Goal: Task Accomplishment & Management: Use online tool/utility

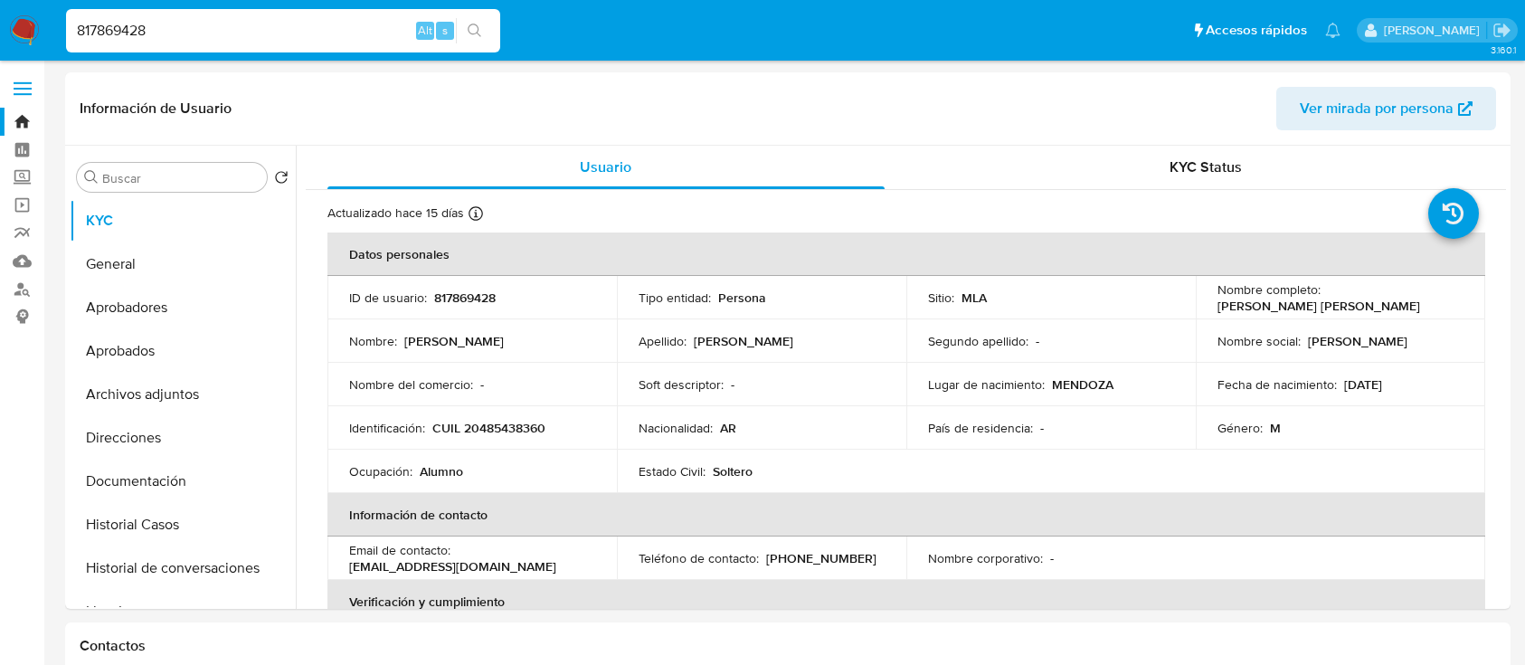
select select "10"
type input "817869428"
click at [311, 27] on input "817869428" at bounding box center [283, 31] width 434 height 24
click at [482, 24] on button "search-icon" at bounding box center [474, 30] width 37 height 25
click at [470, 20] on button "search-icon" at bounding box center [474, 30] width 37 height 25
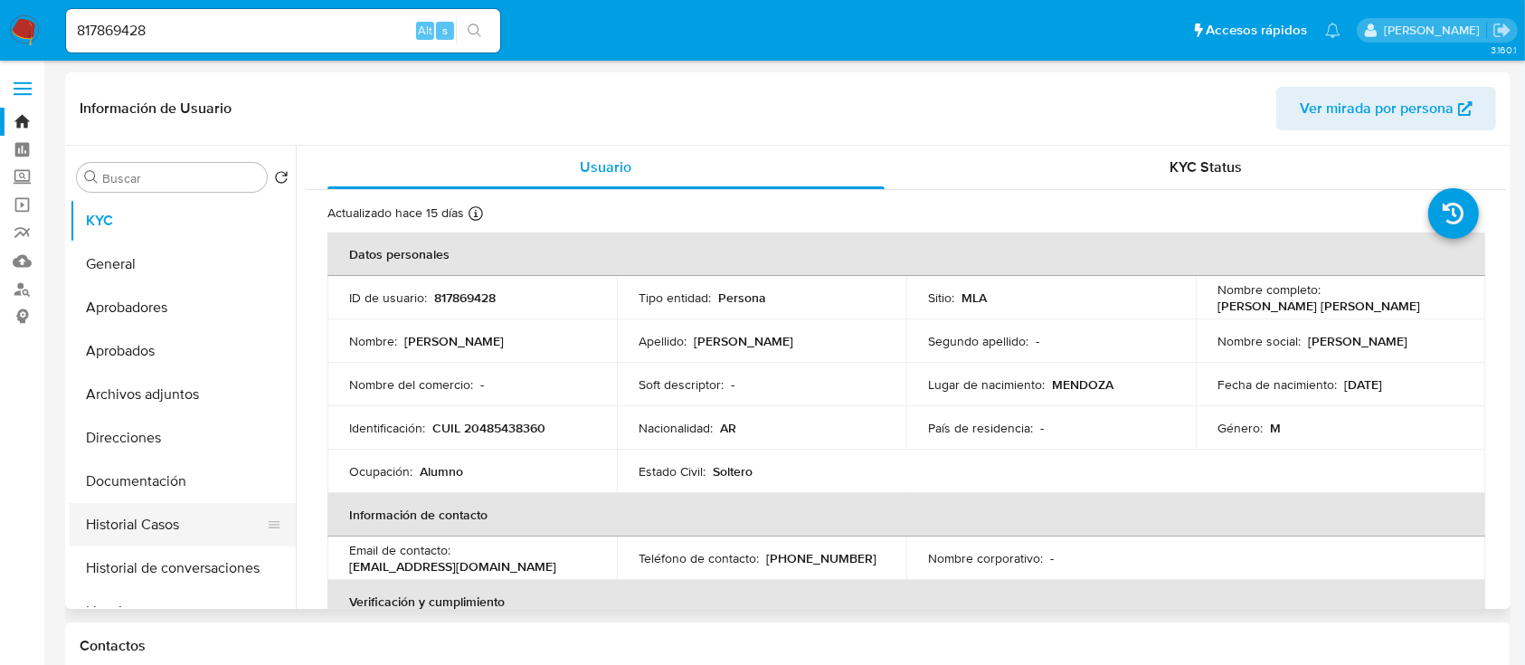
click at [221, 526] on button "Historial Casos" at bounding box center [176, 524] width 212 height 43
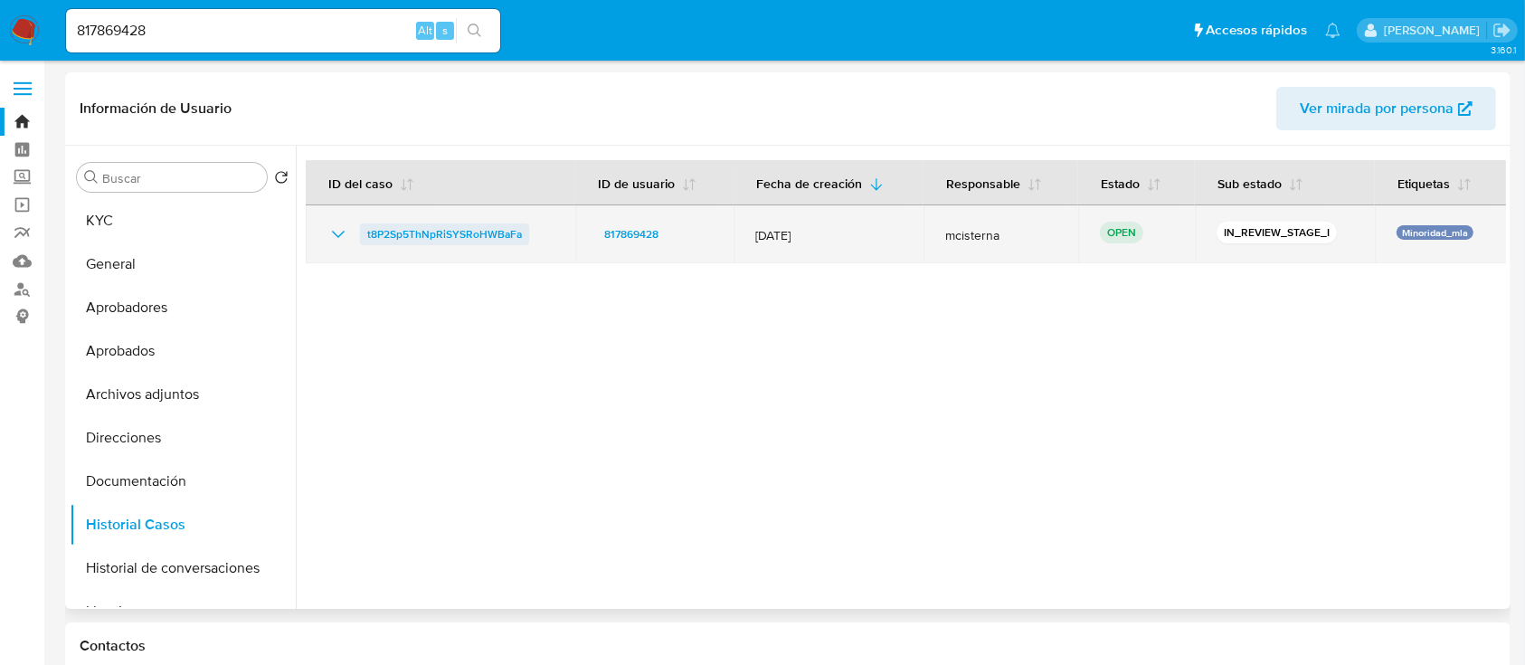
click at [479, 231] on span "t8P2Sp5ThNpRiSYSRoHWBaFa" at bounding box center [444, 234] width 155 height 22
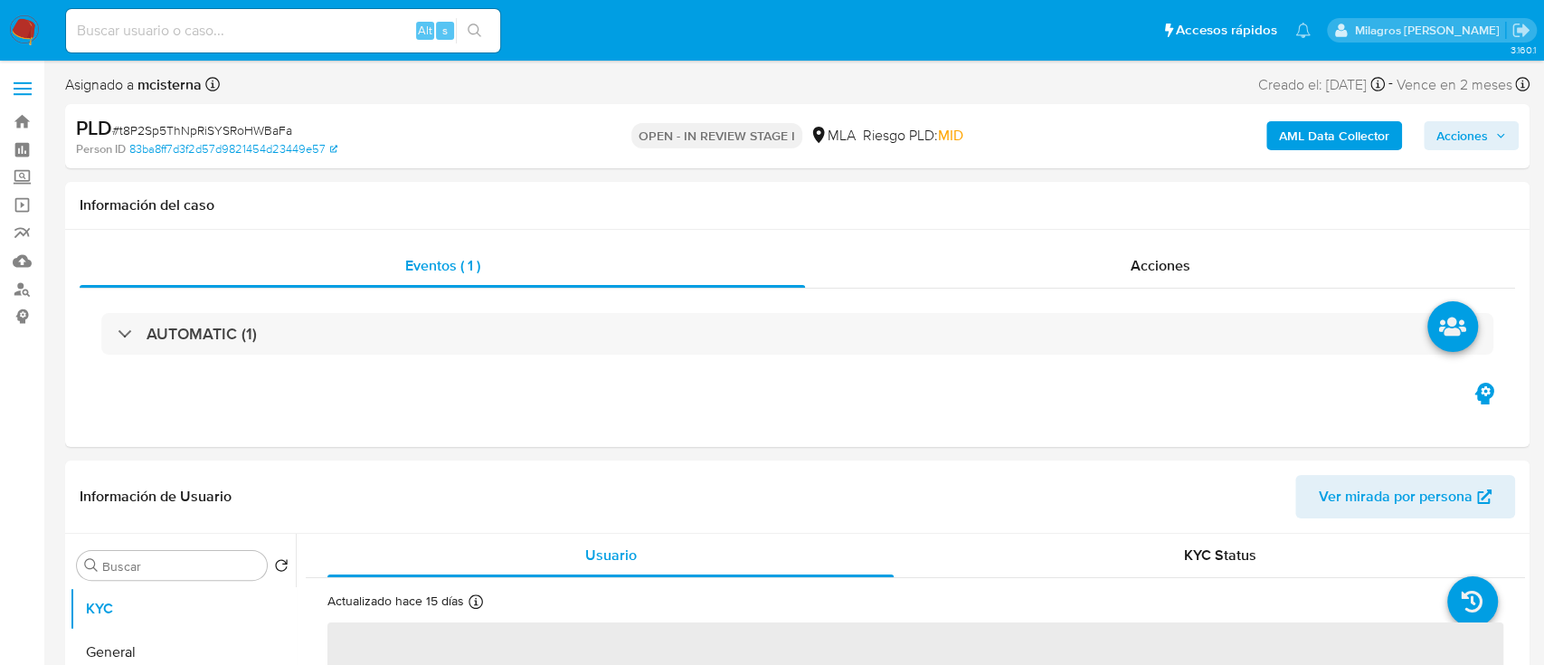
select select "10"
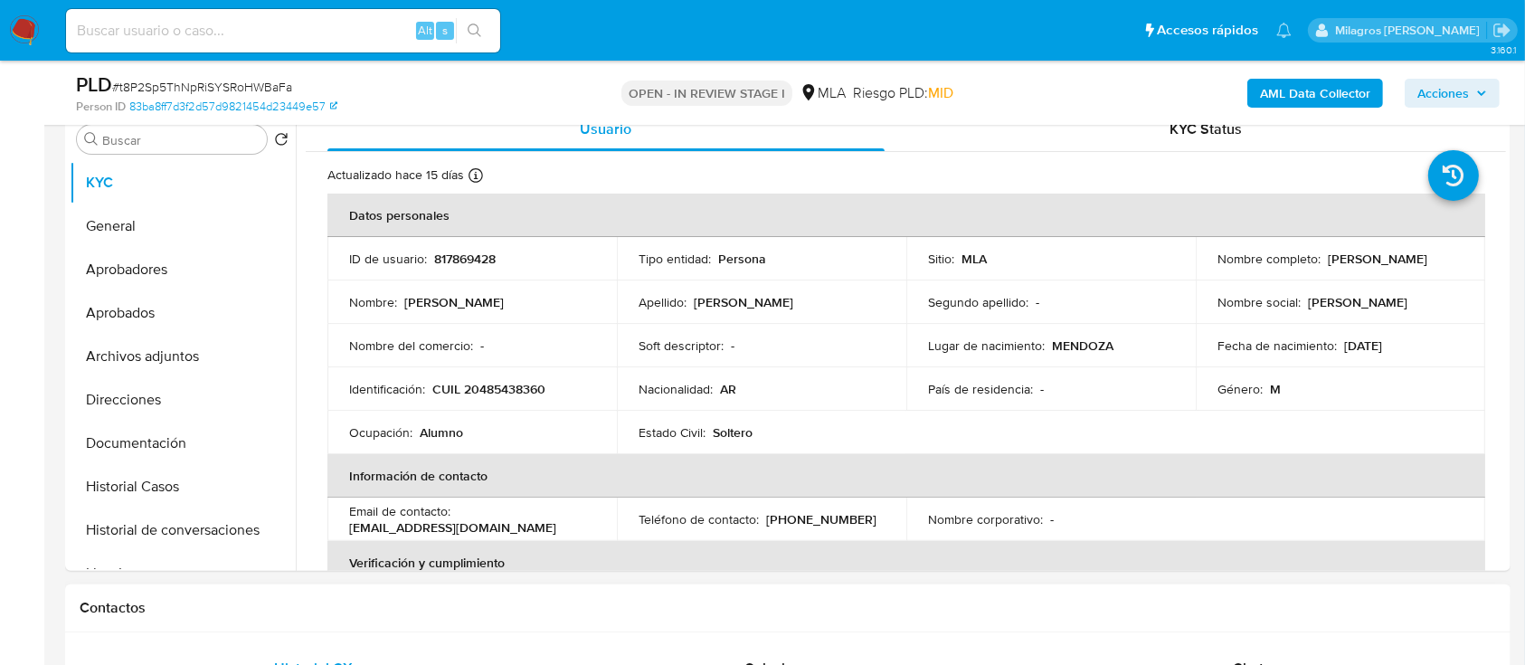
scroll to position [723, 0]
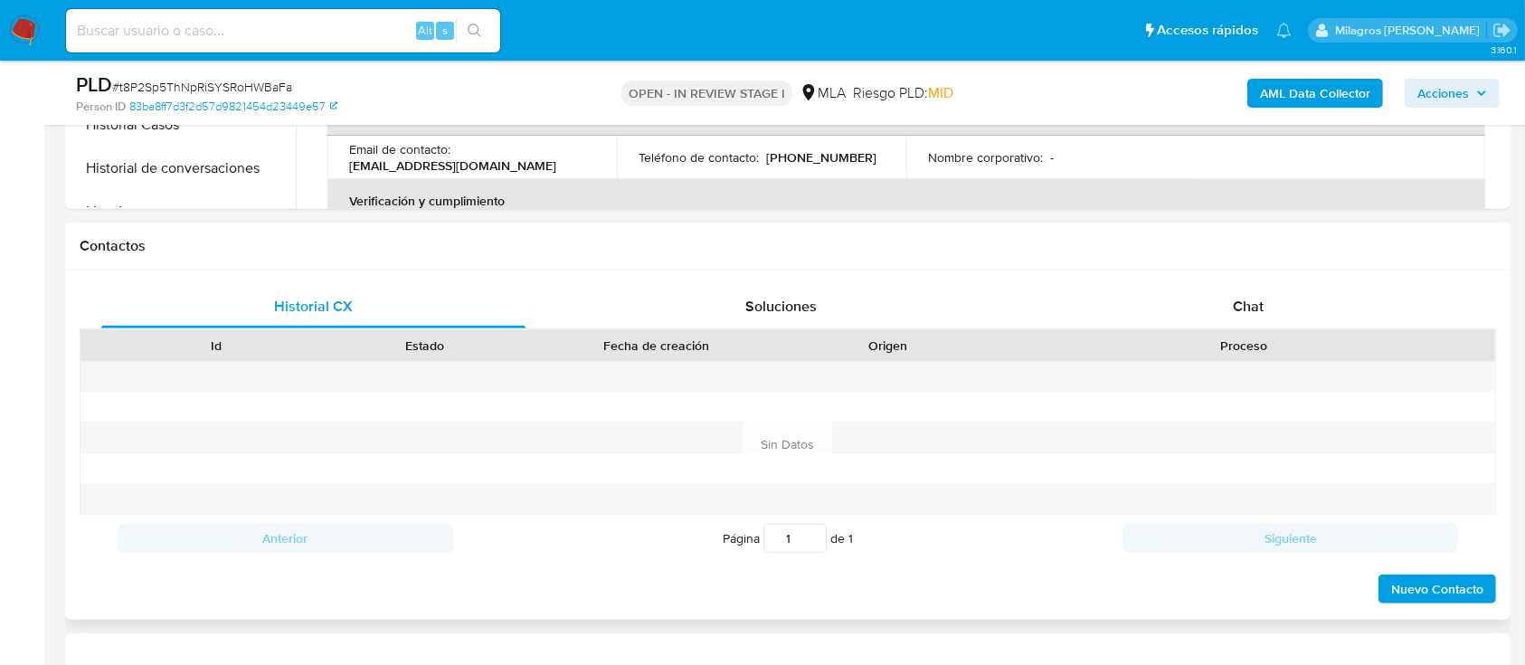
click at [1216, 298] on div "Chat" at bounding box center [1248, 306] width 424 height 43
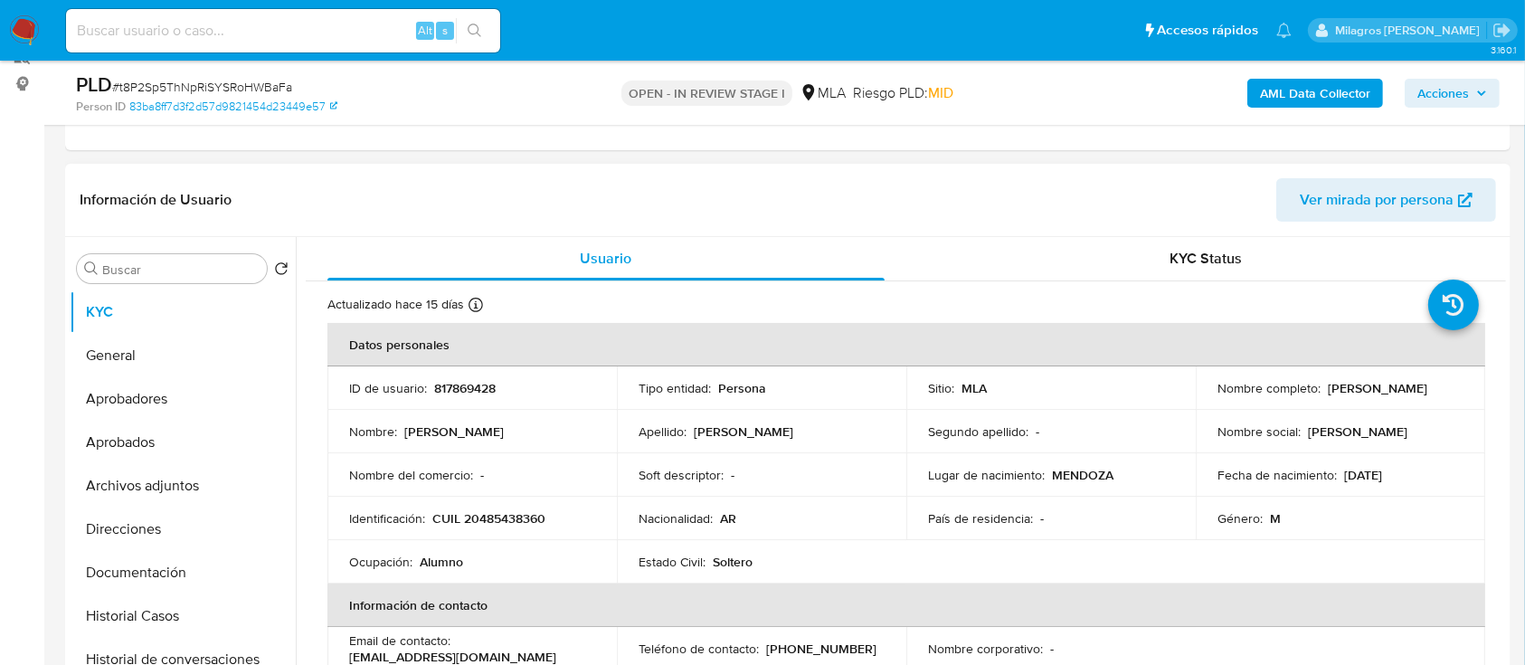
scroll to position [241, 0]
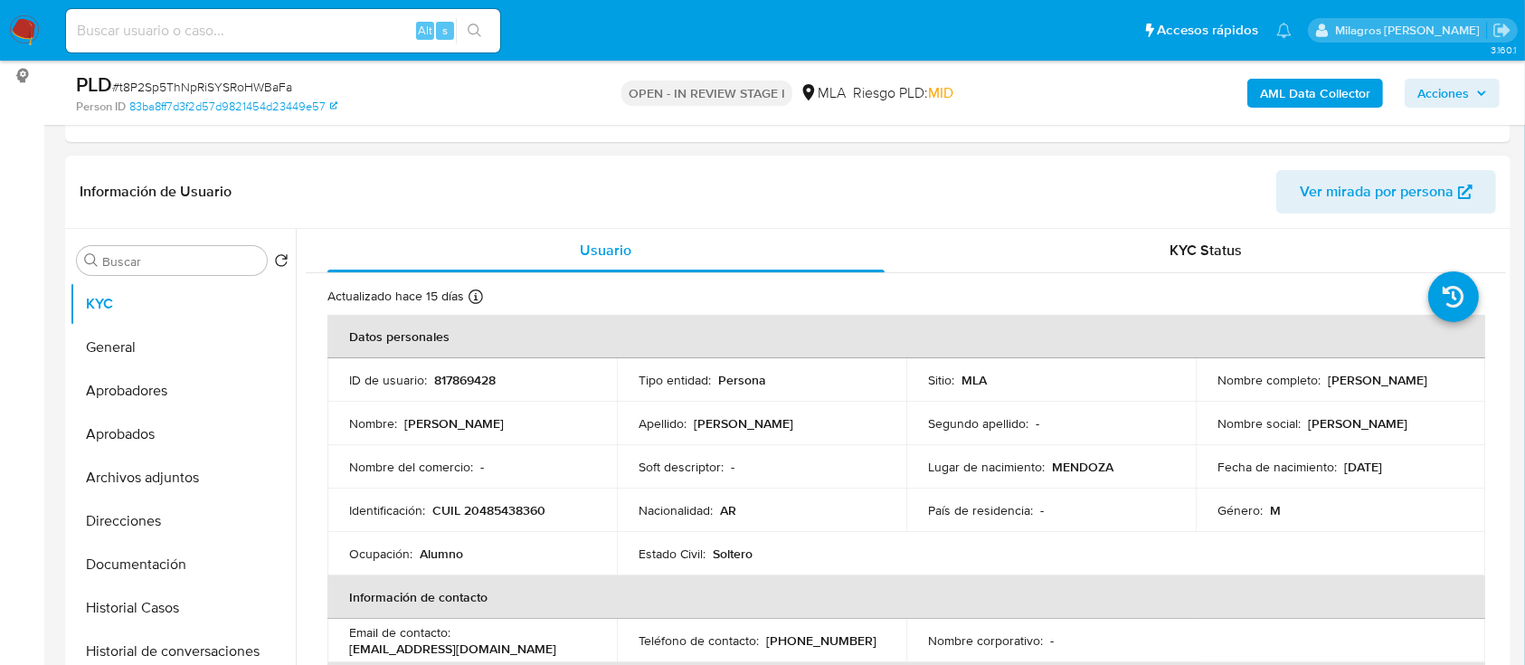
drag, startPoint x: 1212, startPoint y: 386, endPoint x: 1389, endPoint y: 384, distance: 177.3
click at [1389, 384] on div "Nombre completo : Benjamín Gabriel Labrin Martin" at bounding box center [1340, 380] width 246 height 16
copy p "[PERSON_NAME] [PERSON_NAME]"
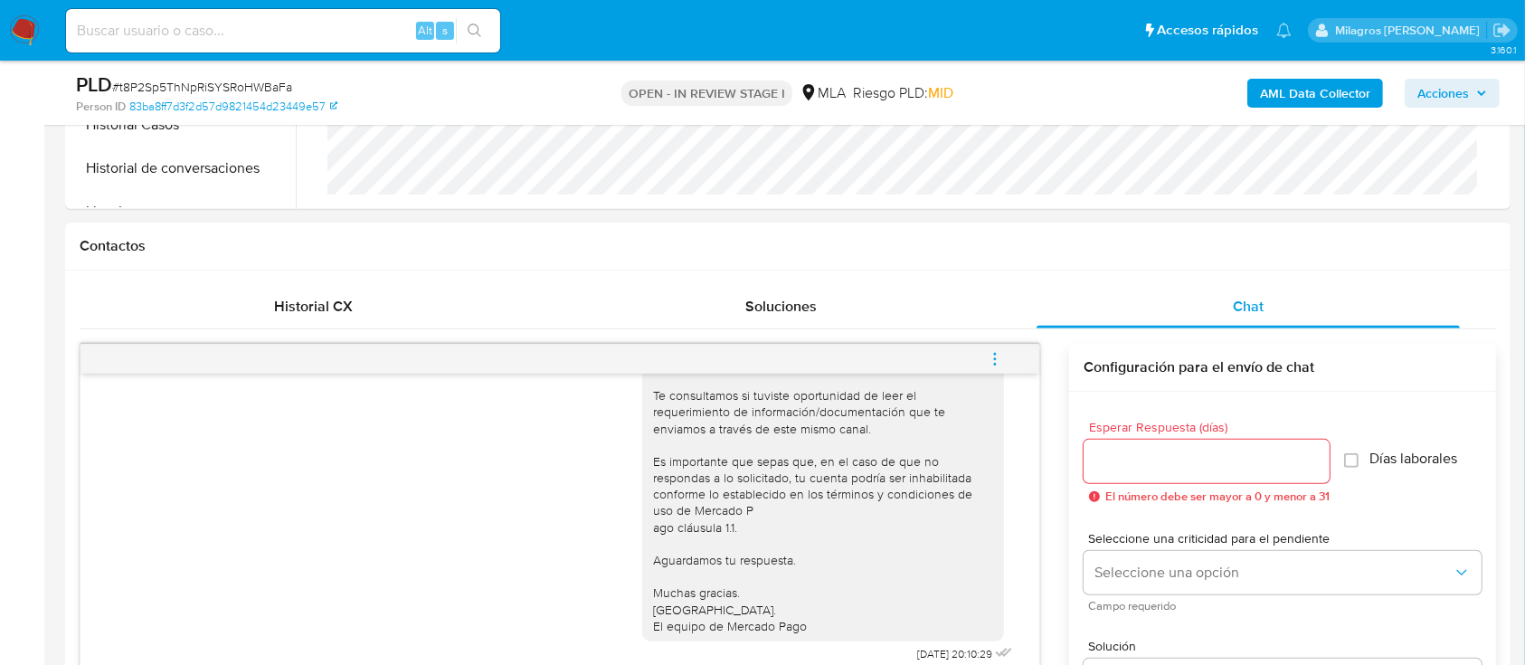
scroll to position [964, 0]
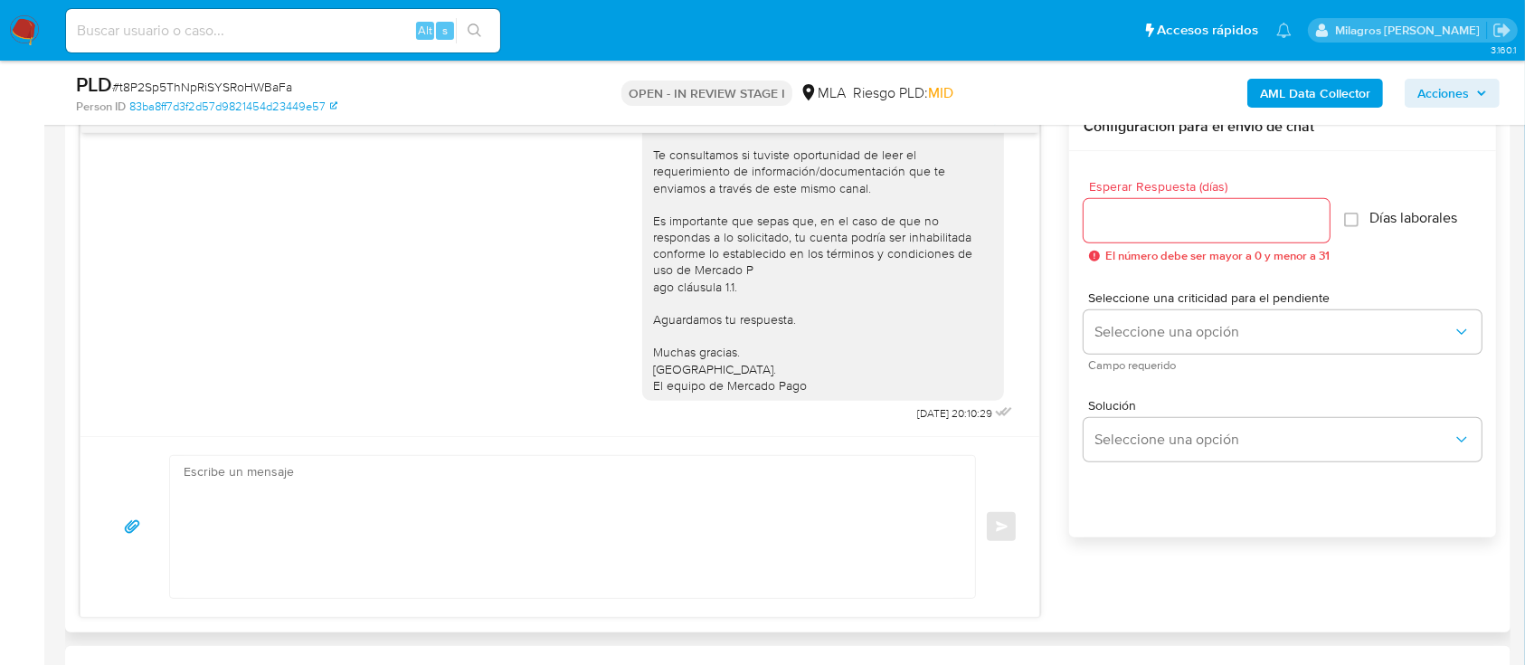
click at [666, 503] on textarea at bounding box center [568, 527] width 769 height 142
paste textarea "Hola Benjamín Gabriel Labrin Martin Necesitamos que informes el motivo de las t…"
type textarea "Hola Benjamín Gabriel Labrin Martin Necesitamos que informes el motivo de las t…"
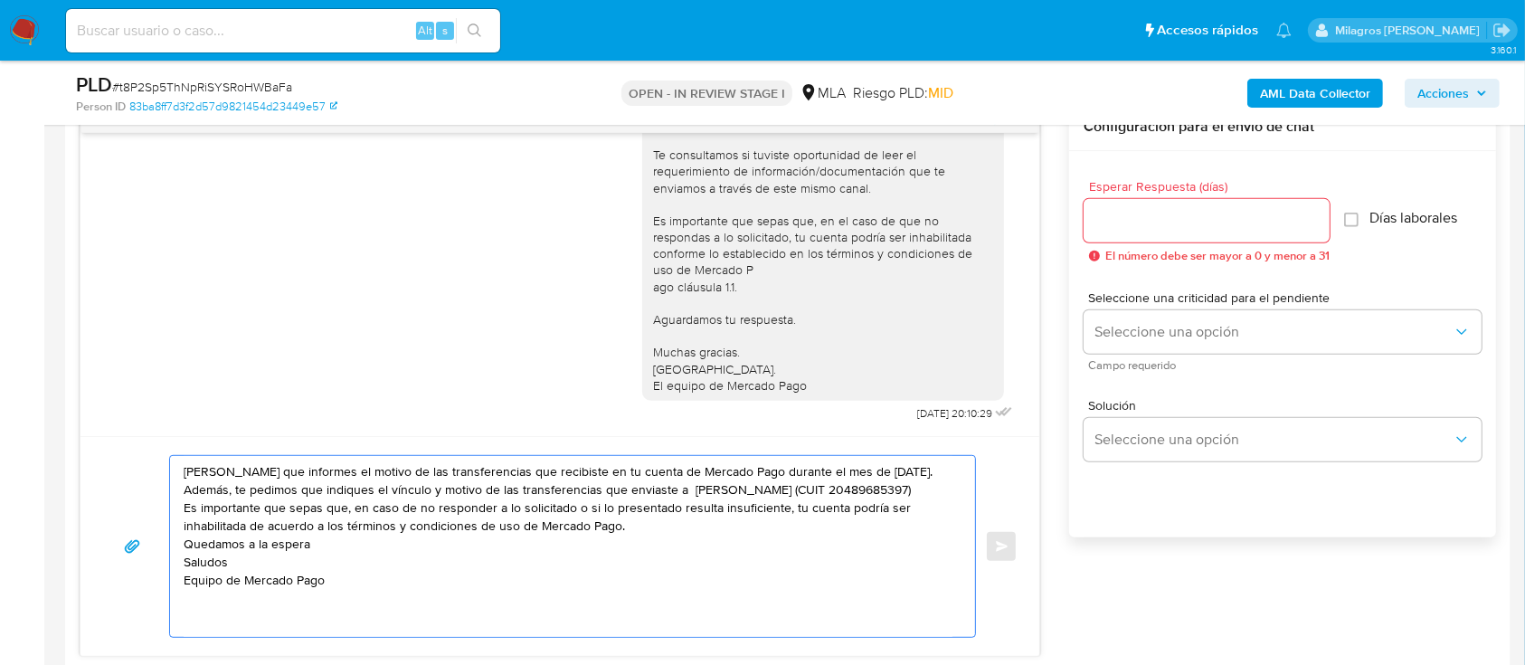
scroll to position [0, 0]
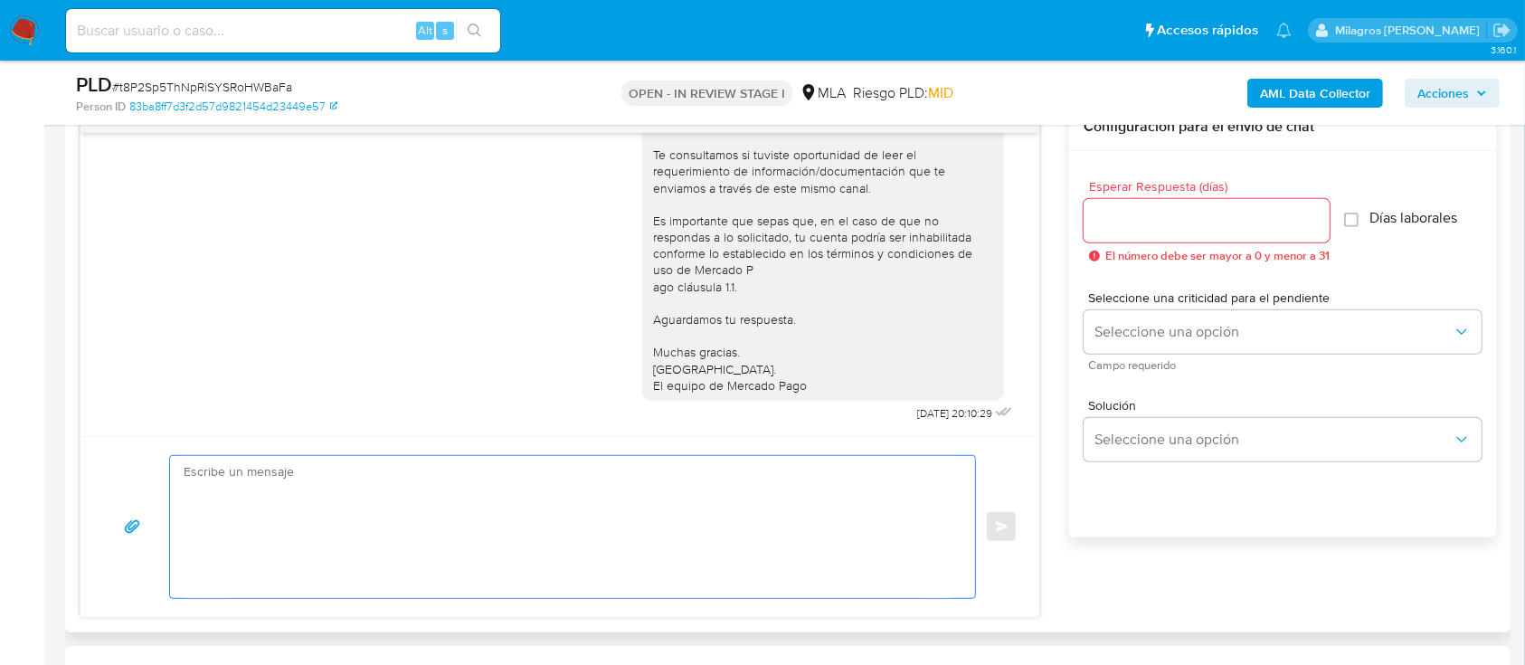
paste textarea "Hola Benjamín Gabriel Labrin Martin Necesitamos que informes el motivo de las t…"
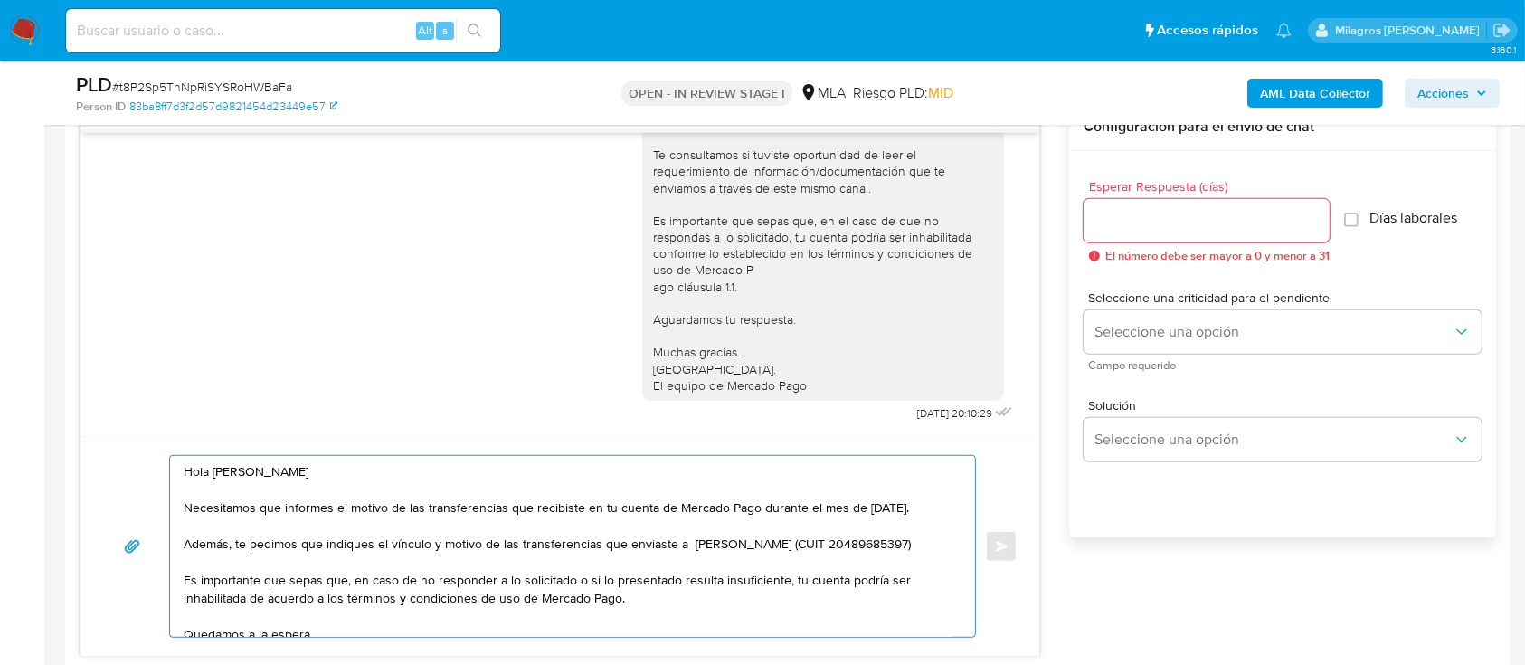
type textarea "Hola Benjamín Gabriel Labrin Martin Necesitamos que informes el motivo de las t…"
click at [1134, 216] on input "Esperar Respuesta (días)" at bounding box center [1206, 221] width 246 height 24
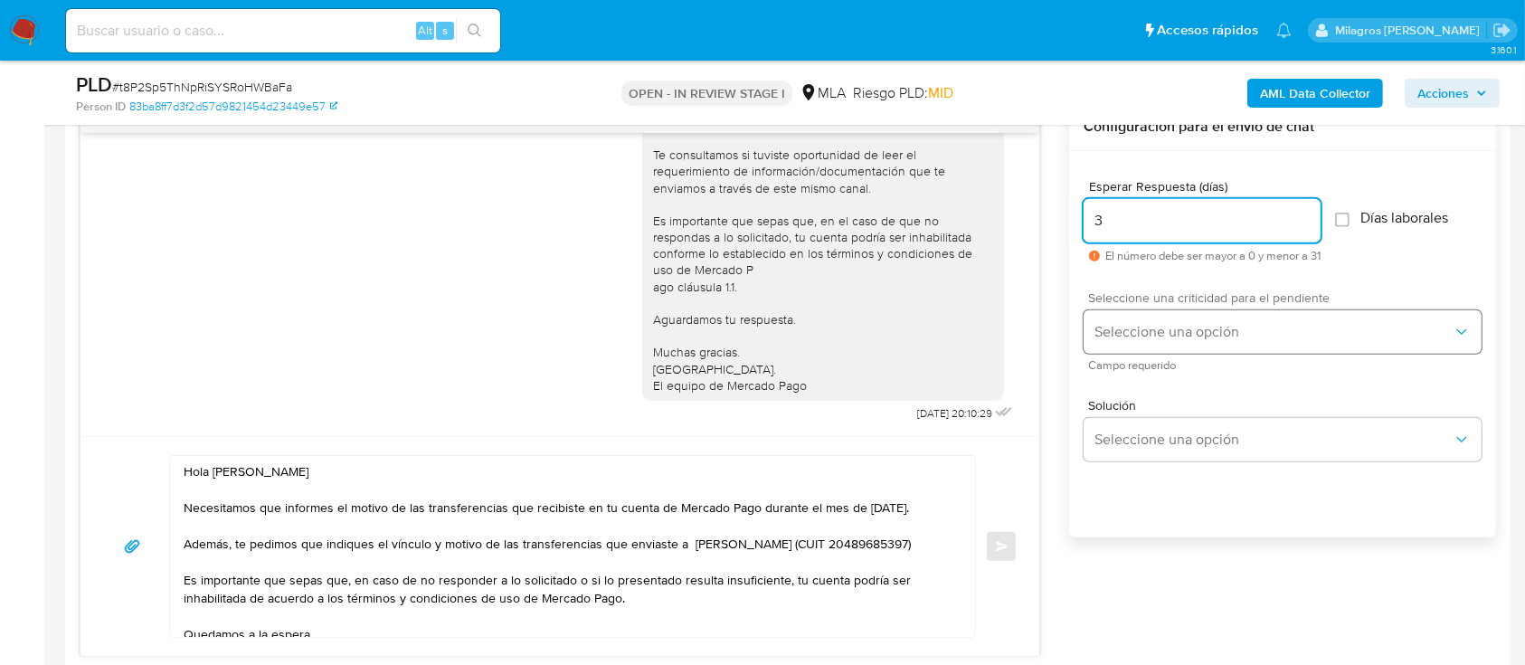
type input "3"
click at [1126, 350] on button "Seleccione una opción" at bounding box center [1282, 331] width 398 height 43
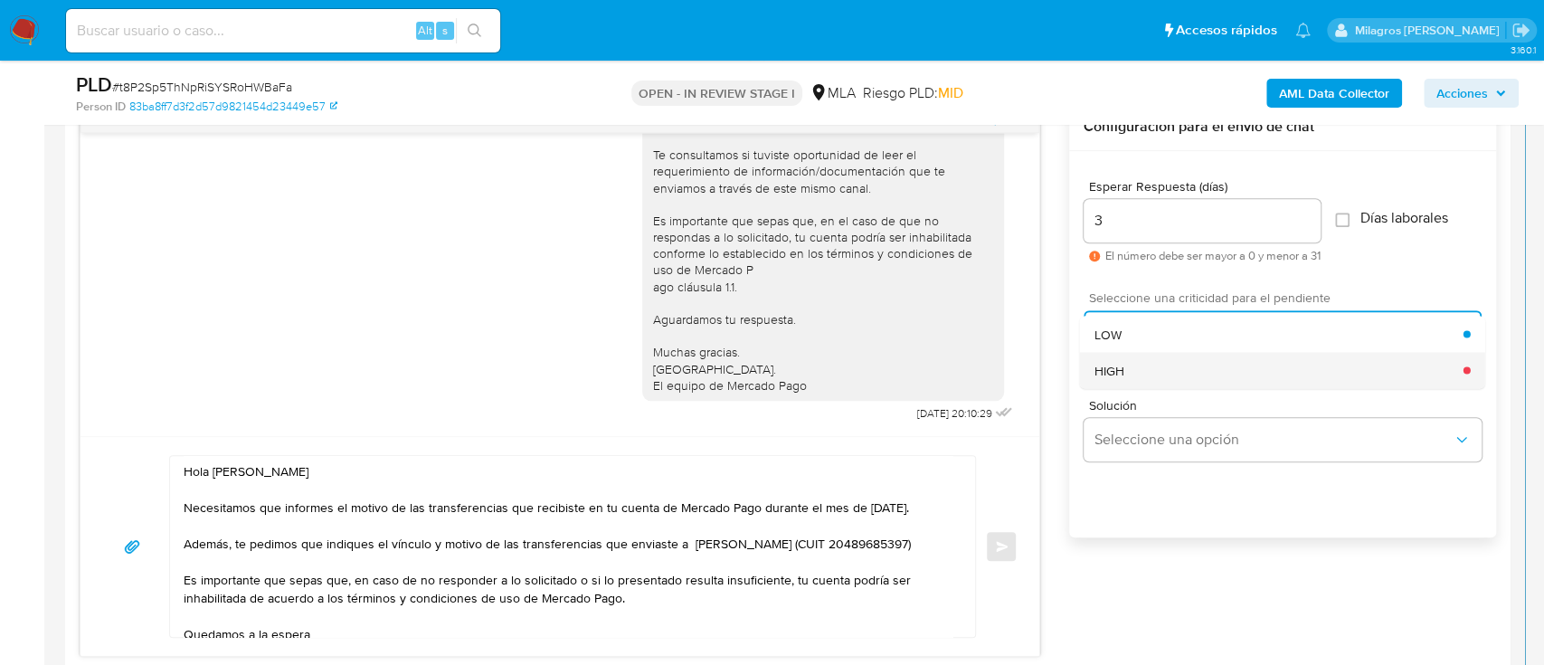
click at [1120, 384] on div "HIGH" at bounding box center [1278, 370] width 369 height 36
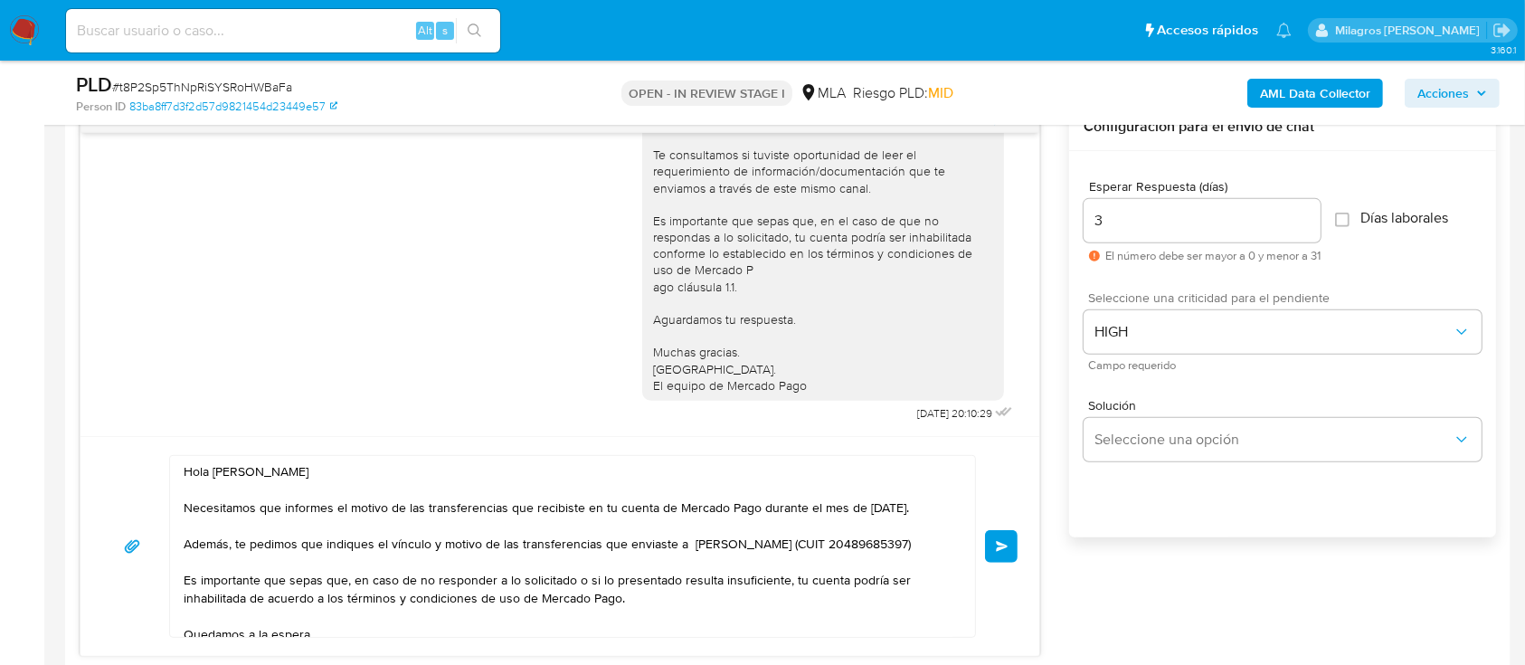
click at [1014, 547] on button "Enviar" at bounding box center [1001, 546] width 33 height 33
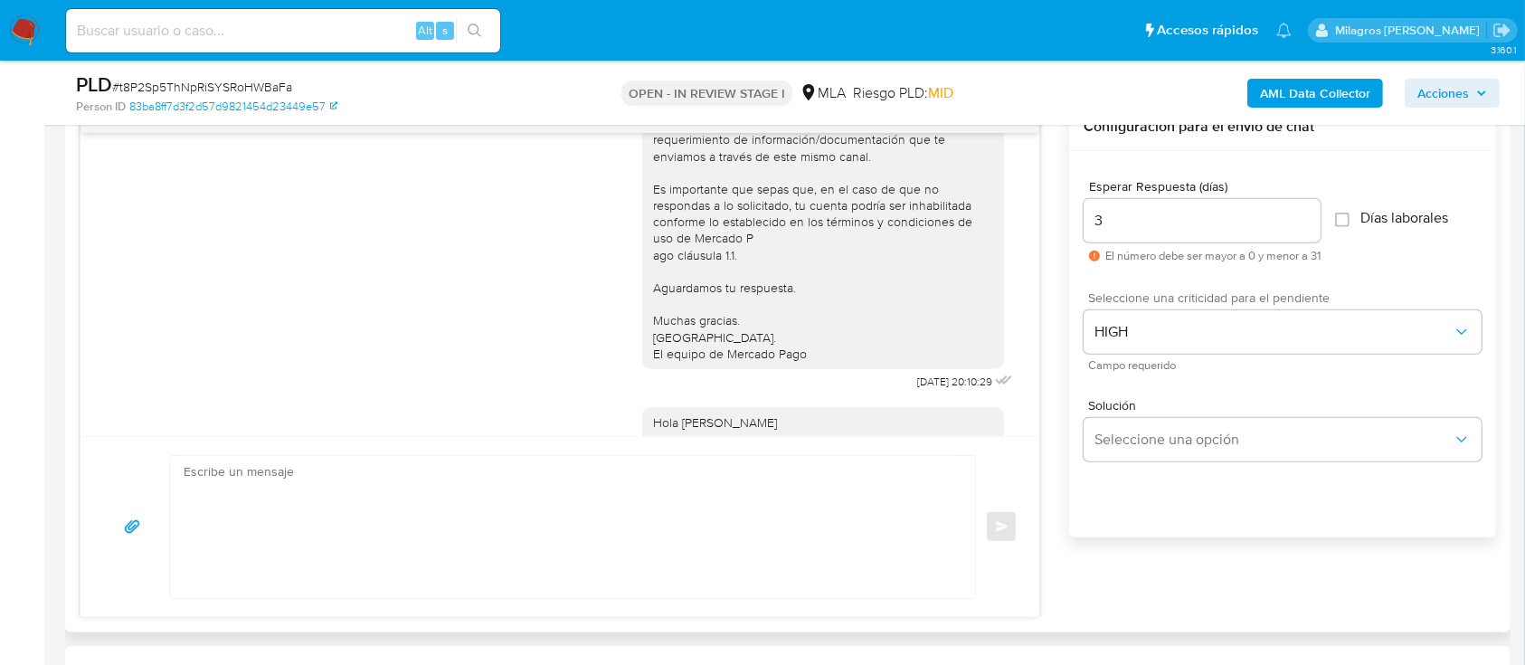
scroll to position [1319, 0]
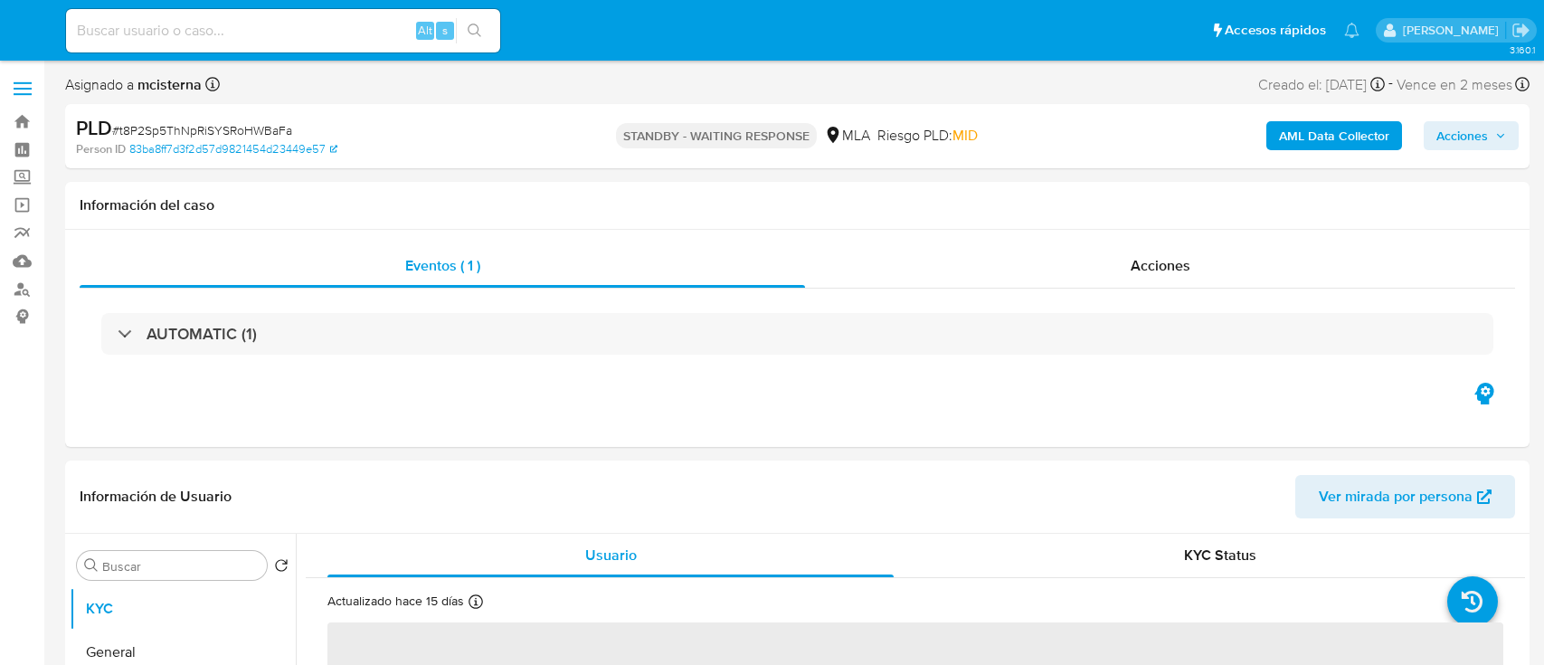
select select "10"
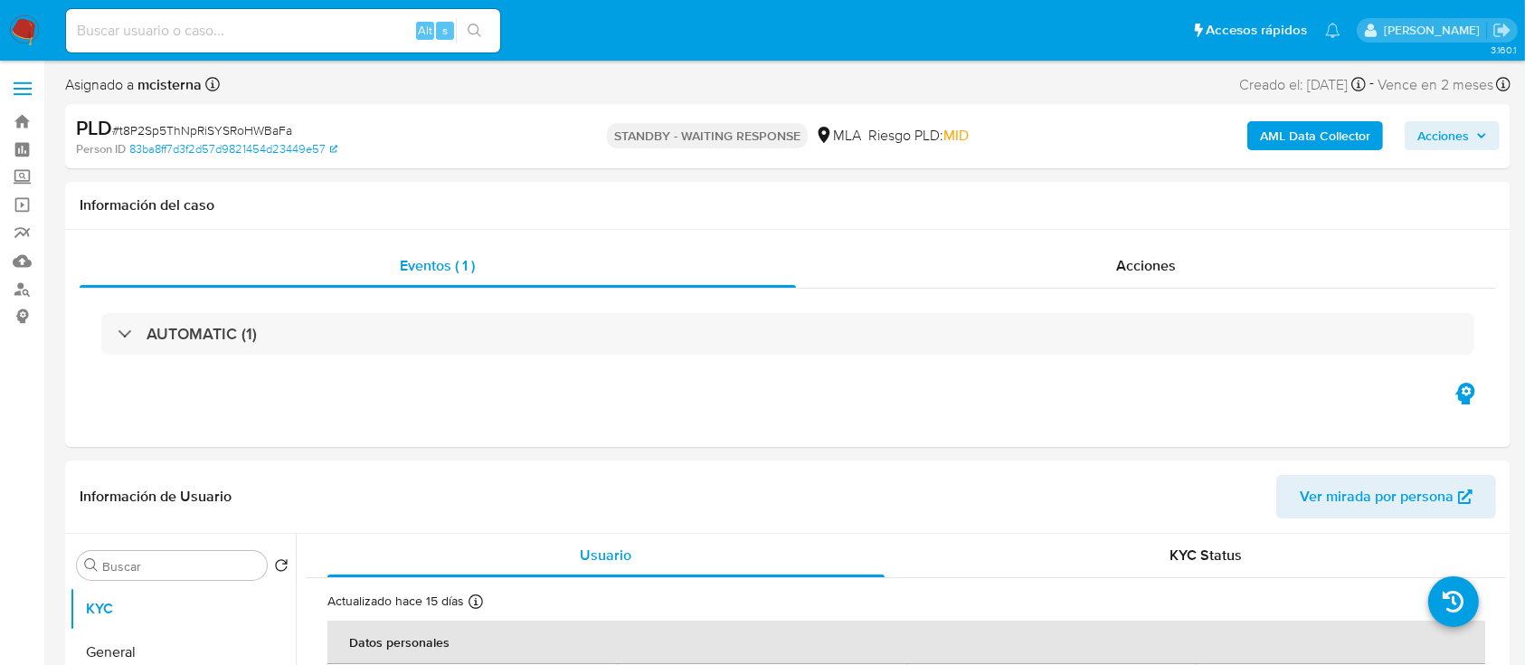
click at [334, 46] on div "Alt s" at bounding box center [283, 30] width 434 height 43
click at [323, 33] on input at bounding box center [283, 31] width 434 height 24
paste input "574469993"
type input "574469993"
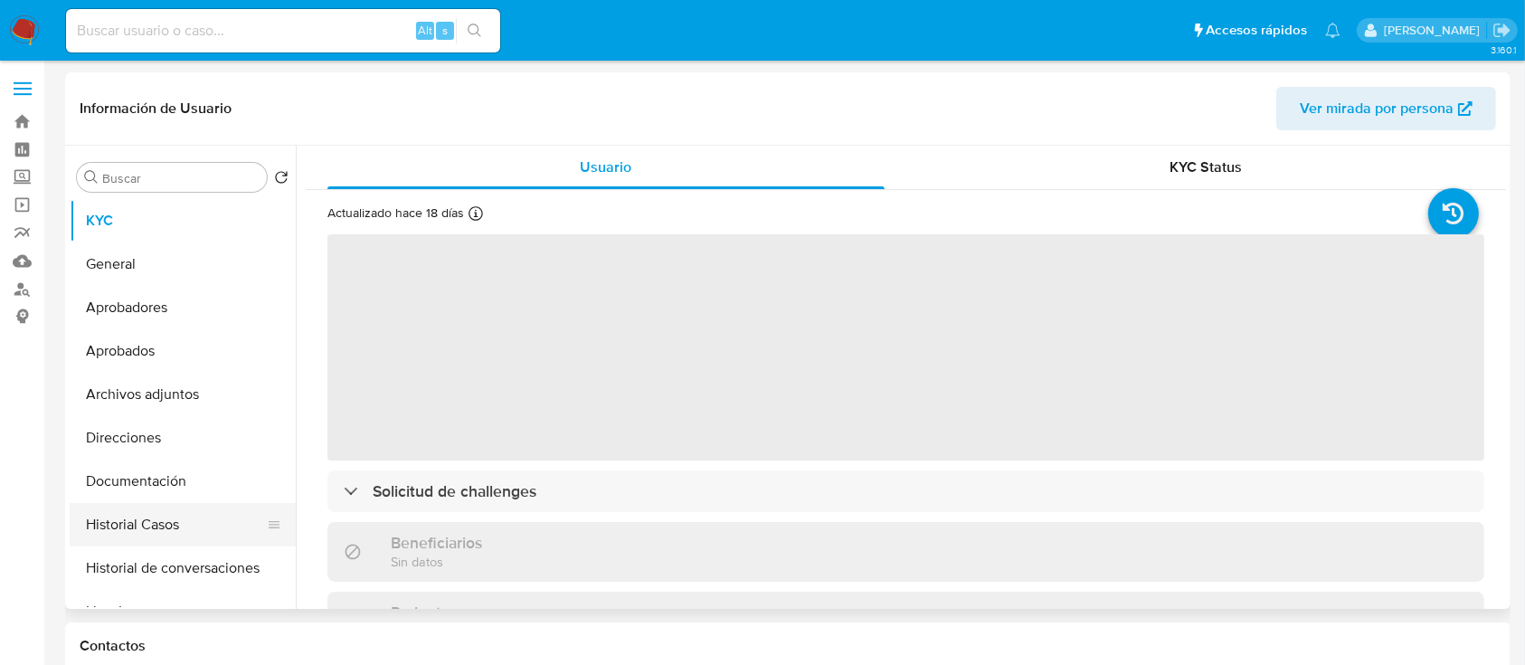
select select "10"
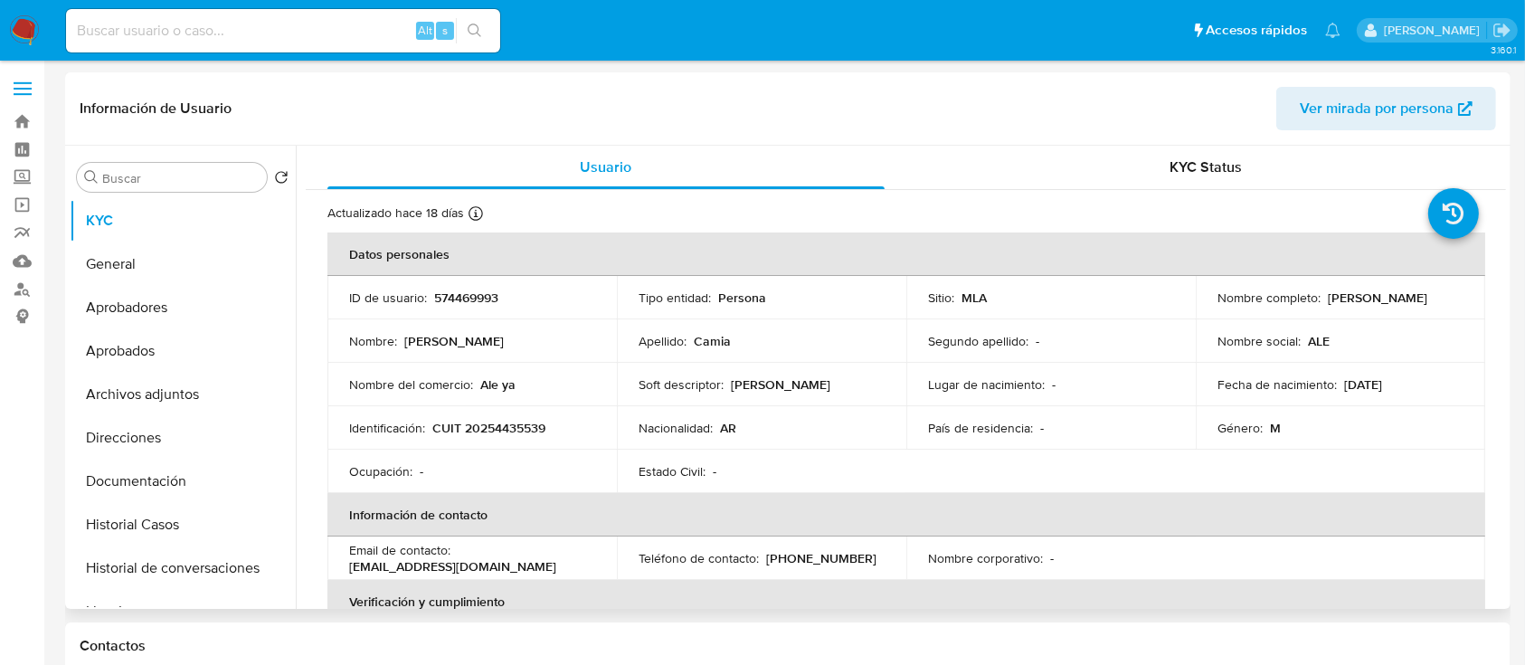
click at [508, 425] on p "CUIT 20254435539" at bounding box center [488, 428] width 113 height 16
copy p "20254435539"
click at [203, 525] on button "Historial Casos" at bounding box center [176, 524] width 212 height 43
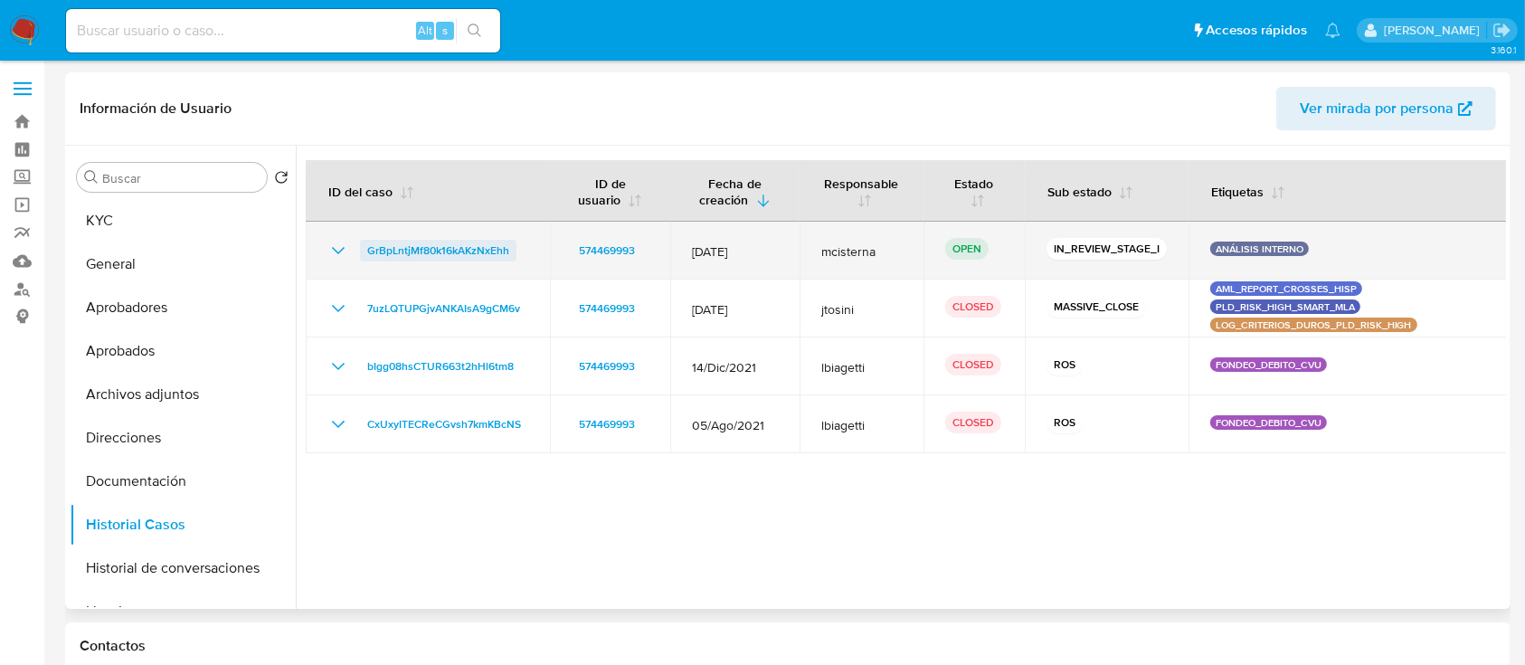
click at [445, 247] on span "GrBpLntjMf80k16kAKzNxEhh" at bounding box center [438, 251] width 142 height 22
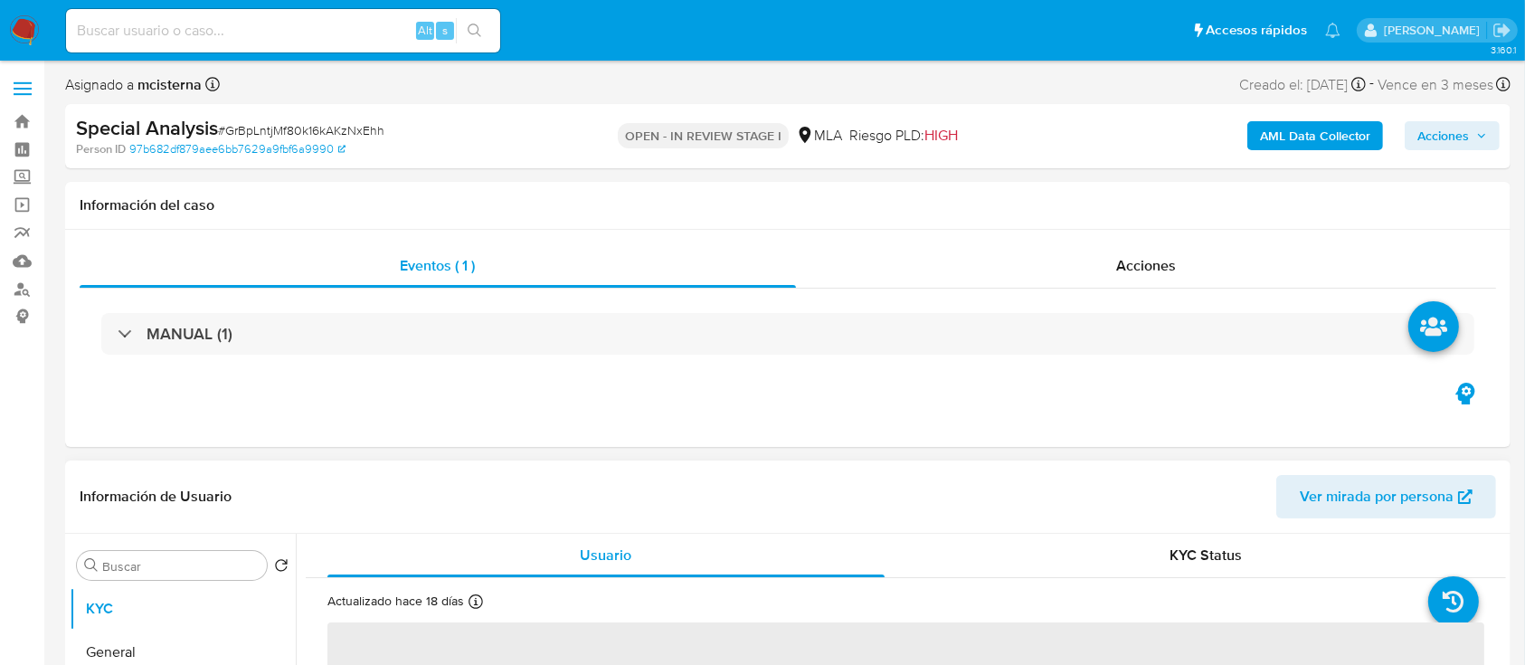
select select "10"
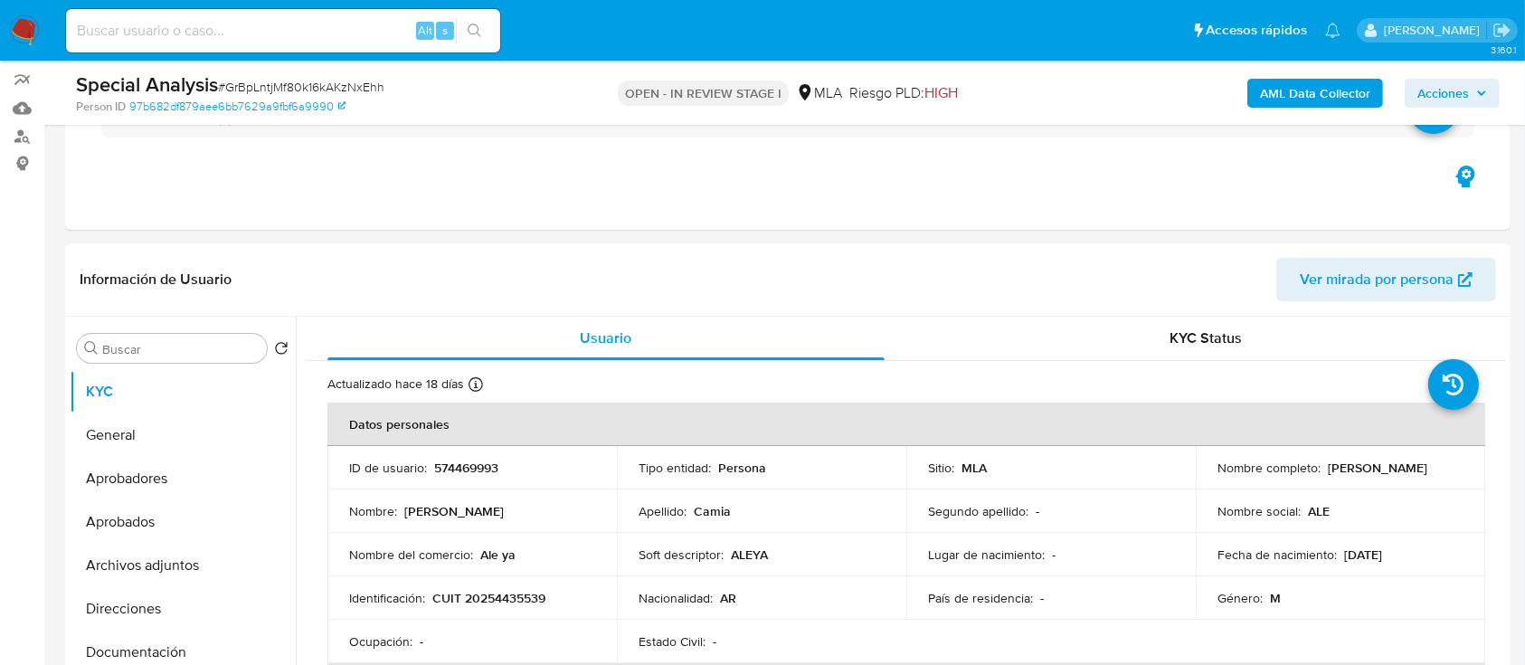
scroll to position [241, 0]
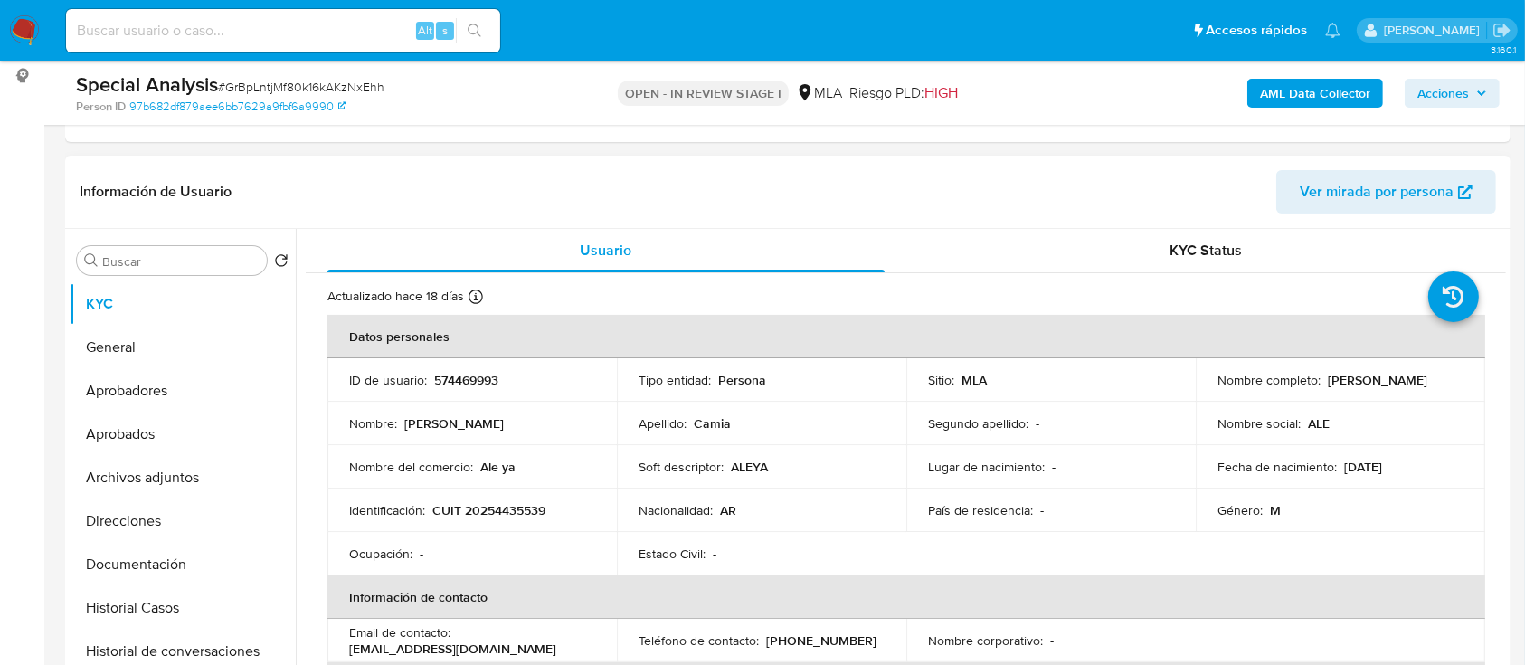
click at [472, 367] on td "ID de usuario : 574469993" at bounding box center [471, 379] width 289 height 43
copy p "574469993"
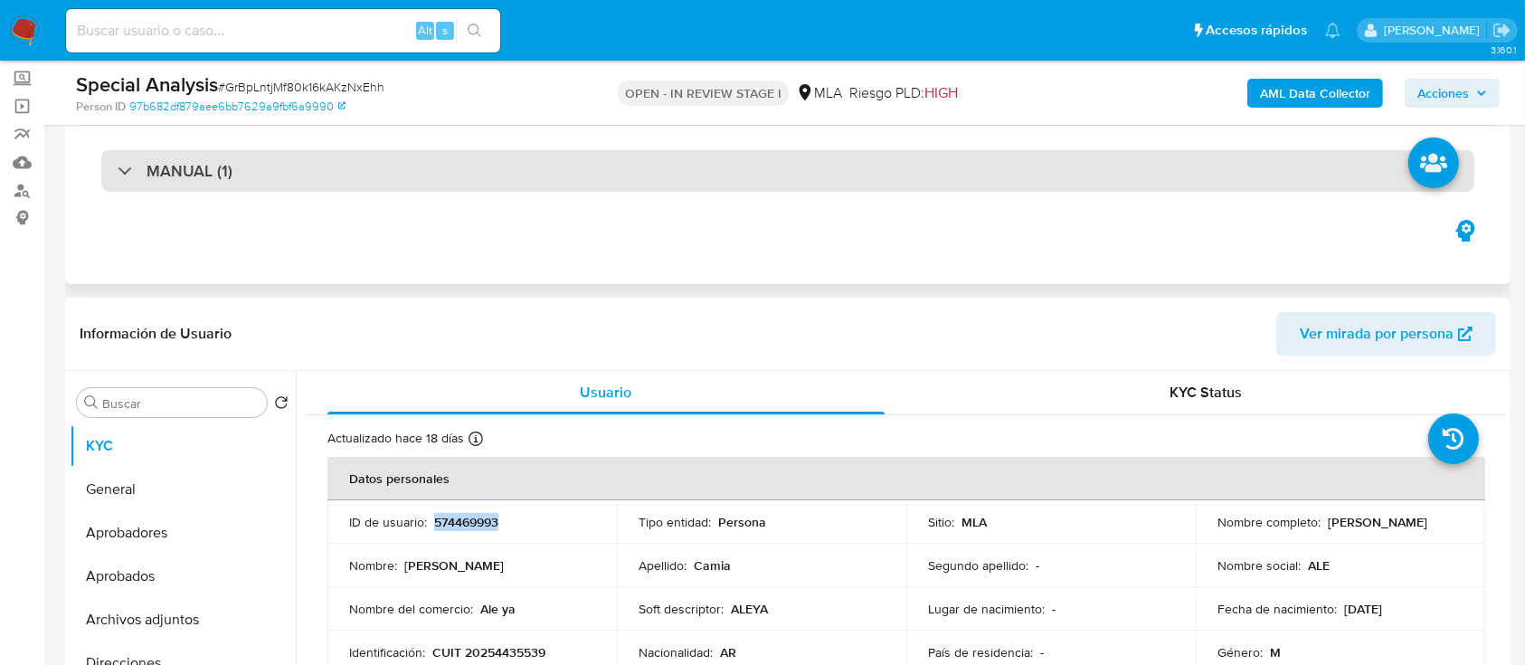
scroll to position [0, 0]
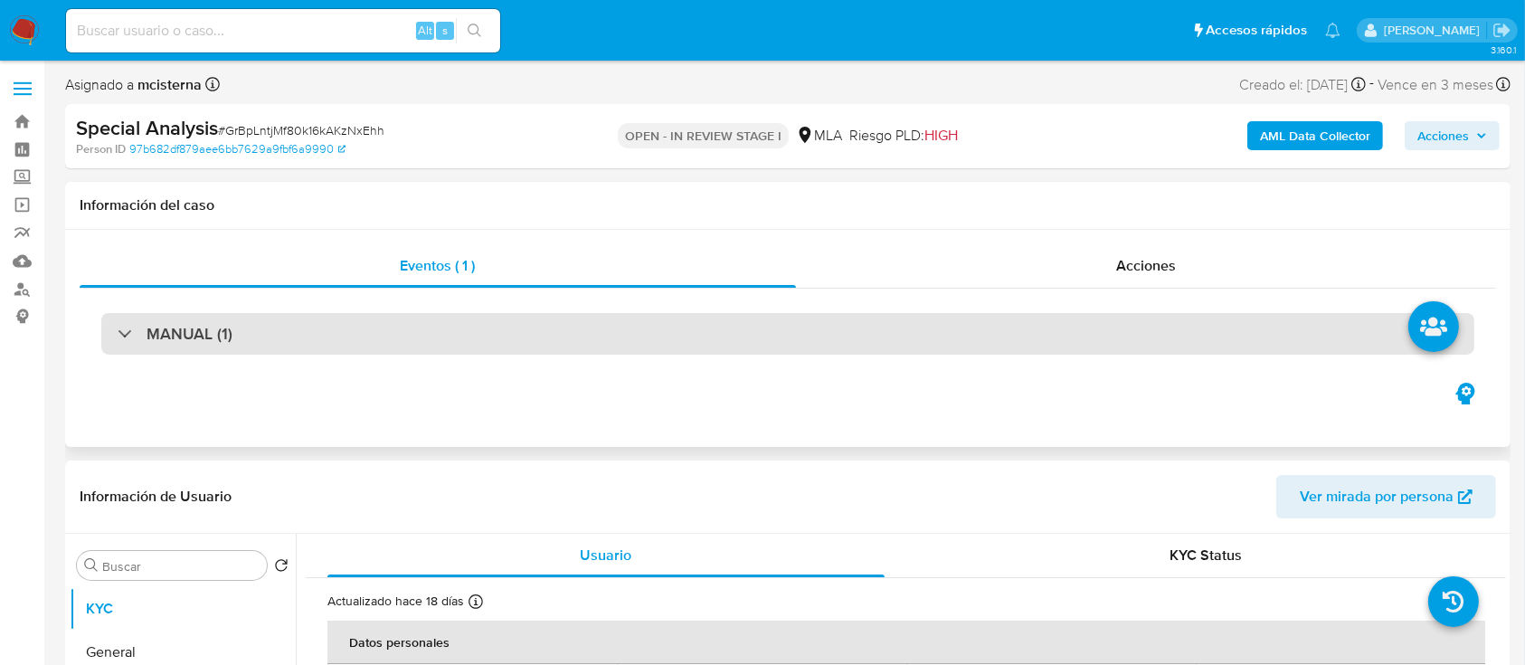
click at [271, 331] on div "MANUAL (1)" at bounding box center [787, 334] width 1373 height 42
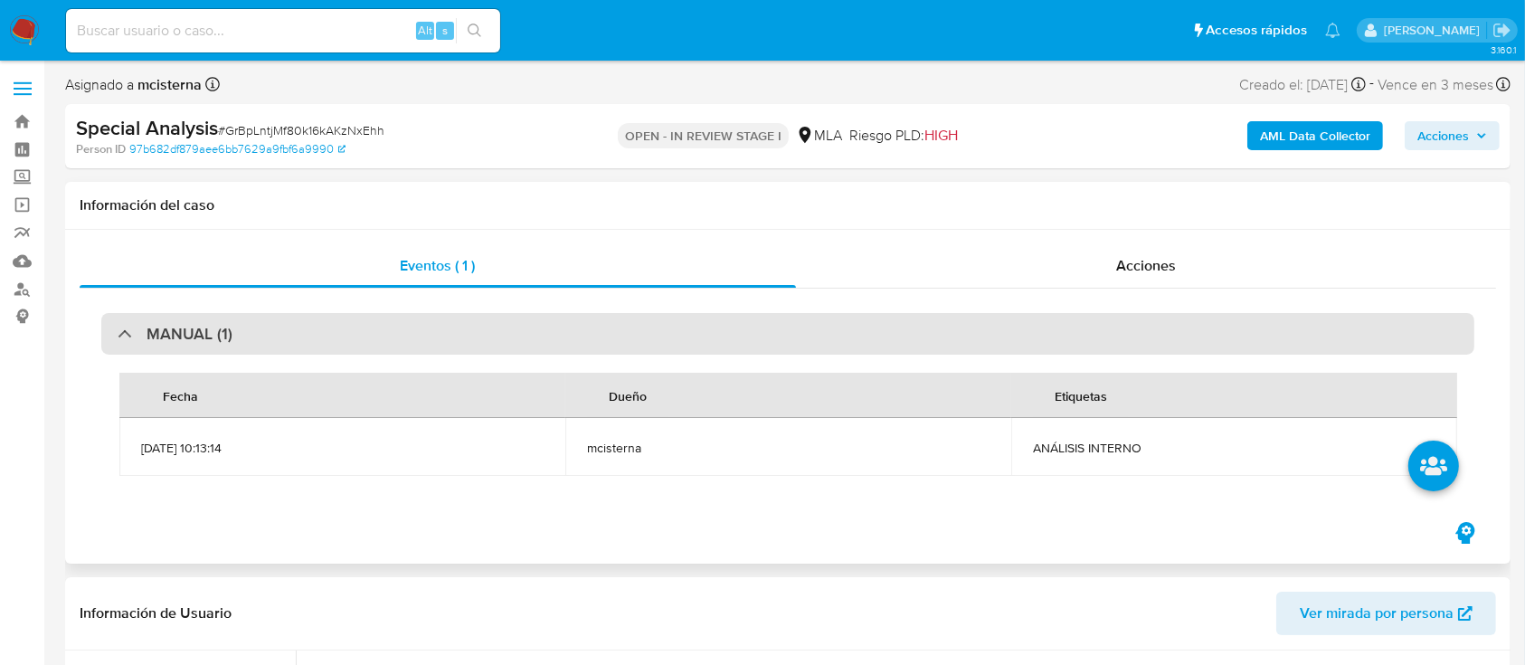
click at [269, 334] on div "MANUAL (1)" at bounding box center [787, 334] width 1373 height 42
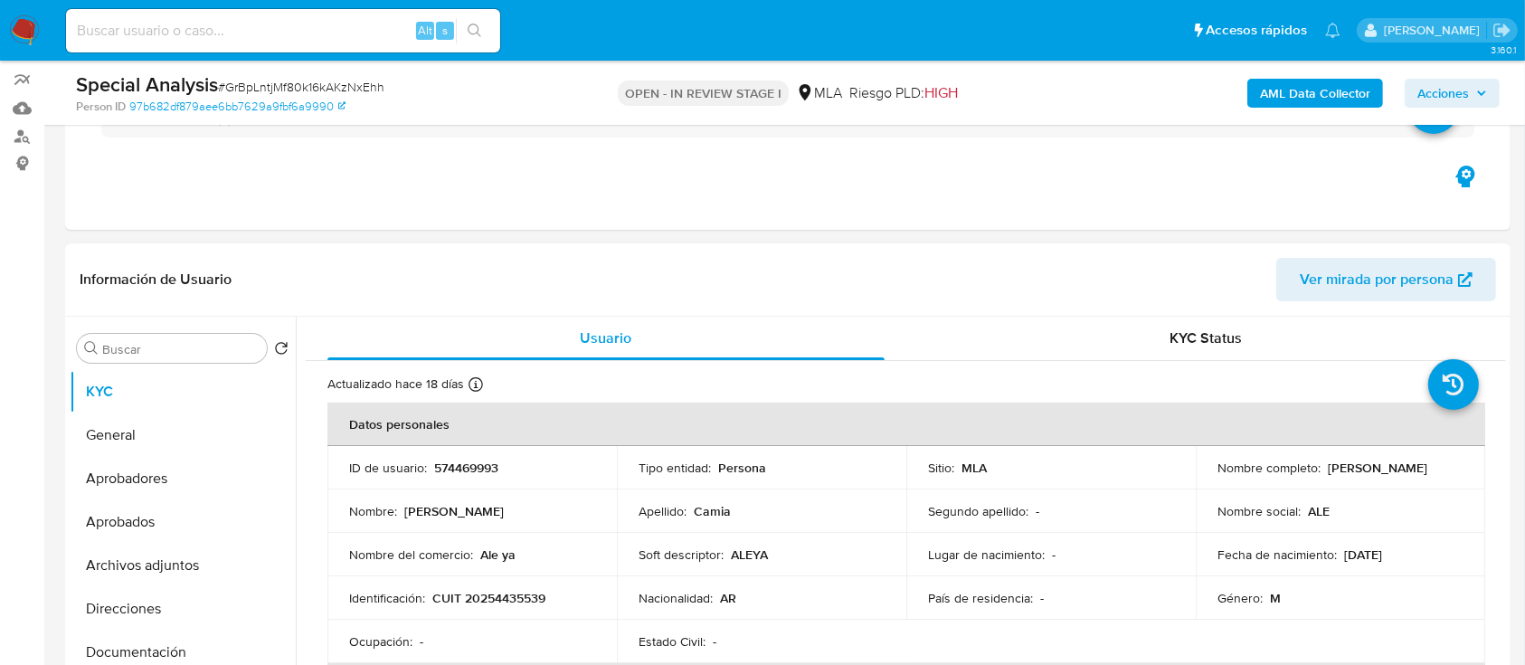
scroll to position [241, 0]
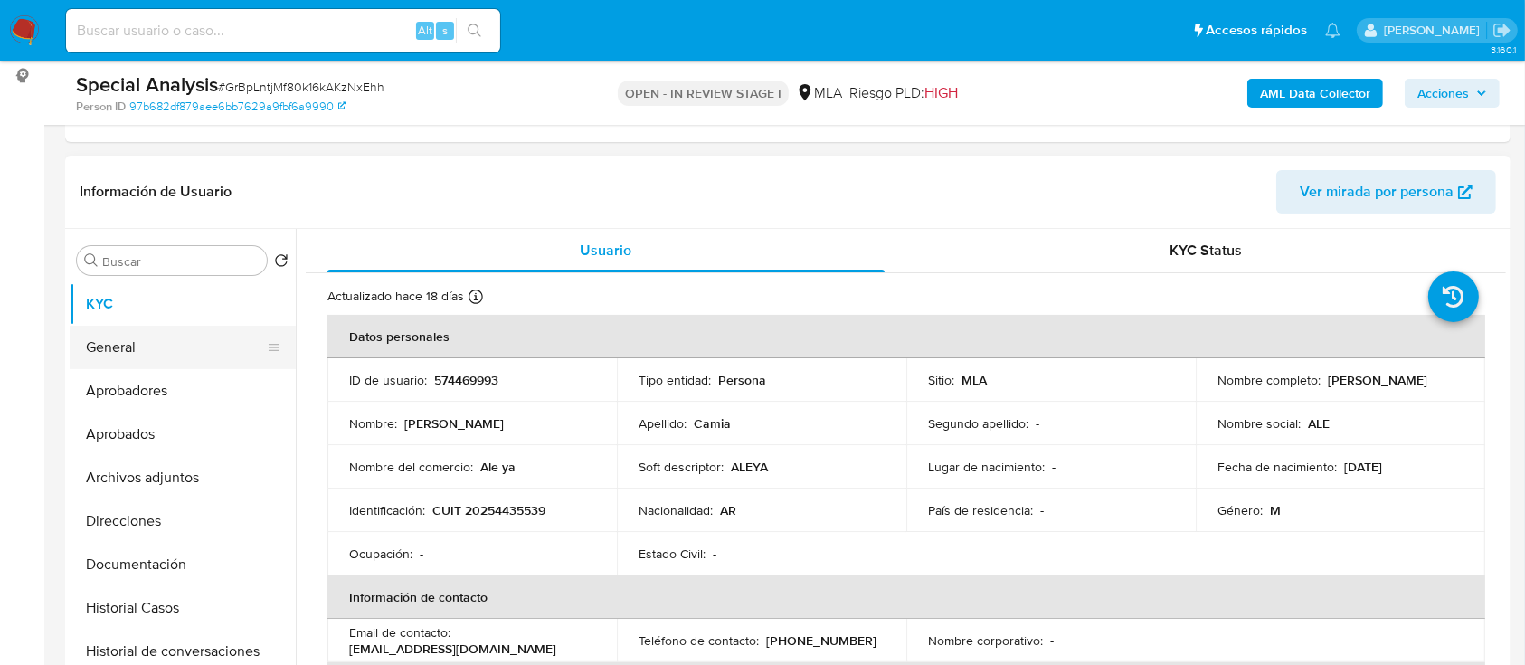
click at [204, 336] on button "General" at bounding box center [176, 347] width 212 height 43
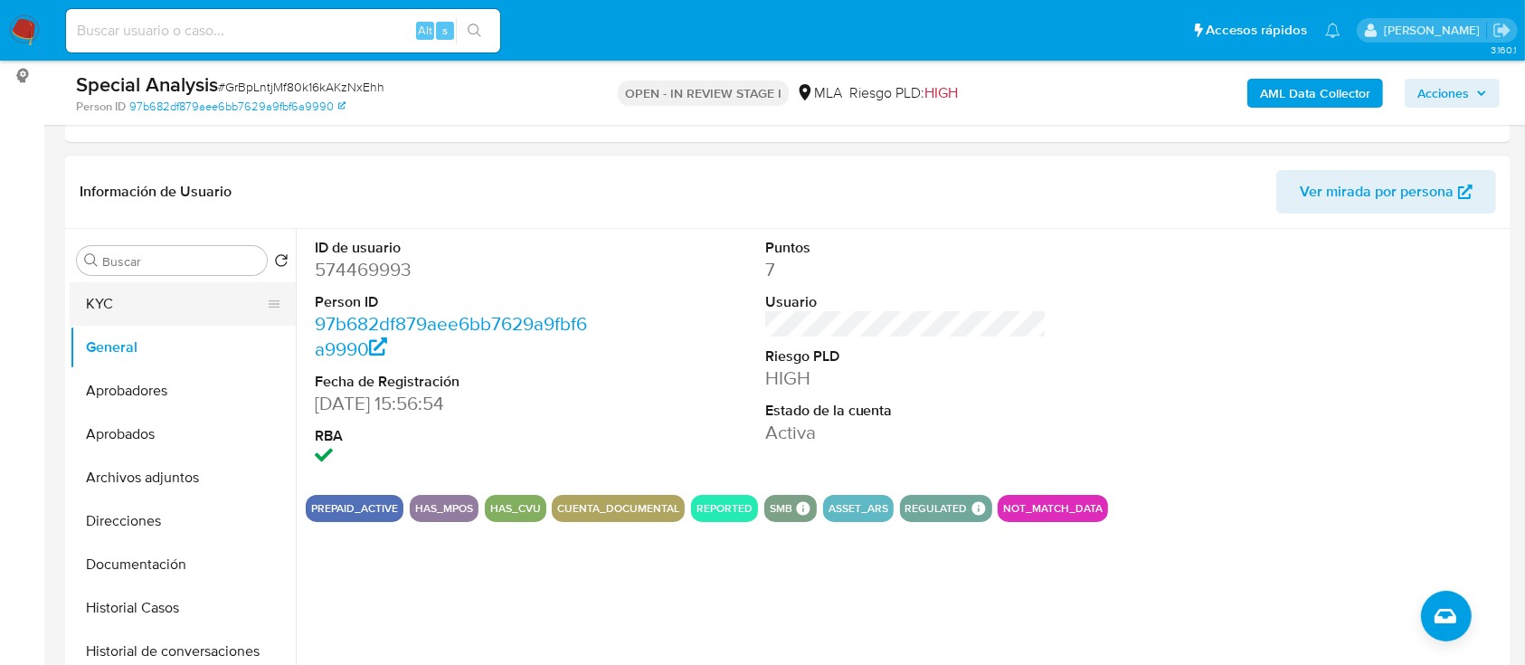
click at [158, 288] on button "KYC" at bounding box center [176, 303] width 212 height 43
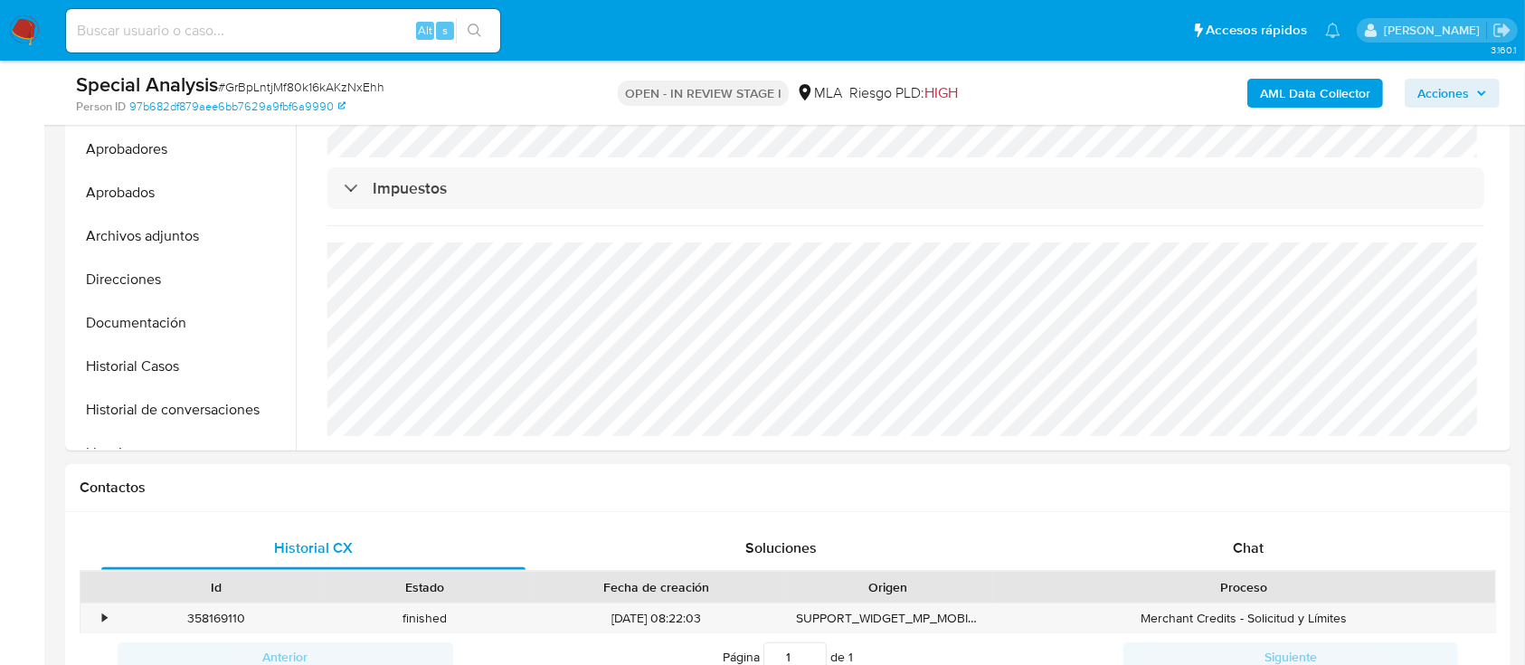
scroll to position [844, 0]
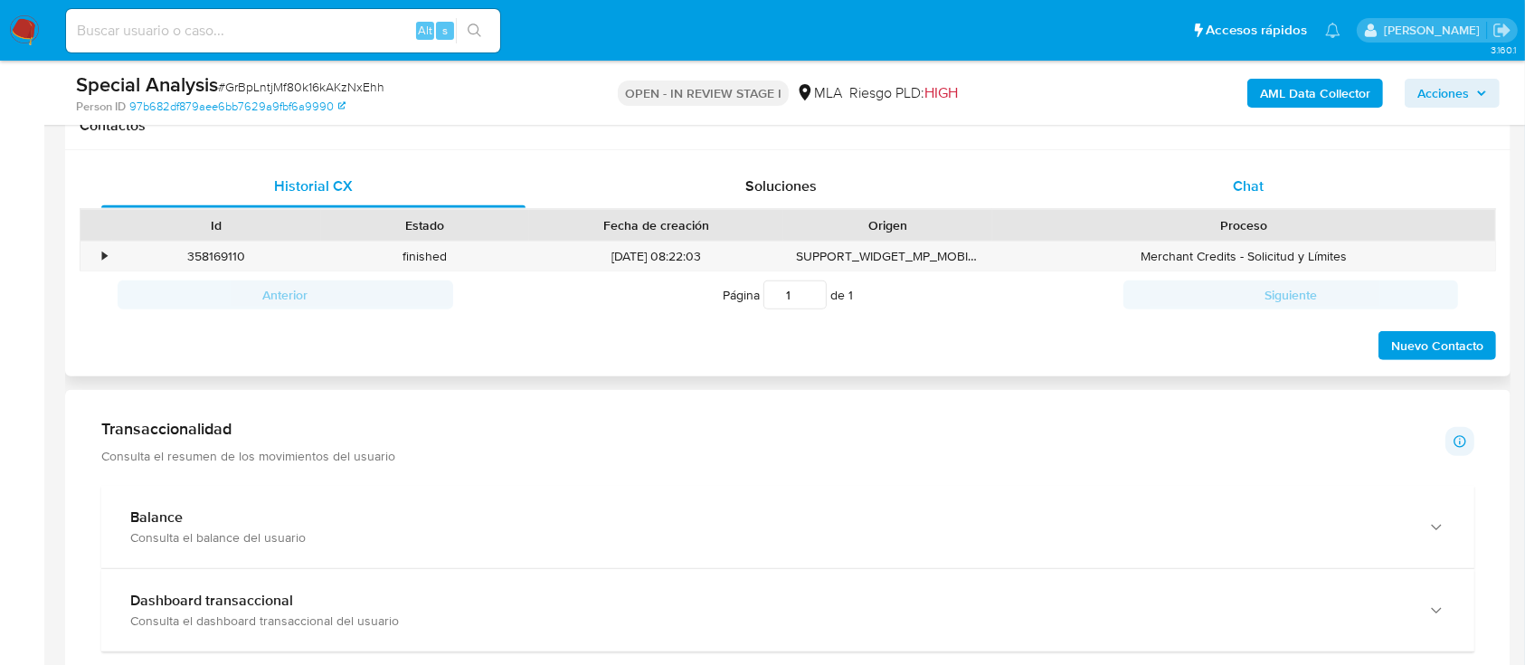
click at [1307, 185] on div "Chat" at bounding box center [1248, 186] width 424 height 43
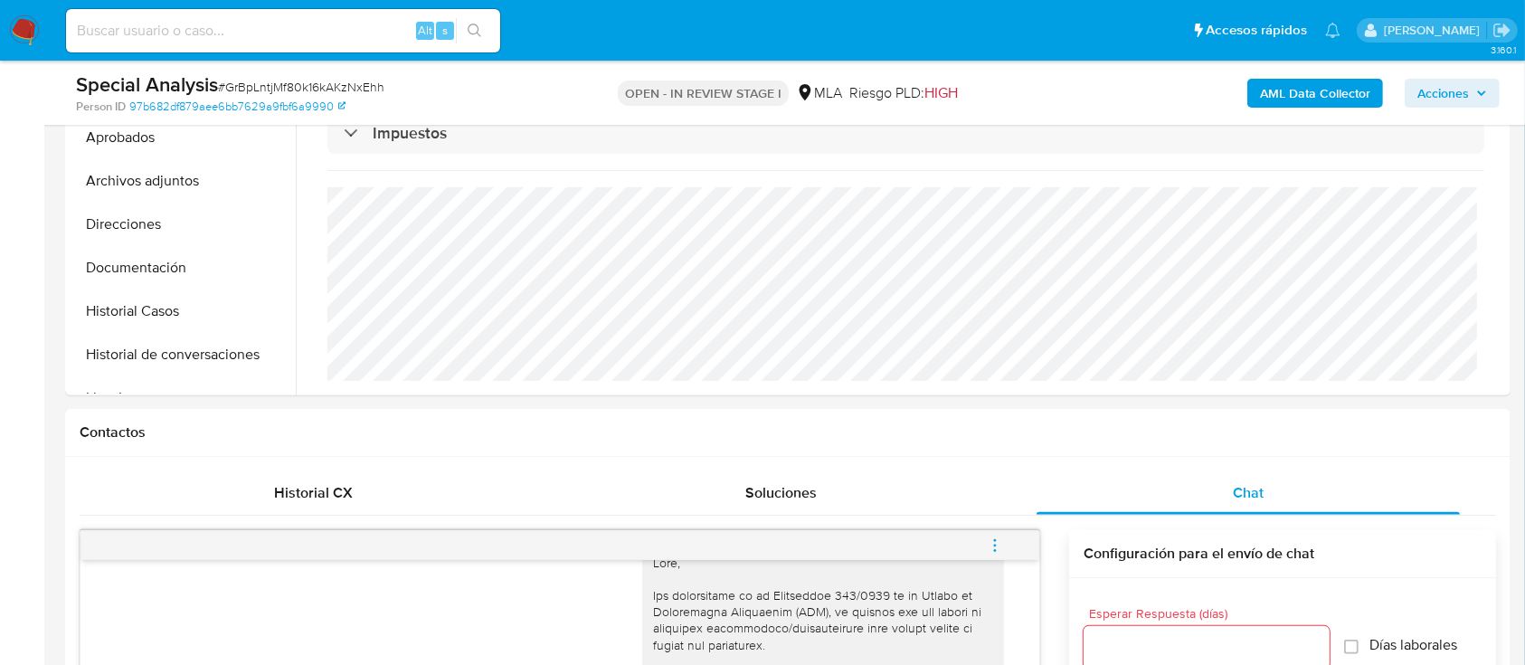
scroll to position [482, 0]
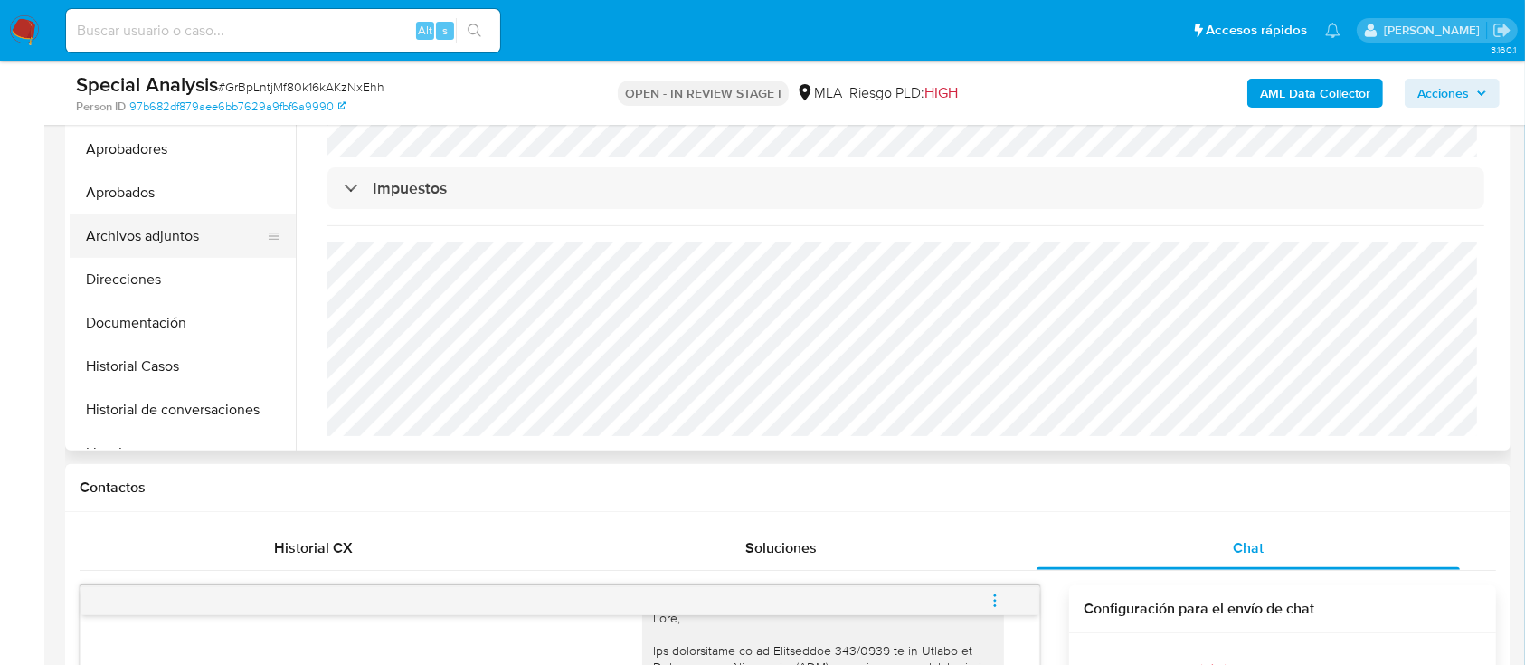
drag, startPoint x: 130, startPoint y: 239, endPoint x: 175, endPoint y: 230, distance: 45.2
click at [130, 239] on button "Archivos adjuntos" at bounding box center [176, 235] width 212 height 43
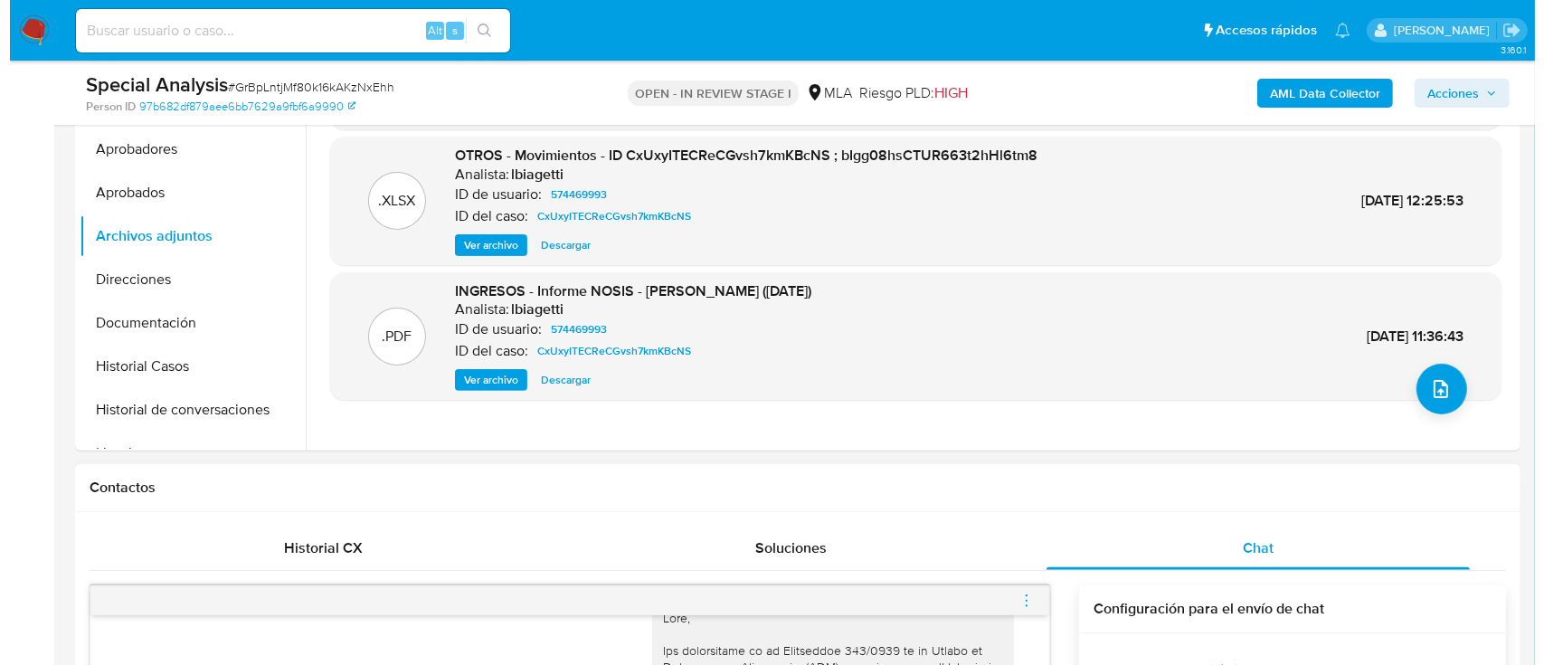
scroll to position [120, 0]
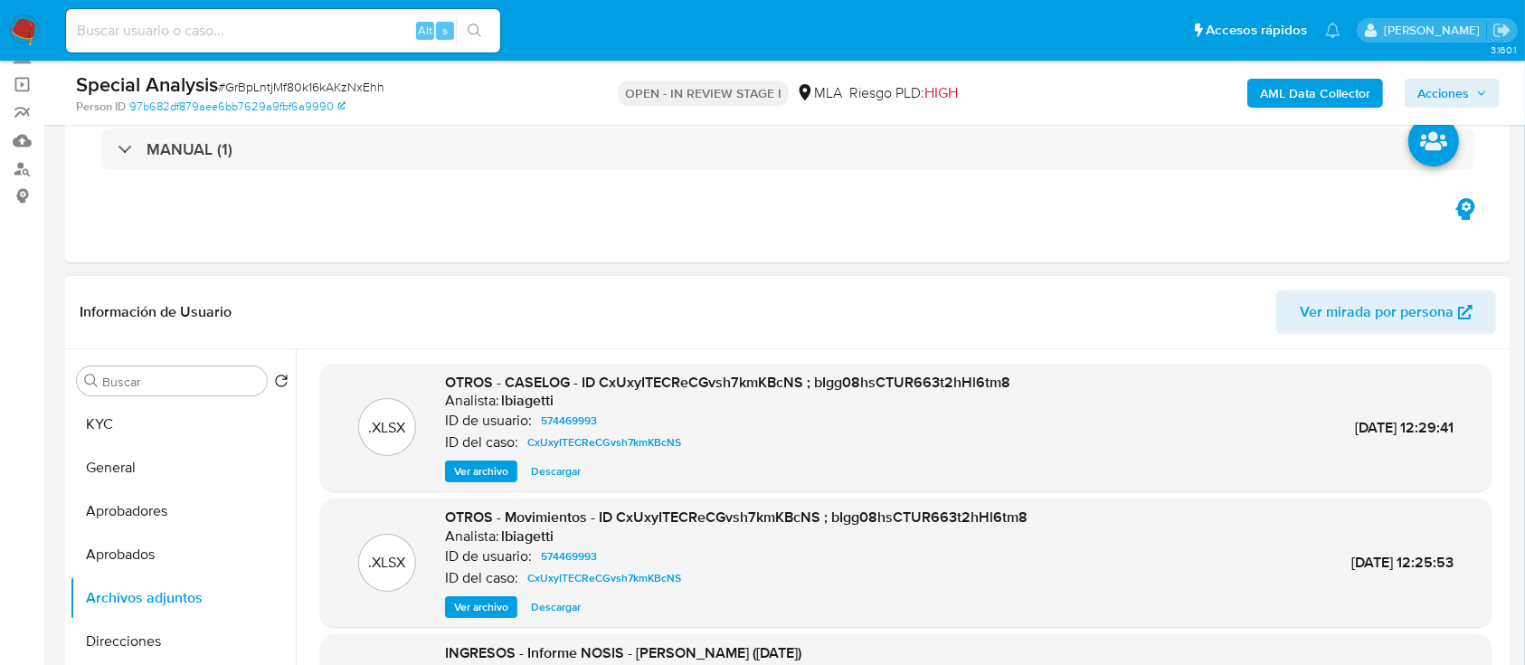
click at [468, 473] on span "Ver archivo" at bounding box center [481, 471] width 54 height 18
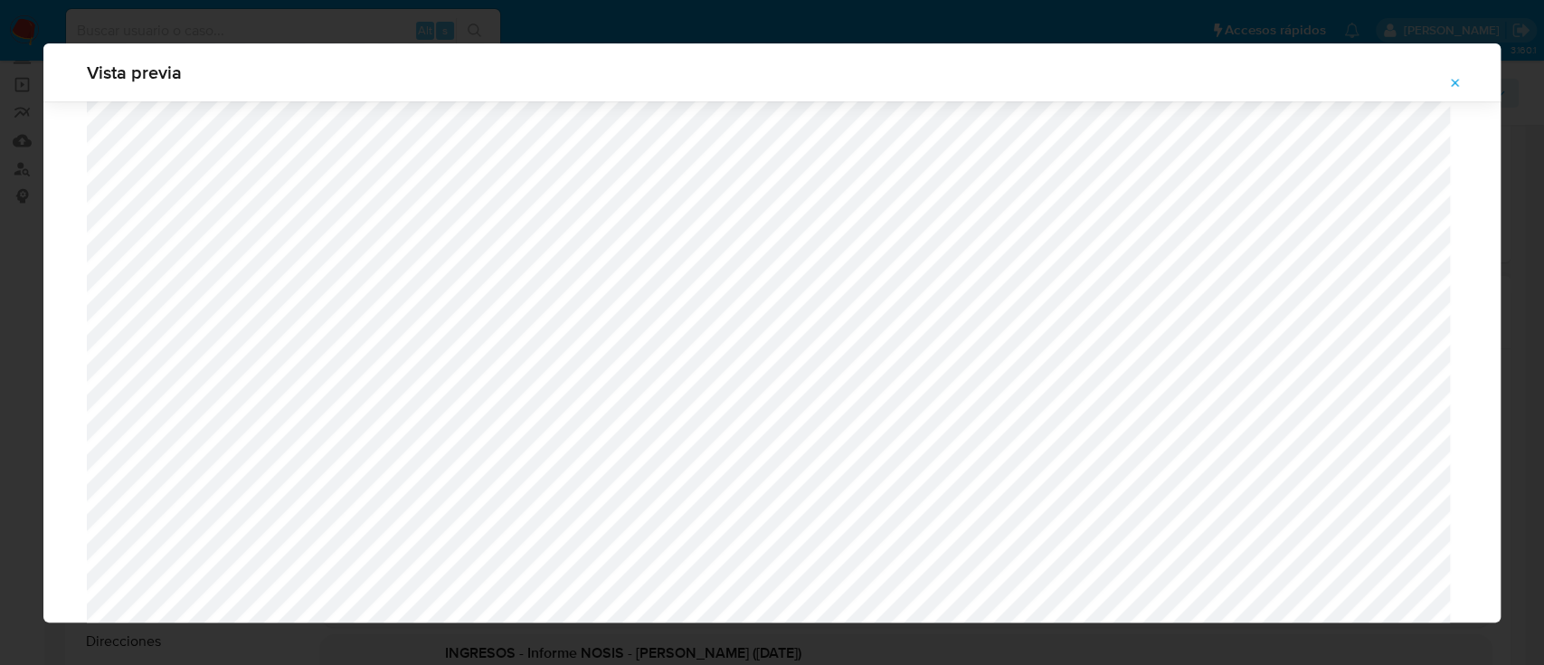
scroll to position [1044, 0]
click at [1451, 86] on icon "Attachment preview" at bounding box center [1455, 83] width 14 height 14
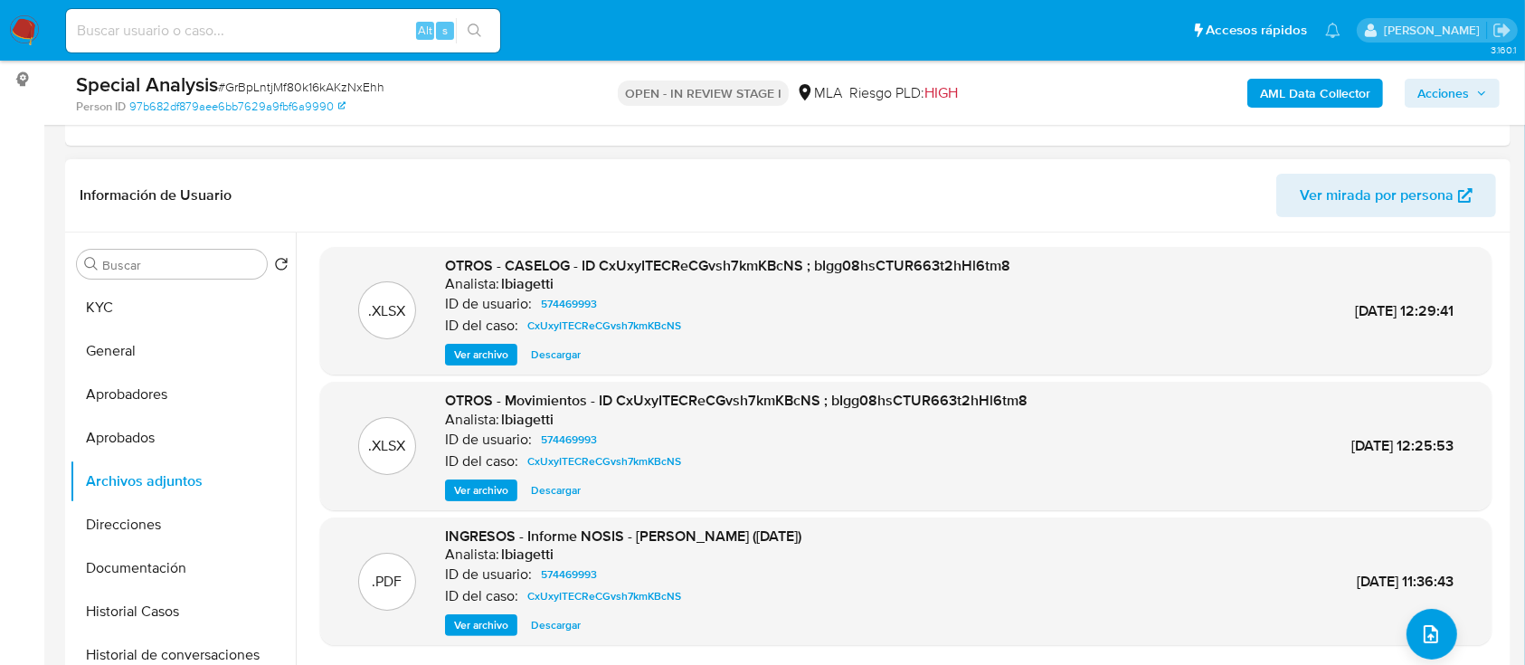
scroll to position [362, 0]
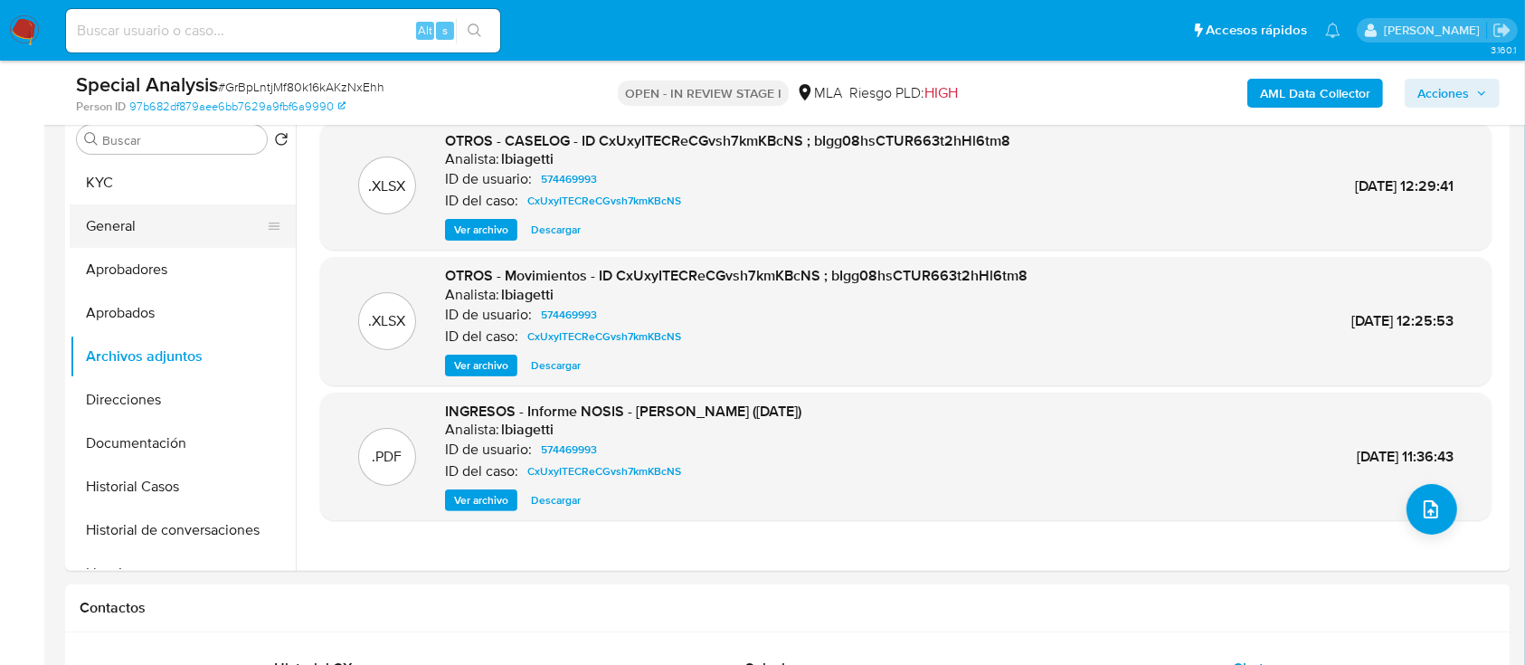
click at [174, 240] on button "General" at bounding box center [176, 225] width 212 height 43
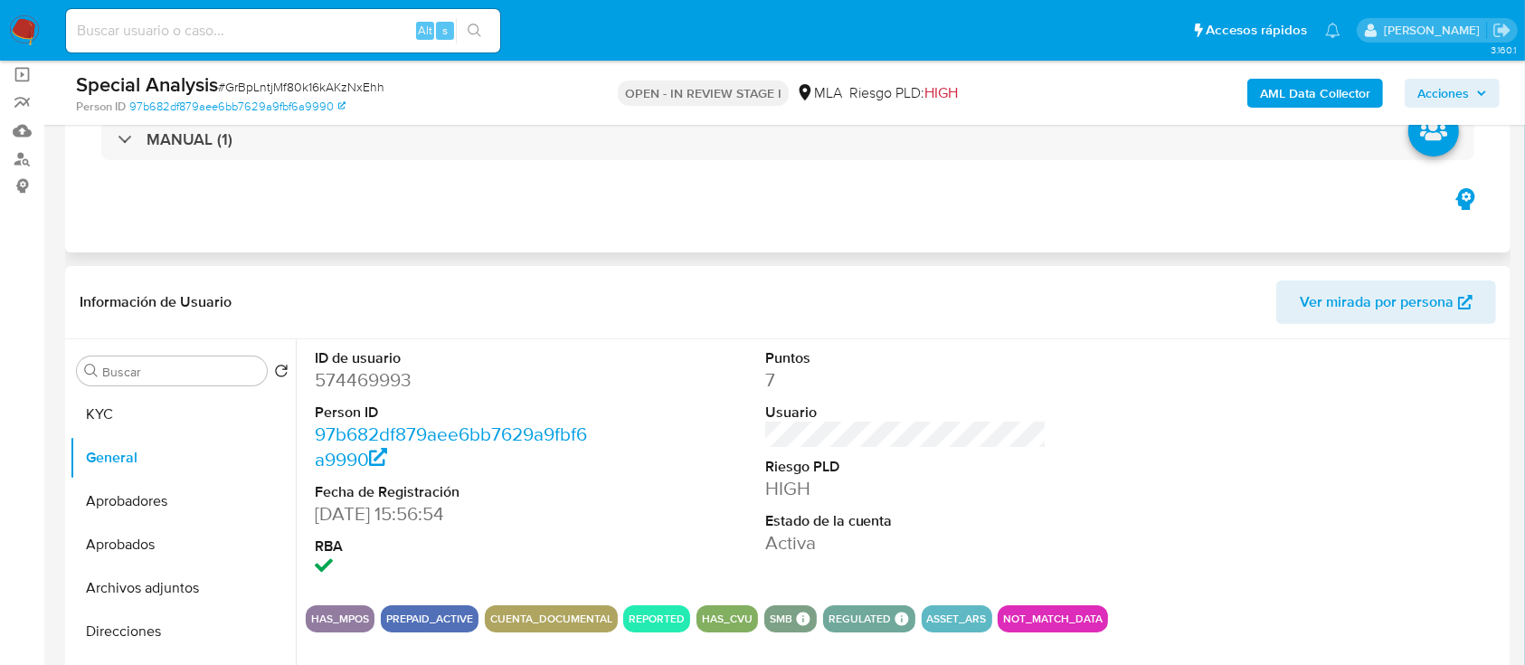
scroll to position [0, 0]
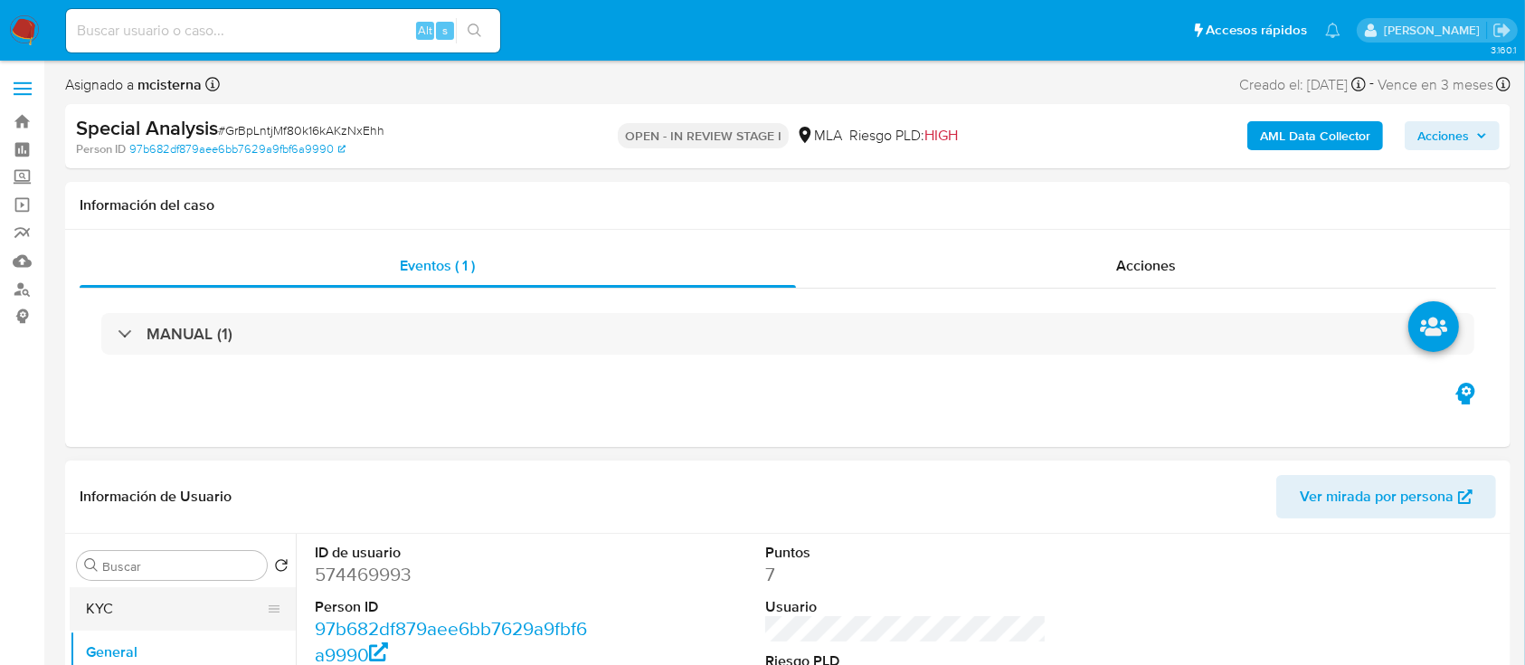
click at [189, 605] on button "KYC" at bounding box center [176, 608] width 212 height 43
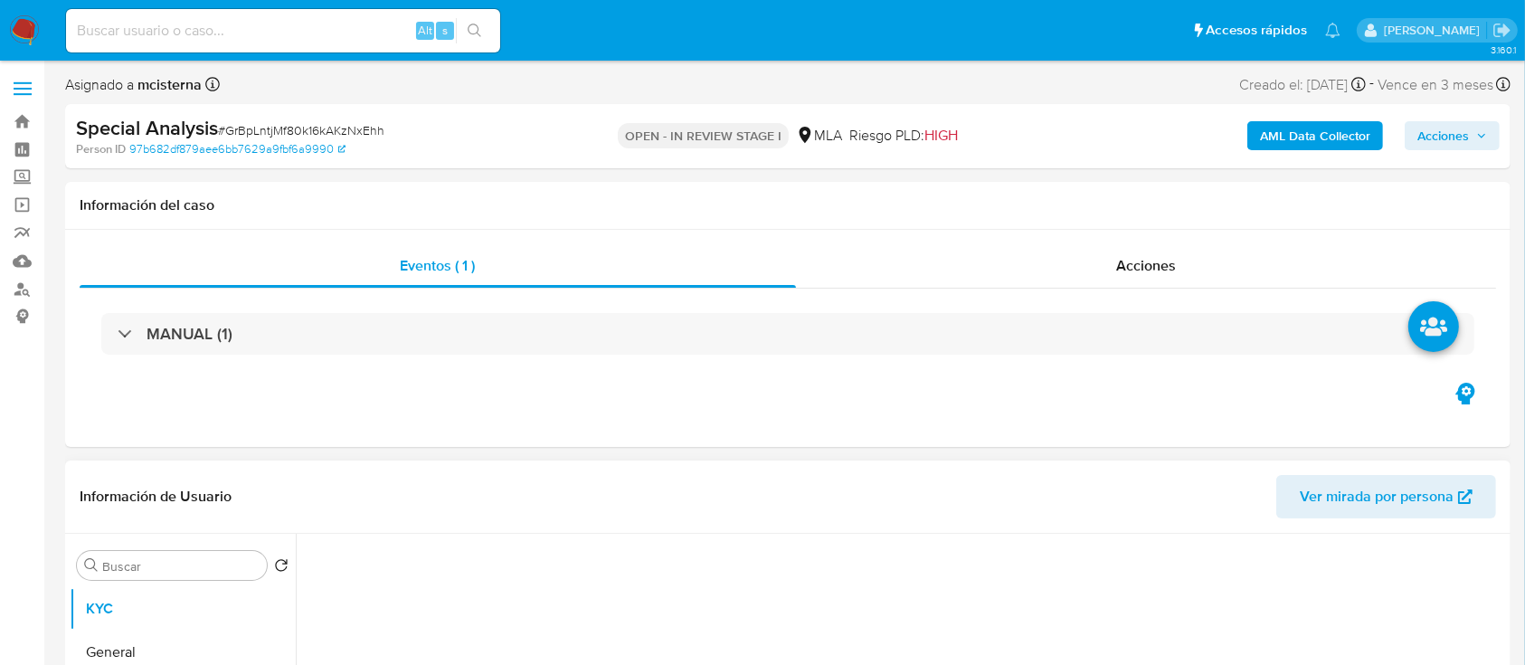
scroll to position [241, 0]
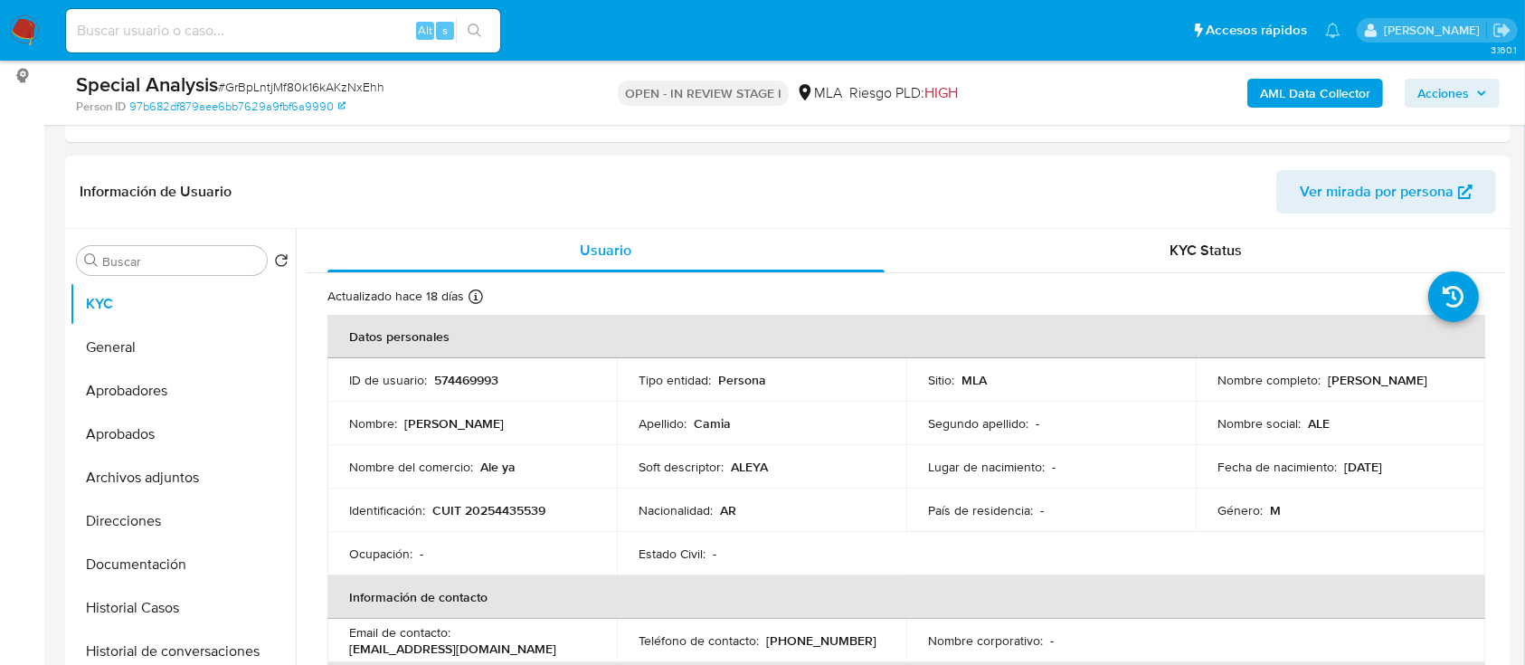
drag, startPoint x: 1207, startPoint y: 387, endPoint x: 1386, endPoint y: 387, distance: 179.1
click at [1386, 387] on td "Nombre completo : Esteban Alejandro Camia" at bounding box center [1340, 379] width 289 height 43
copy p "[PERSON_NAME]"
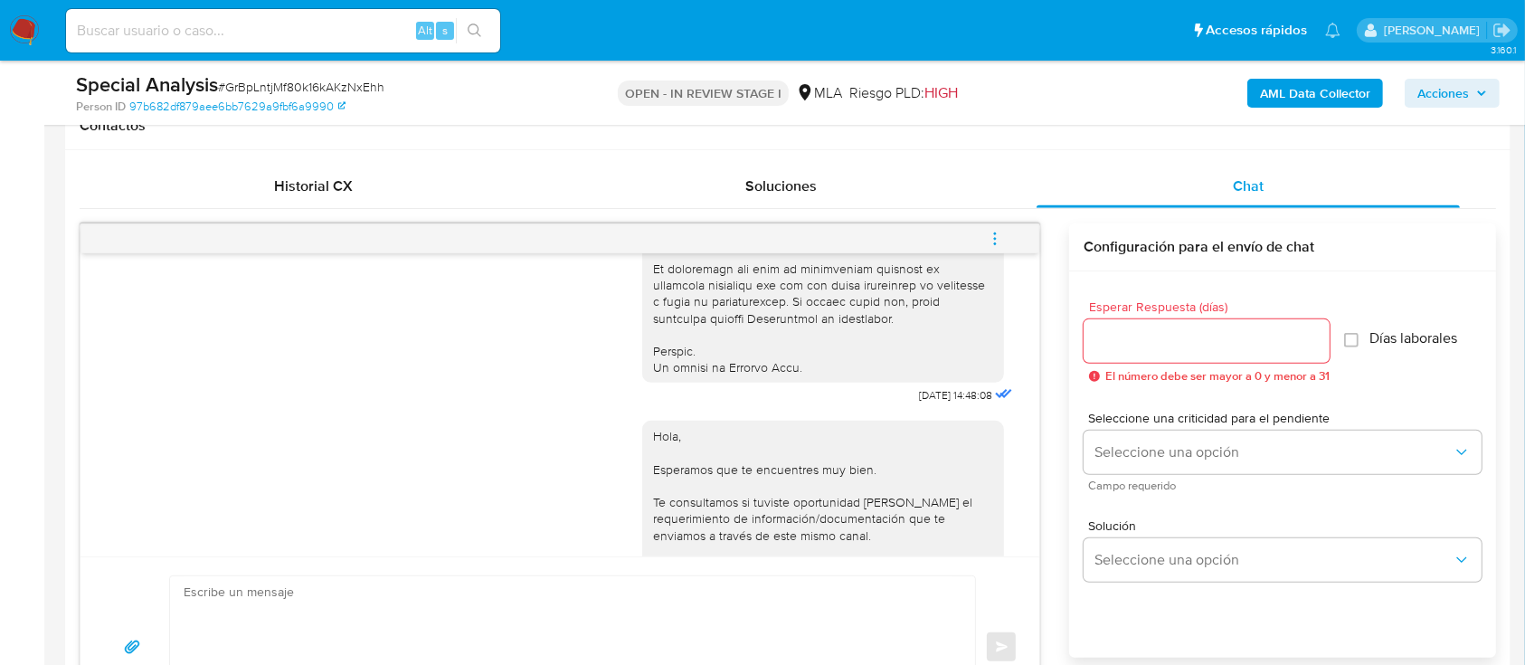
scroll to position [1205, 0]
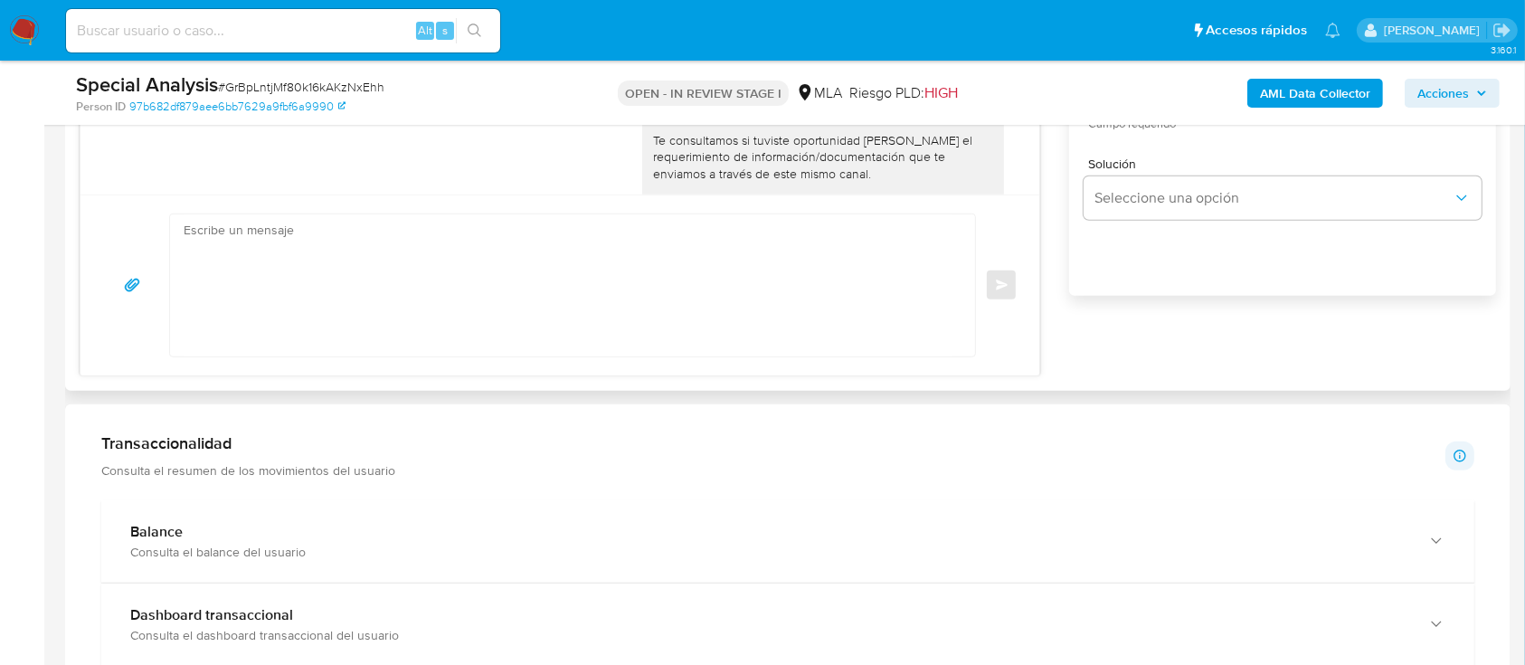
click at [726, 297] on textarea at bounding box center [568, 285] width 769 height 142
paste textarea "Hola Esteban Alejandro Camia En función de las operaciones registradas en tu cu…"
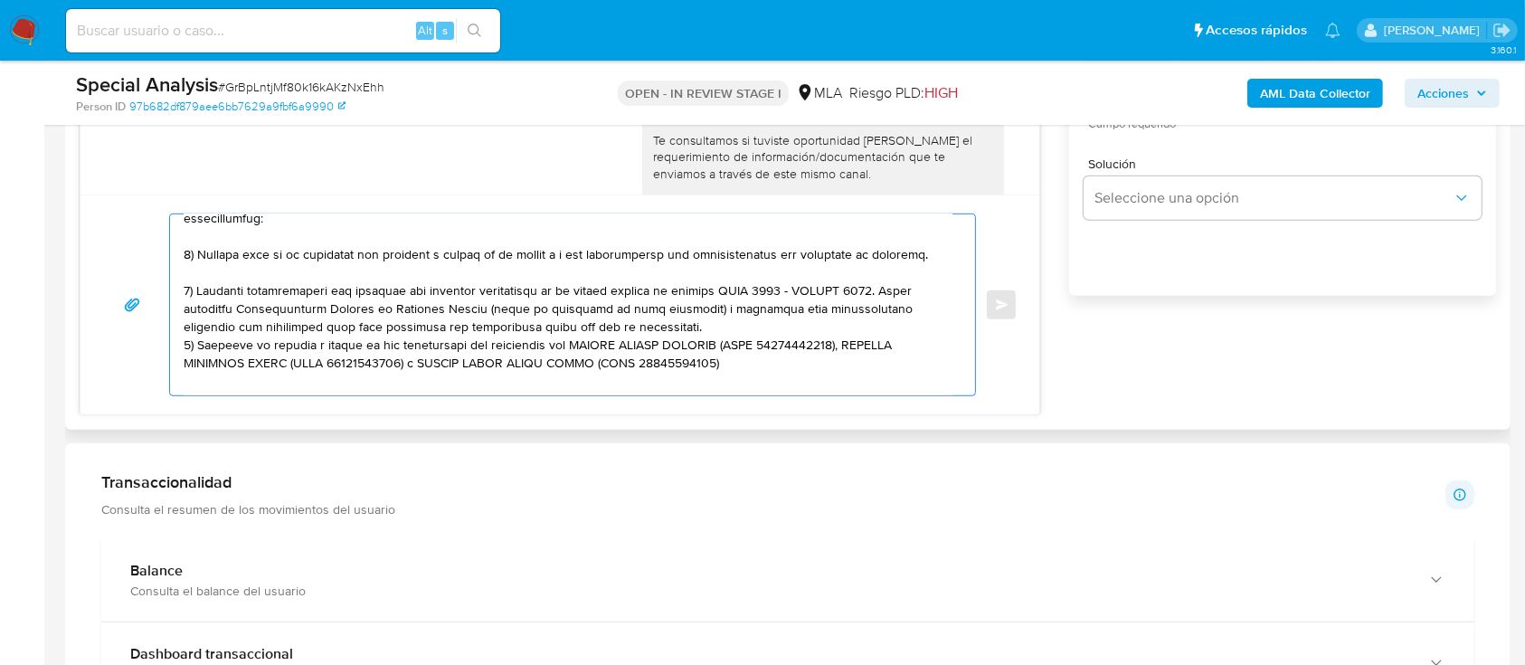
scroll to position [120, 0]
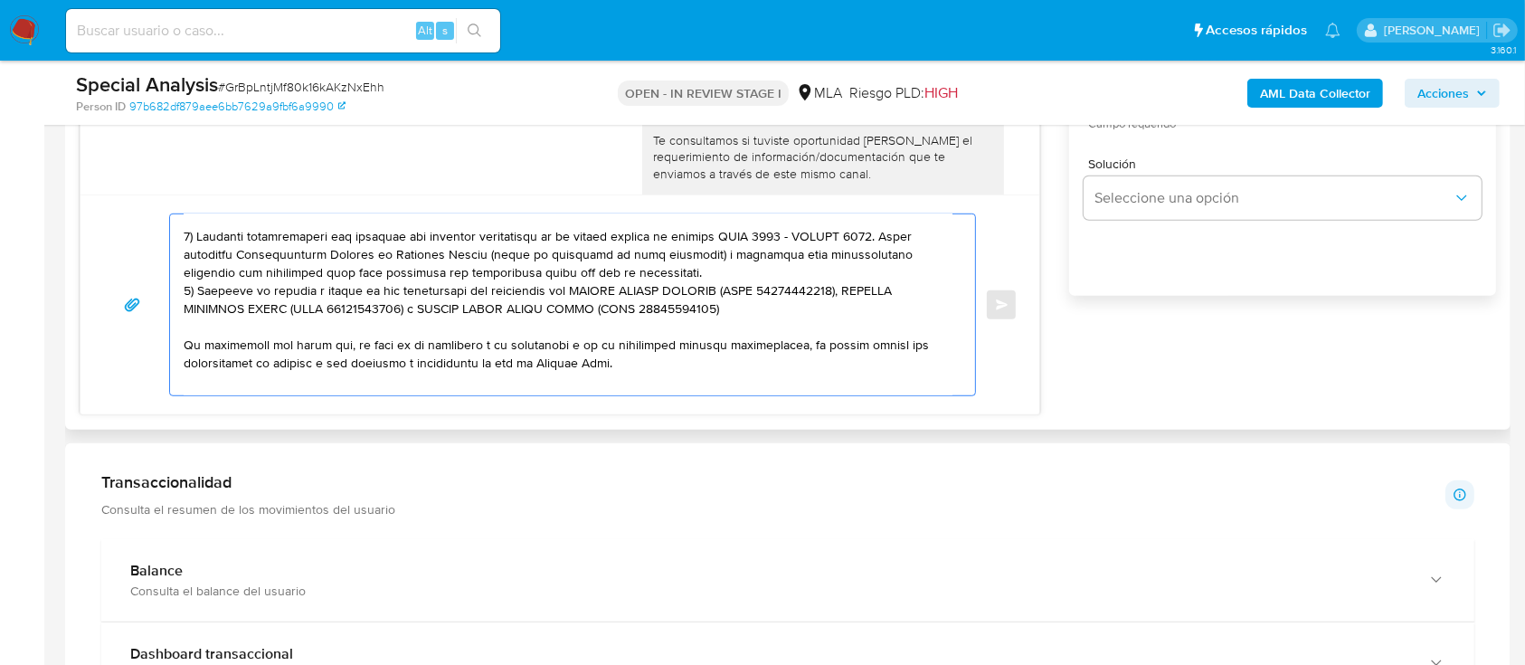
click at [703, 274] on textarea at bounding box center [568, 304] width 769 height 181
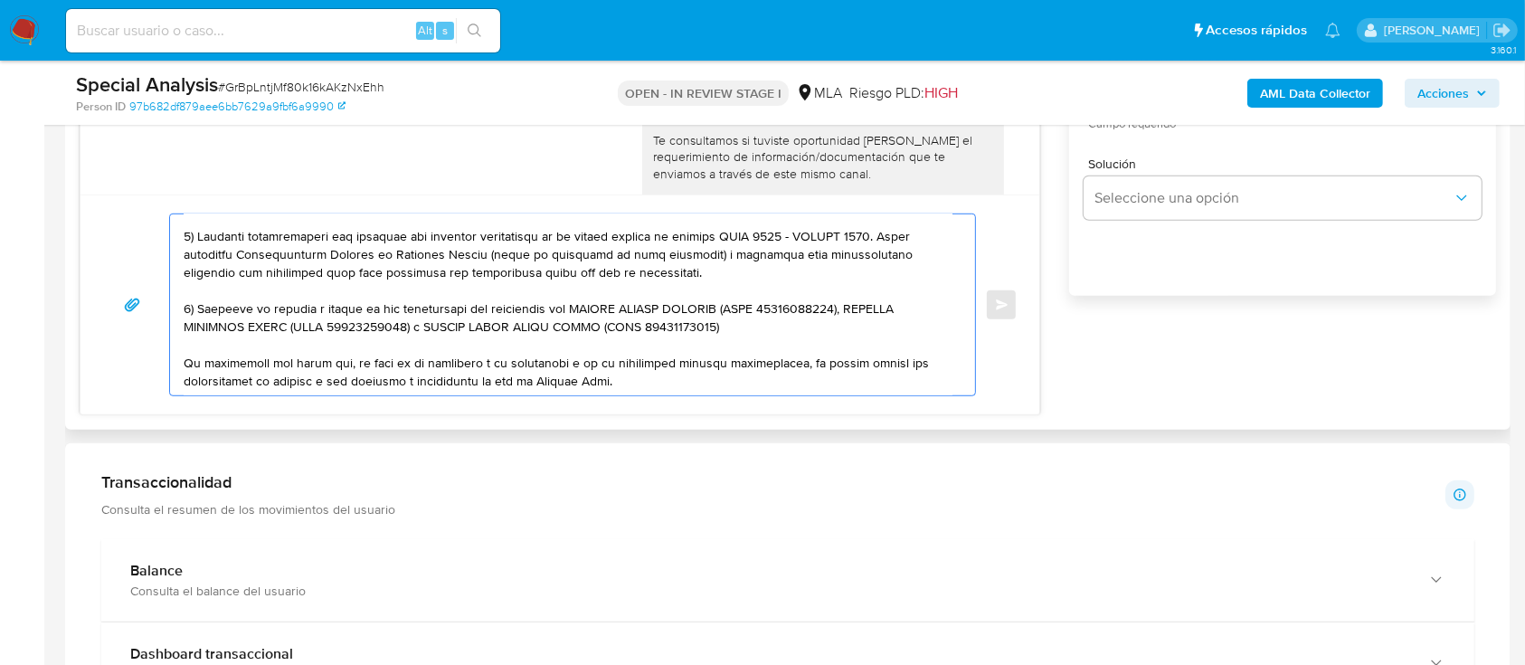
scroll to position [138, 0]
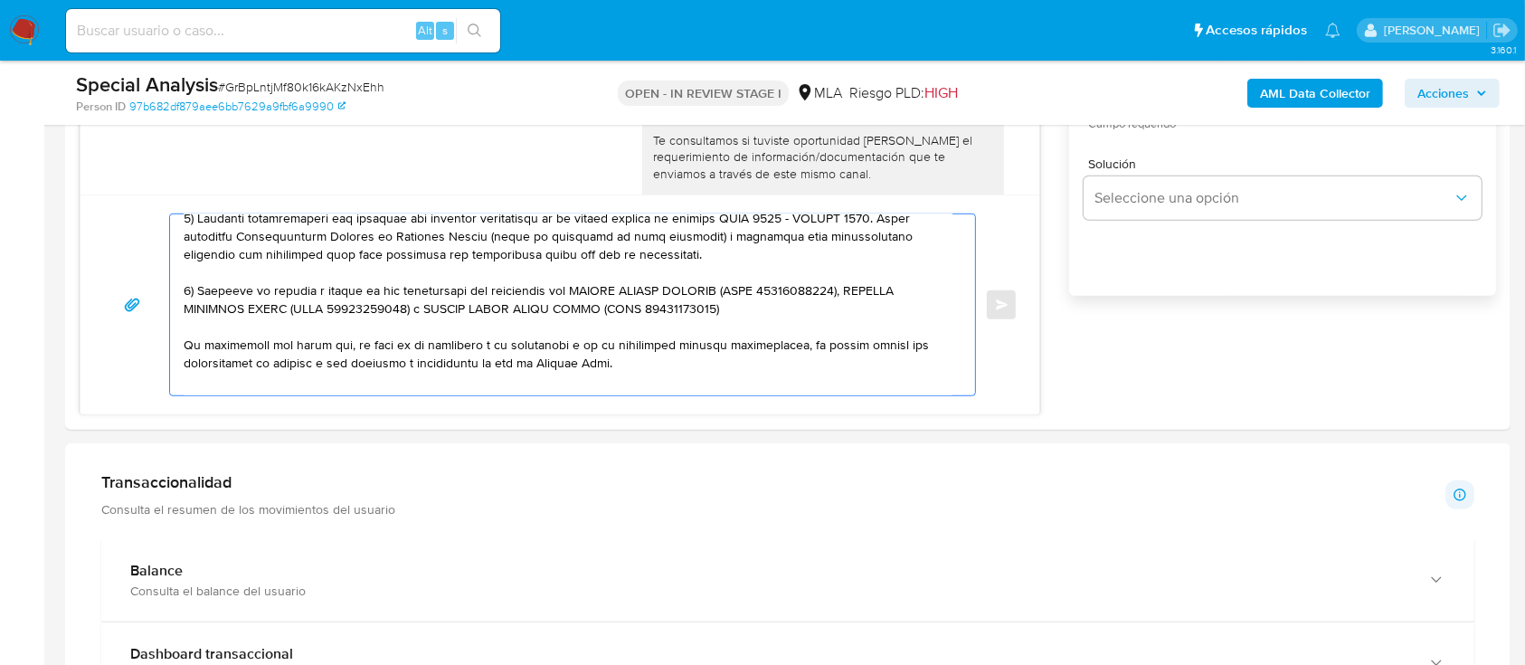
type textarea "Hola Esteban Alejandro Camia En función de las operaciones registradas en tu cu…"
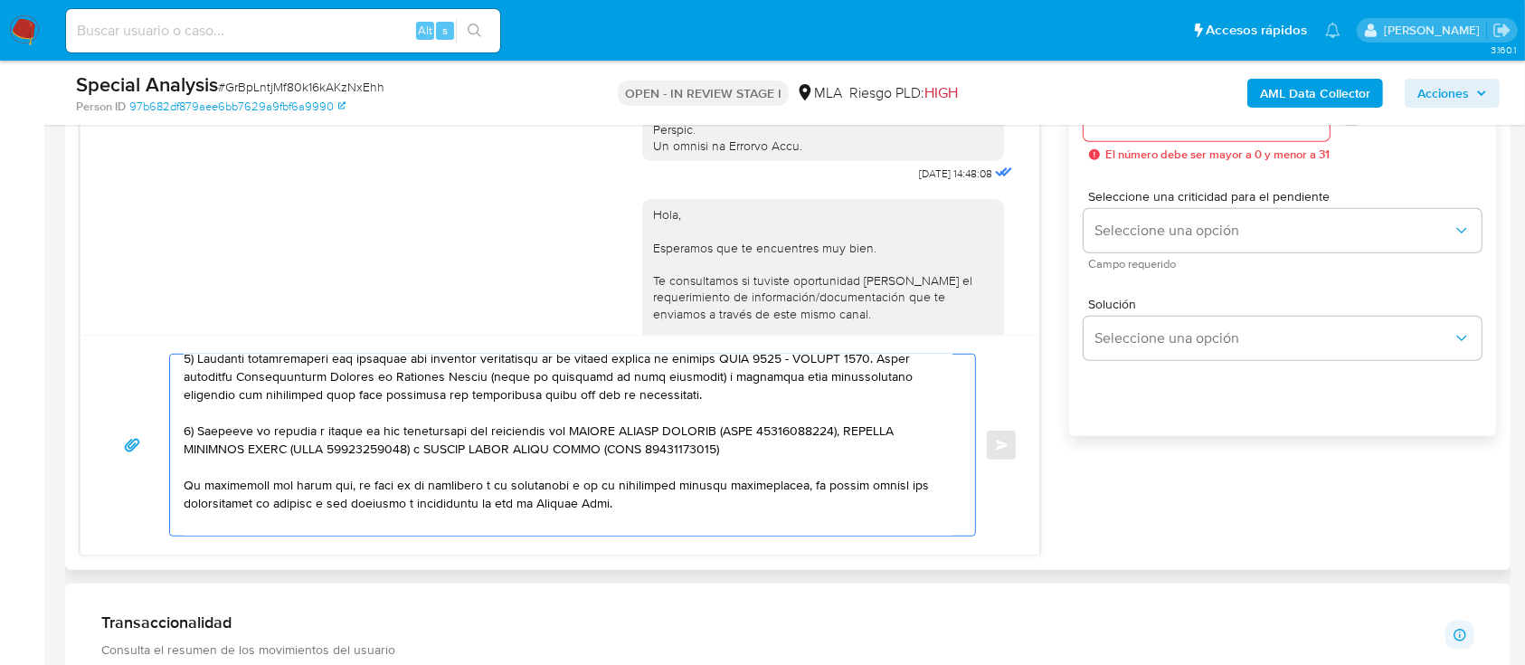
scroll to position [844, 0]
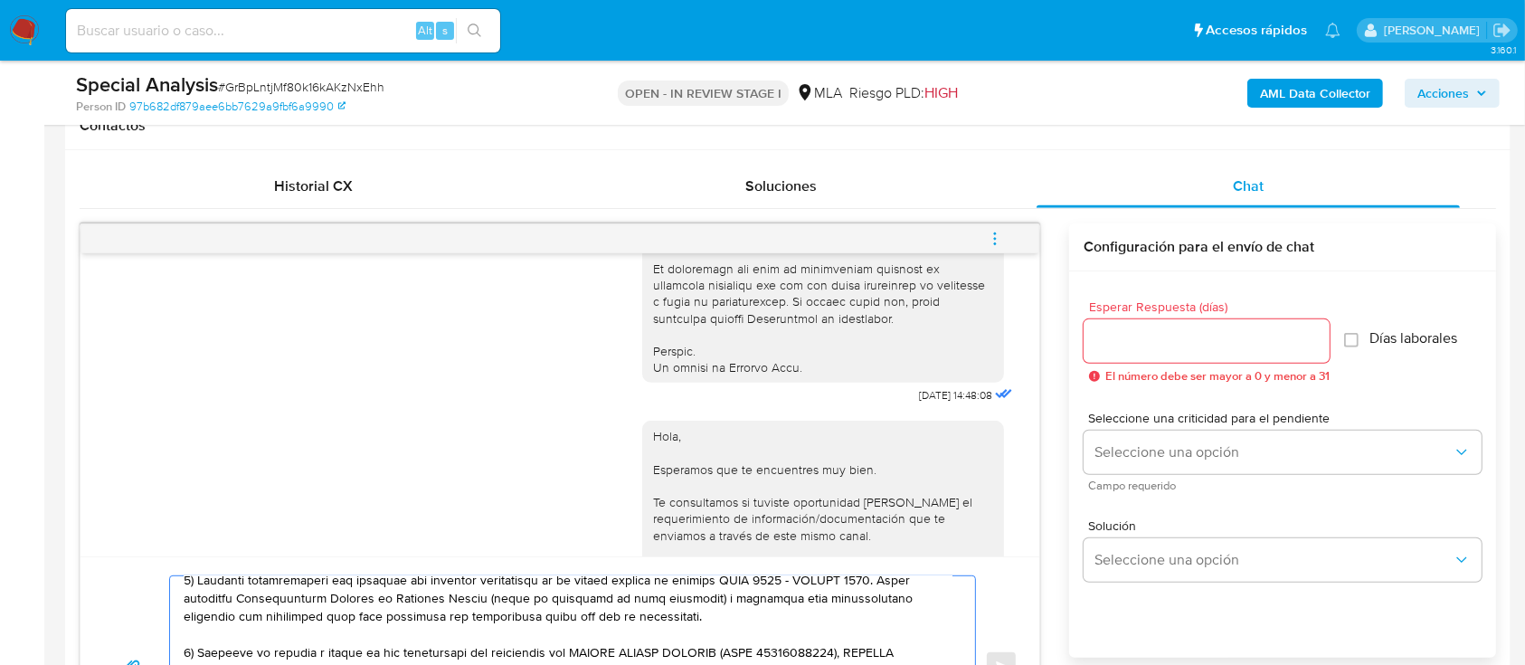
click at [1122, 338] on input "Esperar Respuesta (días)" at bounding box center [1206, 341] width 246 height 24
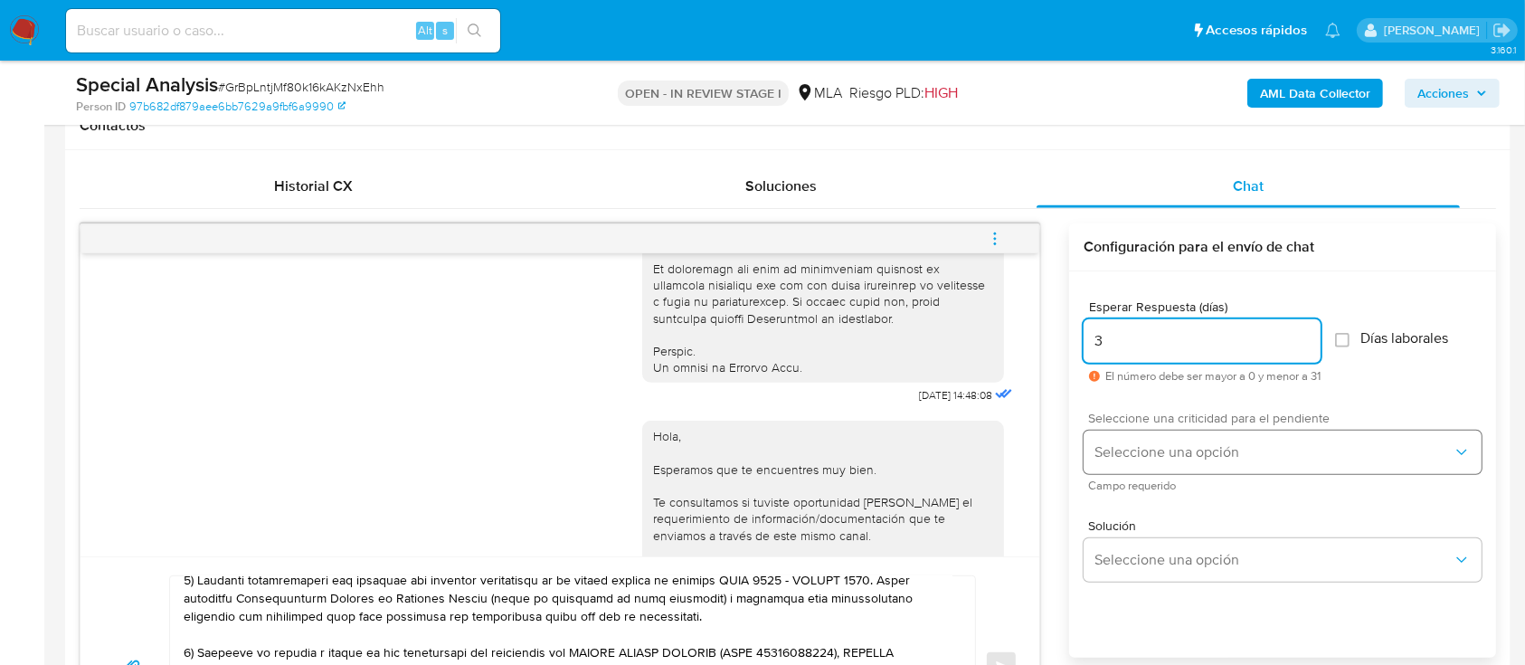
type input "3"
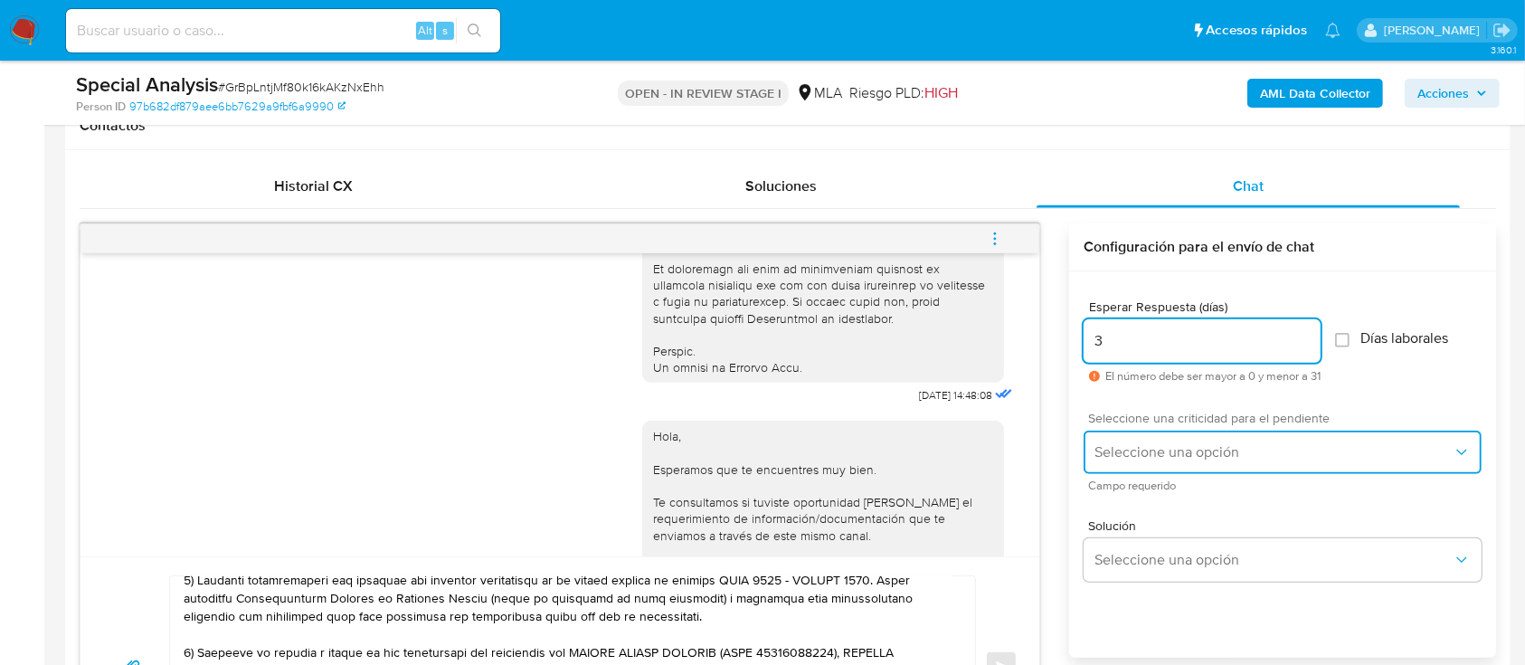
click at [1130, 440] on button "Seleccione una opción" at bounding box center [1282, 451] width 398 height 43
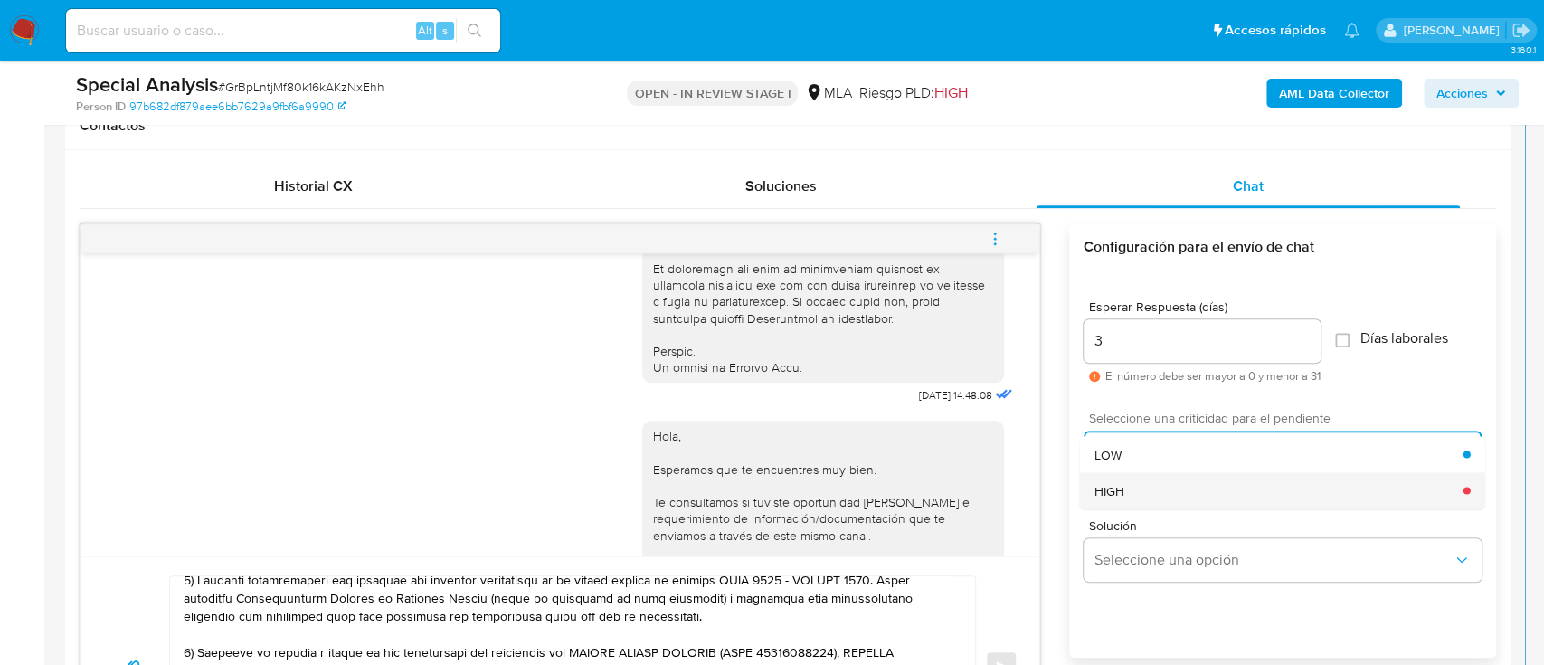
click at [1132, 478] on div "HIGH" at bounding box center [1278, 490] width 369 height 36
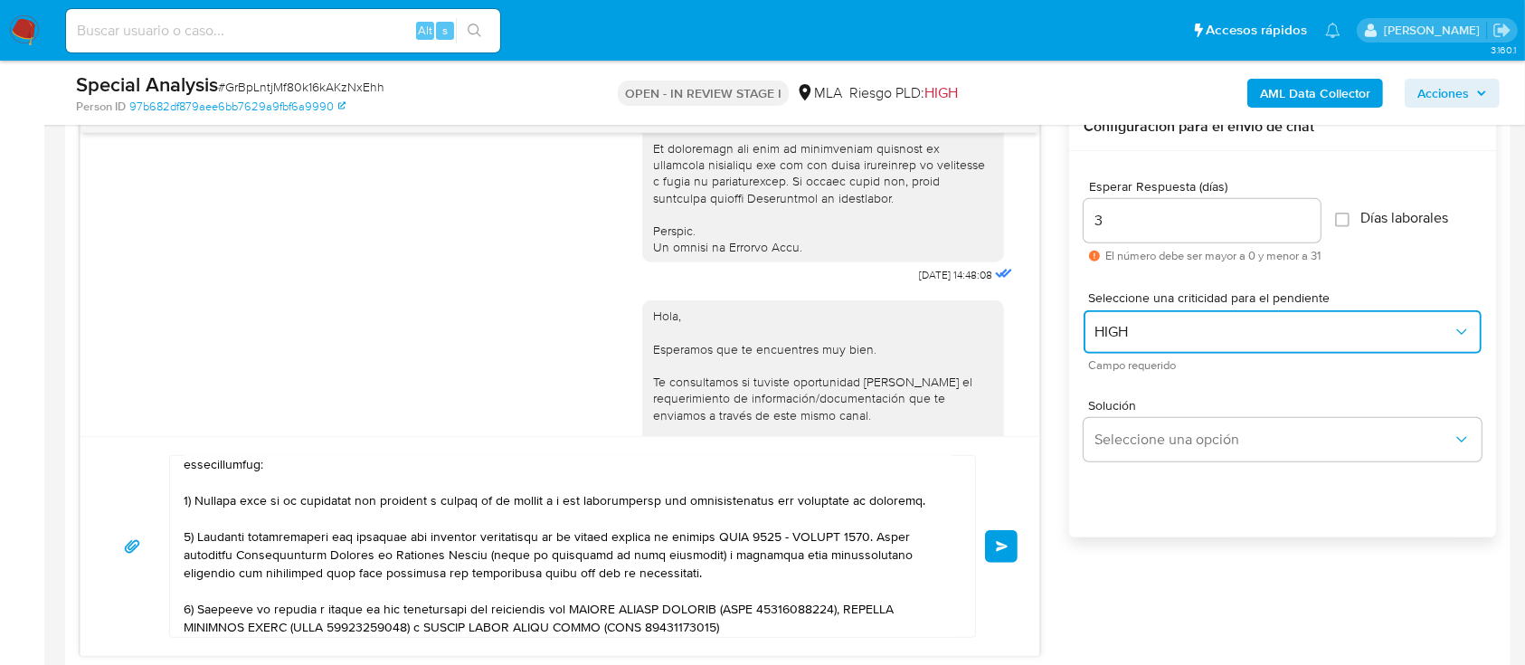
scroll to position [0, 0]
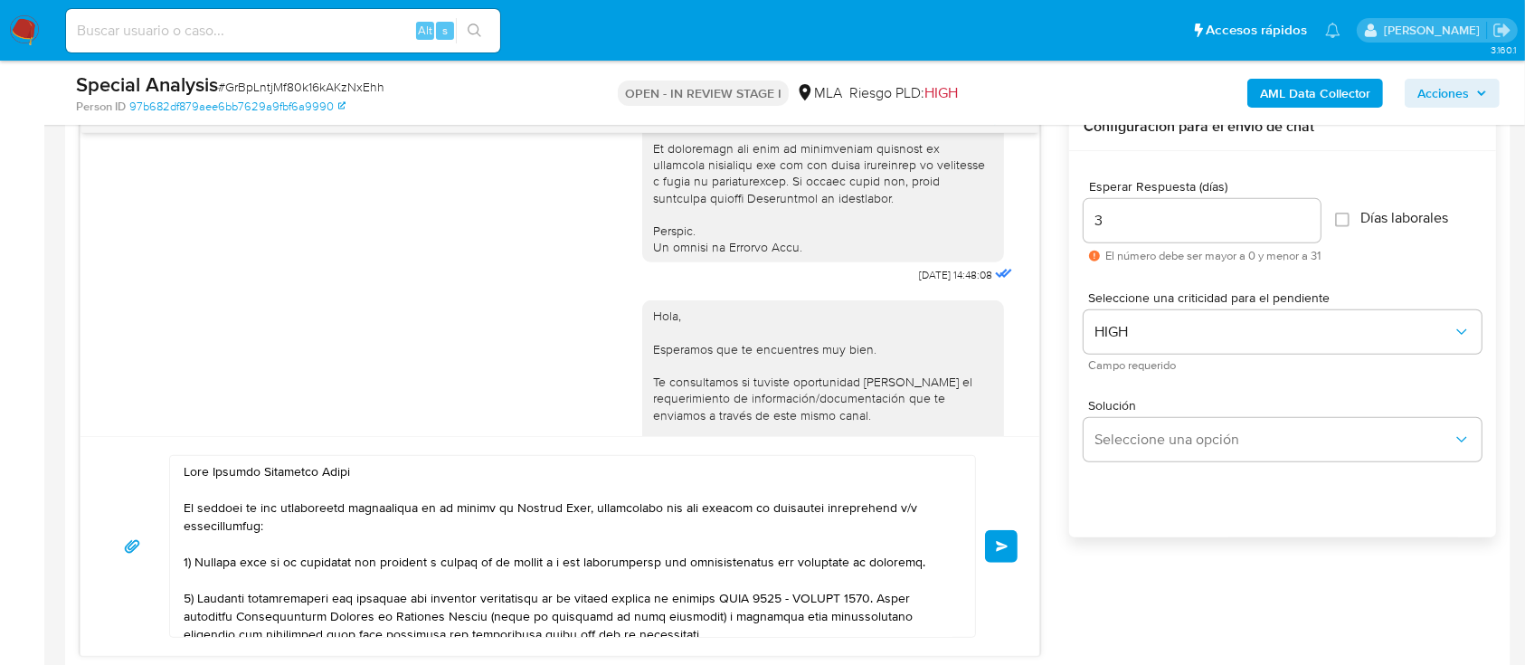
click at [1017, 548] on button "Enviar" at bounding box center [1001, 546] width 33 height 33
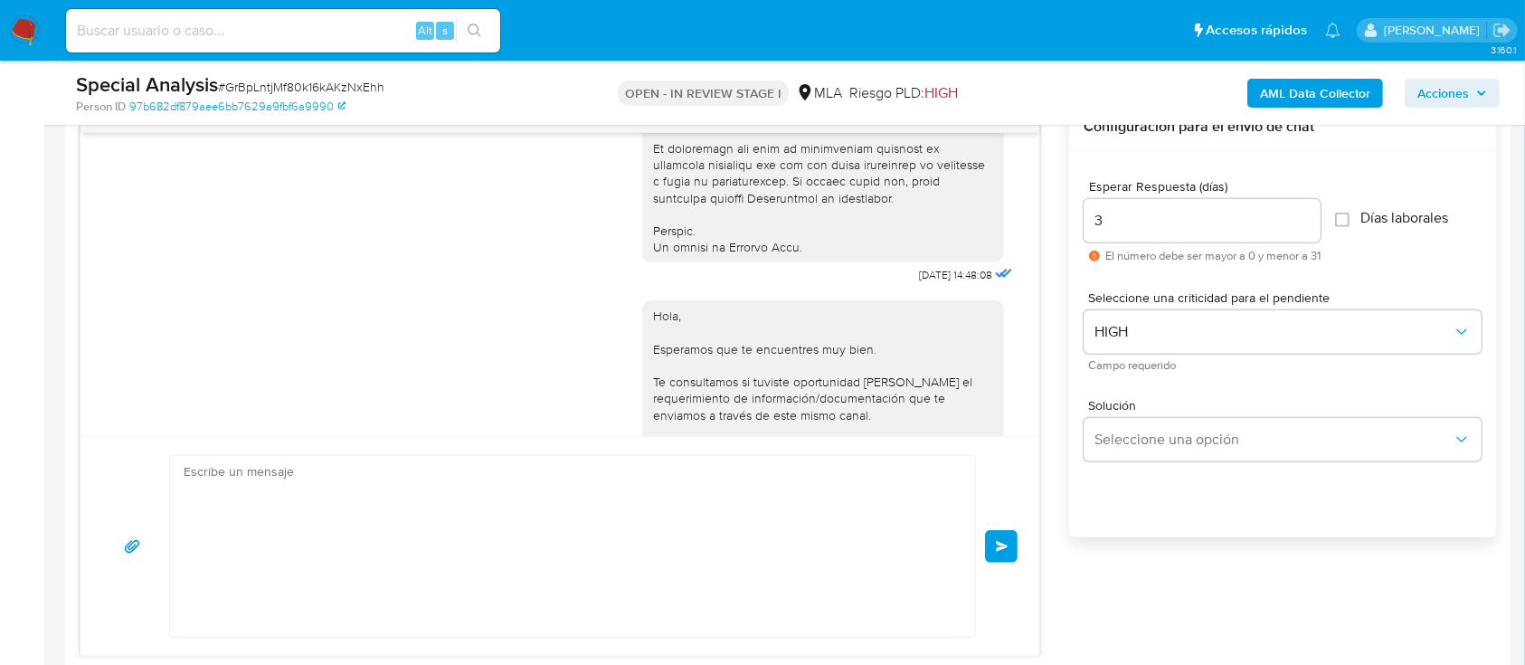
scroll to position [1796, 0]
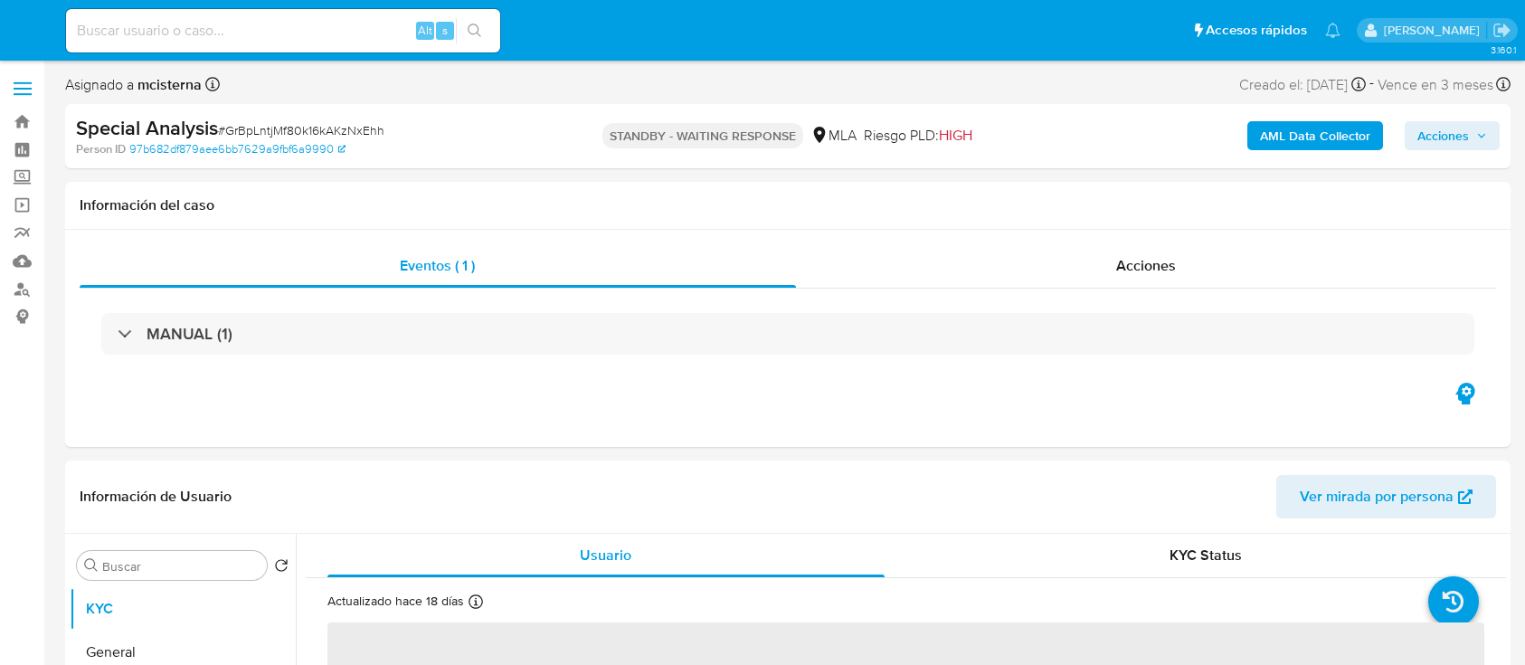
select select "10"
click at [383, 10] on div "Alt s" at bounding box center [283, 30] width 434 height 43
click at [298, 45] on div "Alt s" at bounding box center [283, 30] width 434 height 43
click at [303, 24] on input at bounding box center [283, 31] width 434 height 24
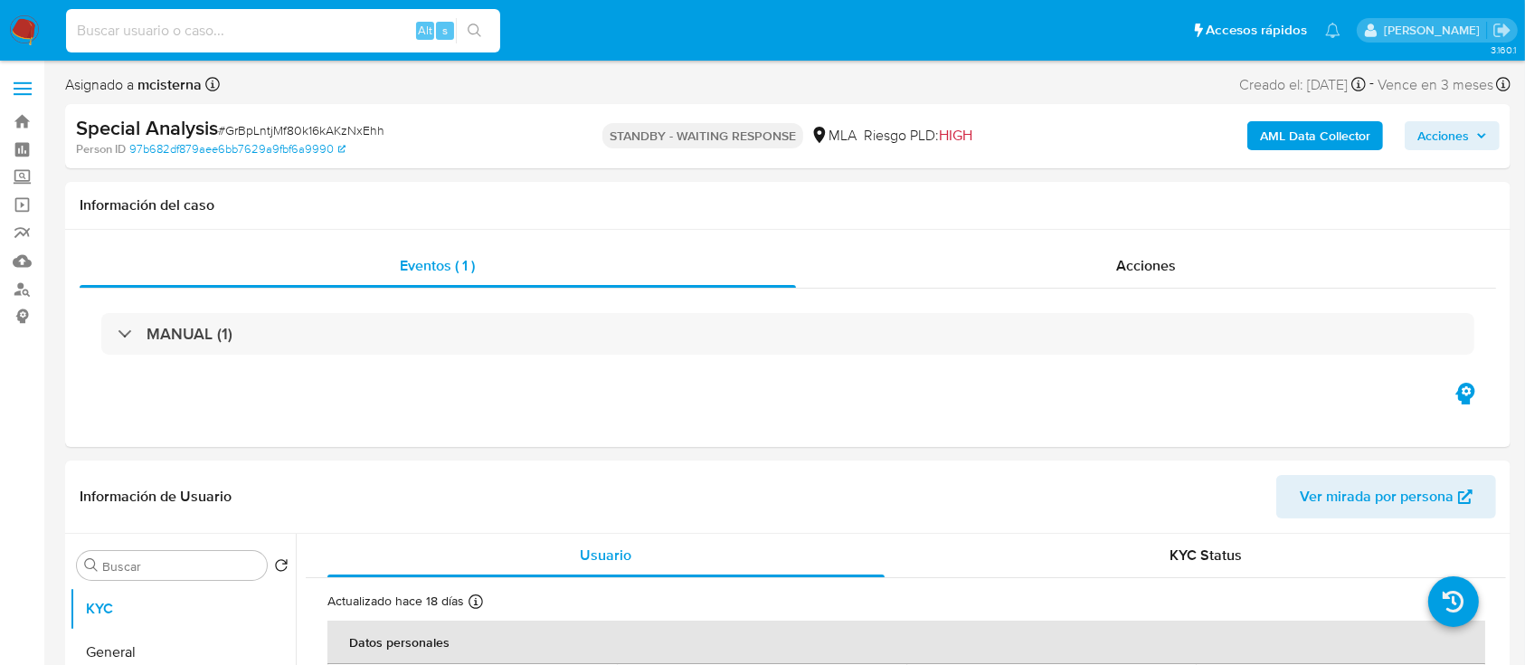
paste input "529039672"
type input "529039672"
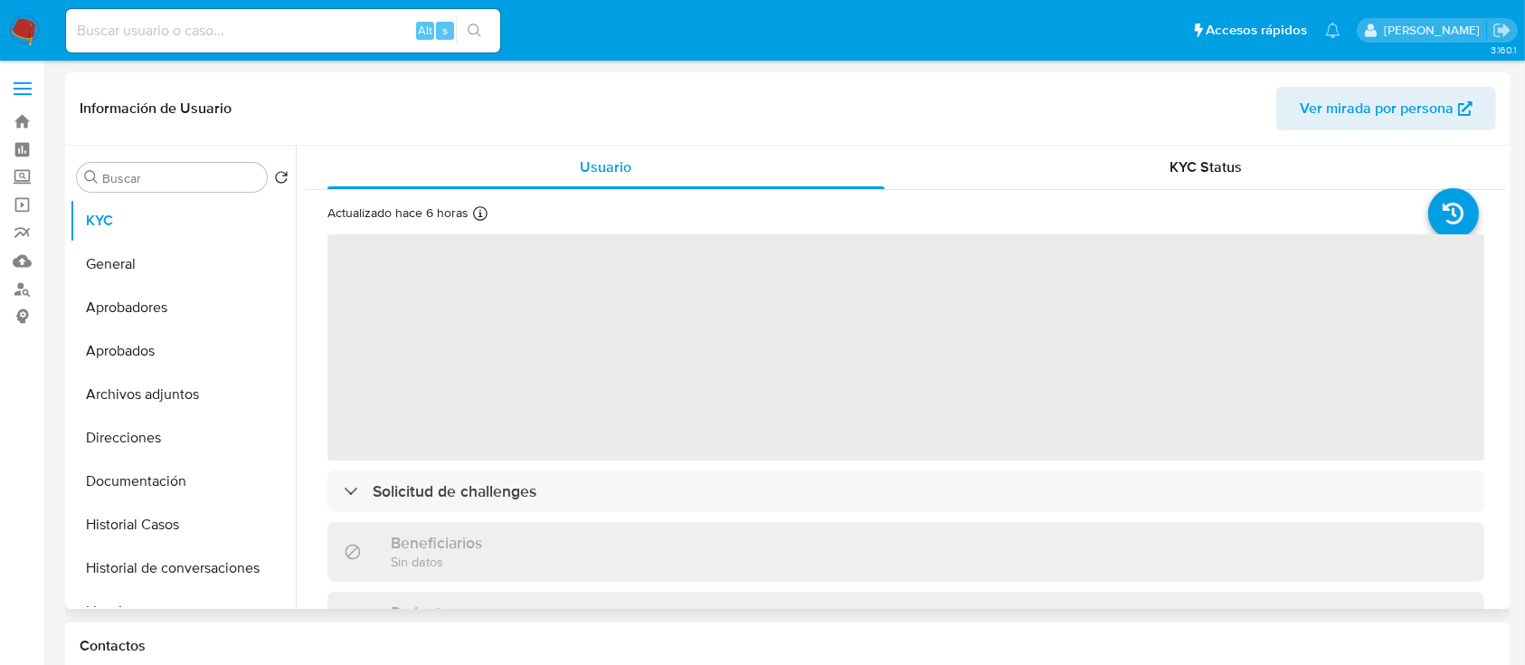
select select "10"
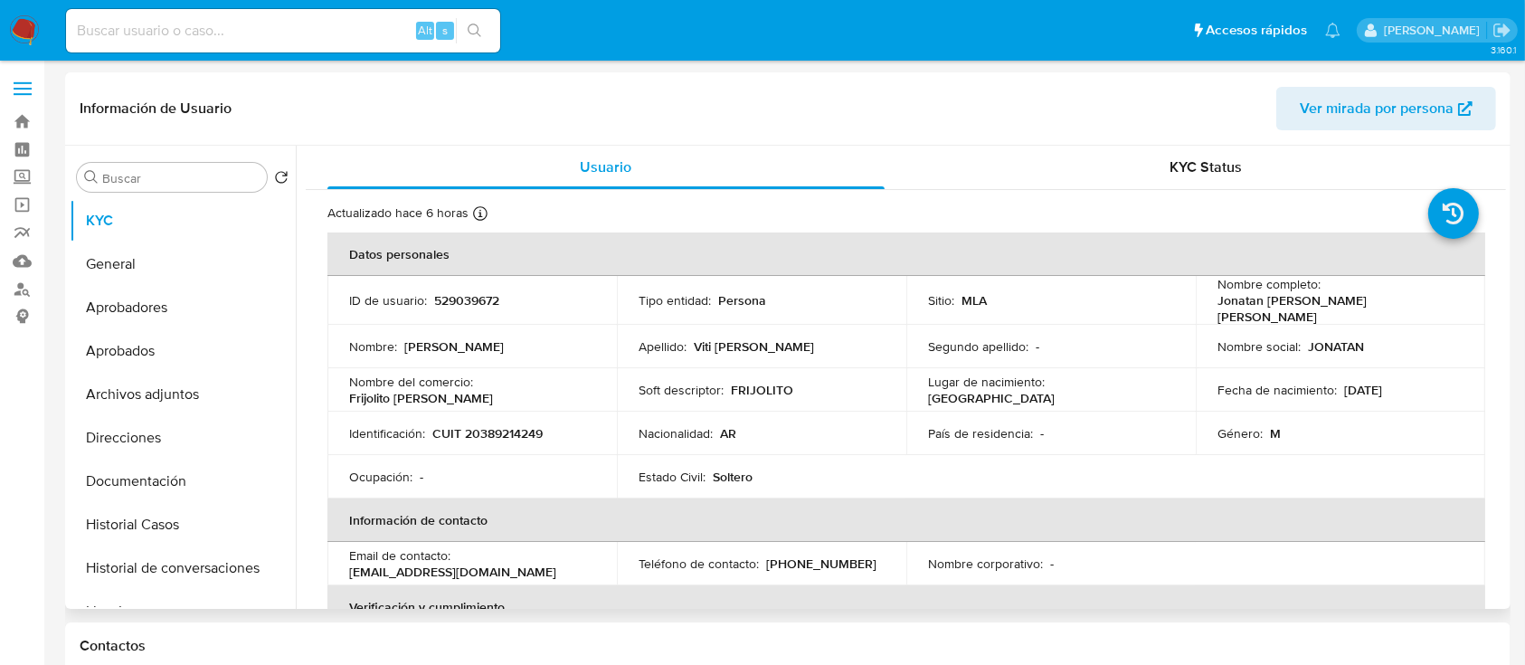
click at [512, 426] on p "CUIT 20389214249" at bounding box center [487, 433] width 110 height 16
copy p "20389214249"
click at [198, 527] on button "Historial Casos" at bounding box center [176, 524] width 212 height 43
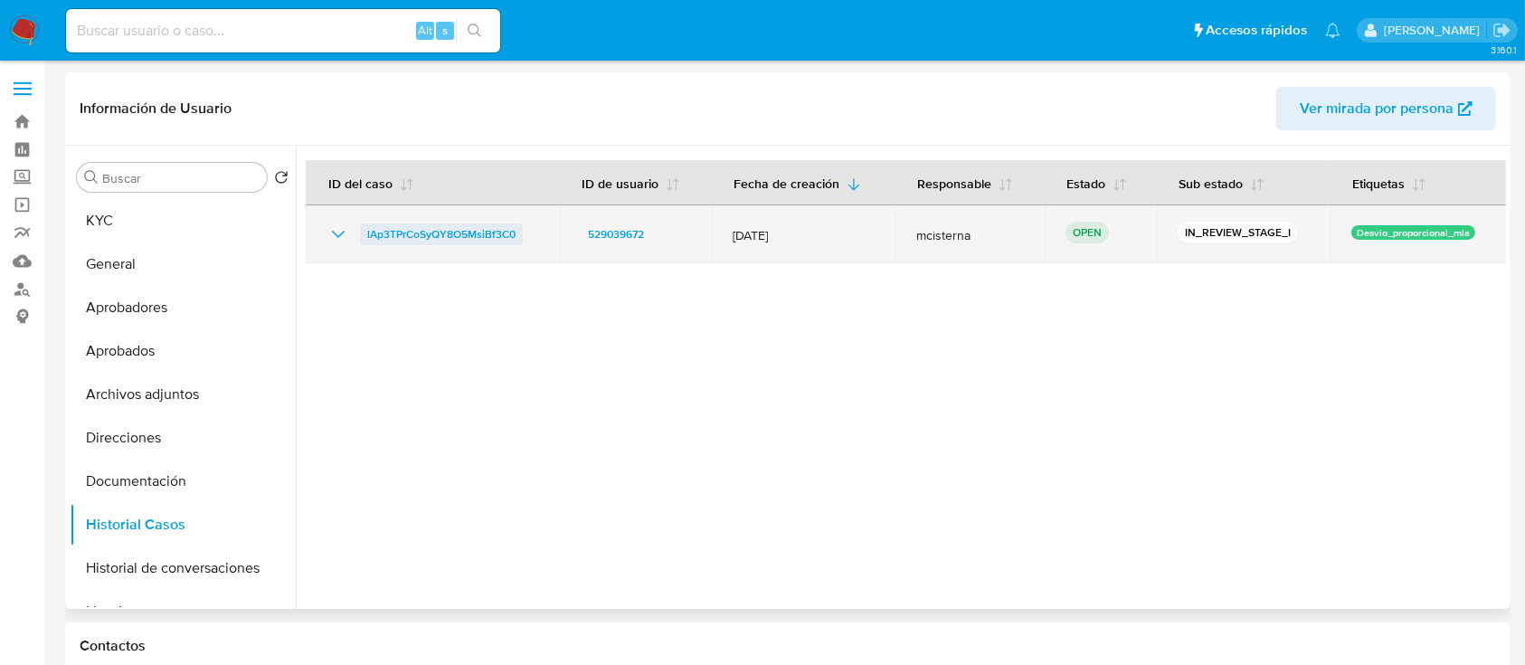
click at [427, 229] on span "lAp3TPrCoSyQY8O5MsiBf3C0" at bounding box center [441, 234] width 148 height 22
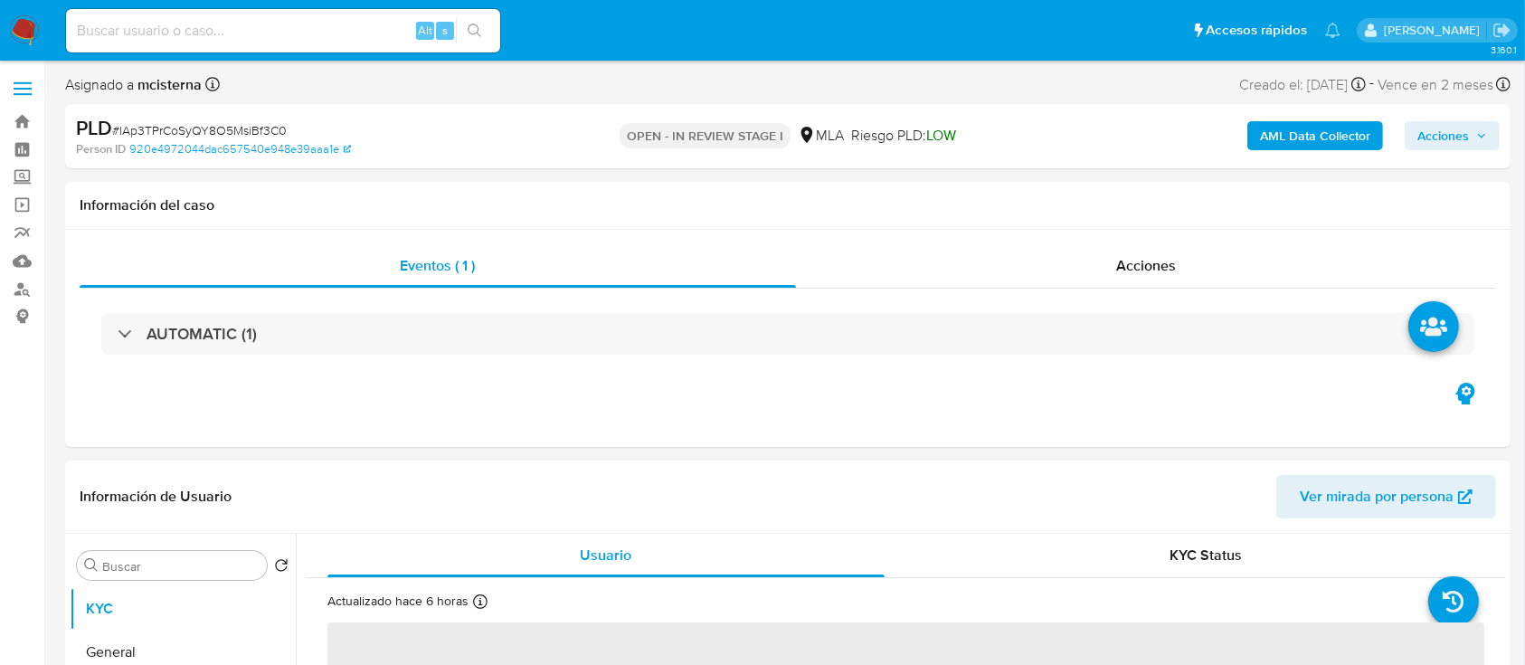
select select "10"
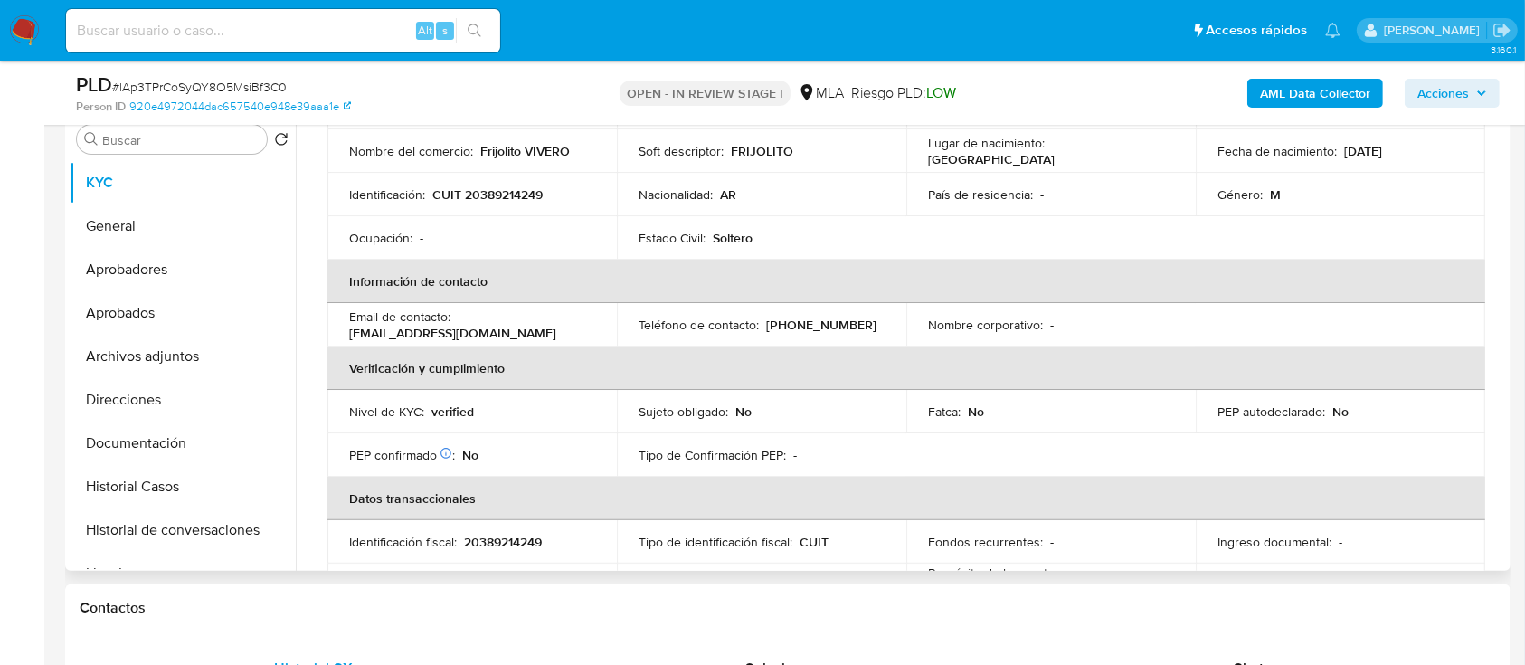
scroll to position [362, 0]
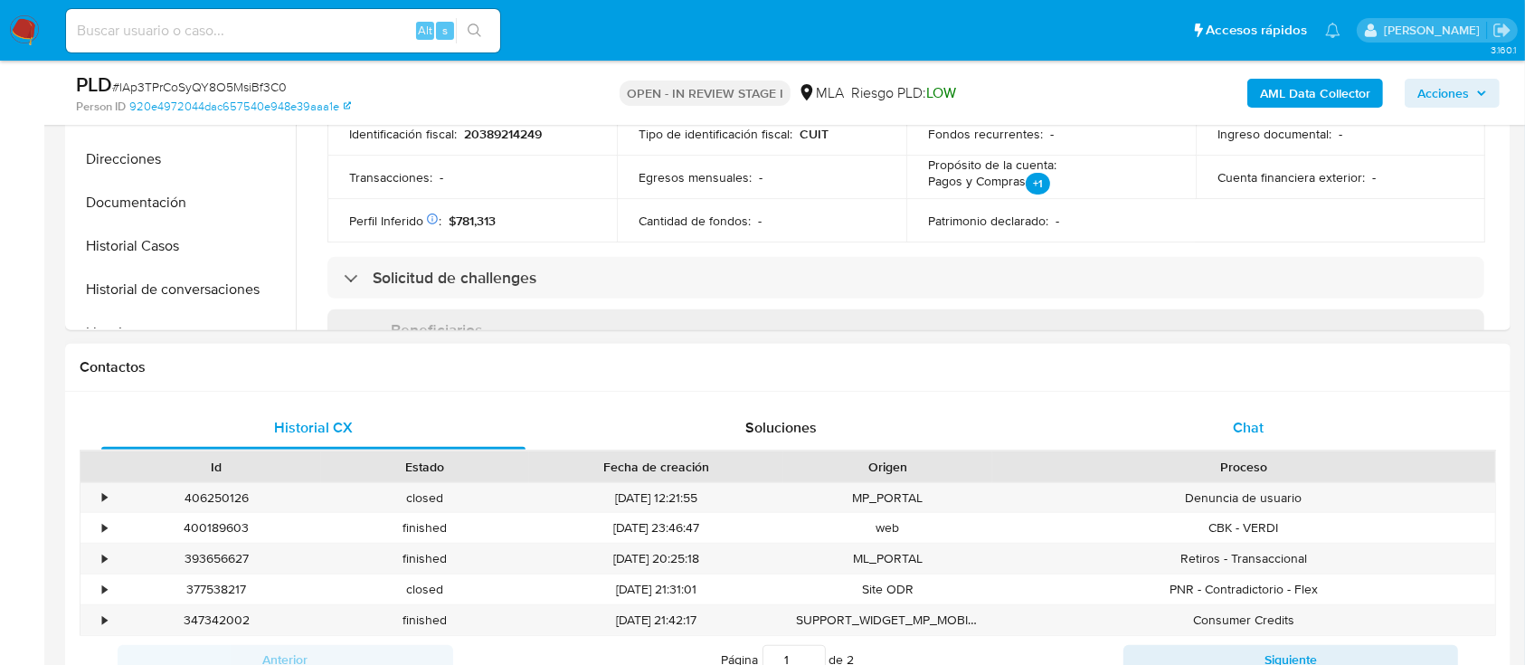
click at [1247, 423] on span "Chat" at bounding box center [1248, 427] width 31 height 21
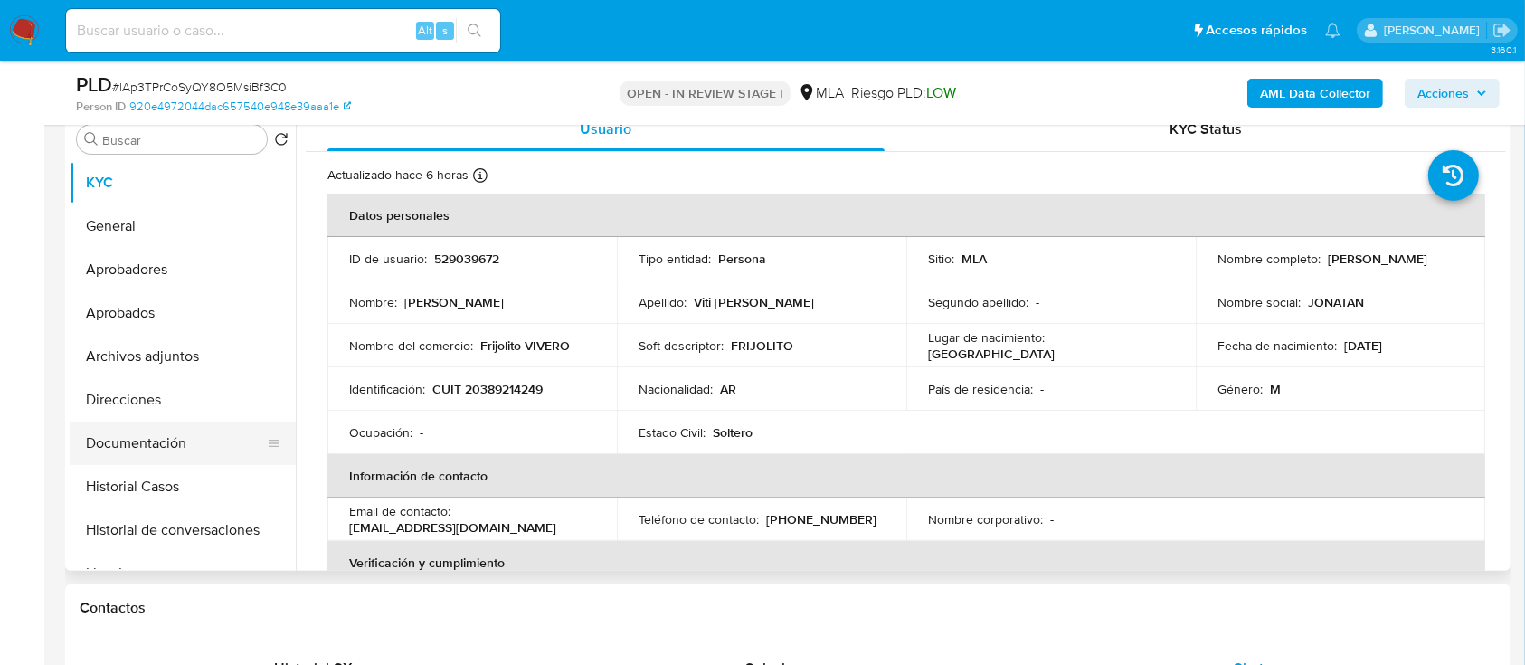
click at [163, 441] on button "Documentación" at bounding box center [176, 442] width 212 height 43
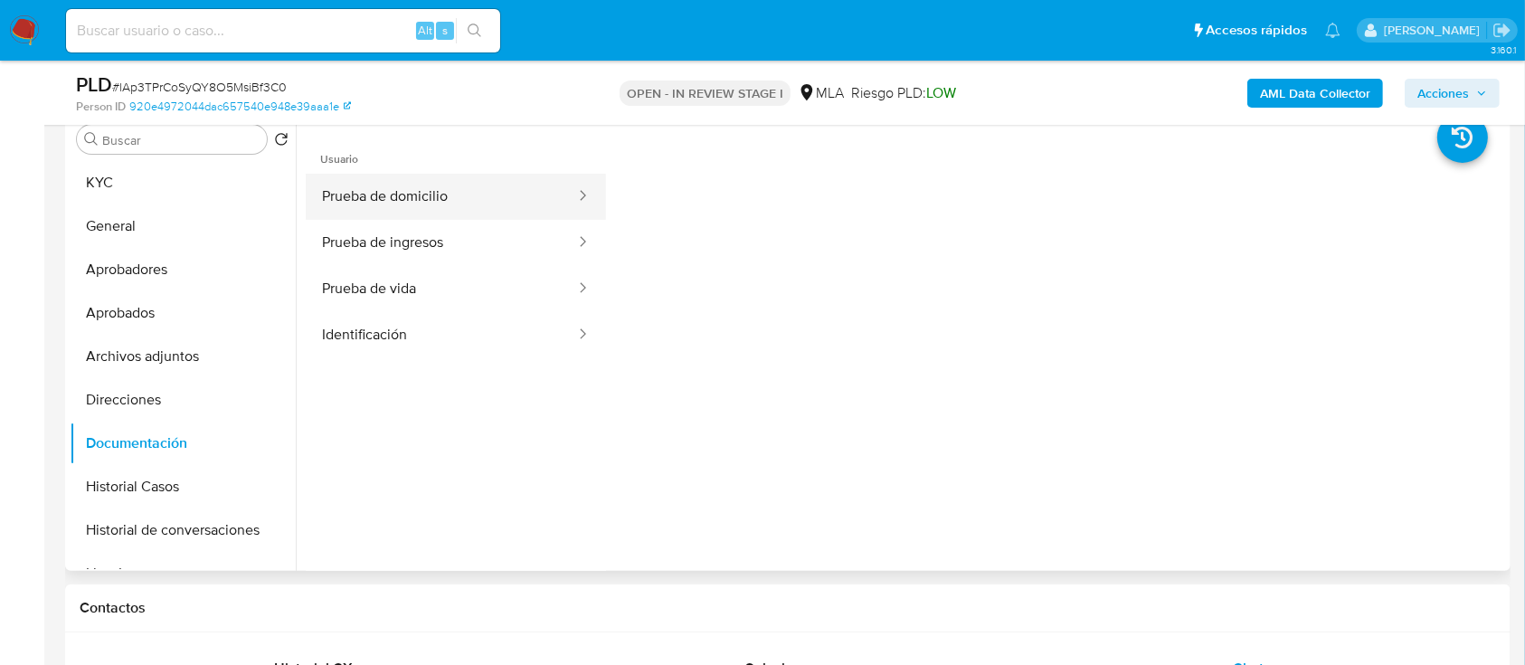
click at [445, 214] on button "Prueba de domicilio" at bounding box center [441, 197] width 271 height 46
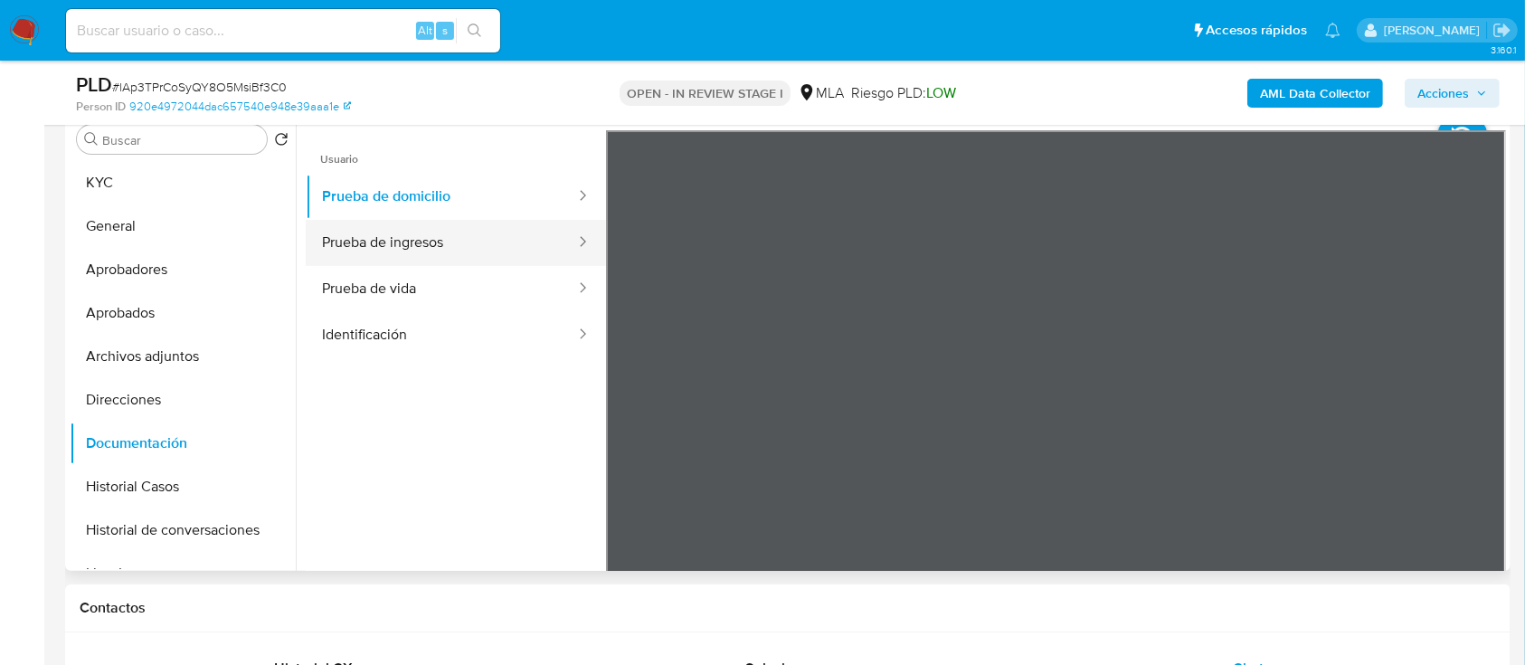
click at [441, 252] on button "Prueba de ingresos" at bounding box center [441, 243] width 271 height 46
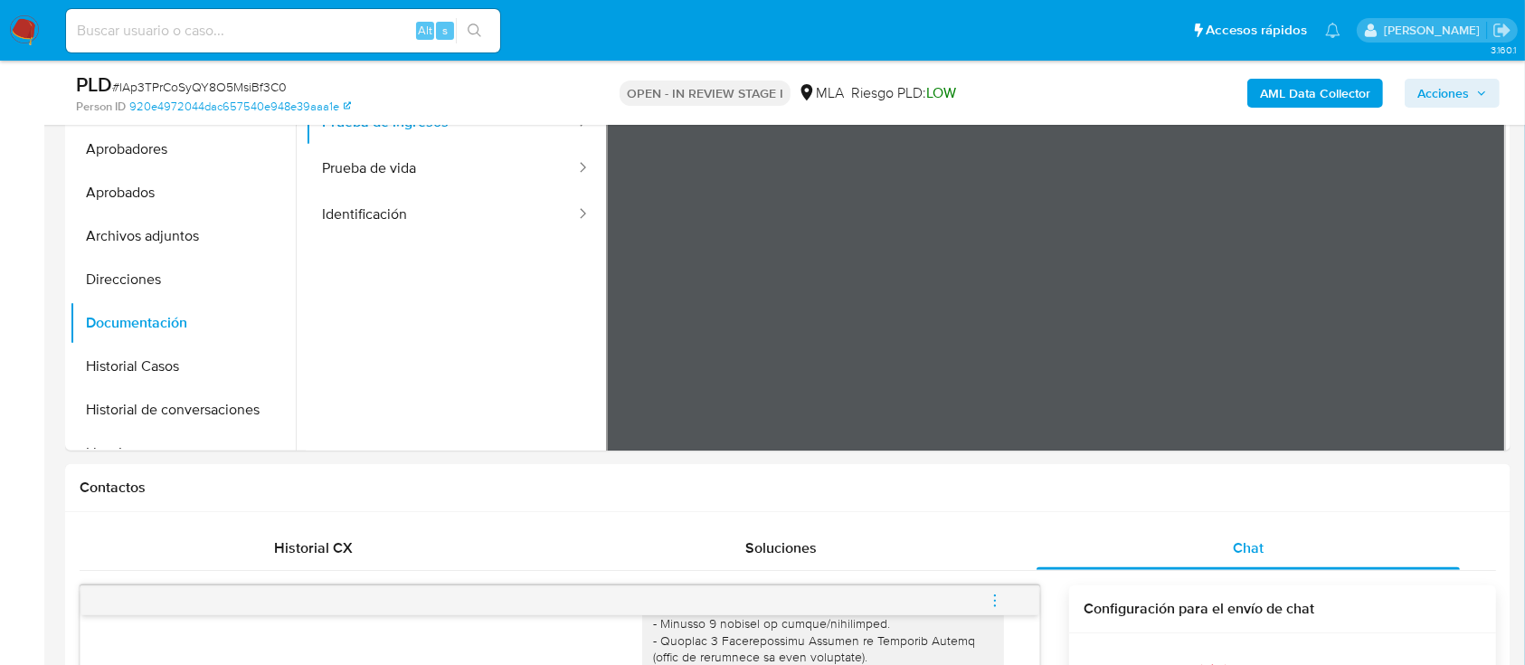
scroll to position [120, 0]
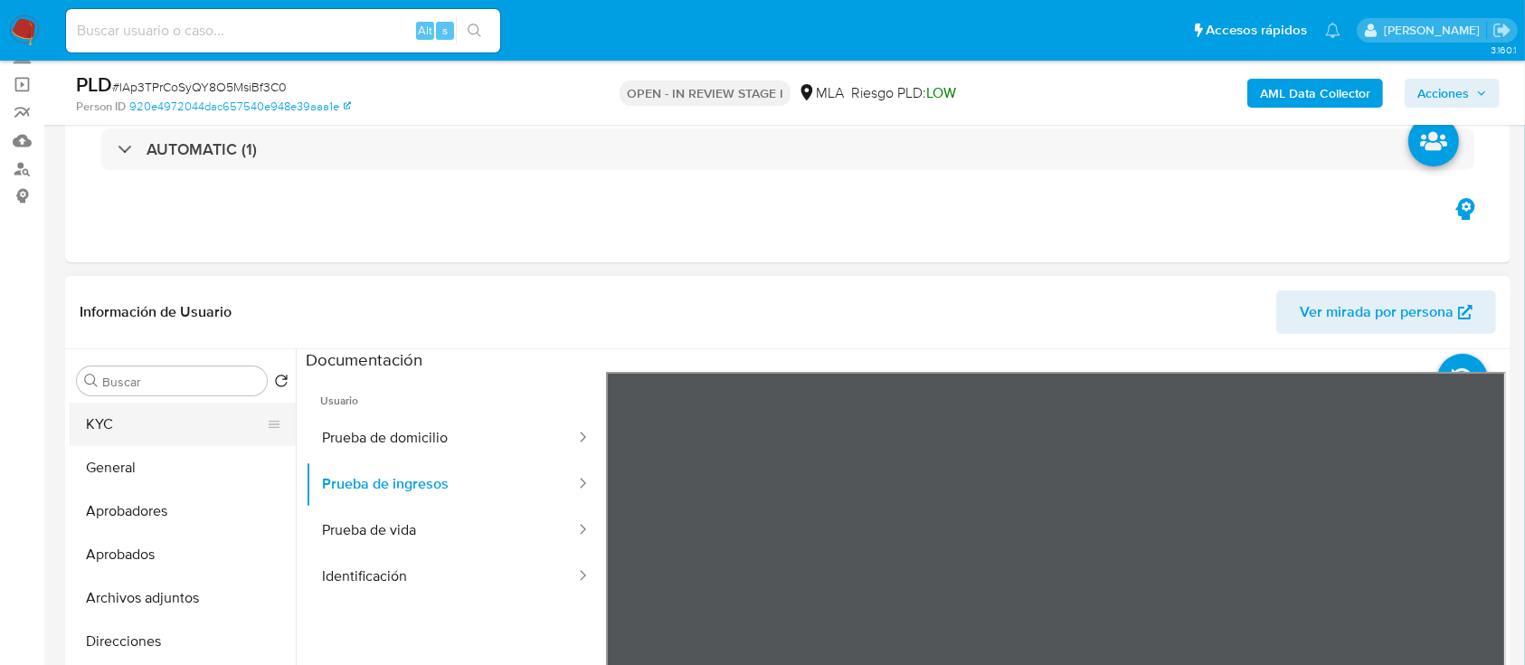
click at [202, 433] on button "KYC" at bounding box center [176, 423] width 212 height 43
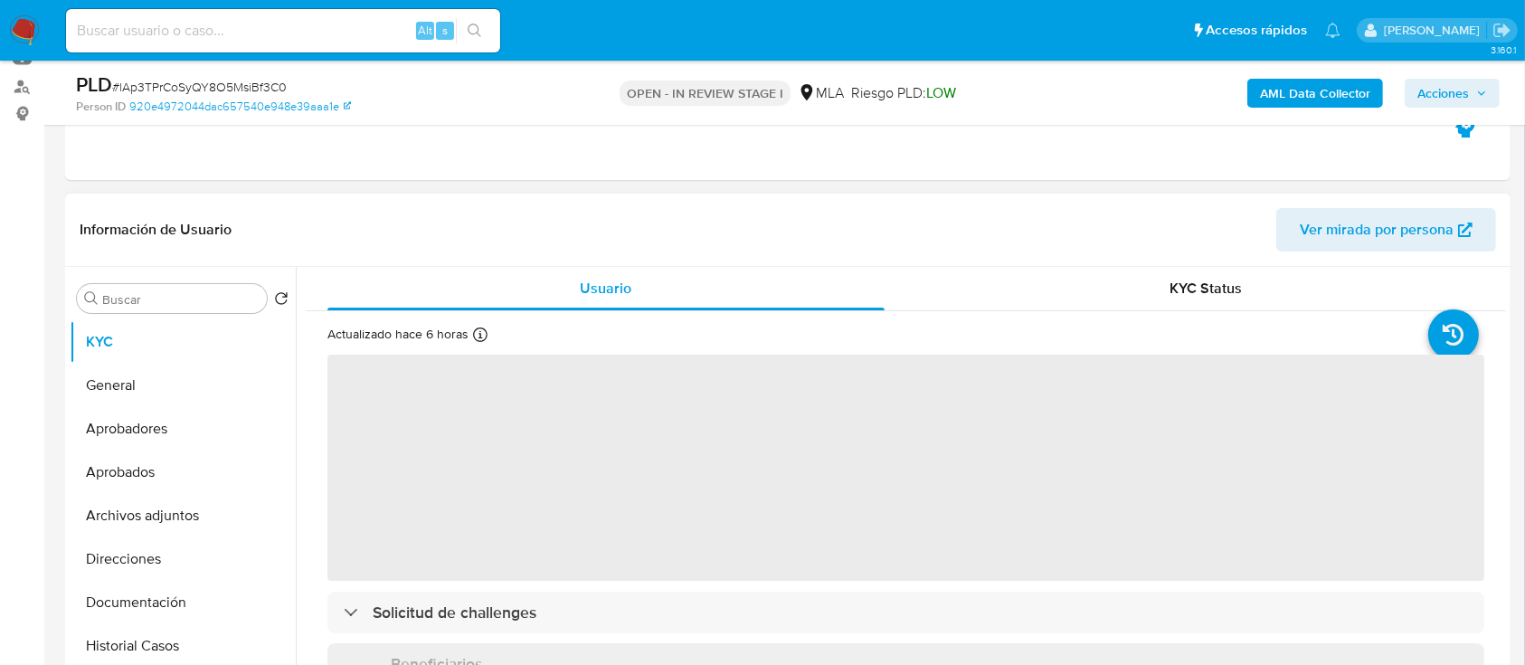
scroll to position [241, 0]
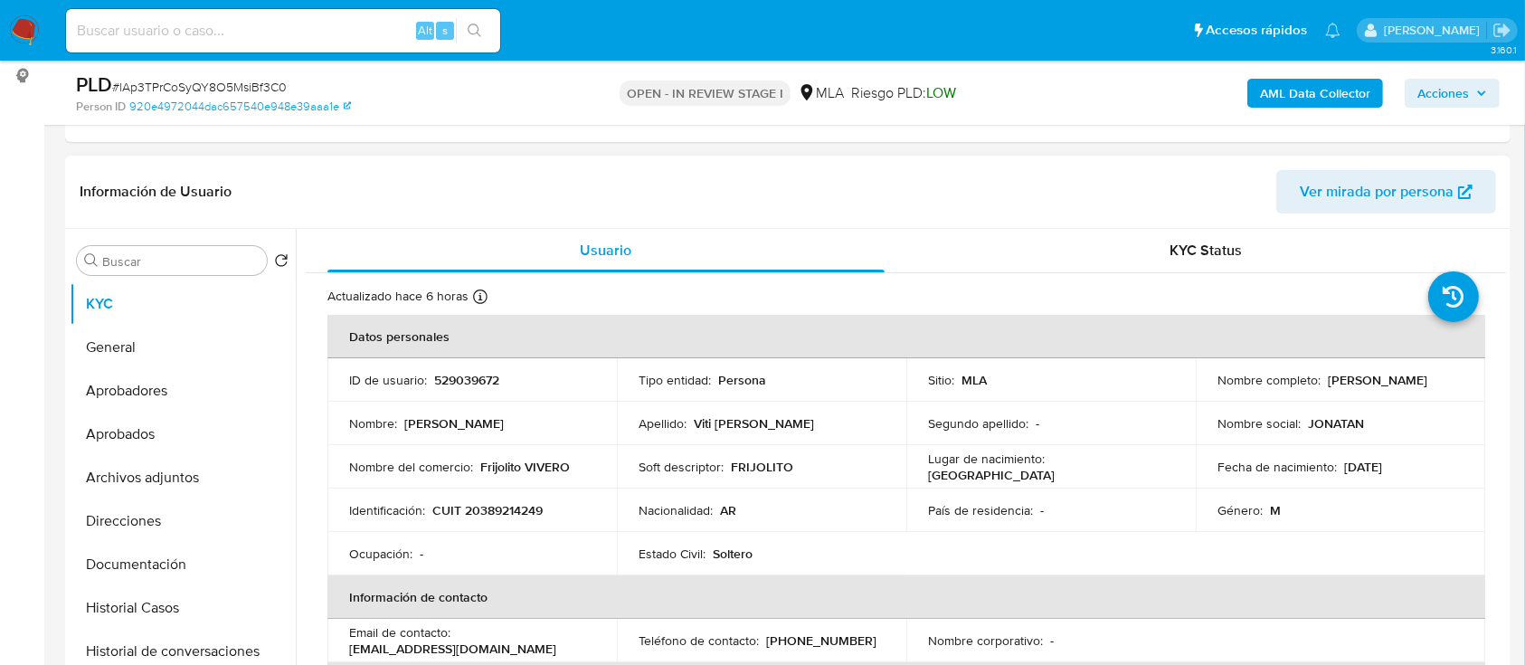
click at [535, 513] on p "CUIT 20389214249" at bounding box center [487, 510] width 110 height 16
copy p "20389214249"
drag, startPoint x: 1211, startPoint y: 391, endPoint x: 1400, endPoint y: 391, distance: 189.0
click at [1400, 388] on div "Nombre completo : Jonatan Ezequiel Viti Fraticelli" at bounding box center [1340, 380] width 246 height 16
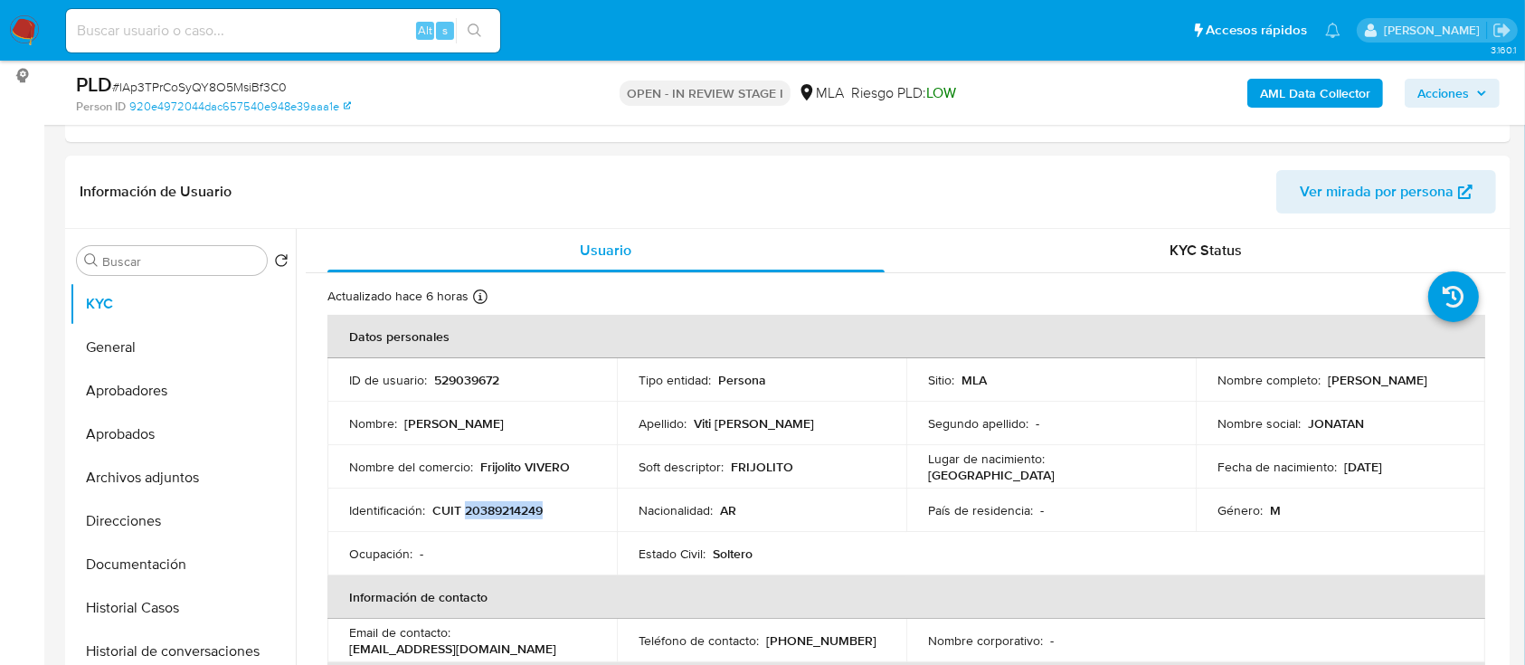
copy p "Jonatan Ezequiel Viti Fraticelli"
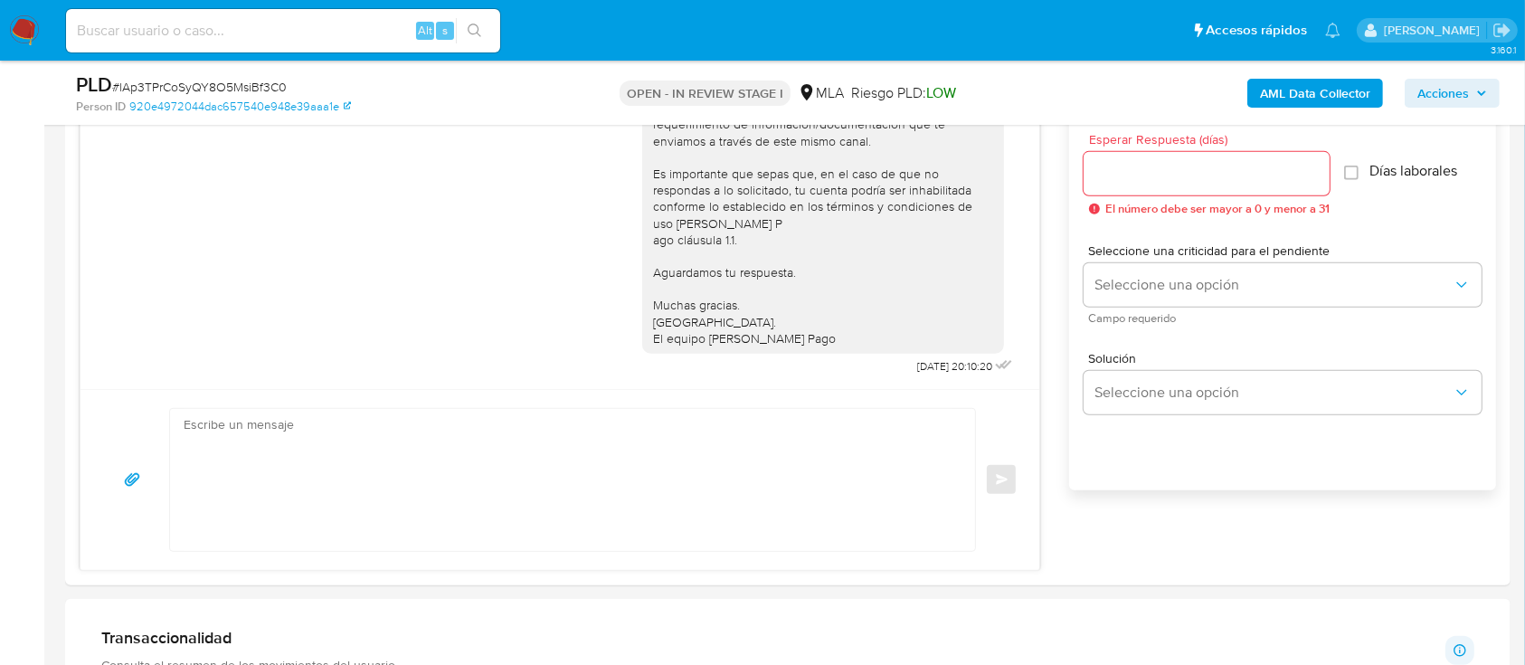
scroll to position [1085, 0]
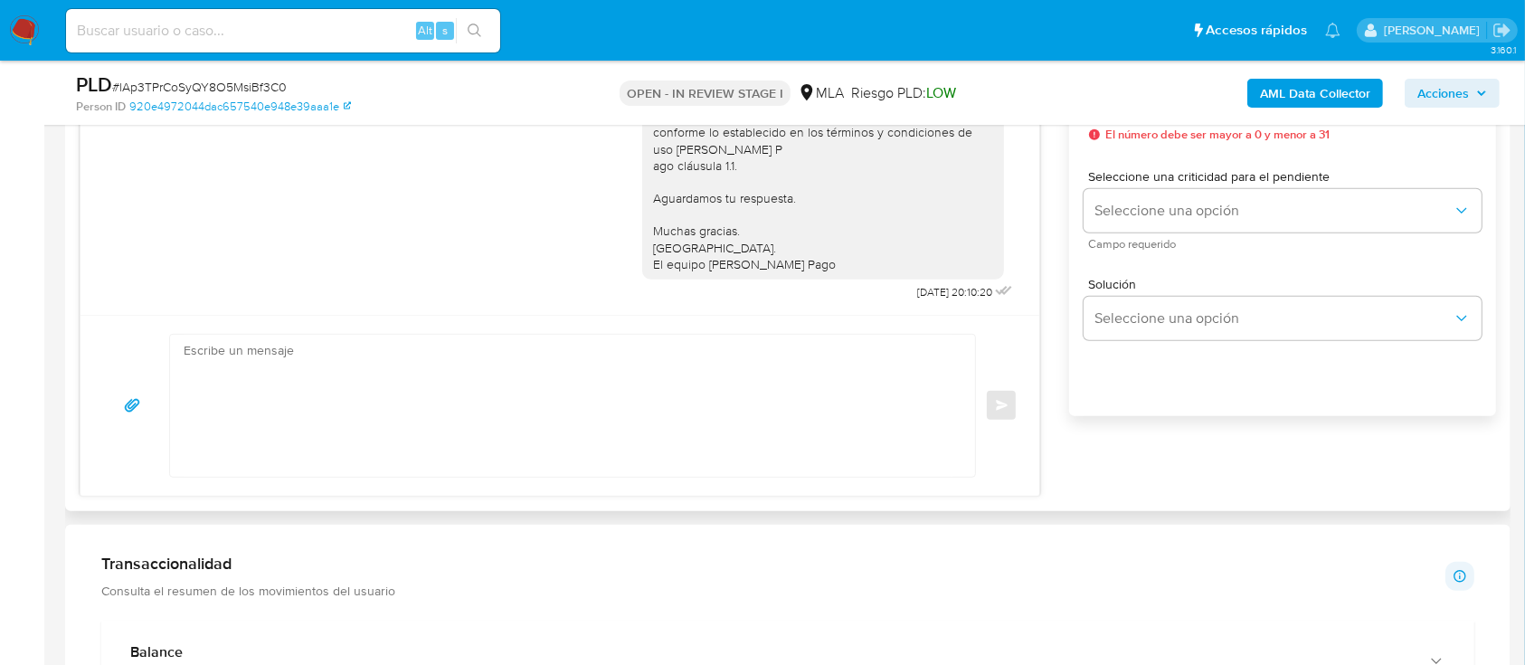
click at [665, 402] on textarea at bounding box center [568, 406] width 769 height 142
paste textarea "Hola Jonatan Ezequiel Viti Fraticelli En función de las operaciones registradas…"
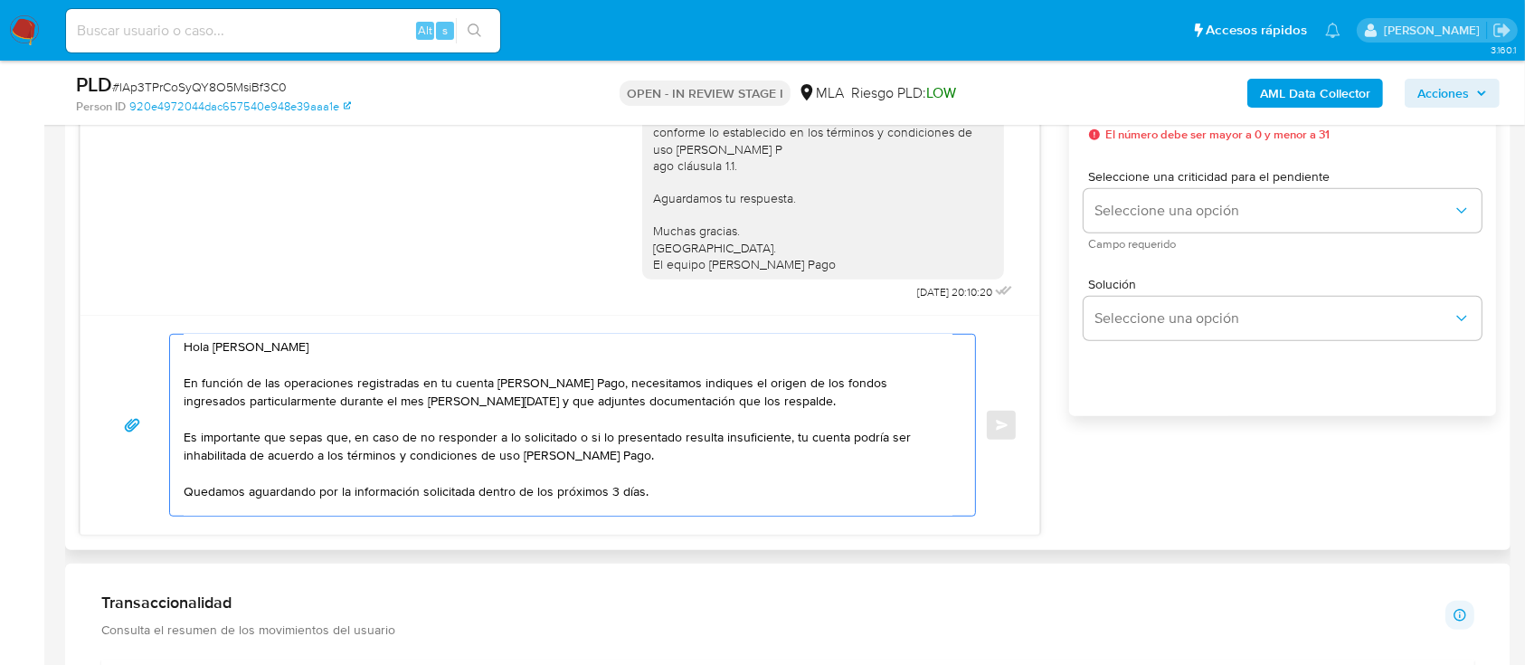
scroll to position [0, 0]
type textarea "Hola Jonatan Ezequiel Viti Fraticelli En función de las operaciones registradas…"
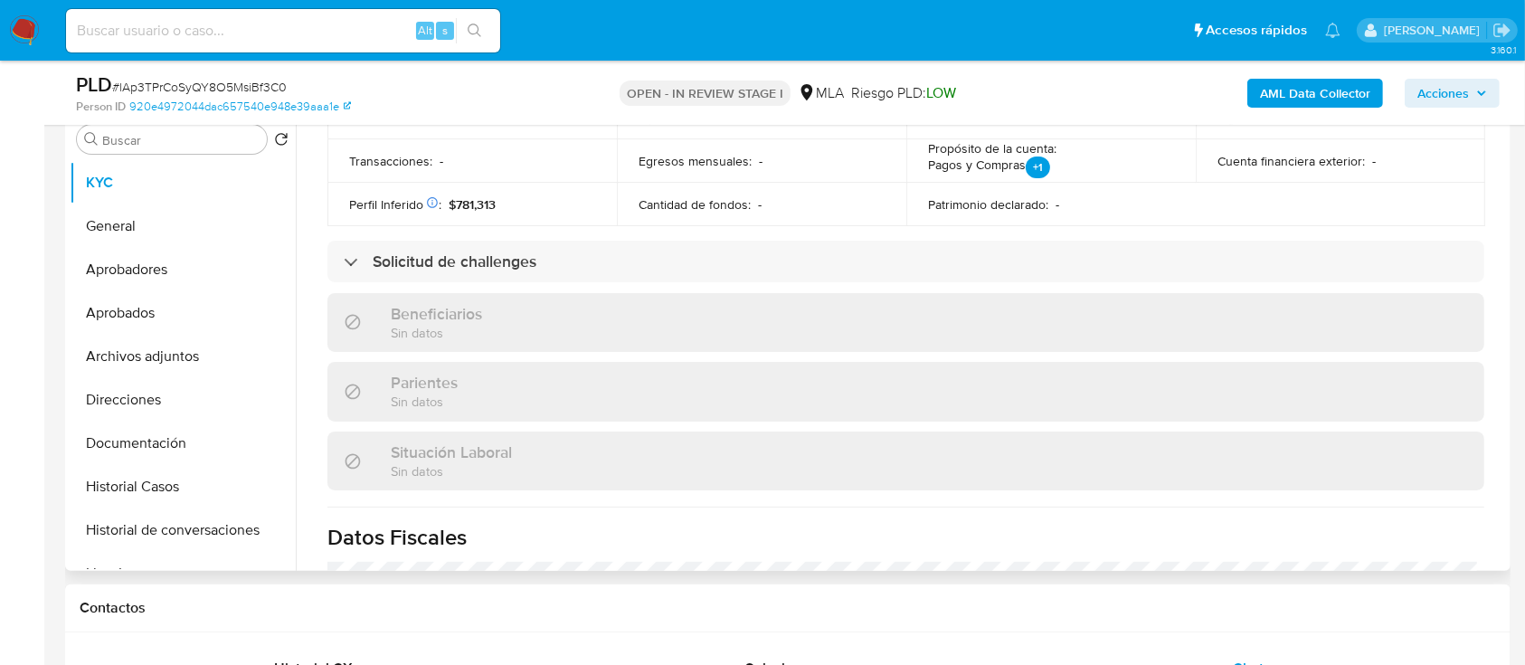
scroll to position [332, 0]
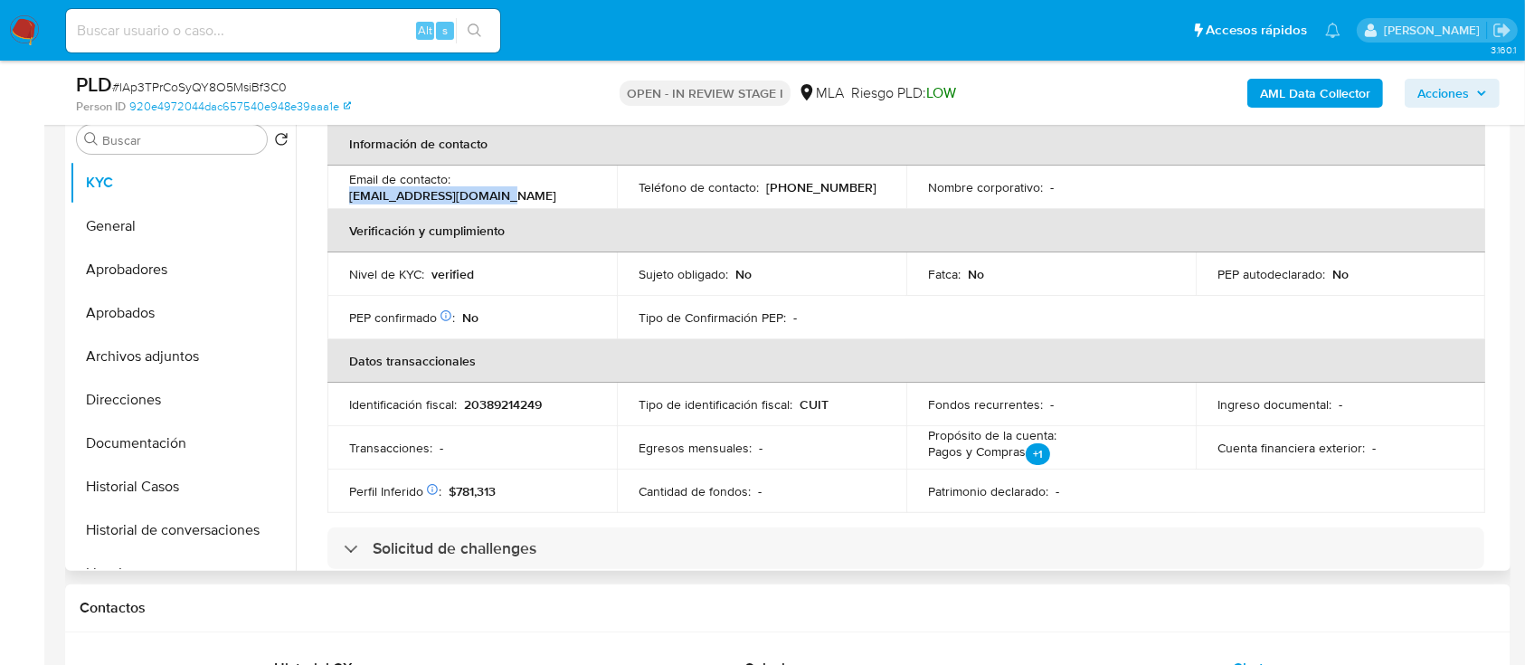
drag, startPoint x: 343, startPoint y: 200, endPoint x: 514, endPoint y: 200, distance: 170.9
click at [514, 200] on td "Email de contacto : jonatanviti95@gmail.com" at bounding box center [471, 186] width 289 height 43
copy p "jonatanviti95@gmail.com"
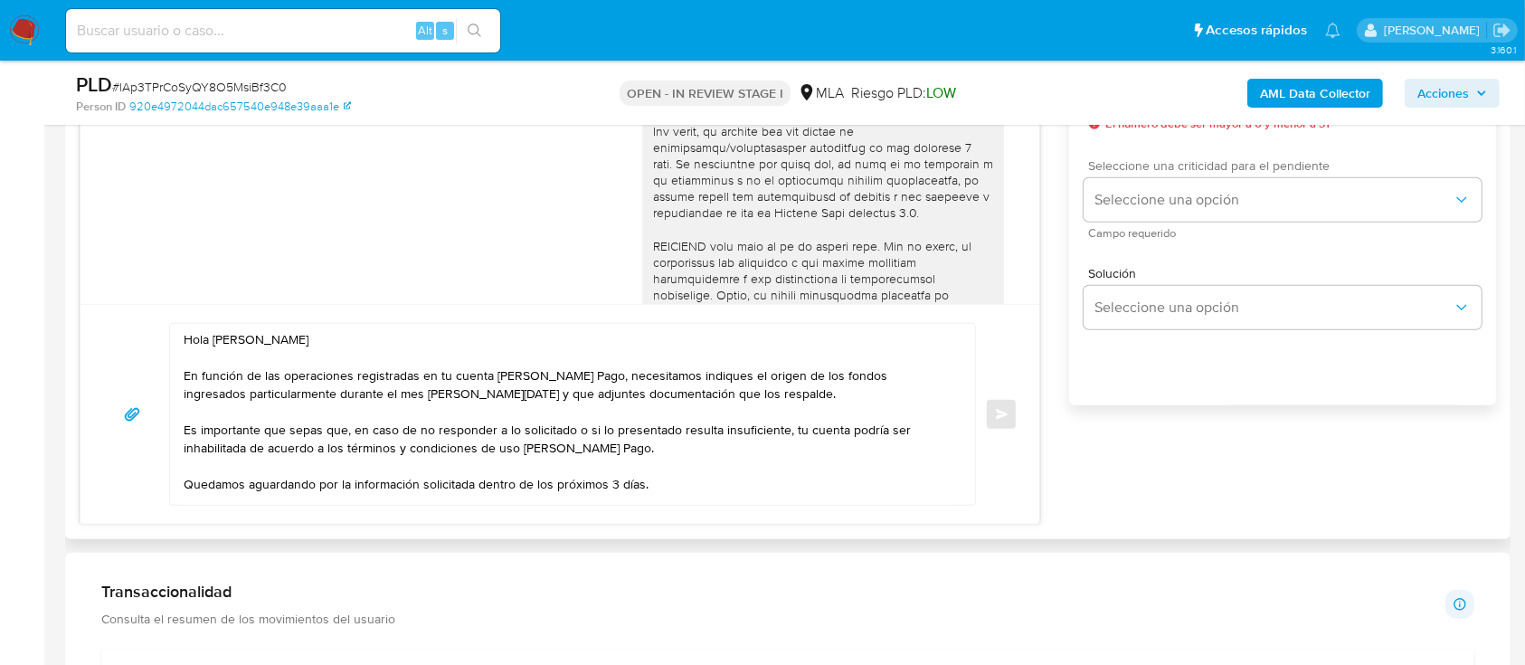
scroll to position [964, 0]
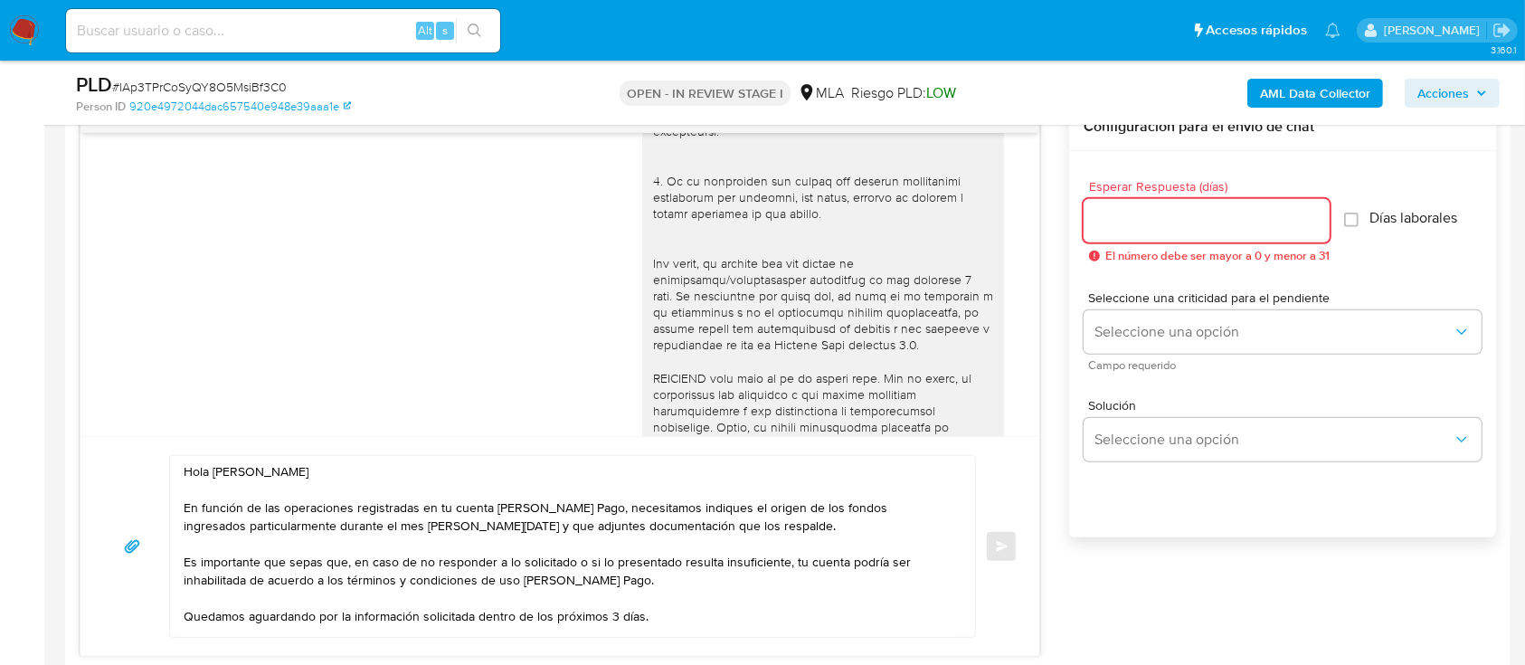
click at [1136, 226] on input "Esperar Respuesta (días)" at bounding box center [1206, 221] width 246 height 24
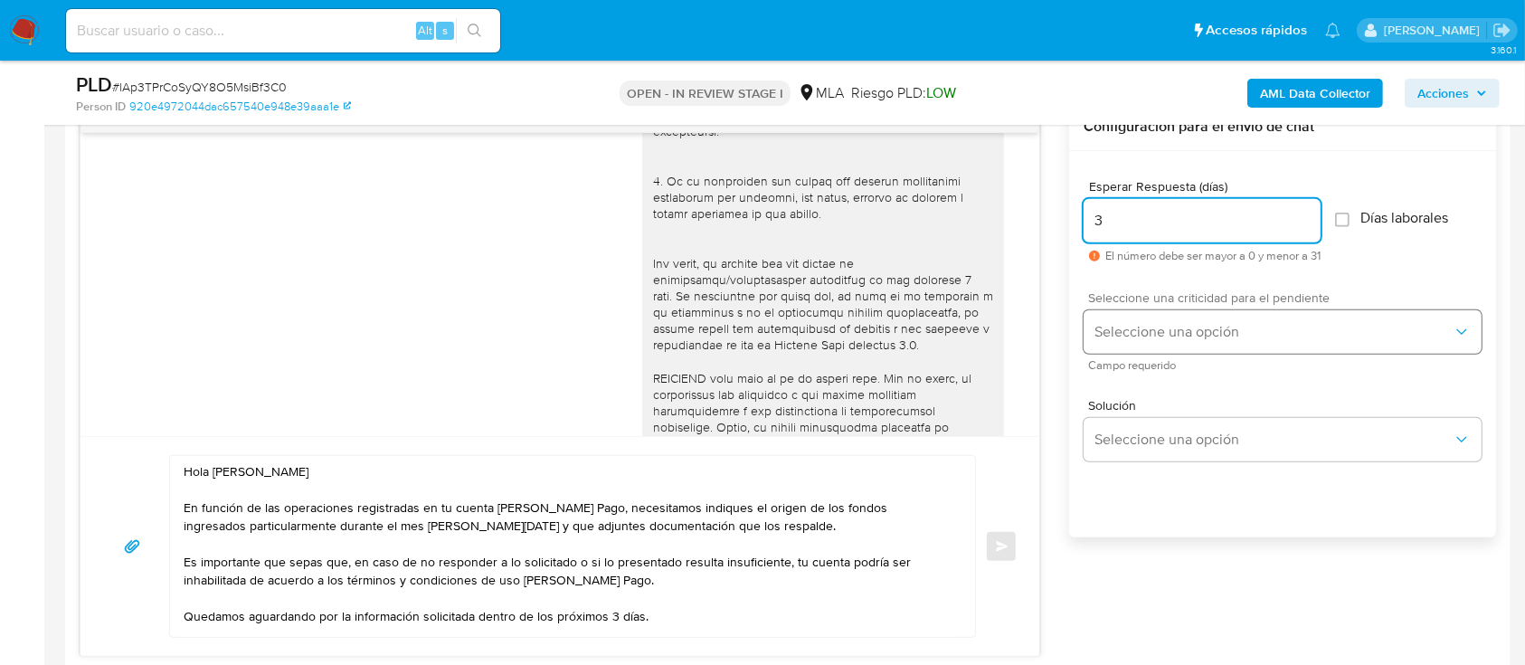
type input "3"
click at [1117, 323] on span "Seleccione una opción" at bounding box center [1273, 332] width 358 height 18
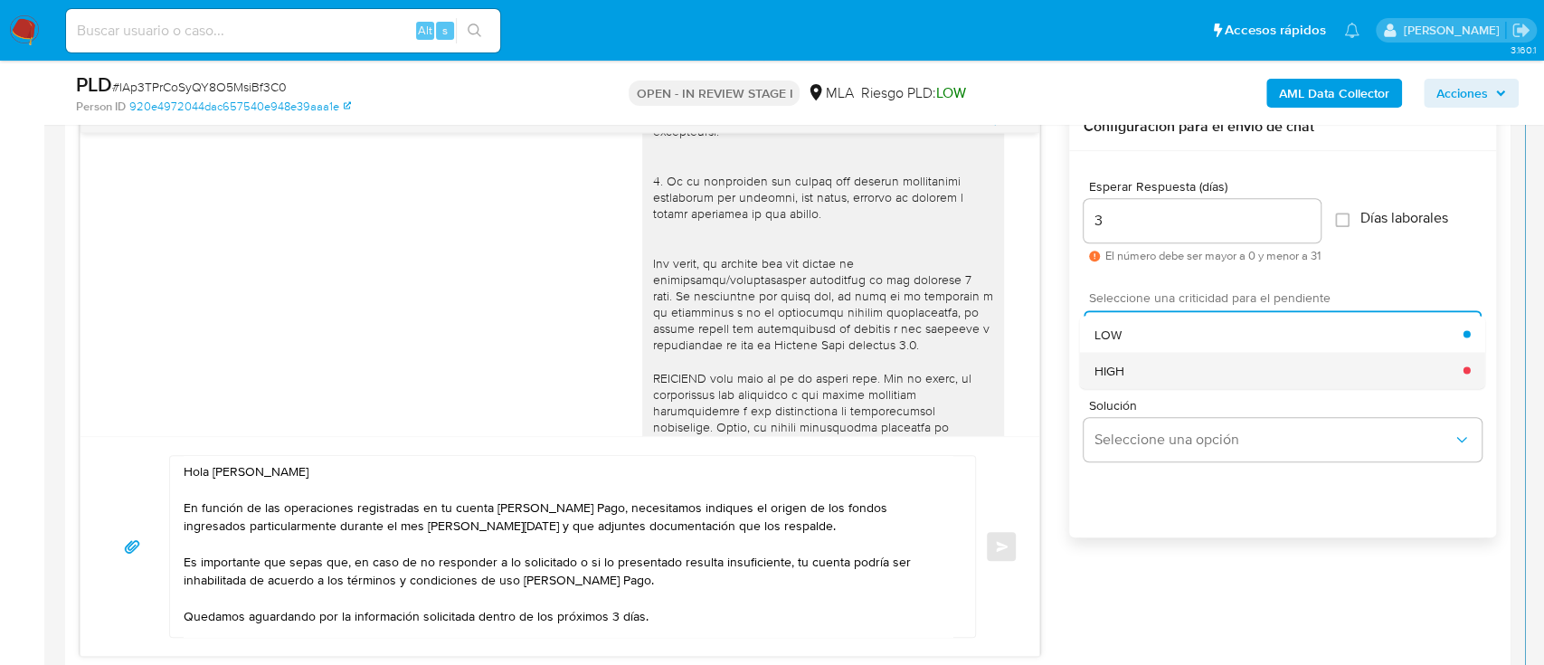
click at [1120, 369] on span "HIGH" at bounding box center [1109, 370] width 30 height 16
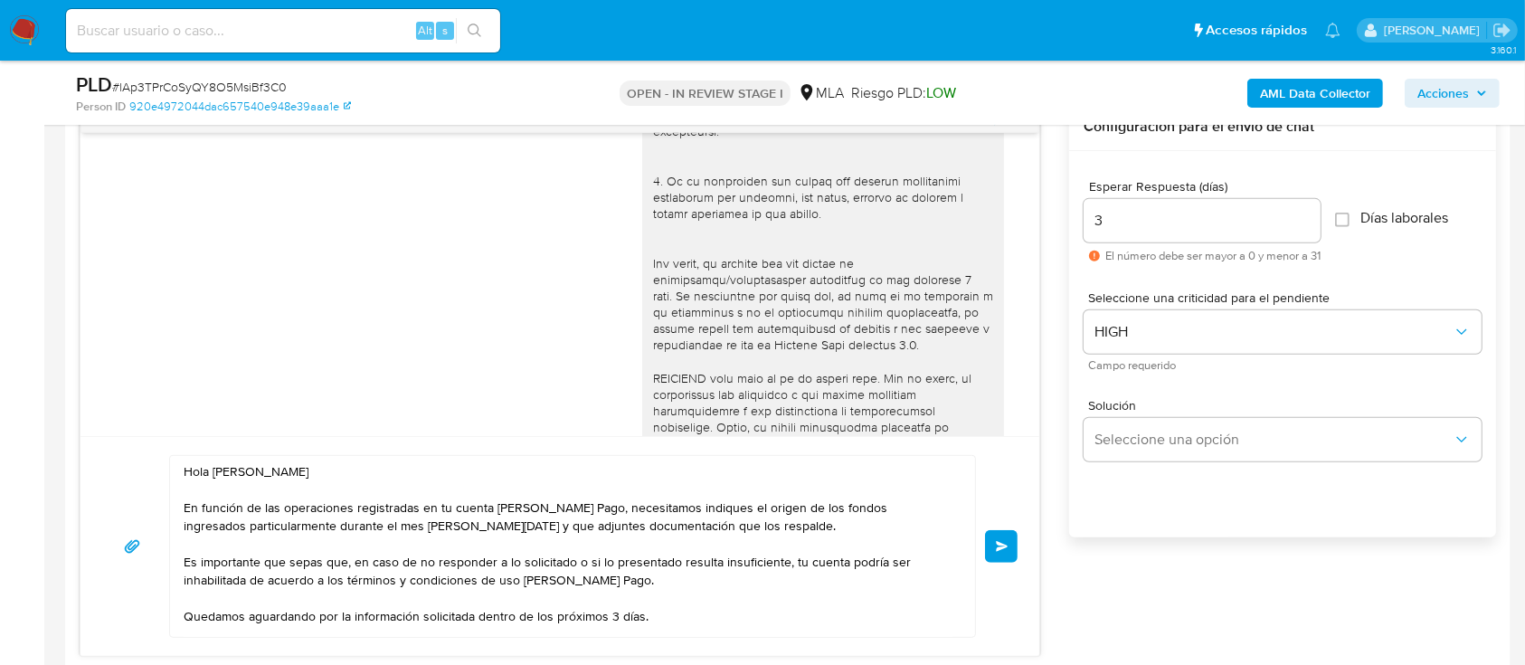
click at [995, 555] on button "Enviar" at bounding box center [1001, 546] width 33 height 33
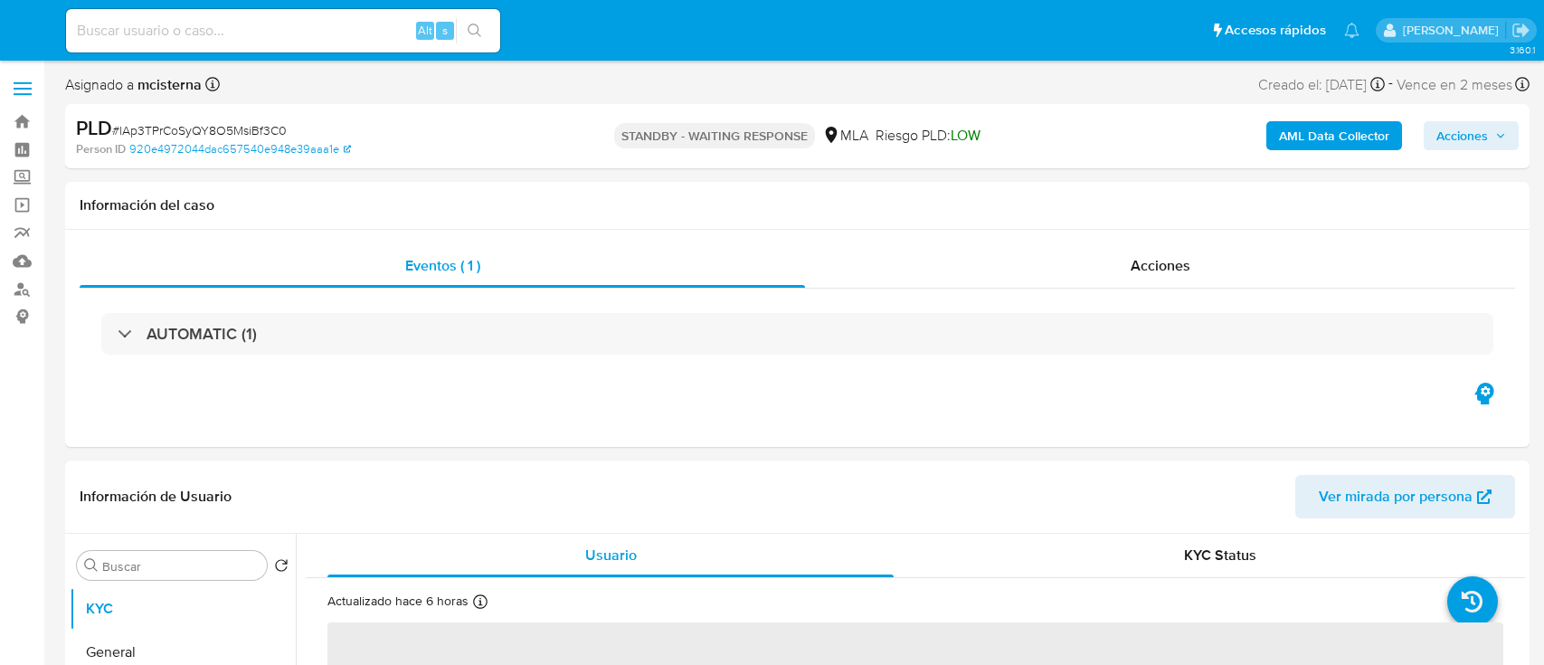
select select "10"
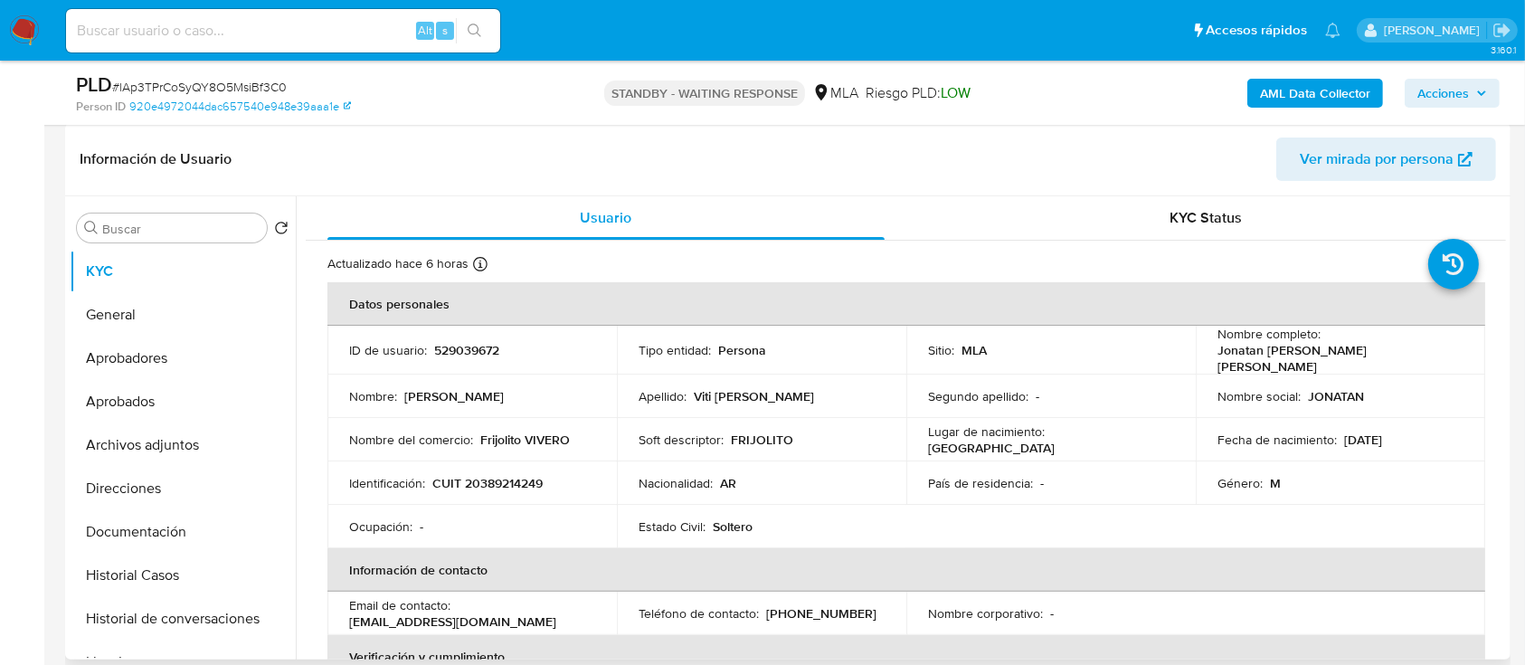
scroll to position [362, 0]
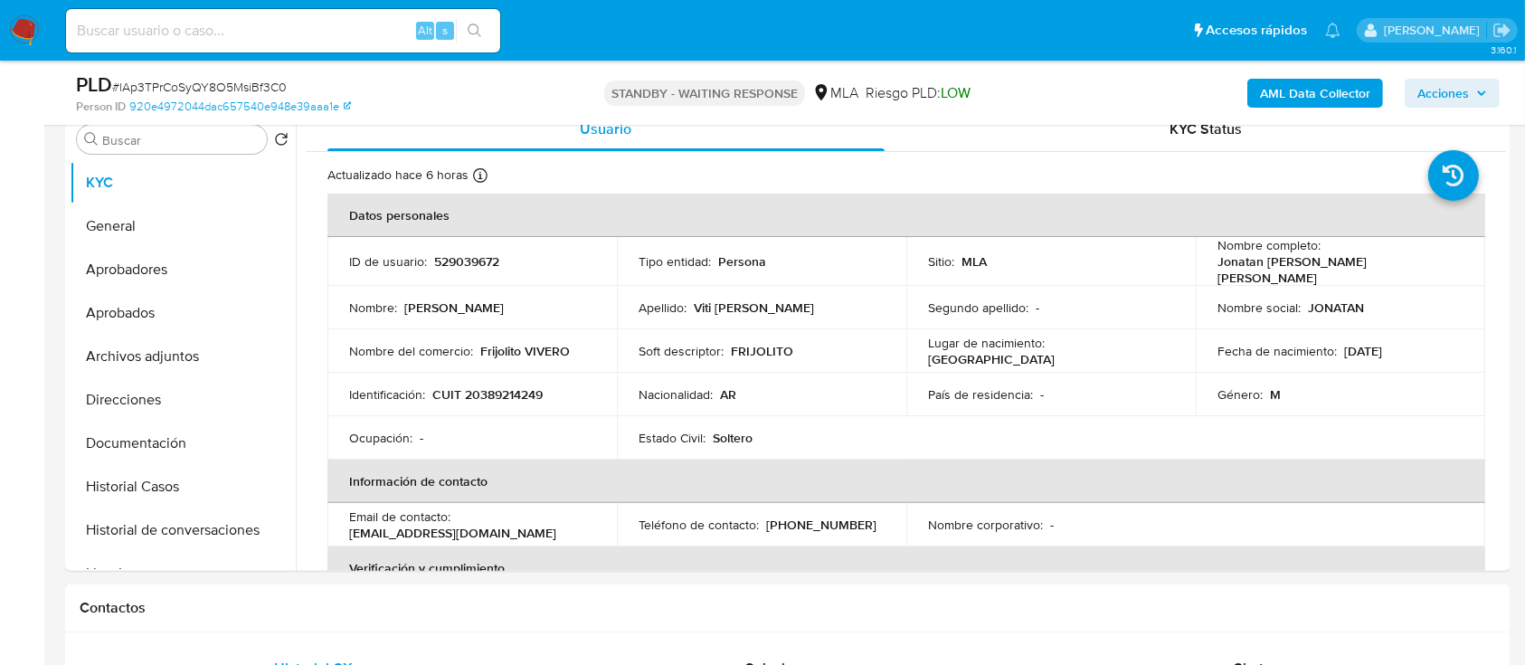
click at [351, 25] on input at bounding box center [283, 31] width 434 height 24
paste input "1822784"
type input "1822784"
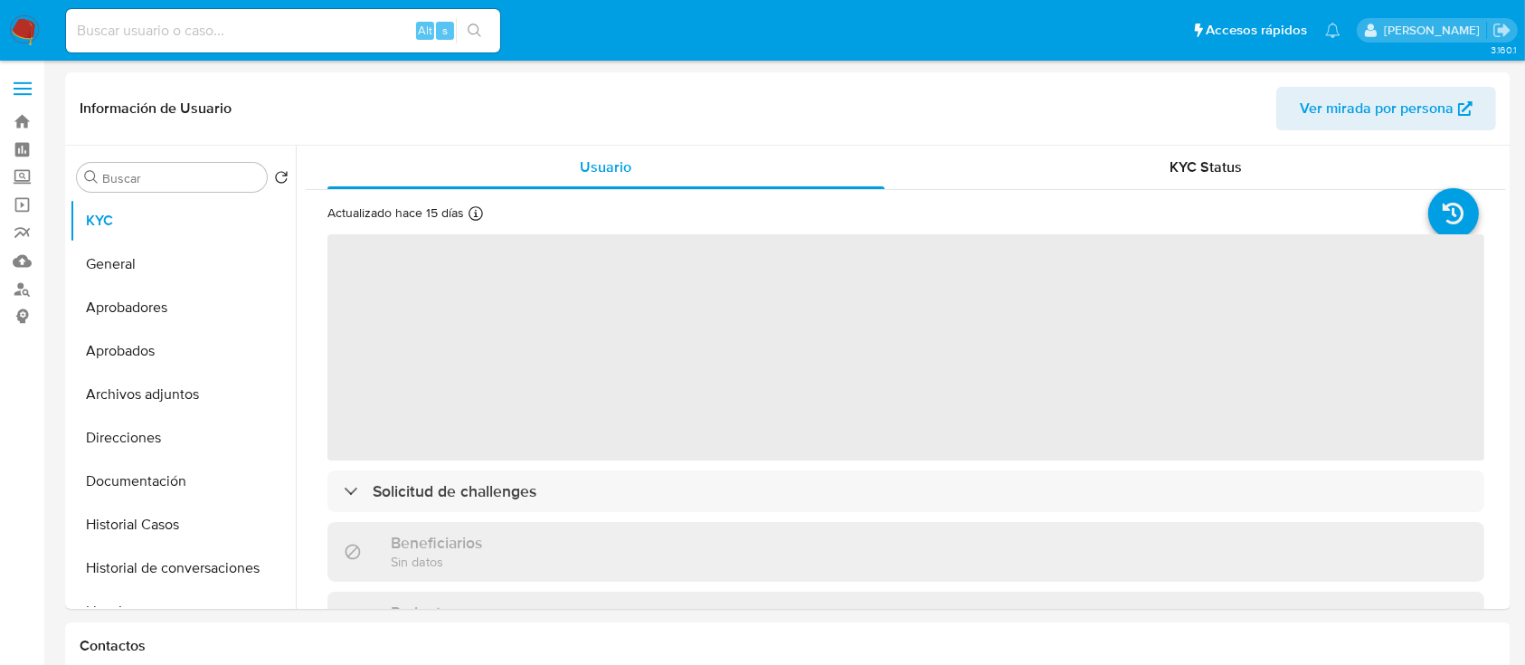
select select "10"
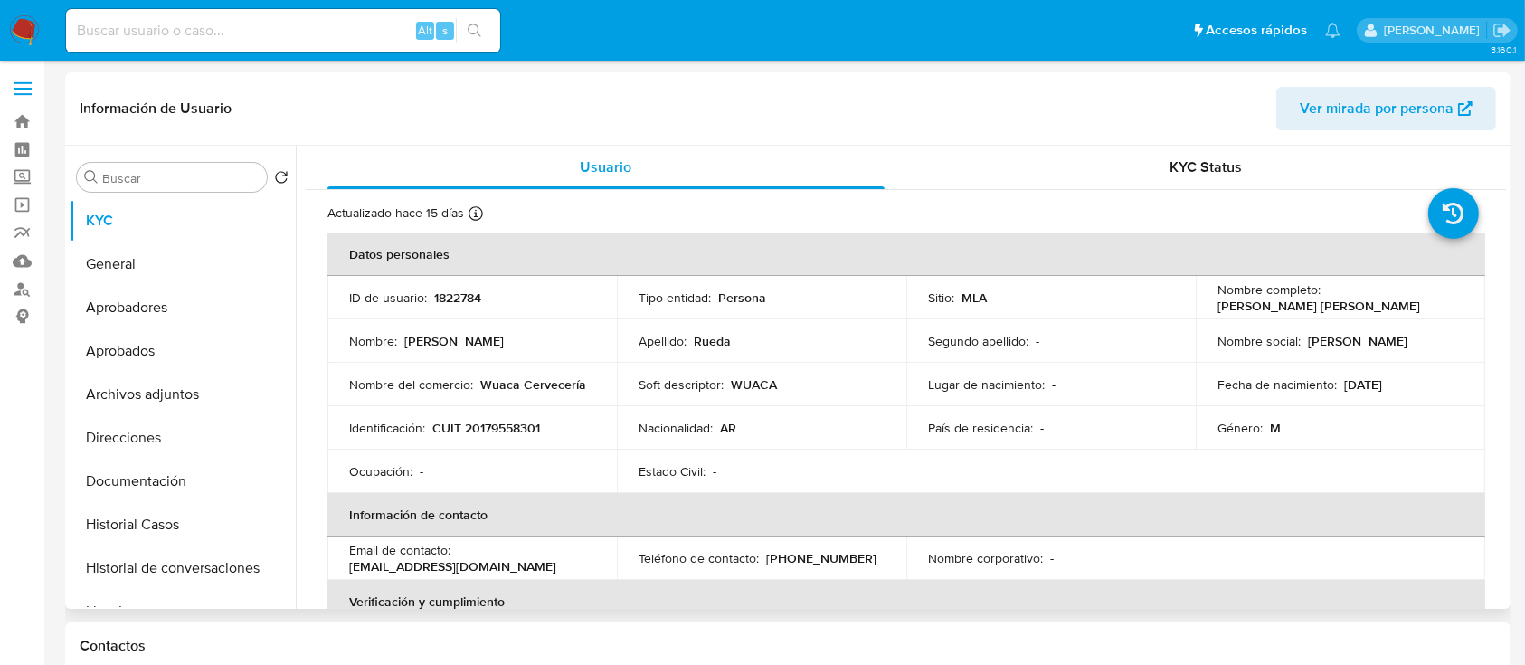
click at [506, 430] on p "CUIT 20179558301" at bounding box center [486, 428] width 108 height 16
copy p "20179558301"
click at [159, 478] on button "Documentación" at bounding box center [176, 480] width 212 height 43
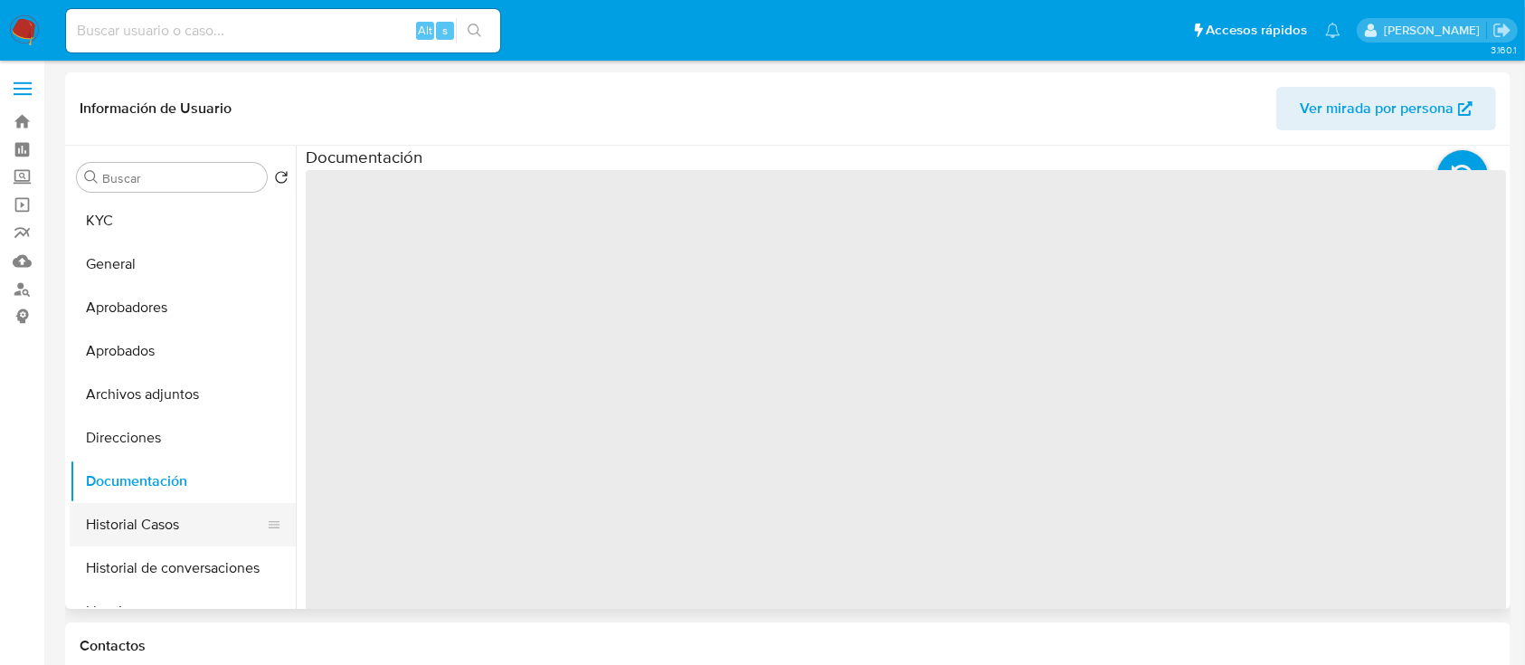
click at [146, 523] on button "Historial Casos" at bounding box center [176, 524] width 212 height 43
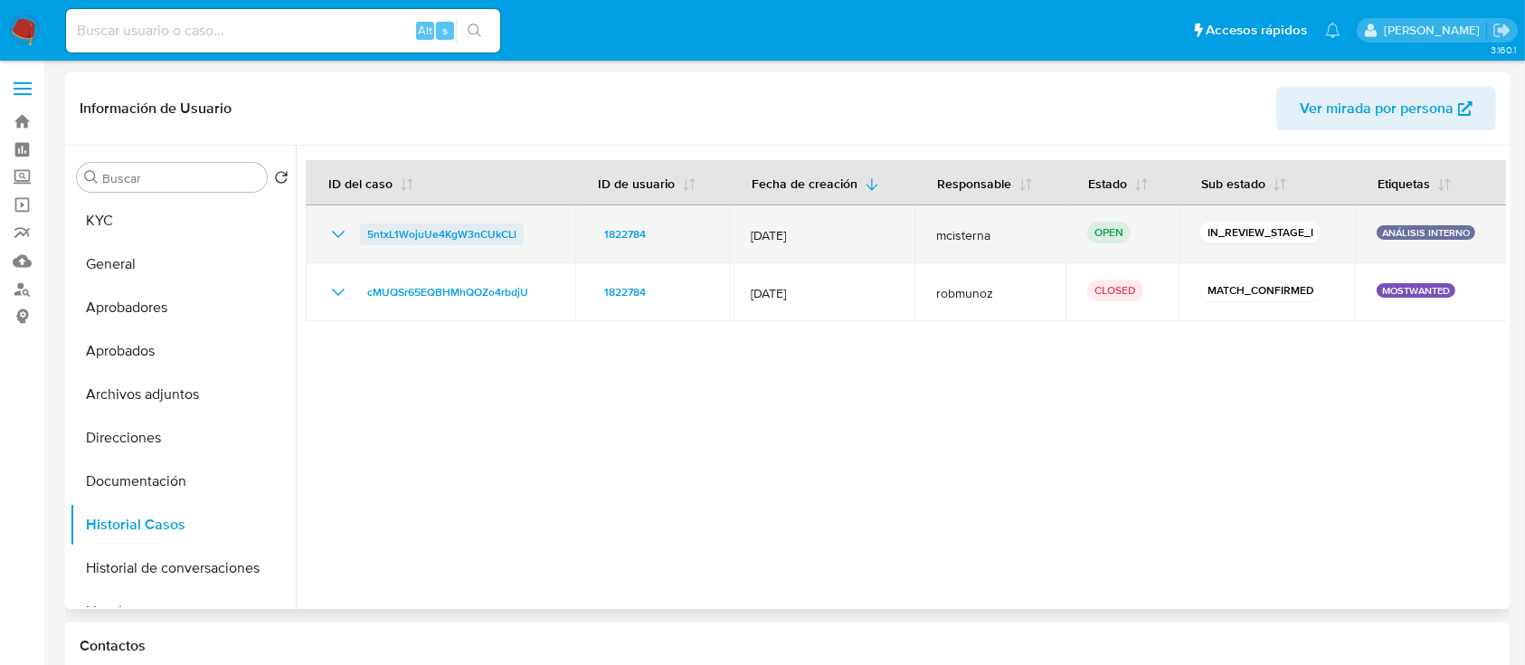
click at [442, 229] on span "5ntxL1WojuUe4KgW3nCUkCLl" at bounding box center [441, 234] width 149 height 22
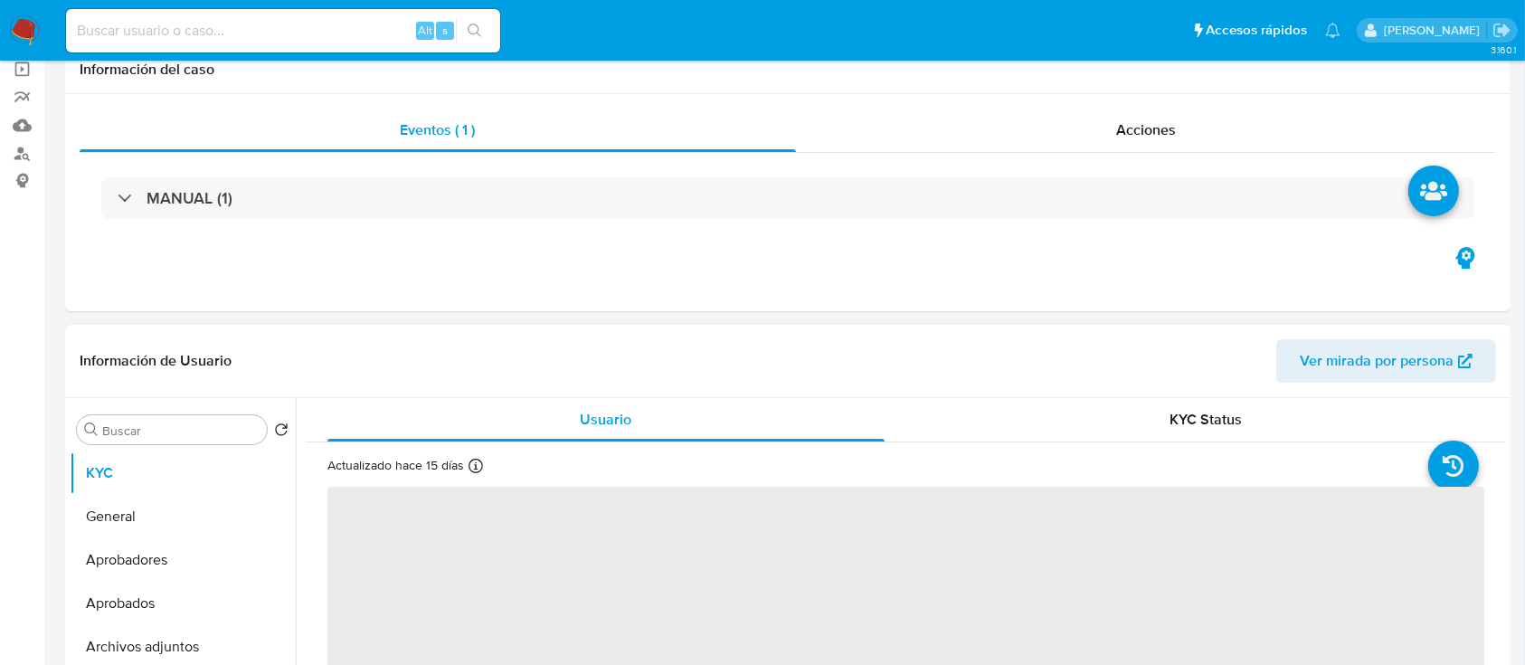
select select "10"
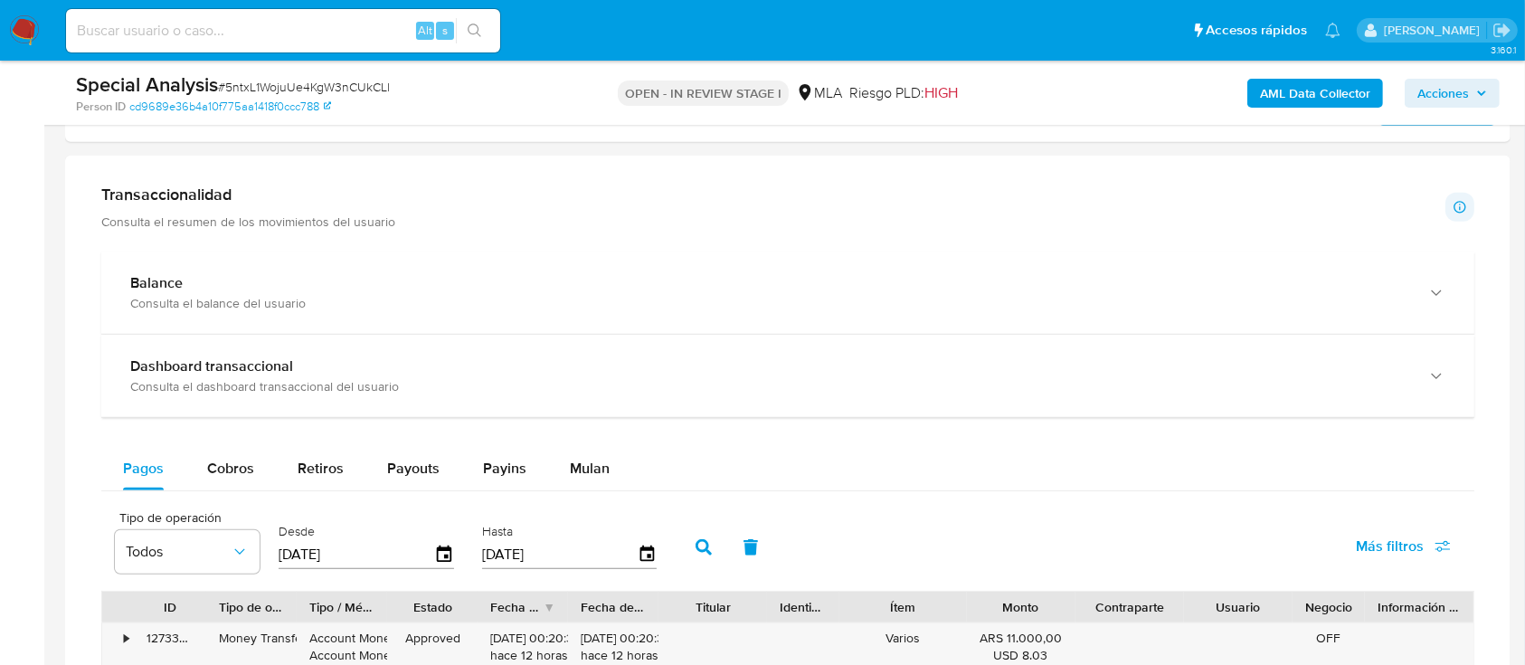
scroll to position [844, 0]
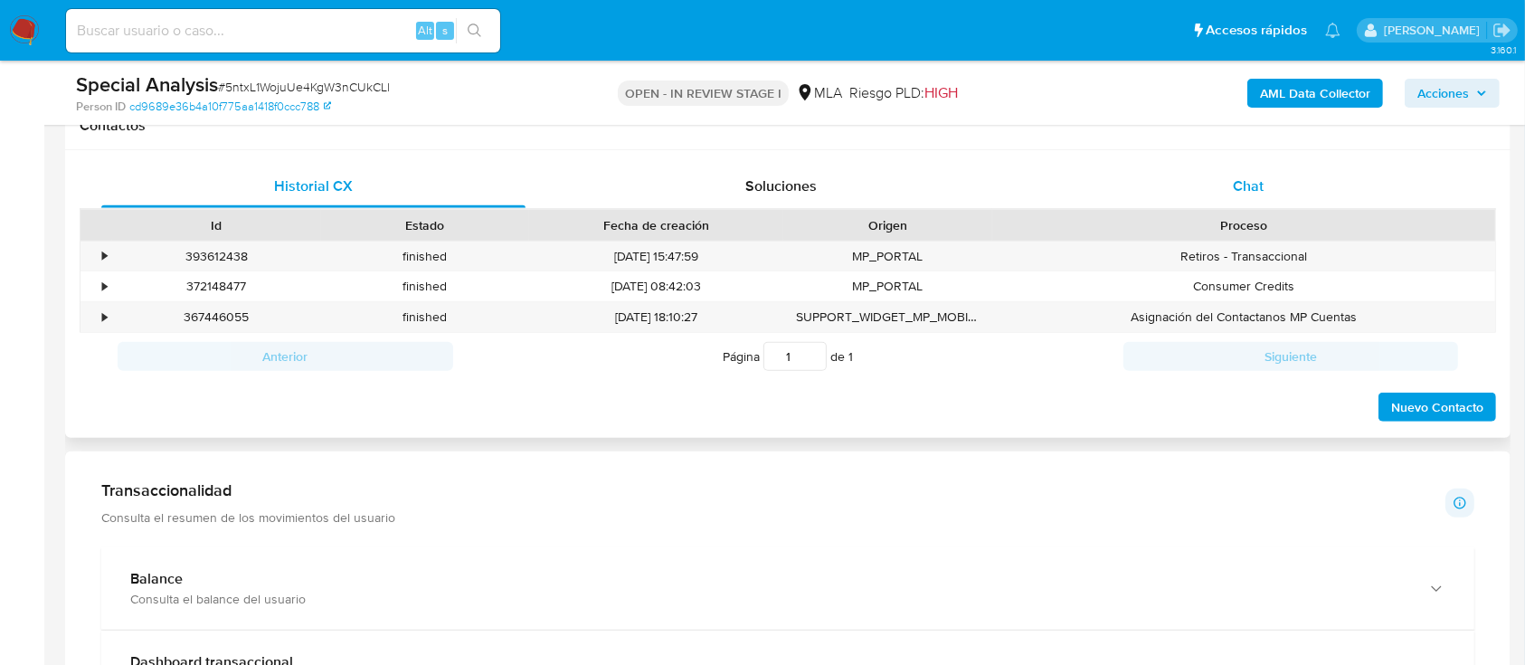
click at [1214, 173] on div "Chat" at bounding box center [1248, 186] width 424 height 43
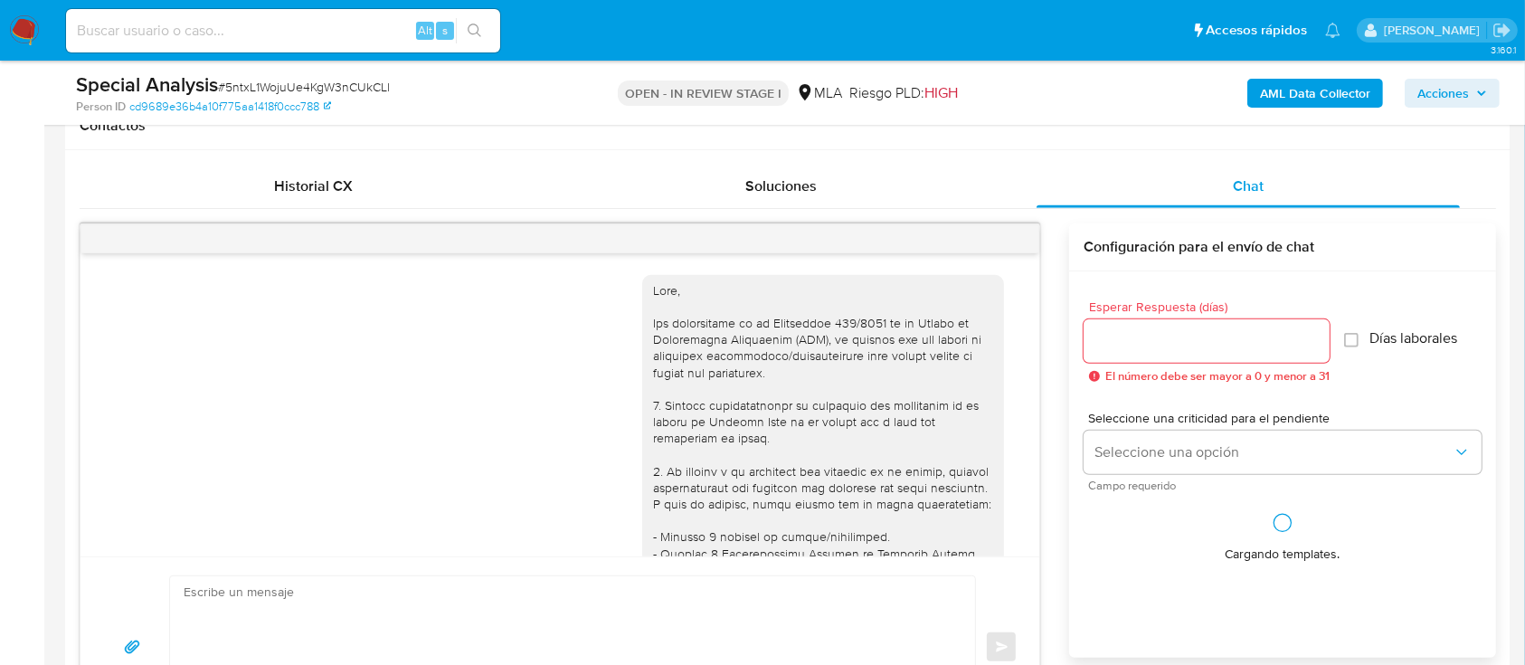
scroll to position [1119, 0]
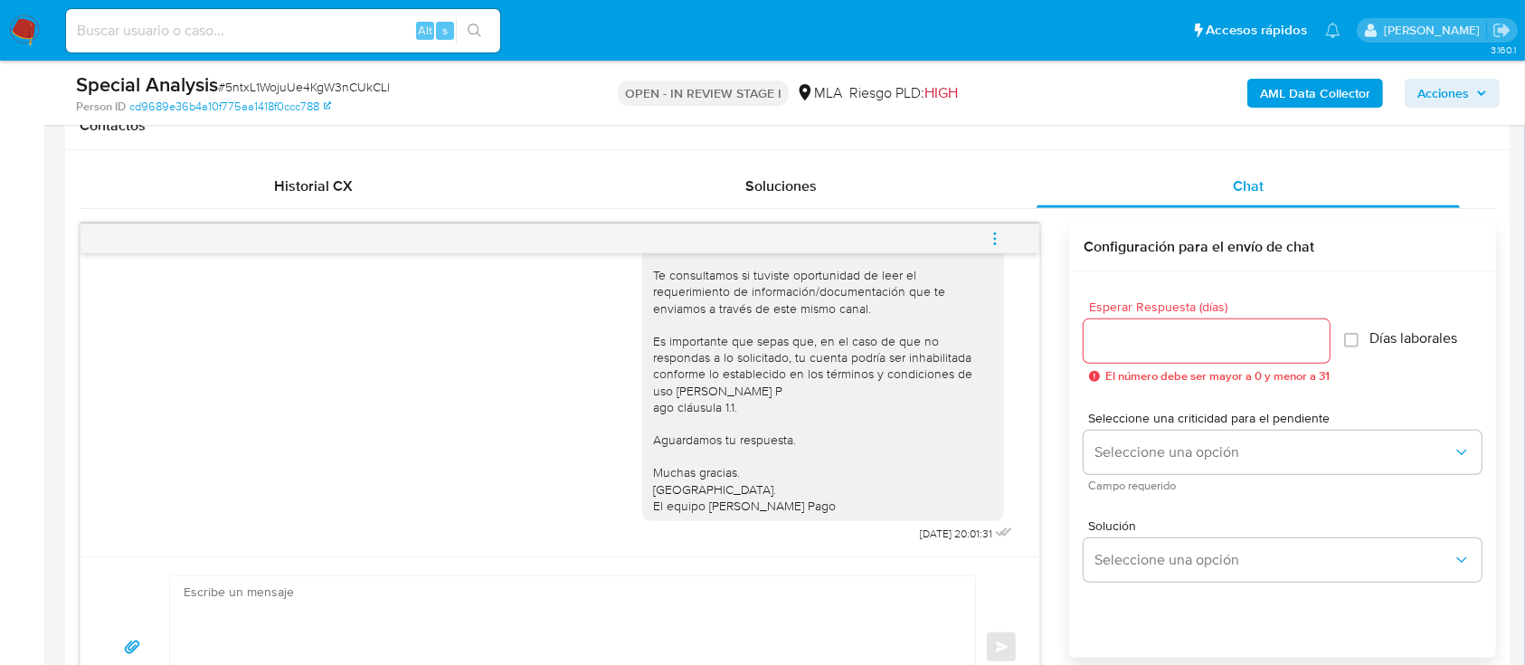
click at [1016, 234] on button "menu-action" at bounding box center [995, 238] width 60 height 43
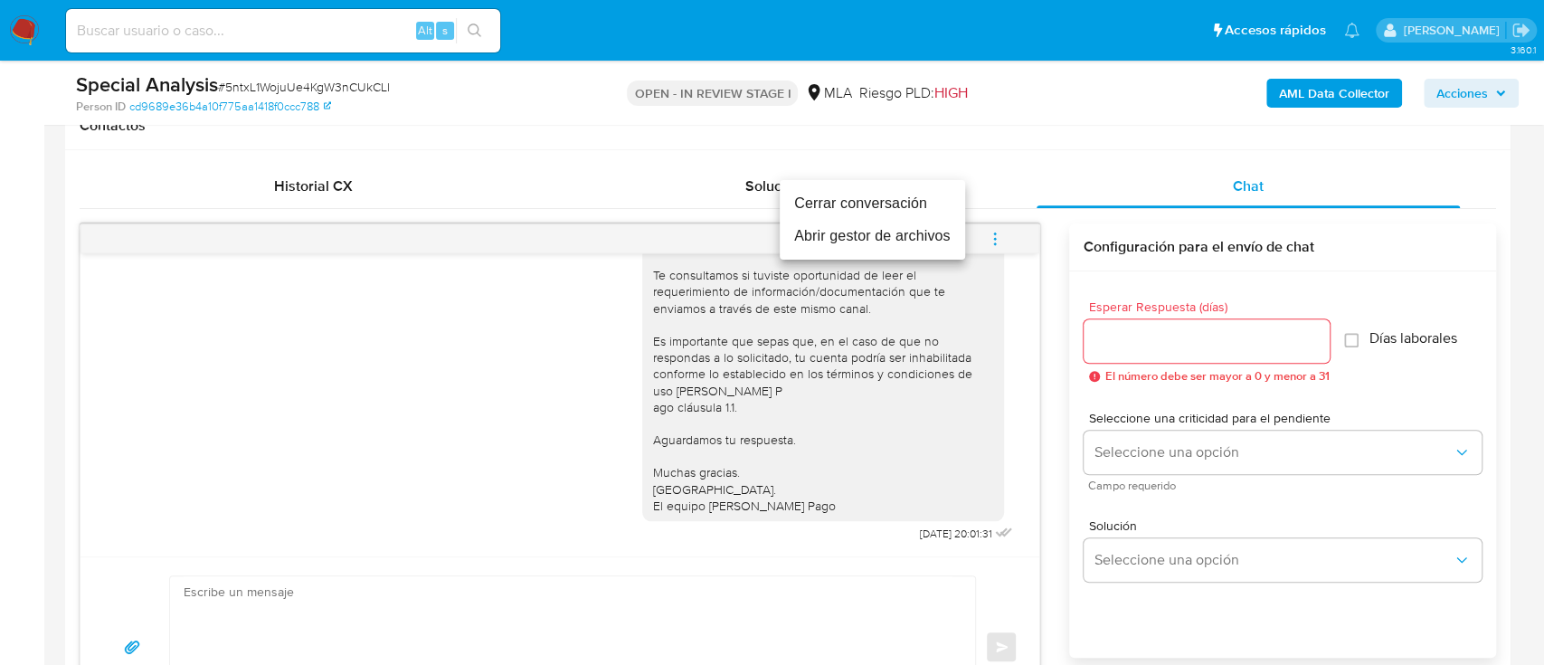
click at [874, 197] on li "Cerrar conversación" at bounding box center [872, 203] width 185 height 33
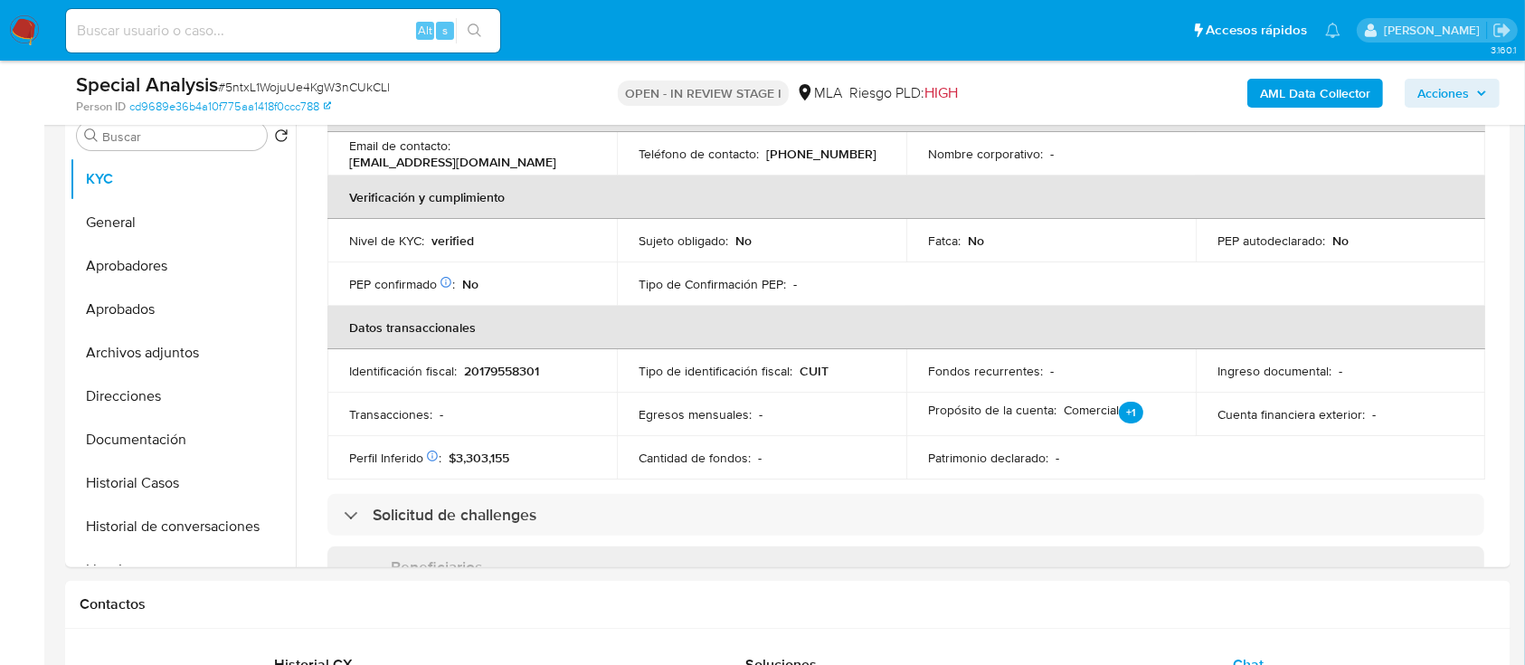
scroll to position [0, 0]
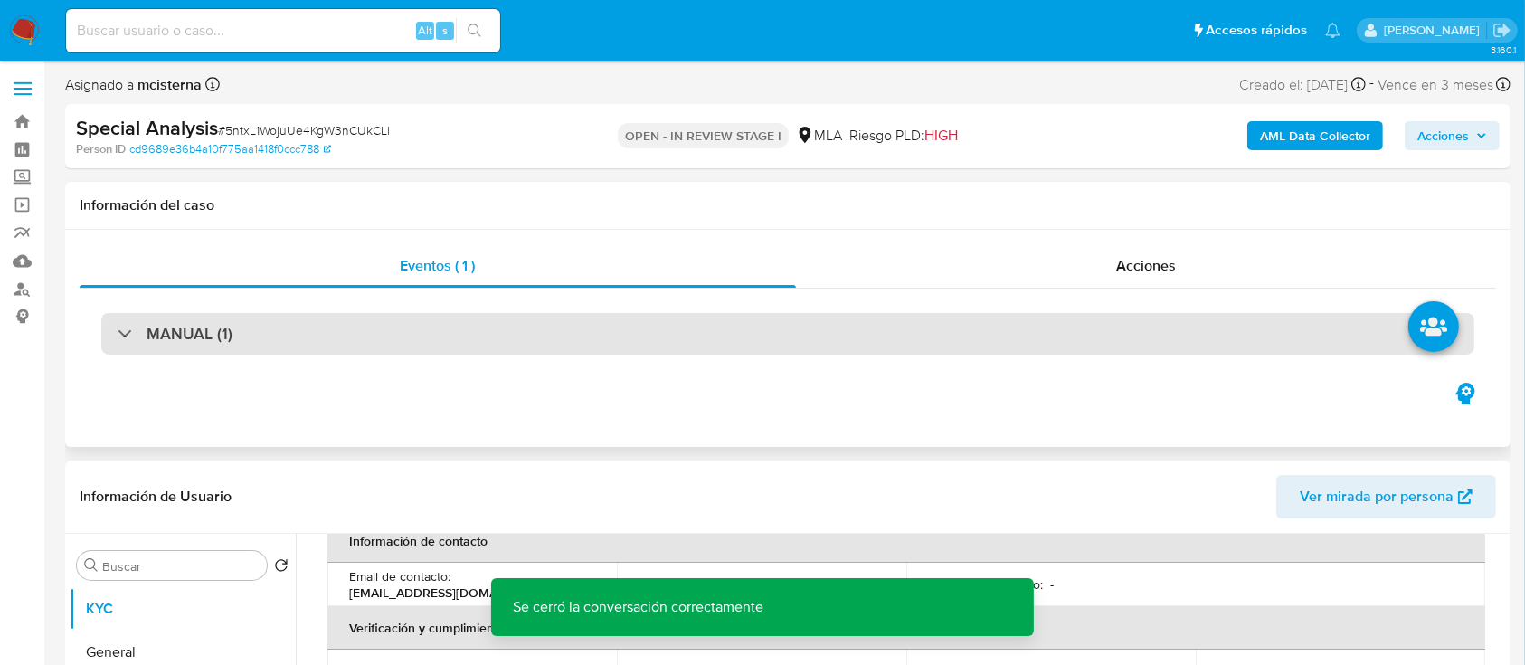
click at [314, 327] on div "MANUAL (1)" at bounding box center [787, 334] width 1373 height 42
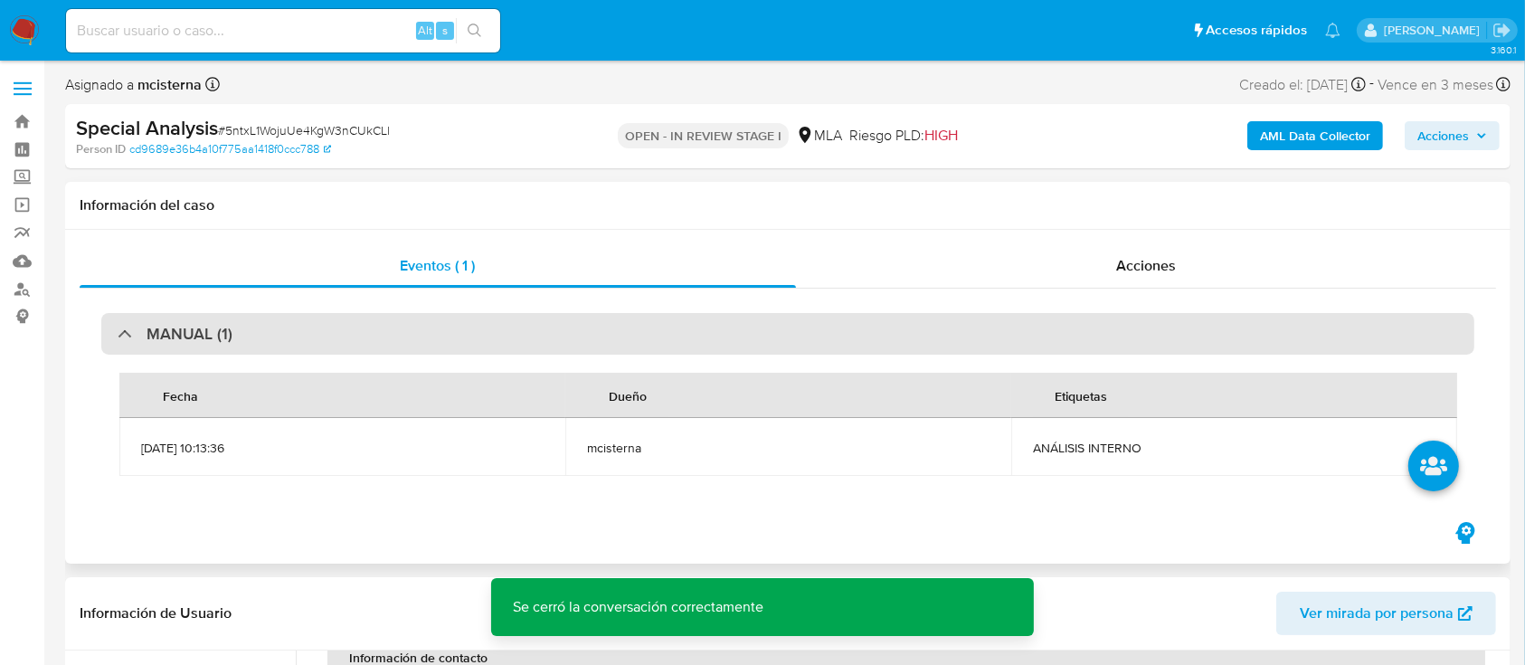
click at [304, 329] on div "MANUAL (1)" at bounding box center [787, 334] width 1373 height 42
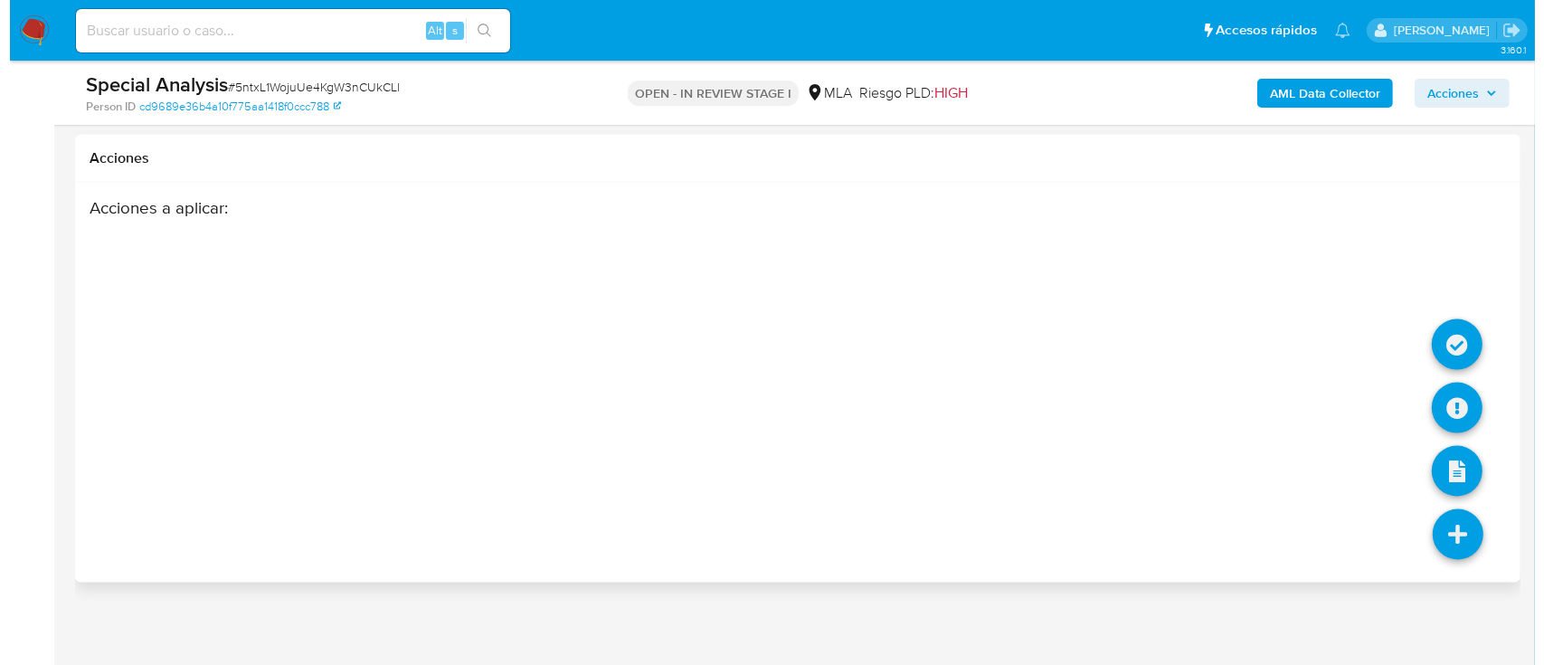
scroll to position [2924, 0]
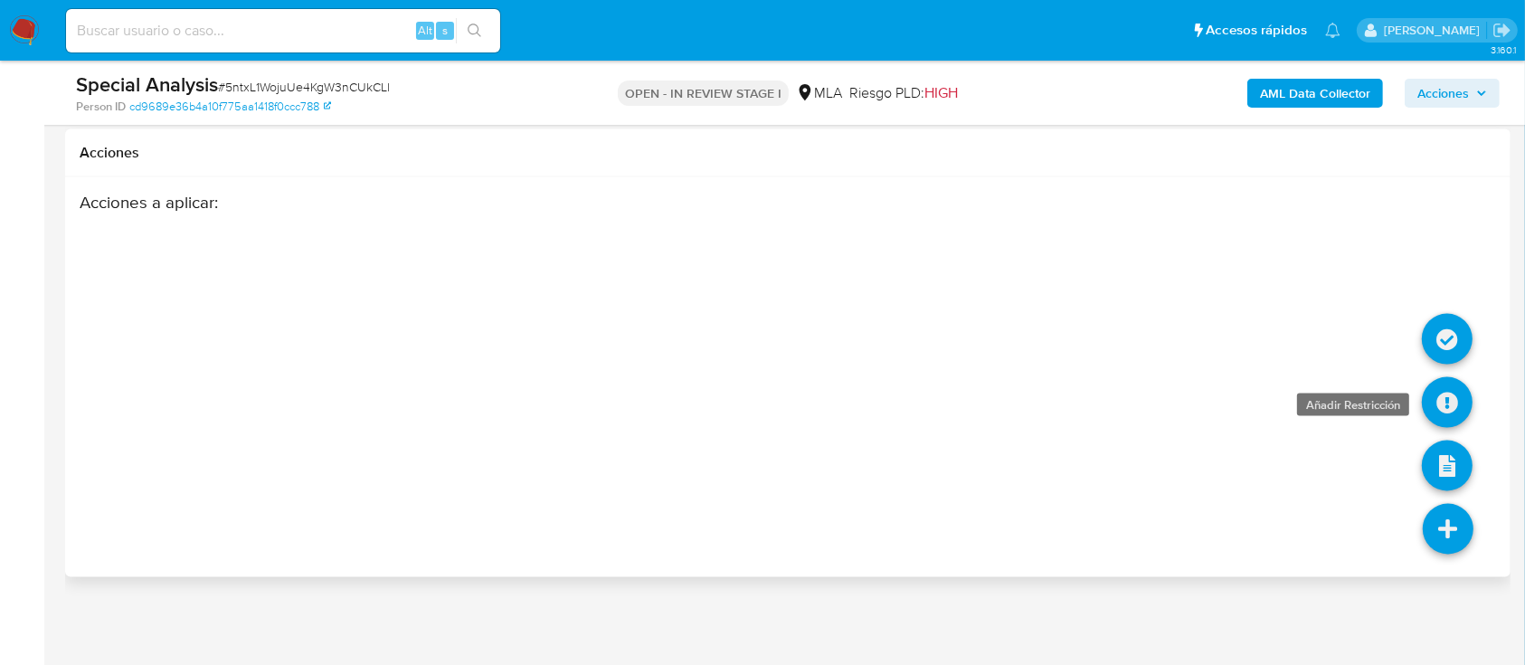
click at [1454, 409] on icon at bounding box center [1447, 402] width 51 height 51
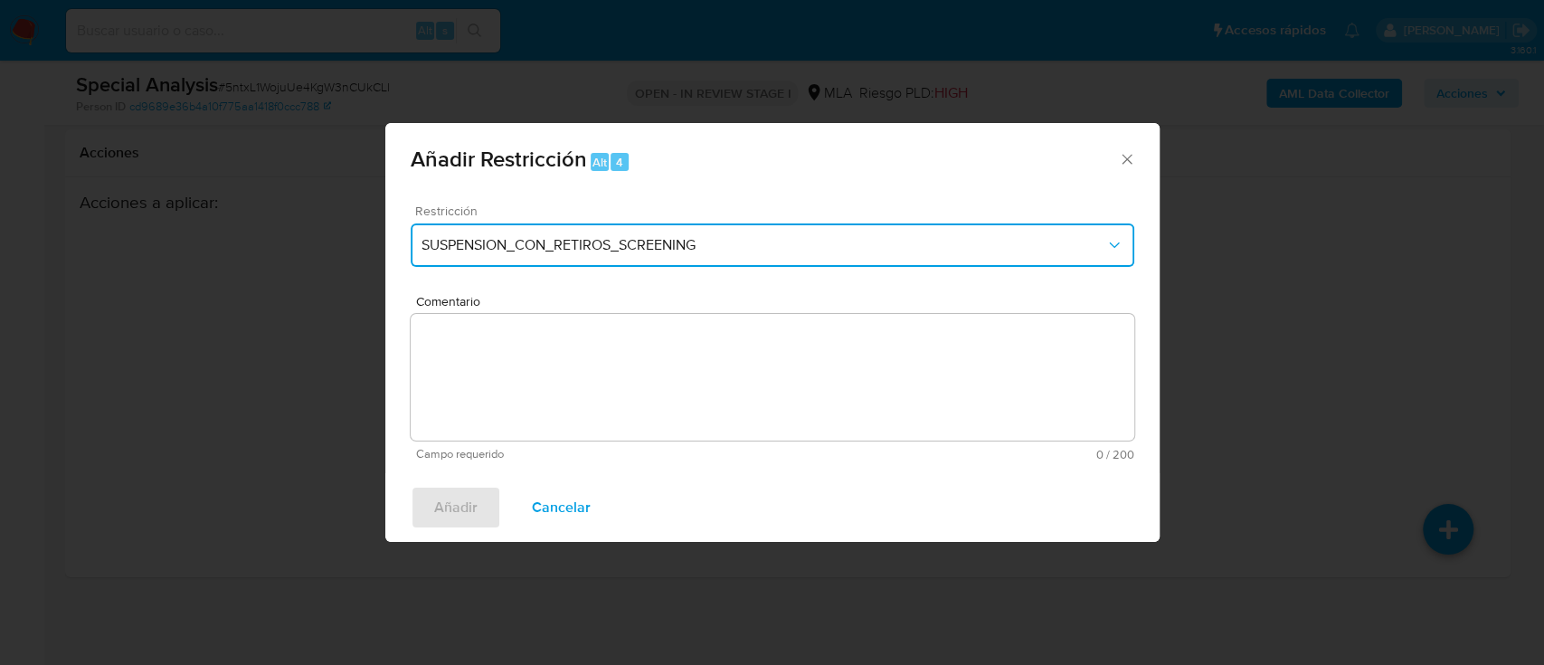
click at [463, 228] on button "SUSPENSION_CON_RETIROS_SCREENING" at bounding box center [772, 244] width 723 height 43
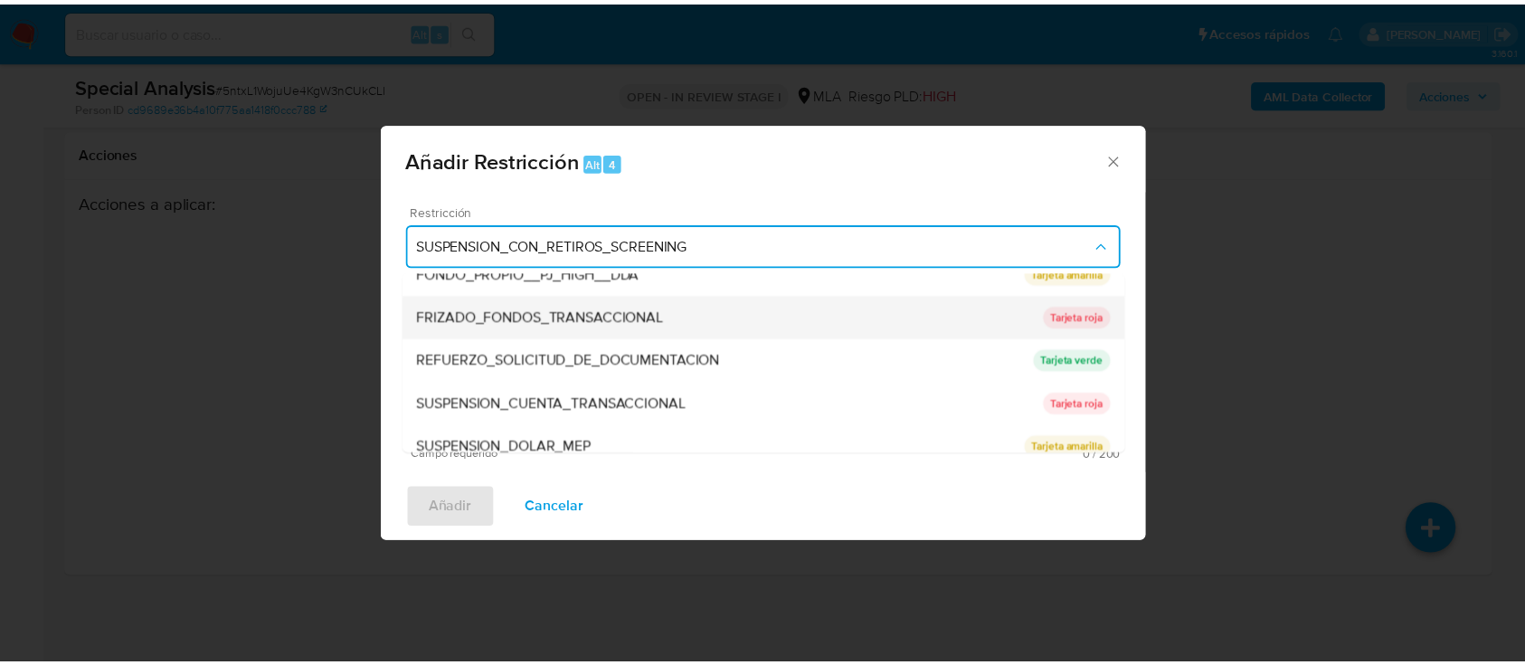
scroll to position [362, 0]
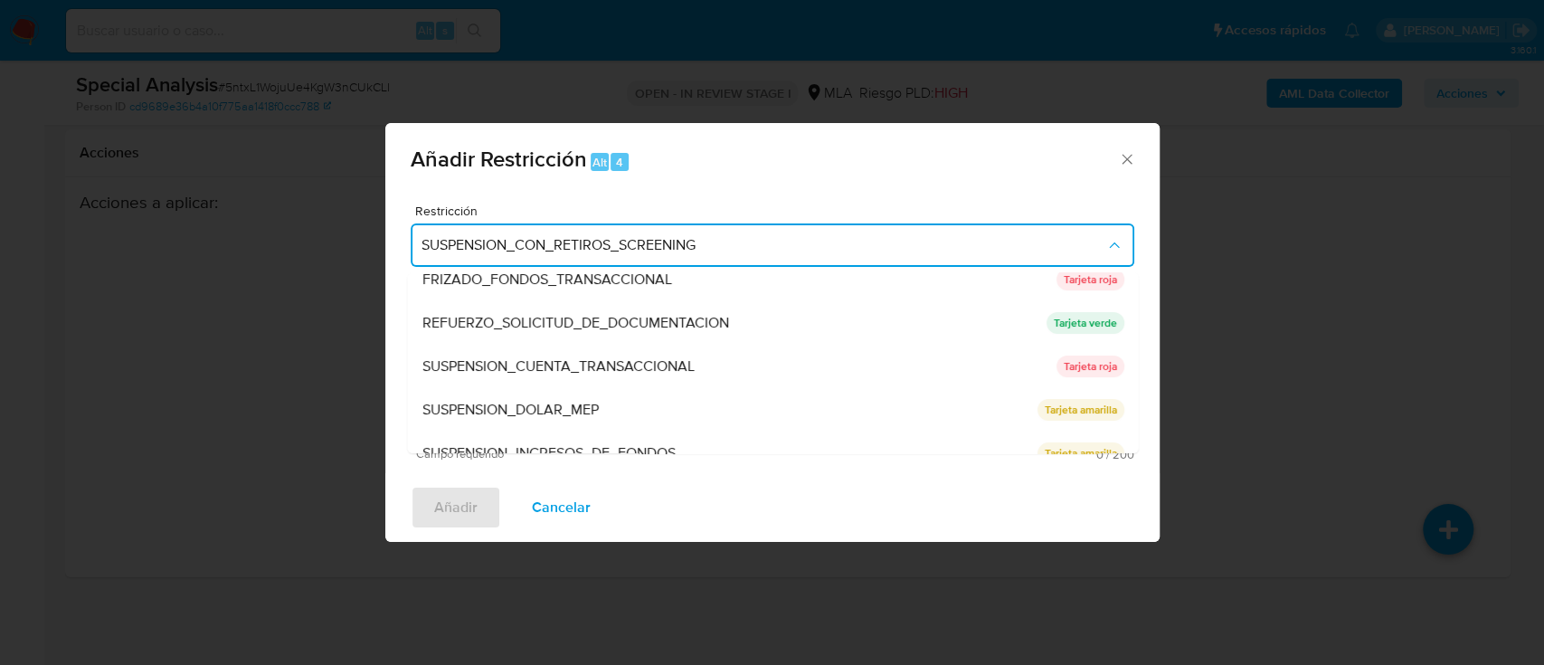
click at [610, 364] on span "SUSPENSION_CUENTA_TRANSACCIONAL" at bounding box center [557, 366] width 272 height 18
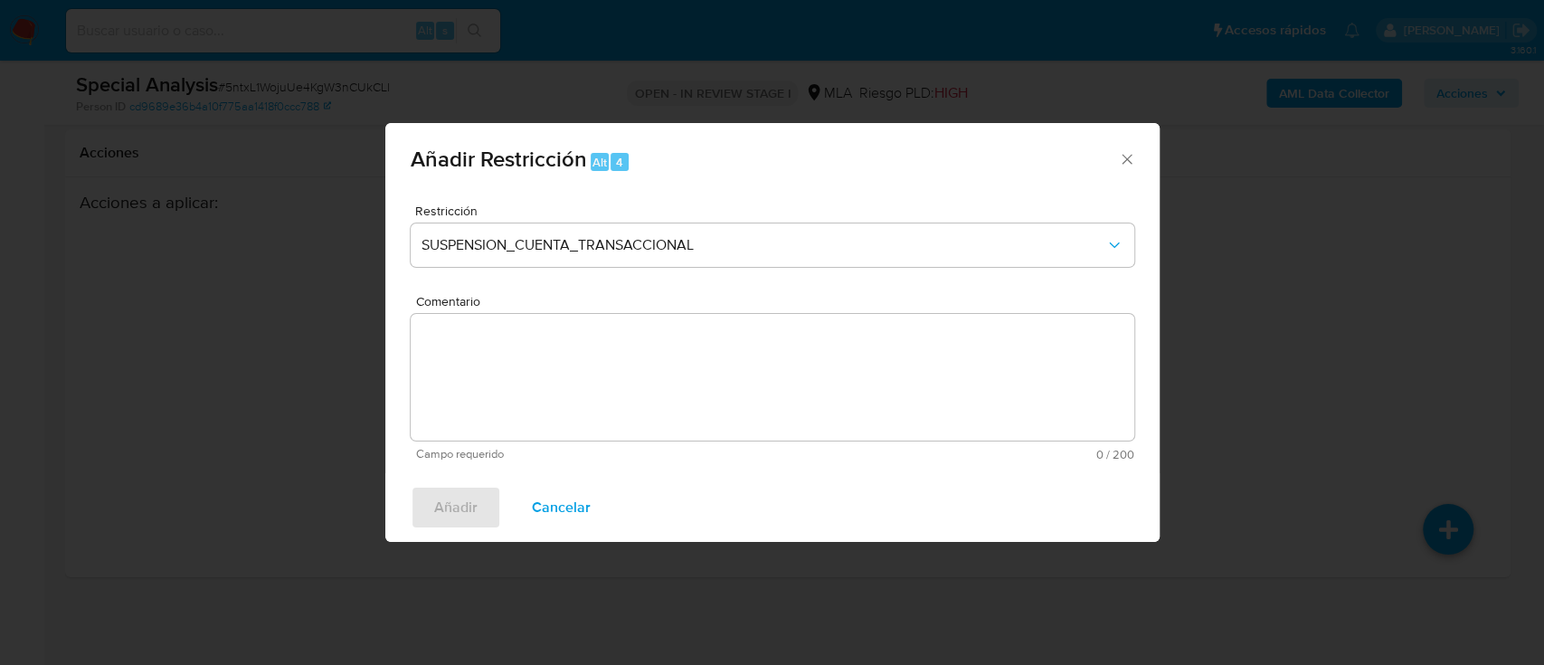
click at [704, 364] on textarea "Comentario" at bounding box center [772, 377] width 723 height 127
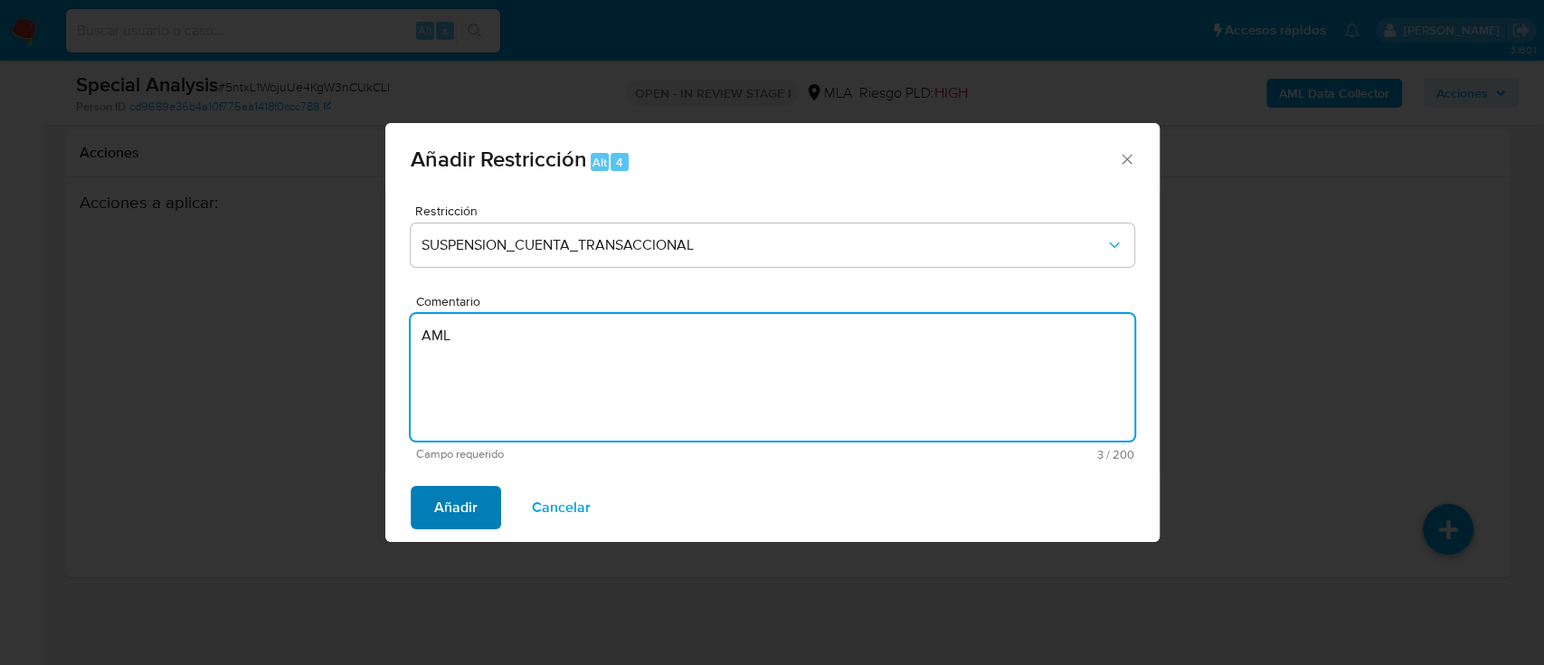
type textarea "AML"
click at [468, 512] on span "Añadir" at bounding box center [455, 507] width 43 height 40
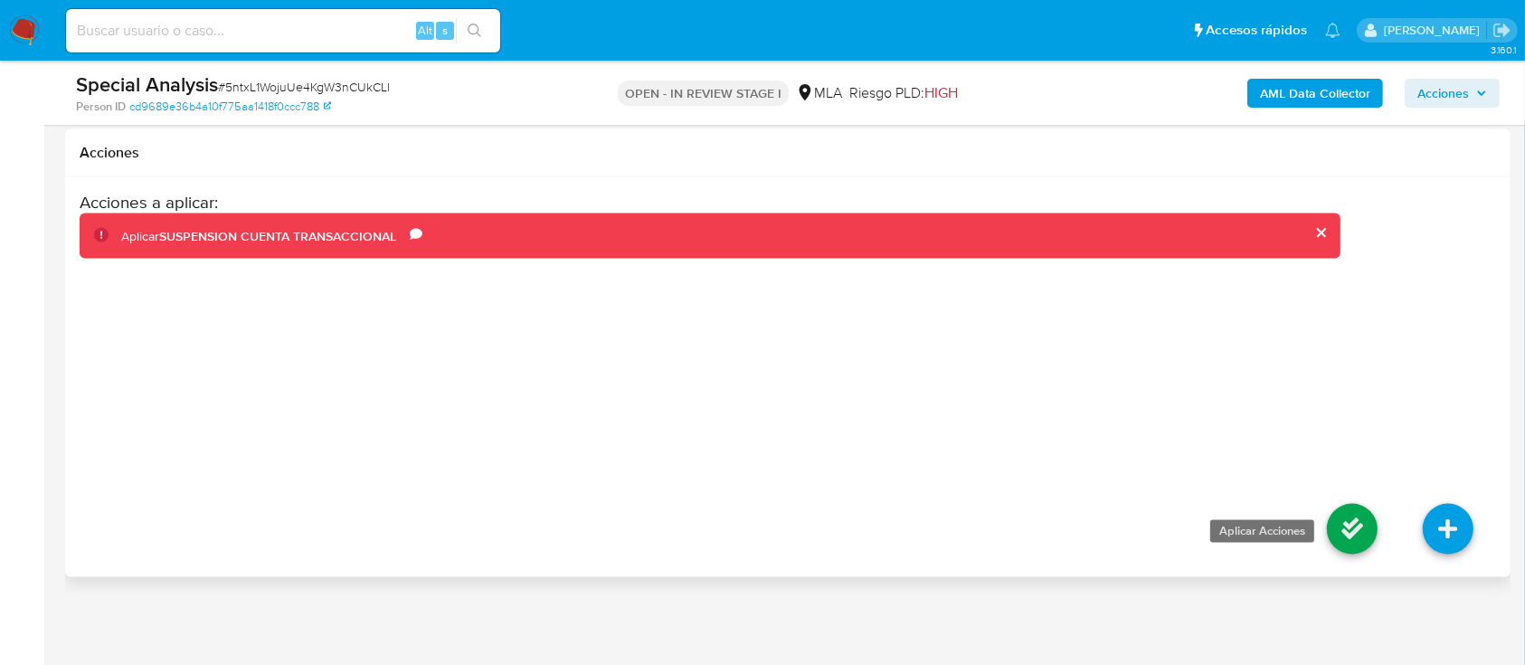
click at [1346, 522] on icon at bounding box center [1352, 529] width 51 height 51
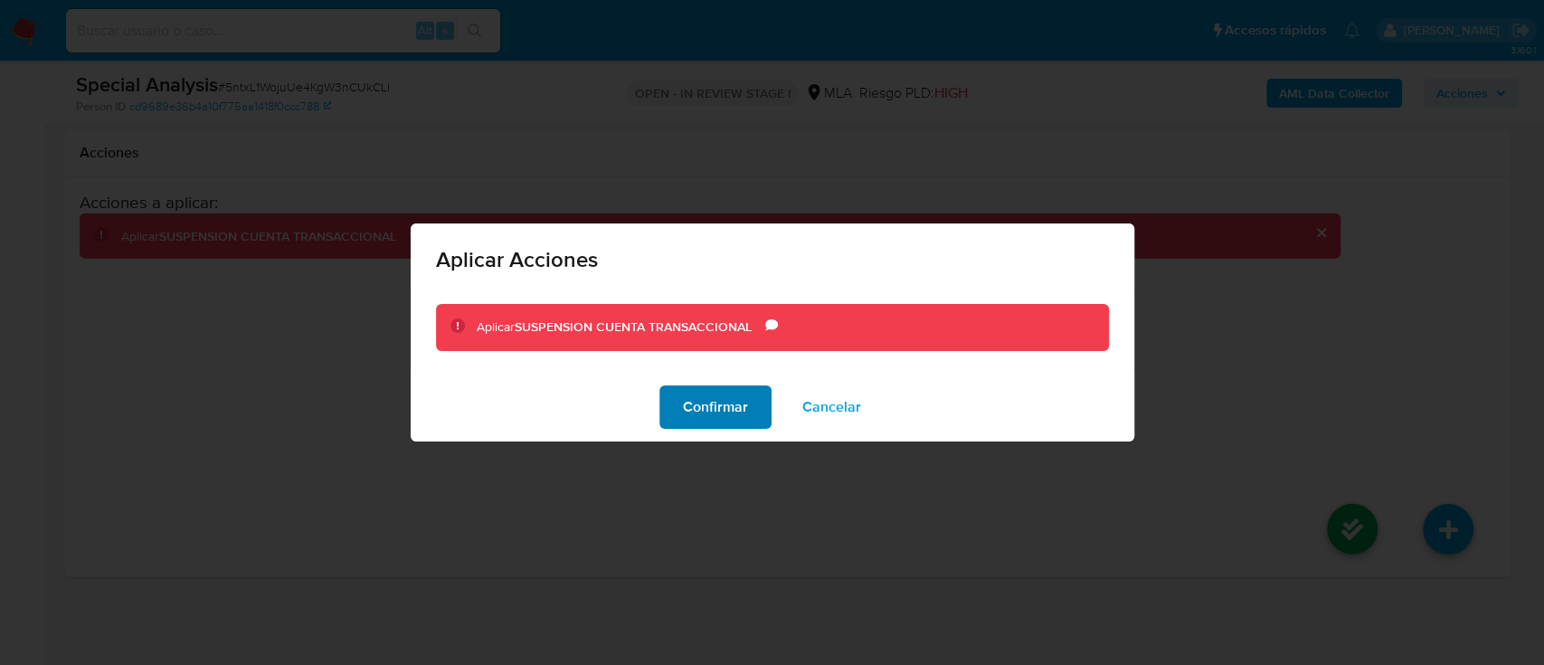
click at [704, 405] on span "Confirmar" at bounding box center [715, 407] width 65 height 40
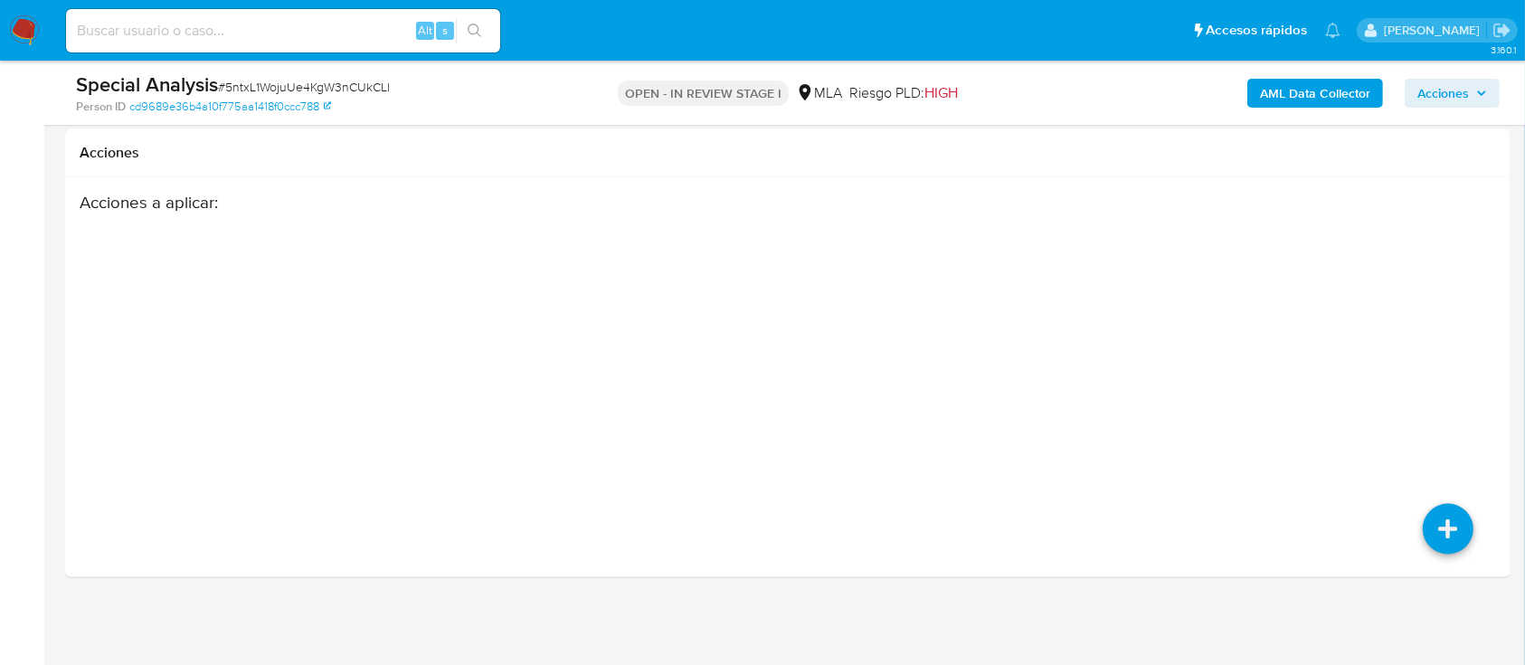
click at [354, 33] on input at bounding box center [283, 31] width 434 height 24
paste input "268869226"
type input "268869226"
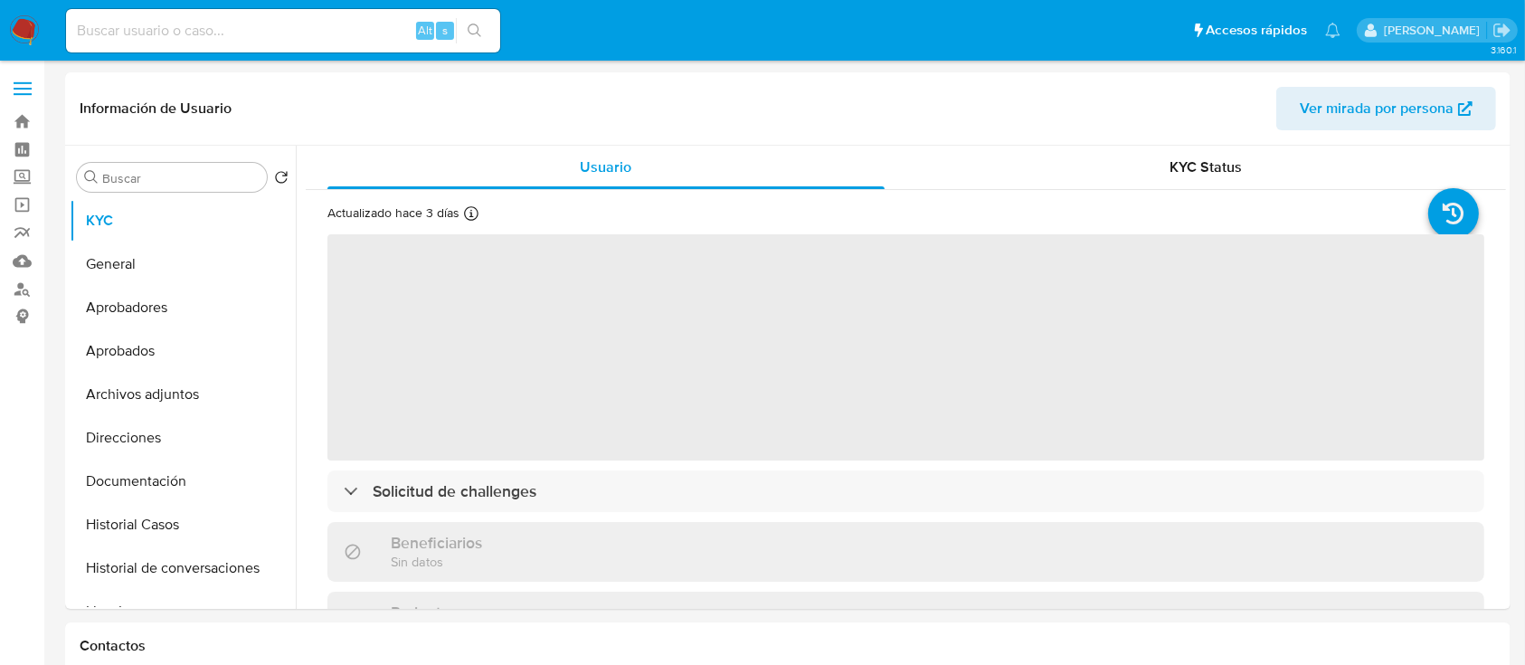
select select "10"
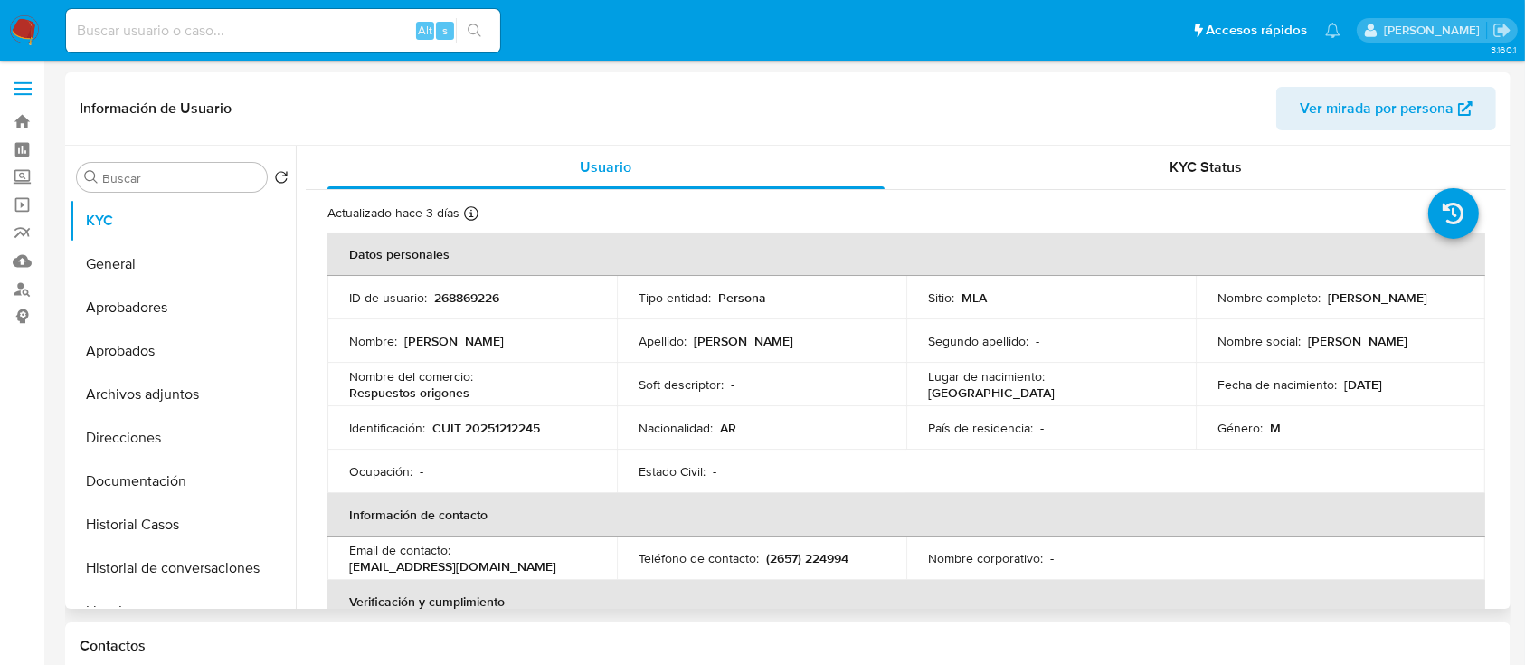
click at [508, 420] on p "CUIT 20251212245" at bounding box center [486, 428] width 108 height 16
copy p "20251212245"
click at [176, 538] on button "Historial Casos" at bounding box center [176, 524] width 212 height 43
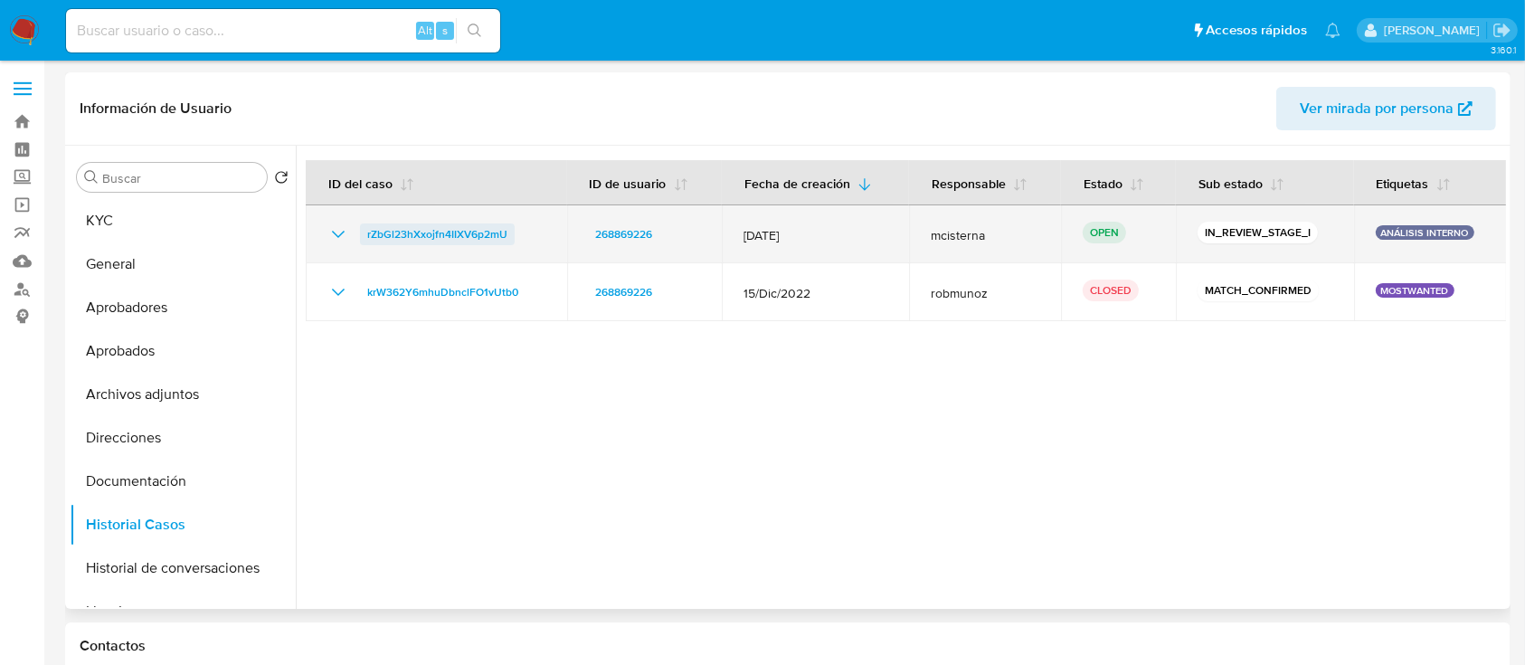
click at [424, 229] on span "rZbGl23hXxojfn4IIXV6p2mU" at bounding box center [437, 234] width 140 height 22
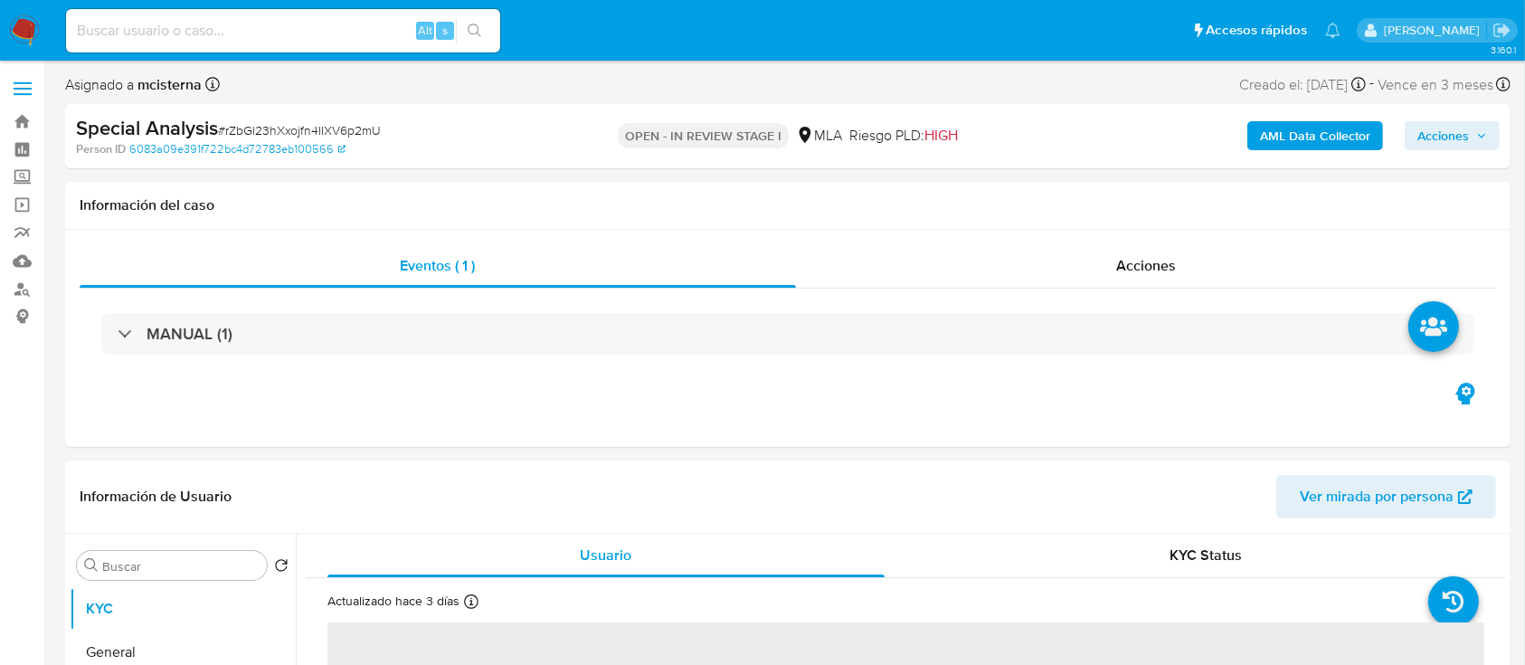
select select "10"
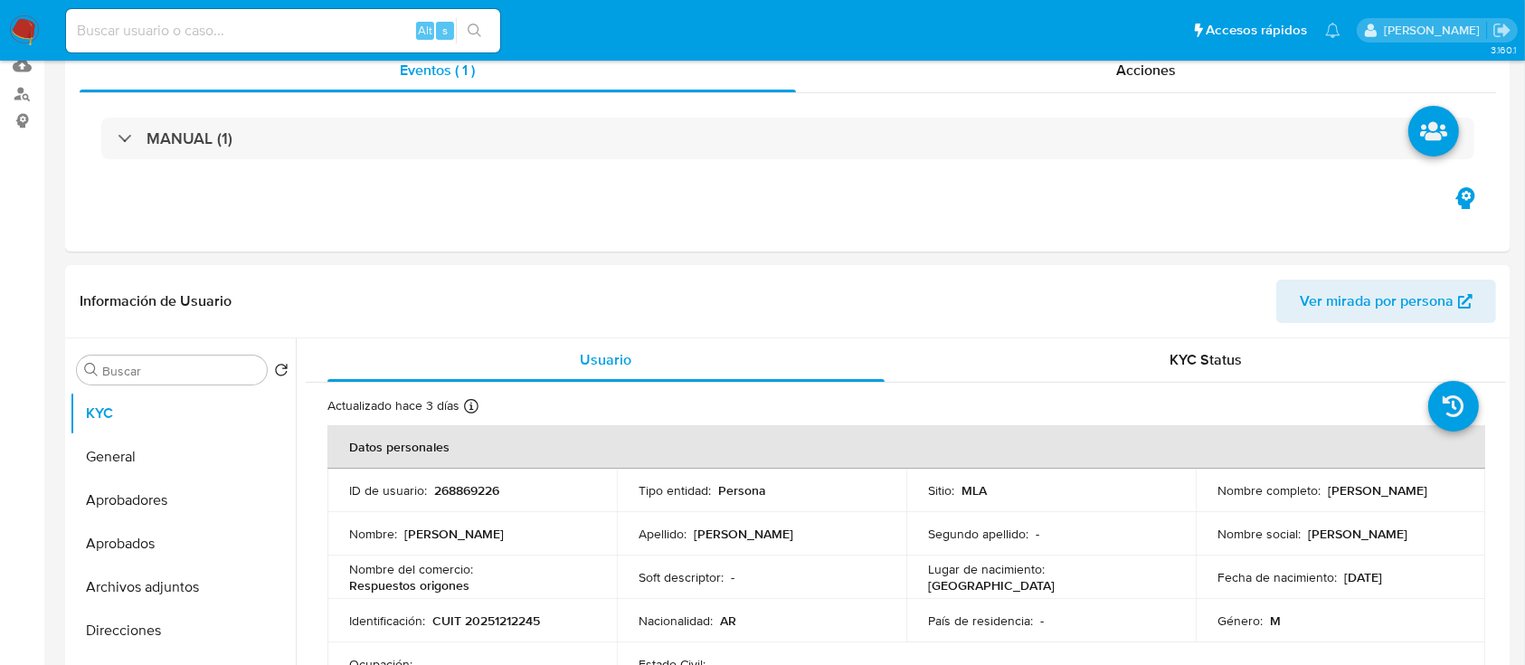
scroll to position [723, 0]
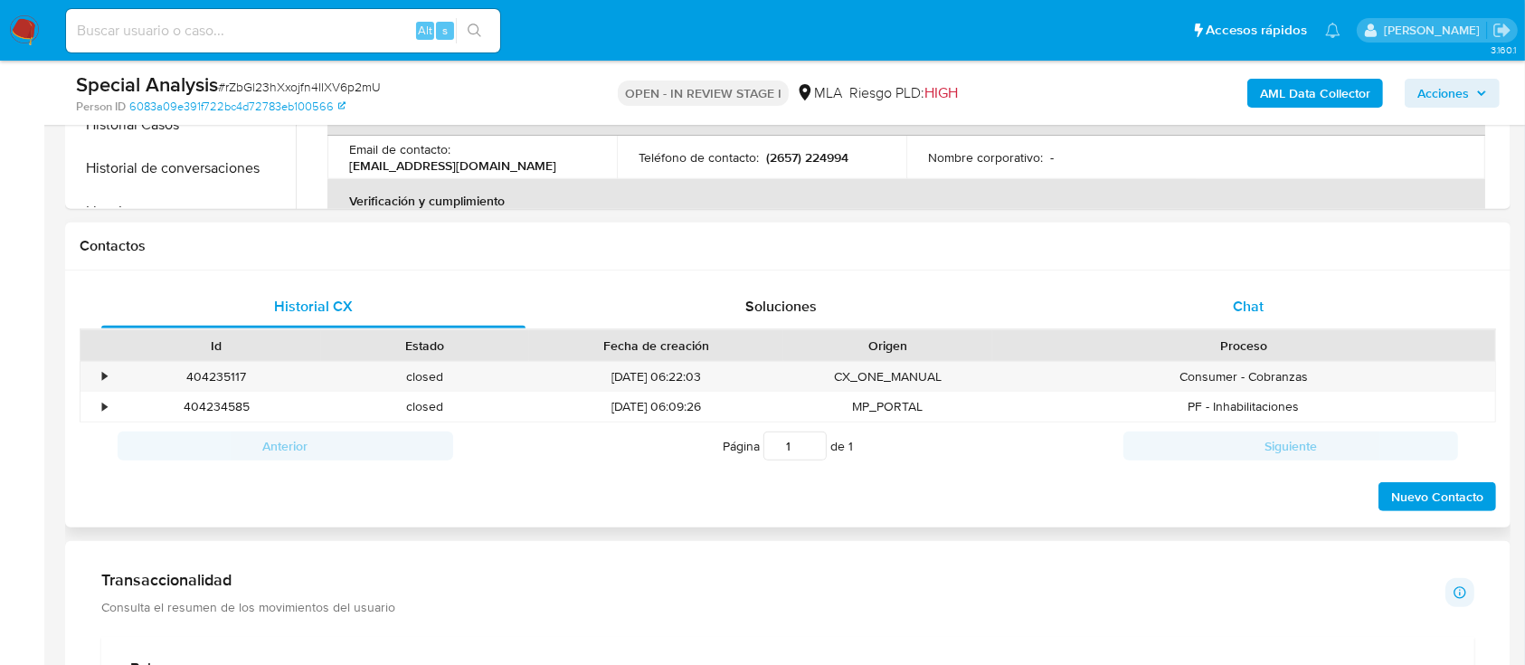
click at [1224, 326] on div "Chat" at bounding box center [1248, 306] width 424 height 43
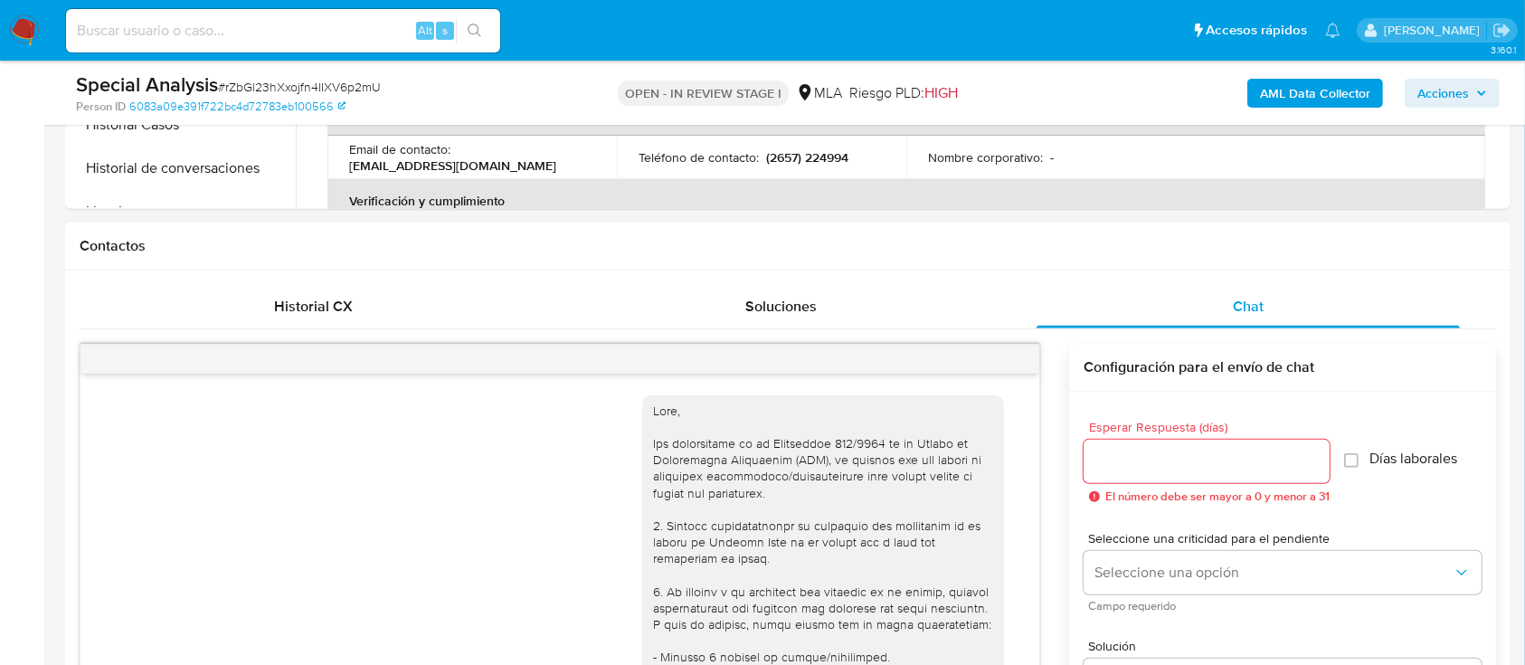
scroll to position [1119, 0]
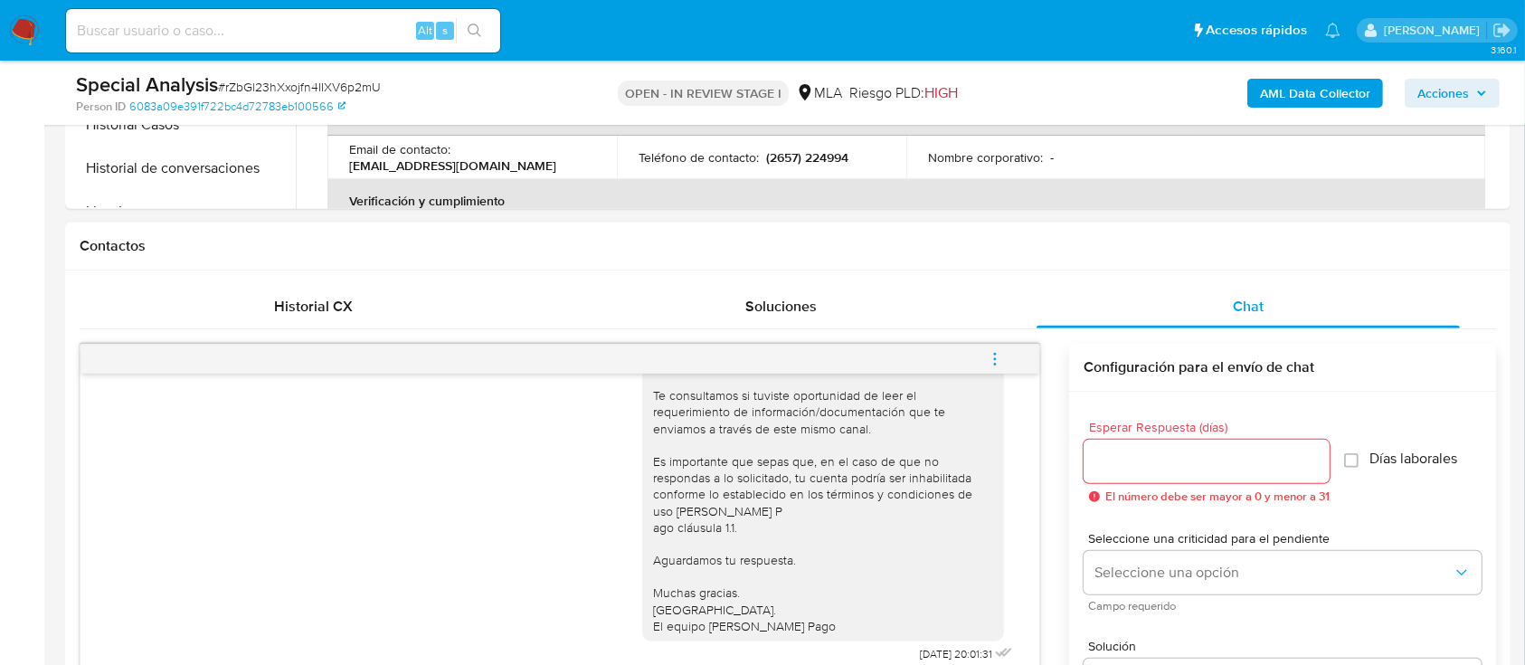
click at [997, 358] on icon "menu-action" at bounding box center [995, 359] width 16 height 16
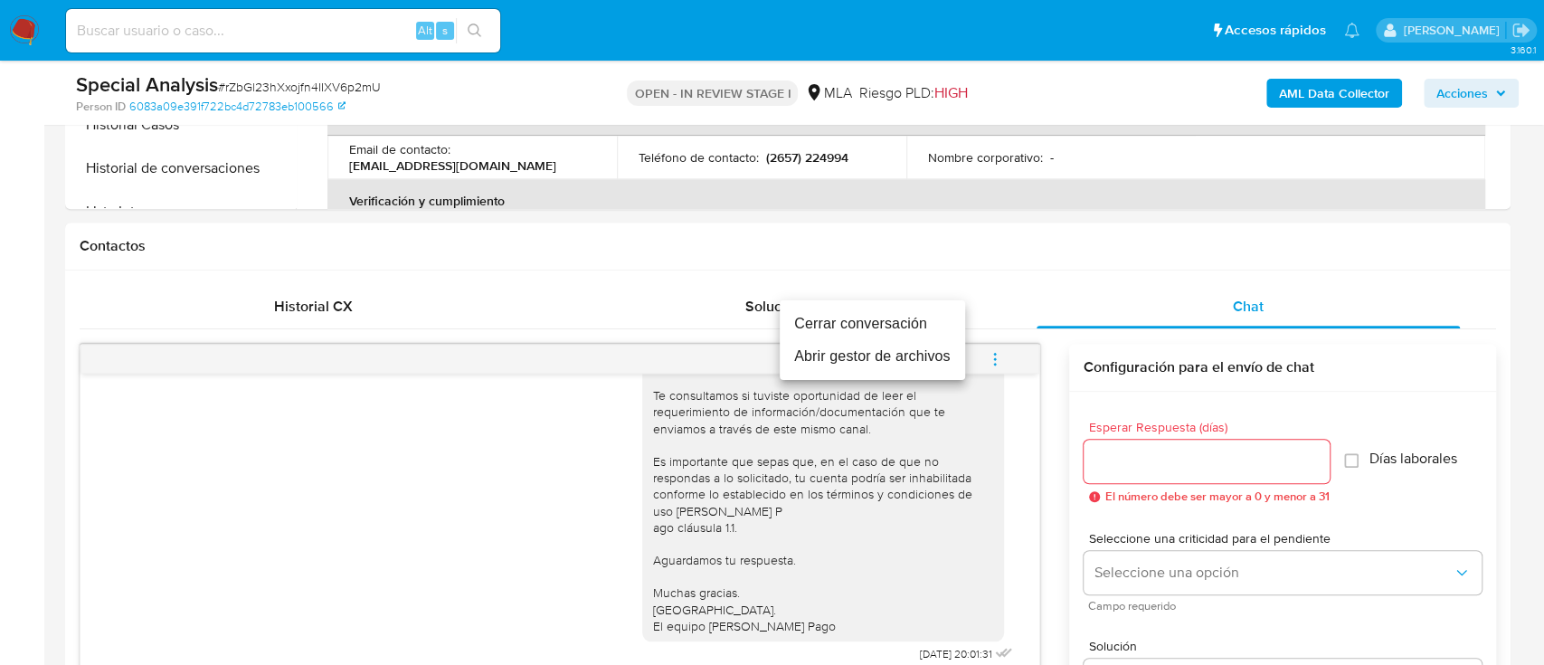
click at [875, 320] on li "Cerrar conversación" at bounding box center [872, 323] width 185 height 33
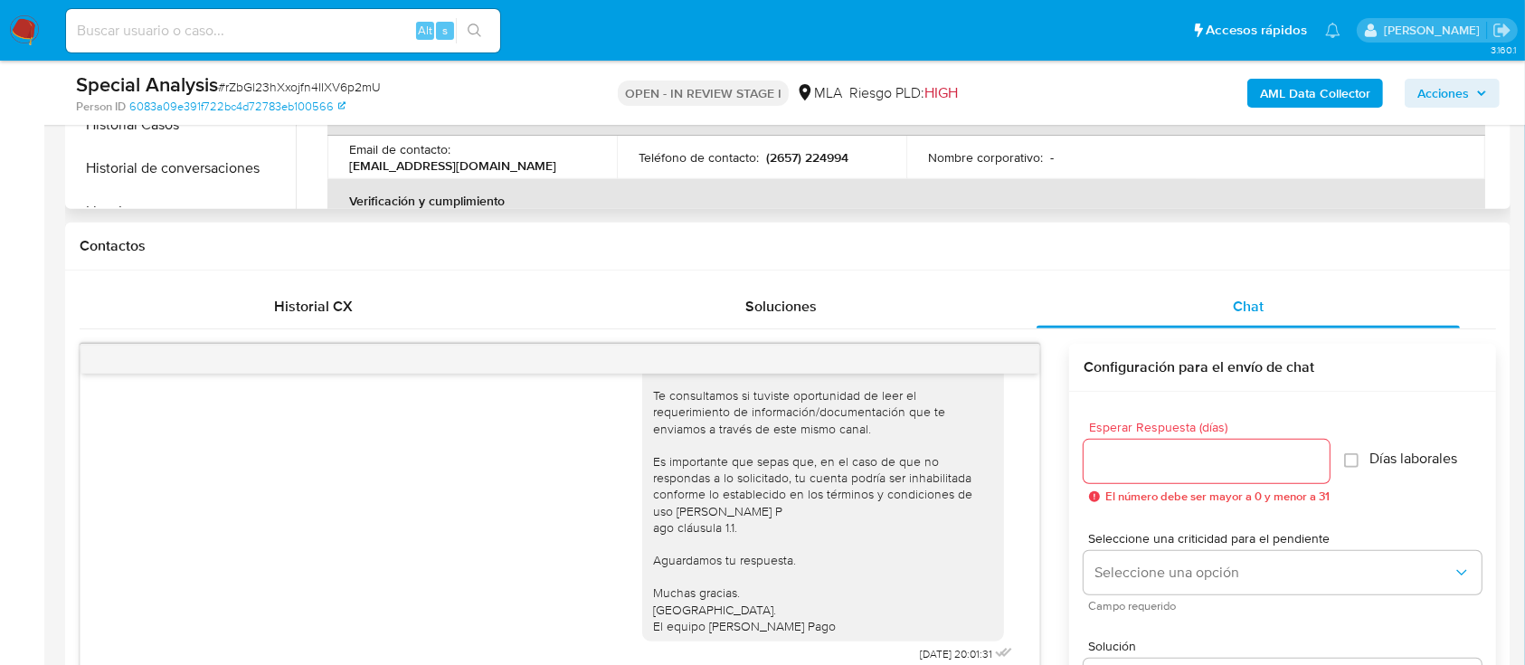
scroll to position [241, 0]
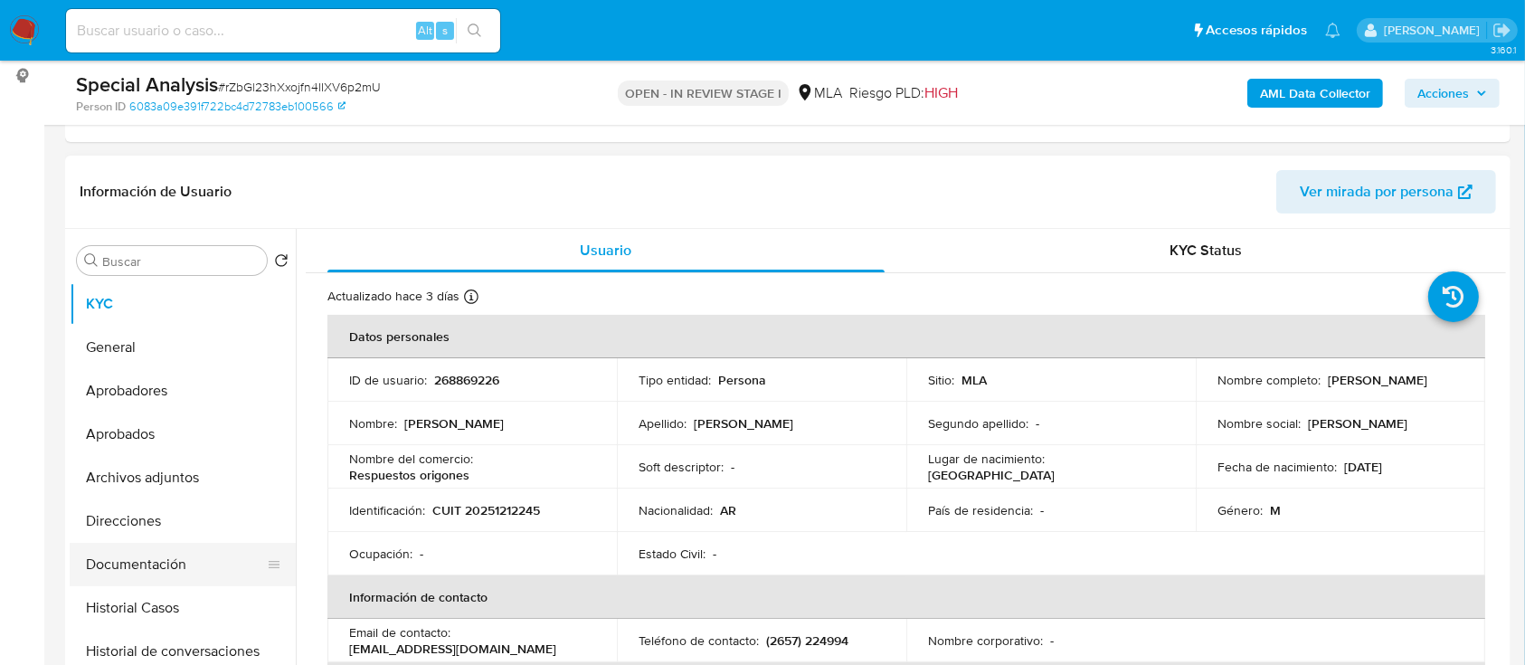
click at [221, 553] on button "Documentación" at bounding box center [176, 564] width 212 height 43
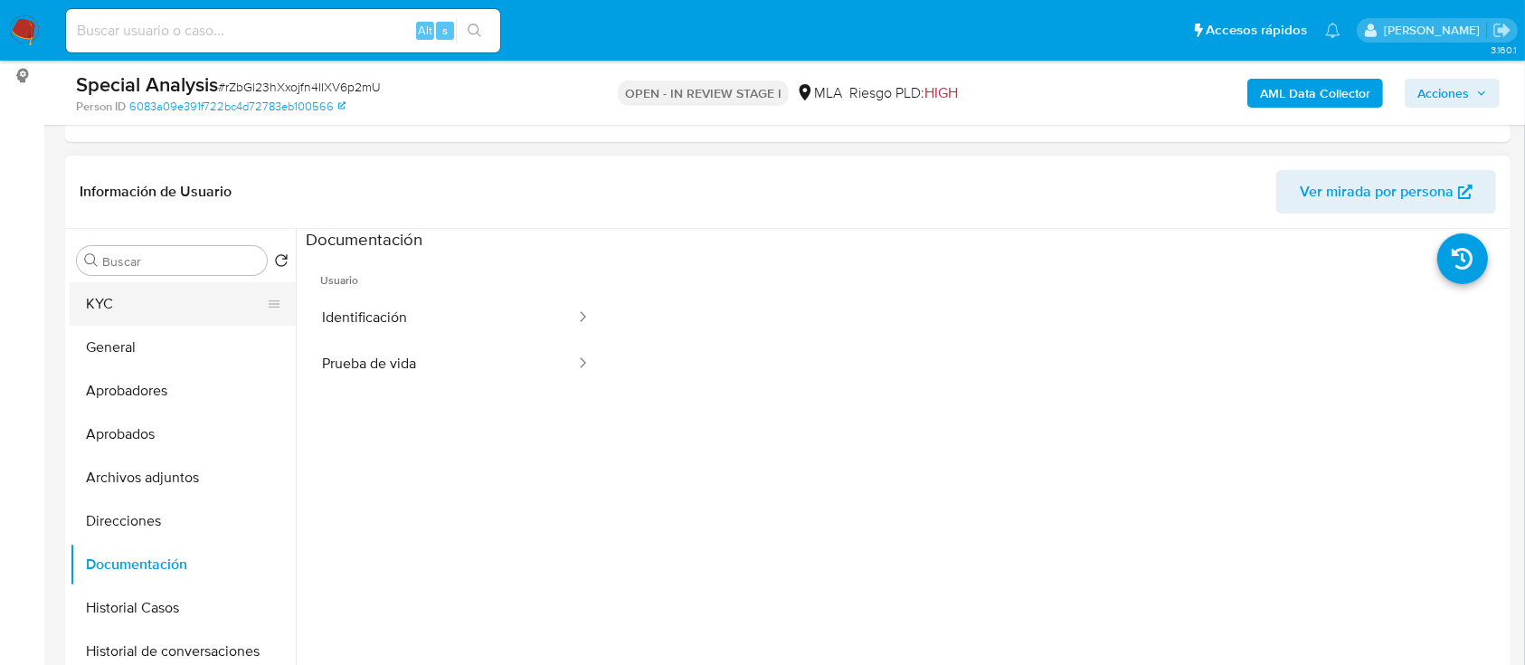
click at [100, 304] on button "KYC" at bounding box center [176, 303] width 212 height 43
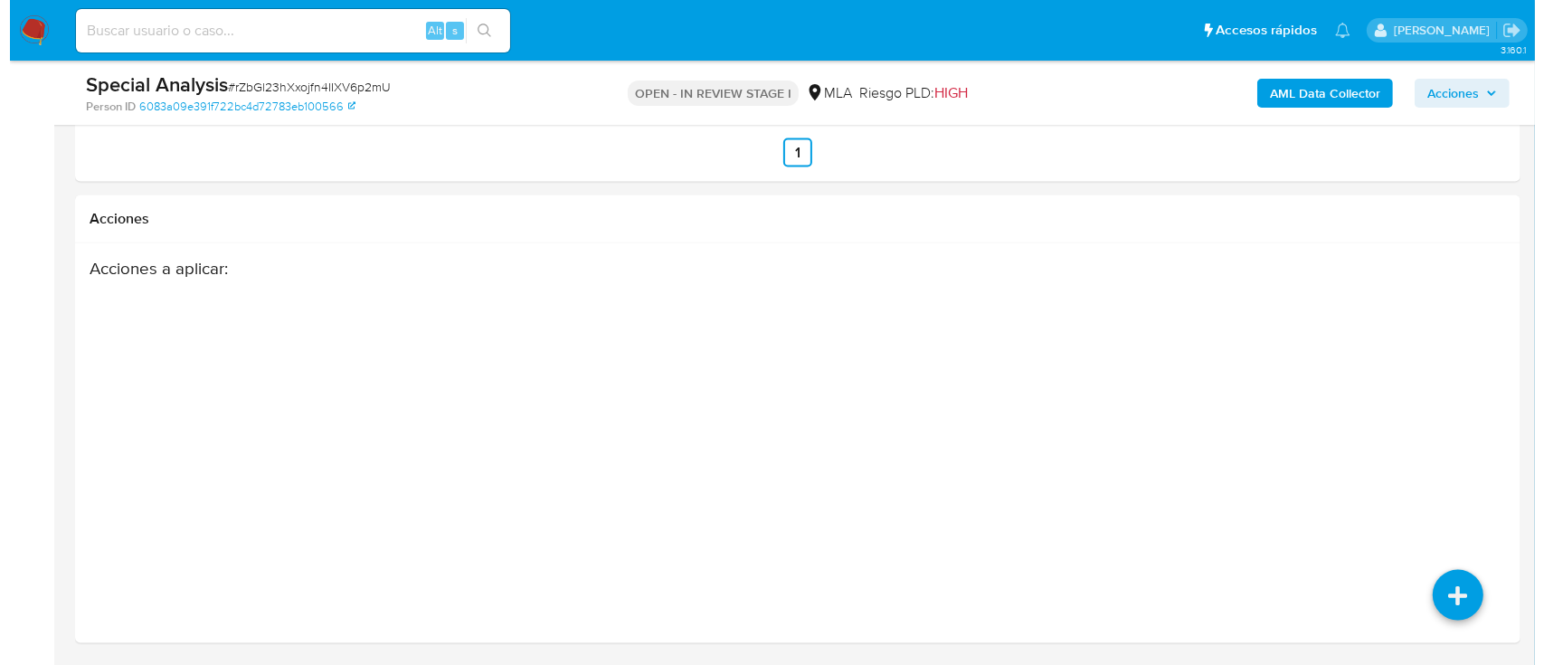
scroll to position [2804, 0]
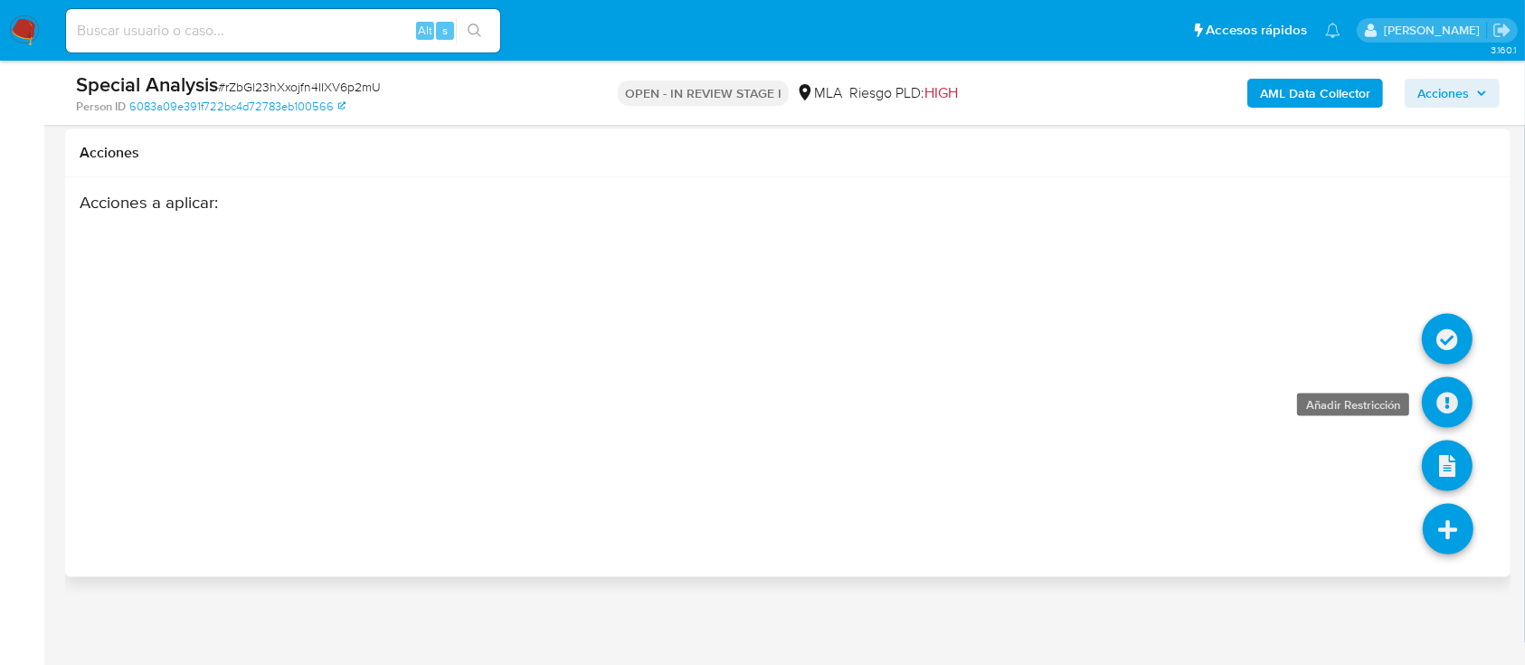
click at [1449, 385] on icon at bounding box center [1447, 402] width 51 height 51
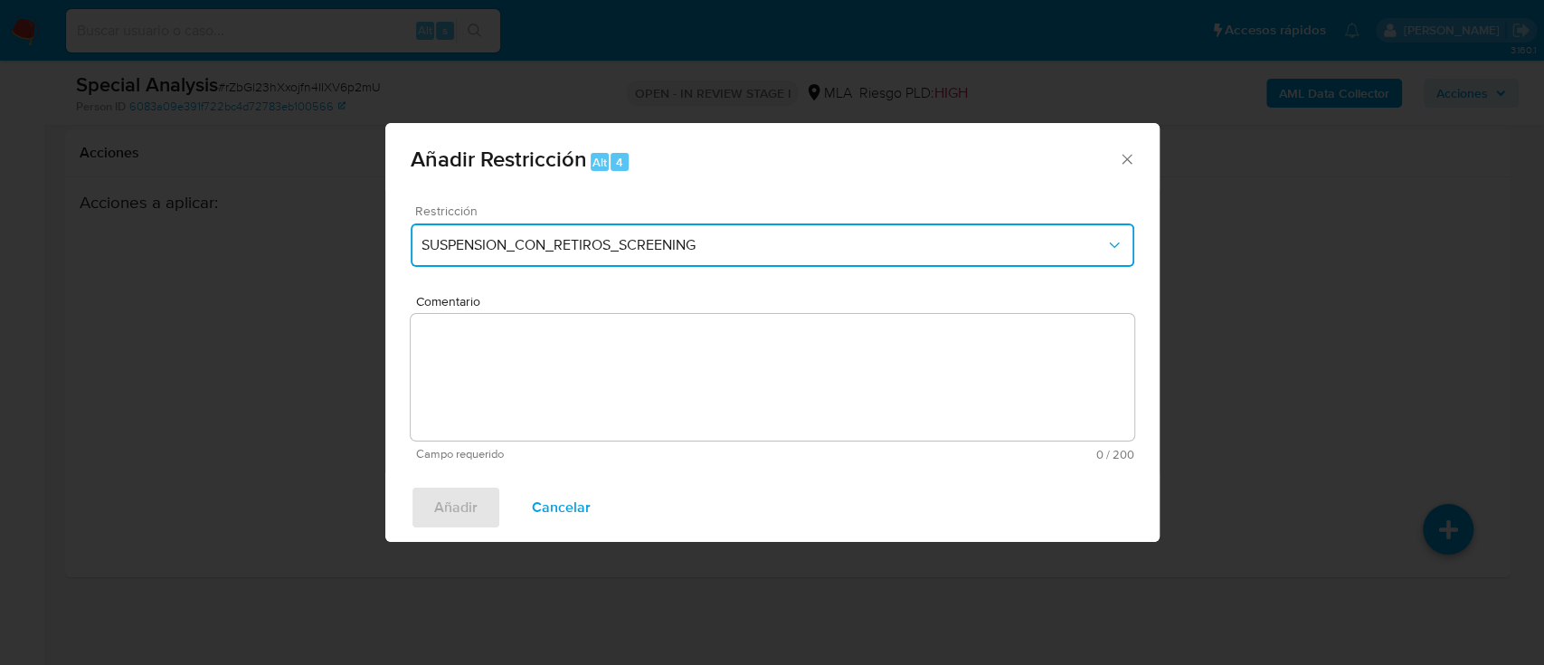
click at [695, 255] on button "SUSPENSION_CON_RETIROS_SCREENING" at bounding box center [772, 244] width 723 height 43
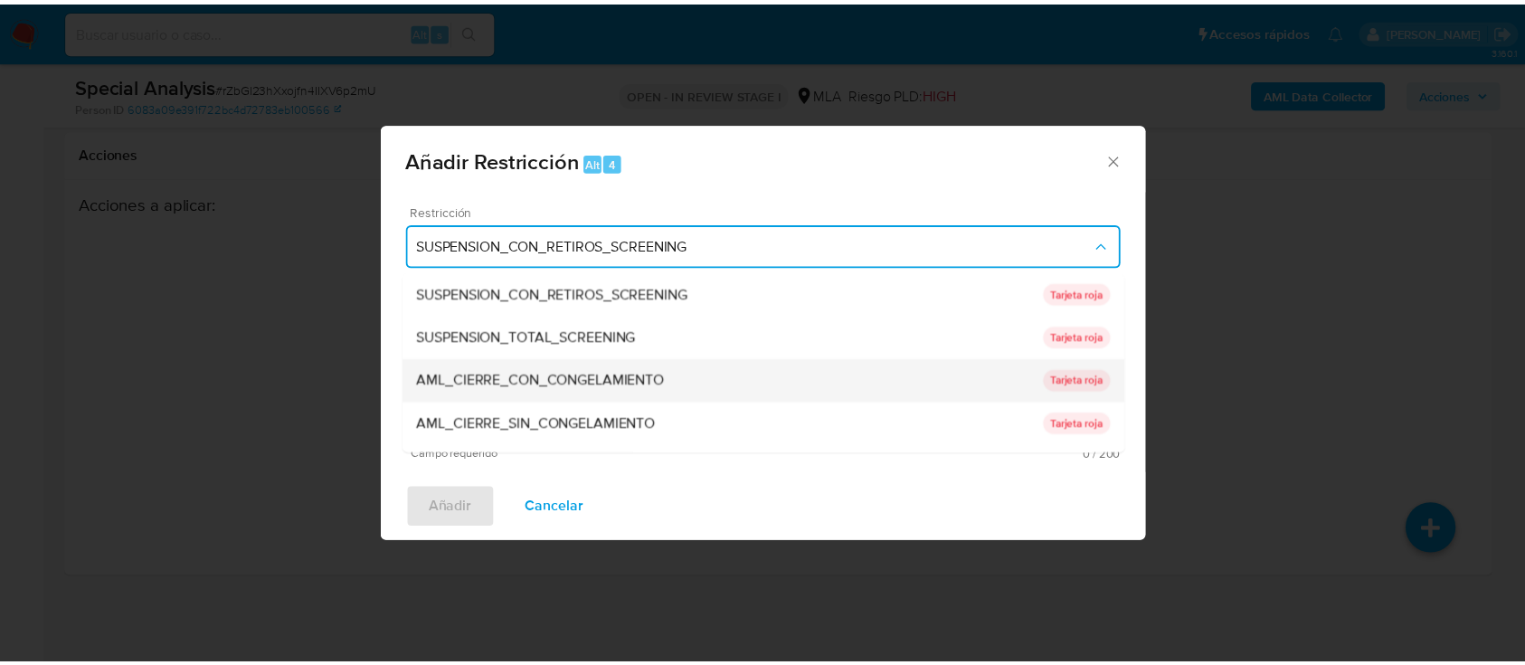
scroll to position [362, 0]
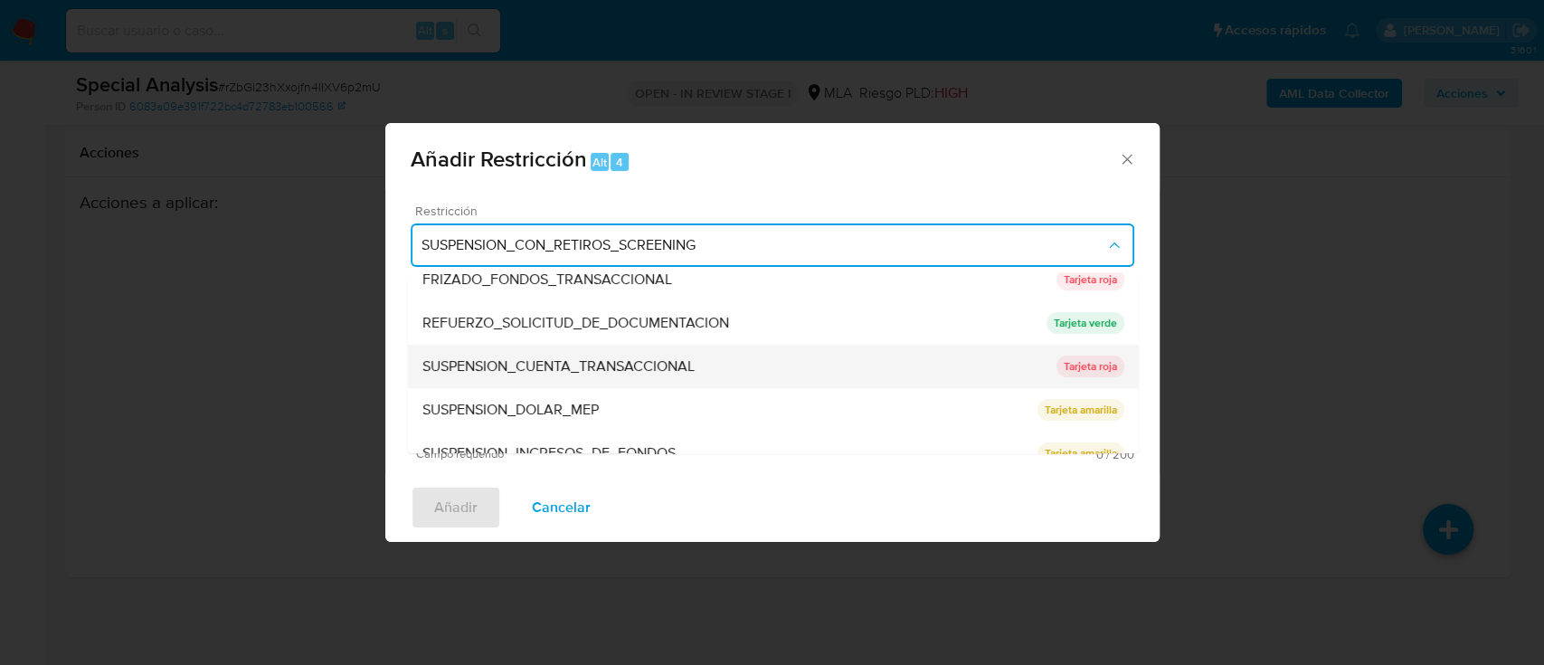
click at [644, 367] on span "SUSPENSION_CUENTA_TRANSACCIONAL" at bounding box center [557, 366] width 272 height 18
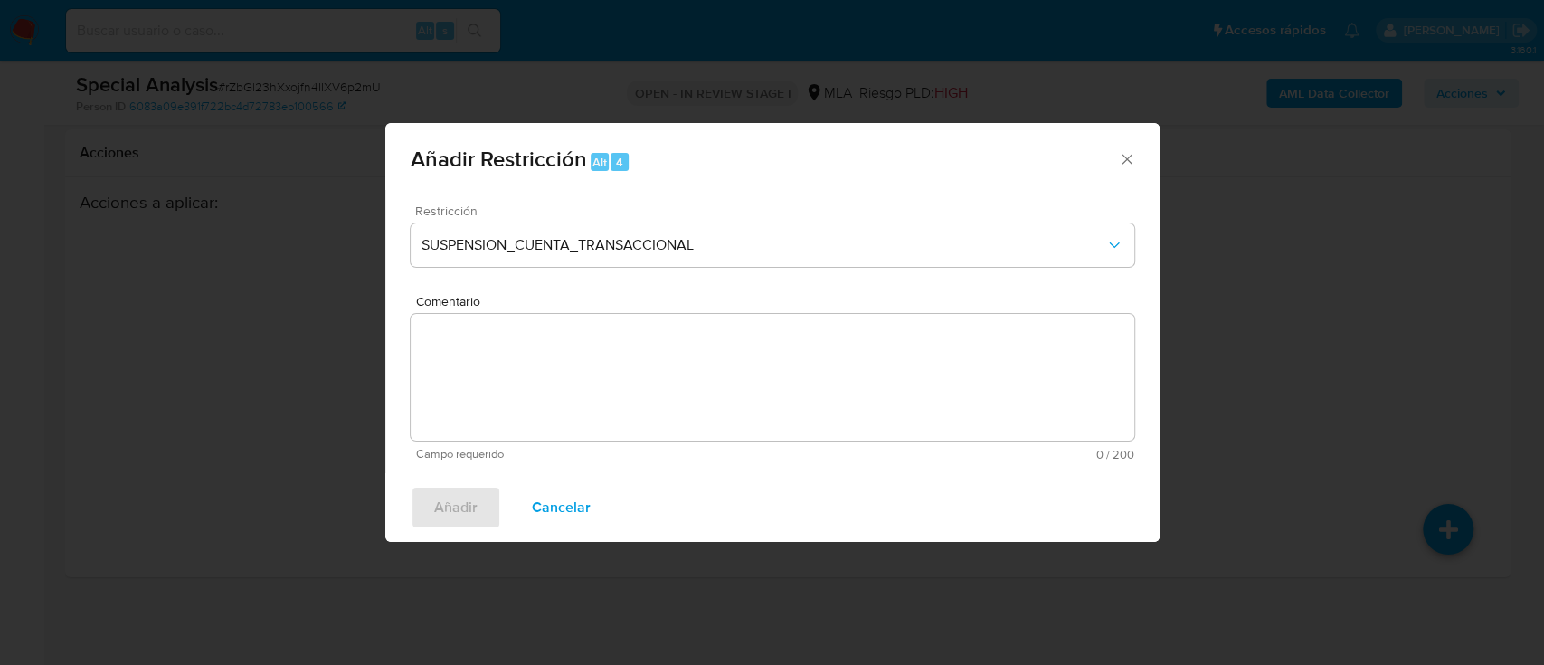
click at [846, 402] on textarea "Comentario" at bounding box center [772, 377] width 723 height 127
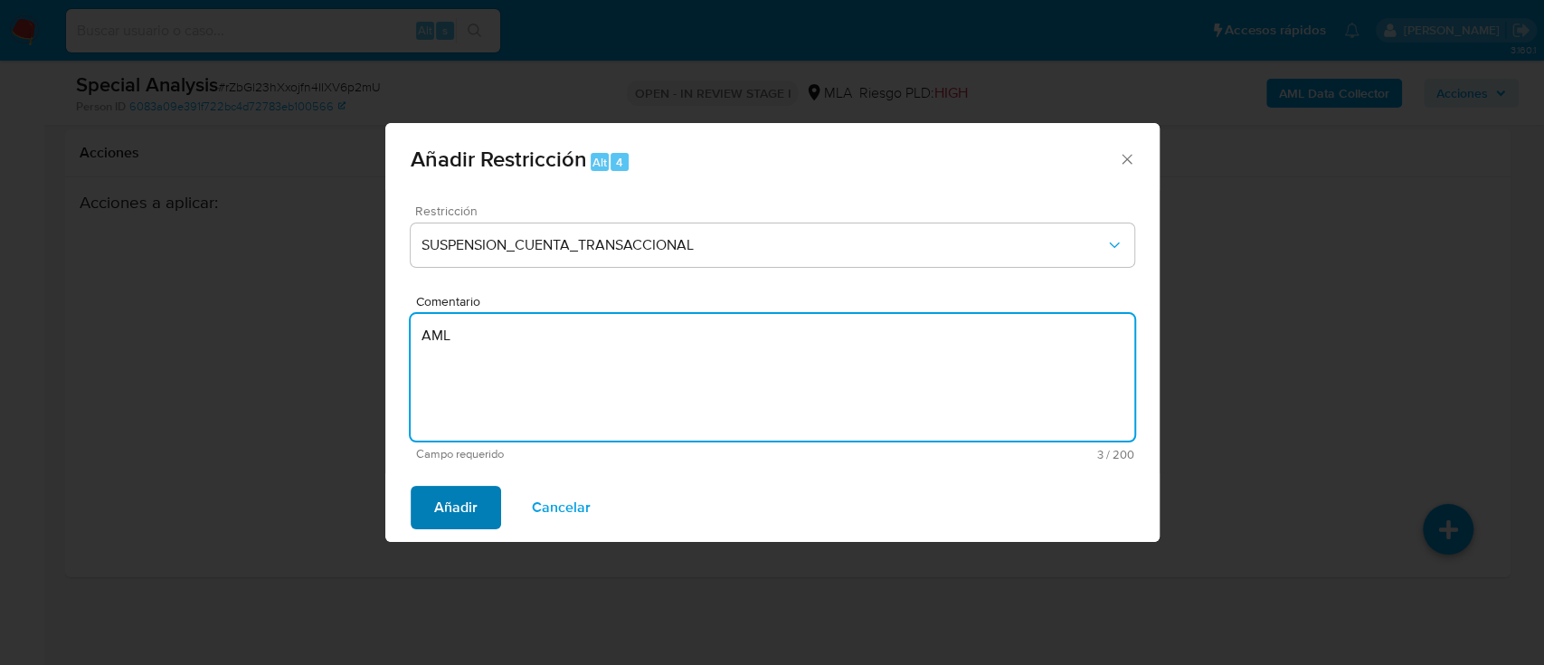
type textarea "AML"
click at [438, 520] on span "Añadir" at bounding box center [455, 507] width 43 height 40
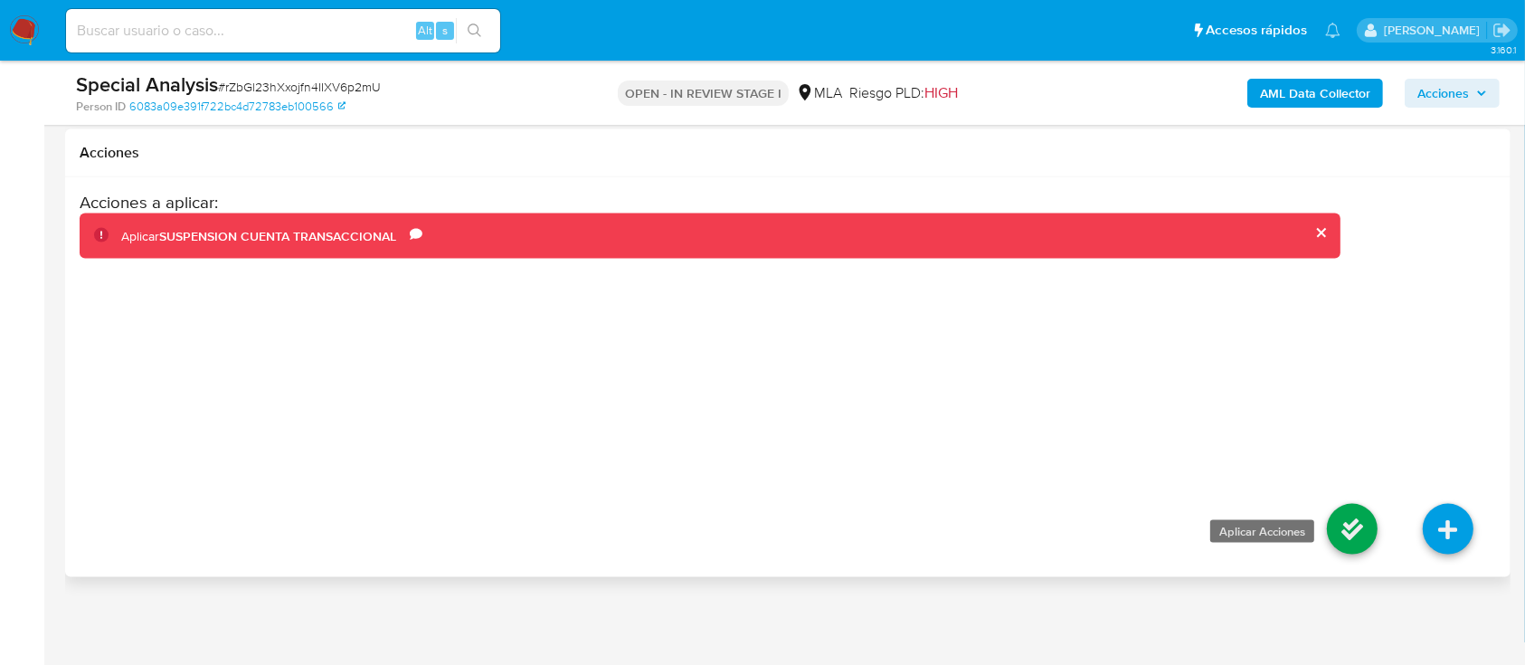
click at [1341, 531] on icon at bounding box center [1352, 529] width 51 height 51
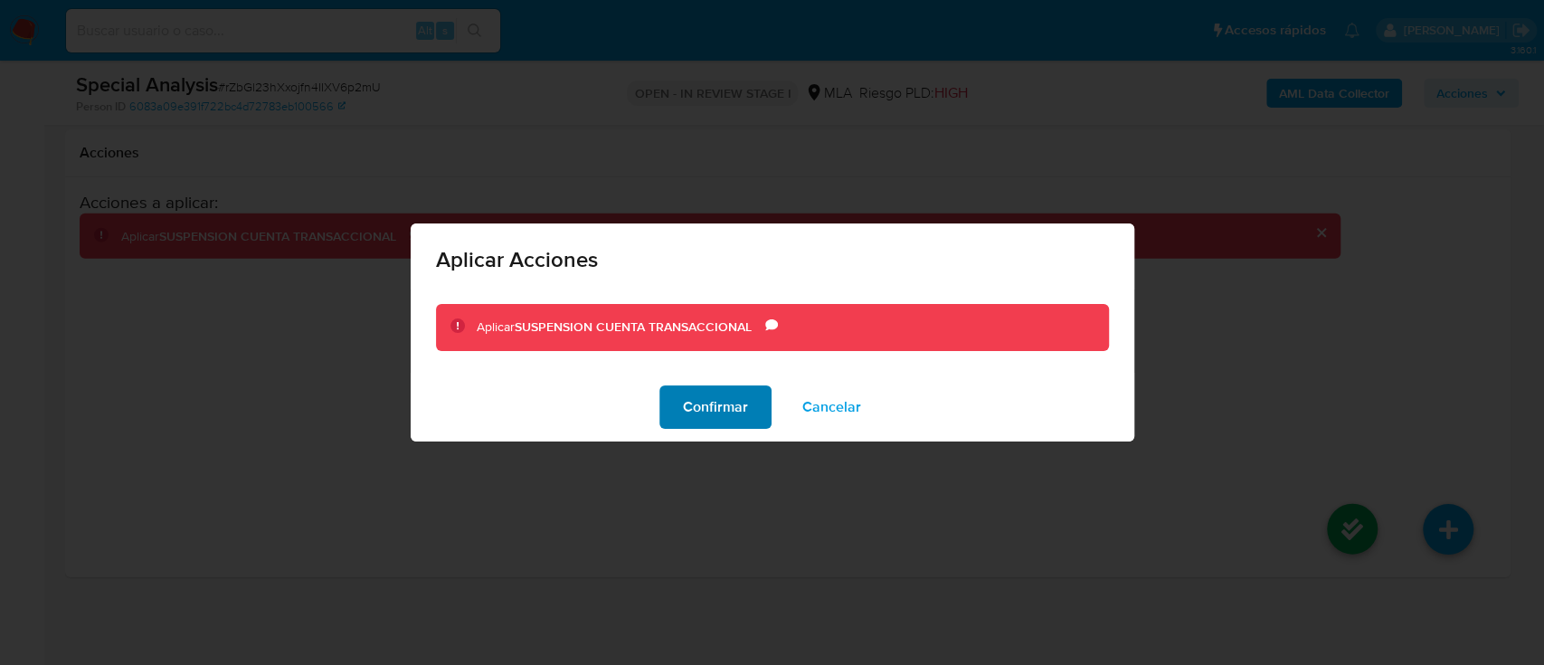
click at [732, 423] on span "Confirmar" at bounding box center [715, 407] width 65 height 40
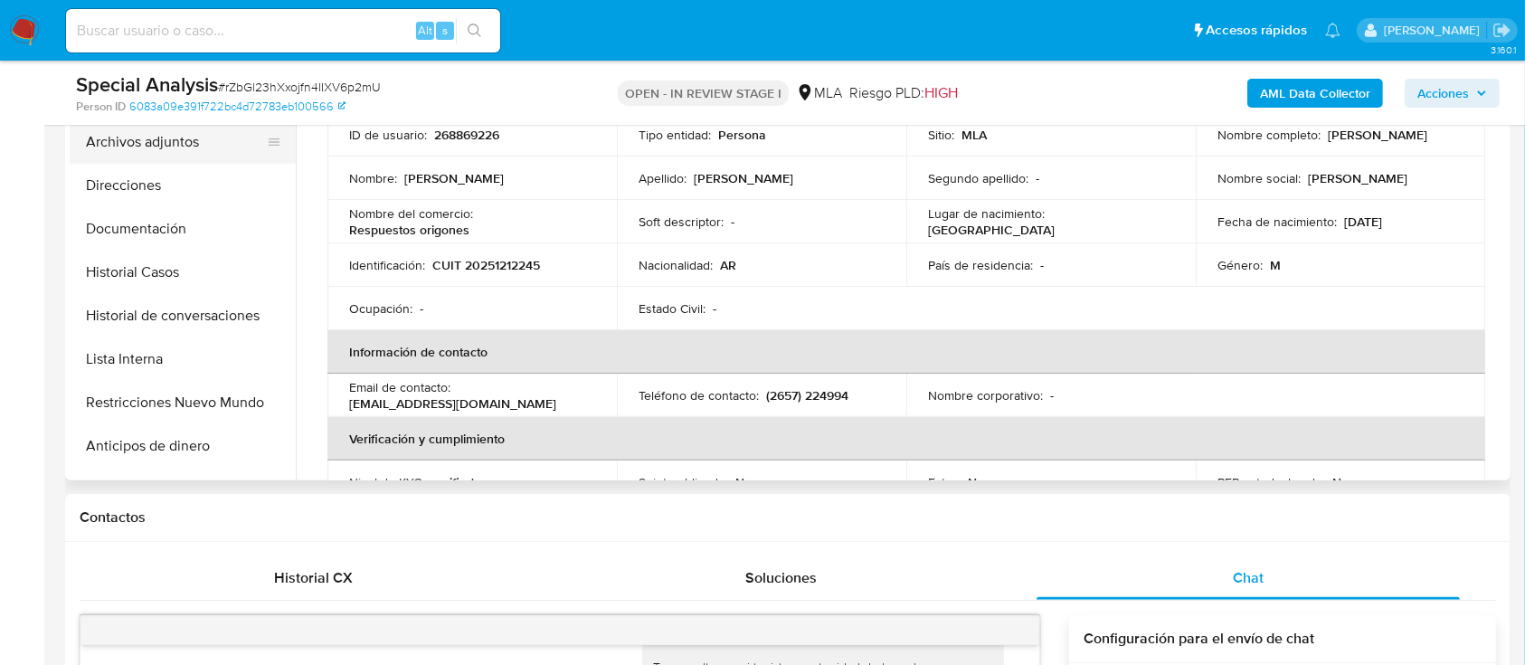
scroll to position [241, 0]
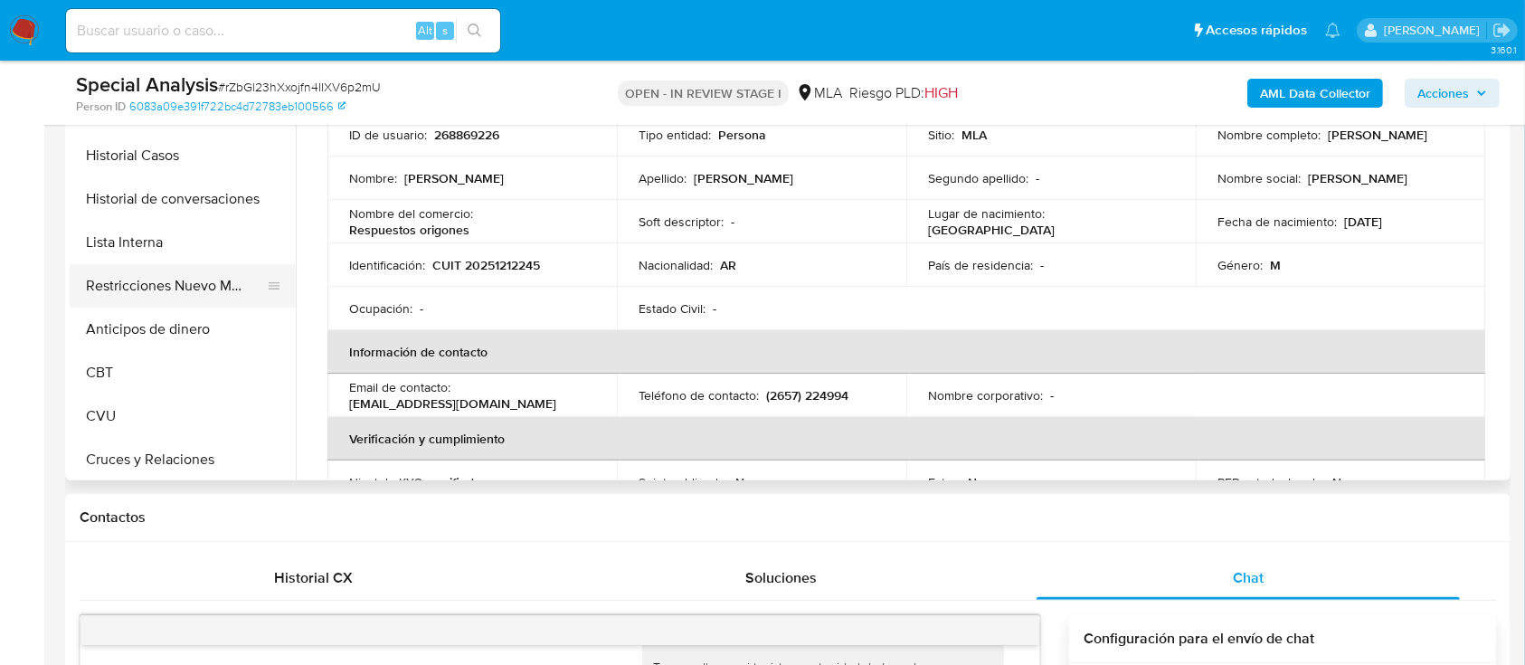
click at [203, 290] on button "Restricciones Nuevo Mundo" at bounding box center [176, 285] width 212 height 43
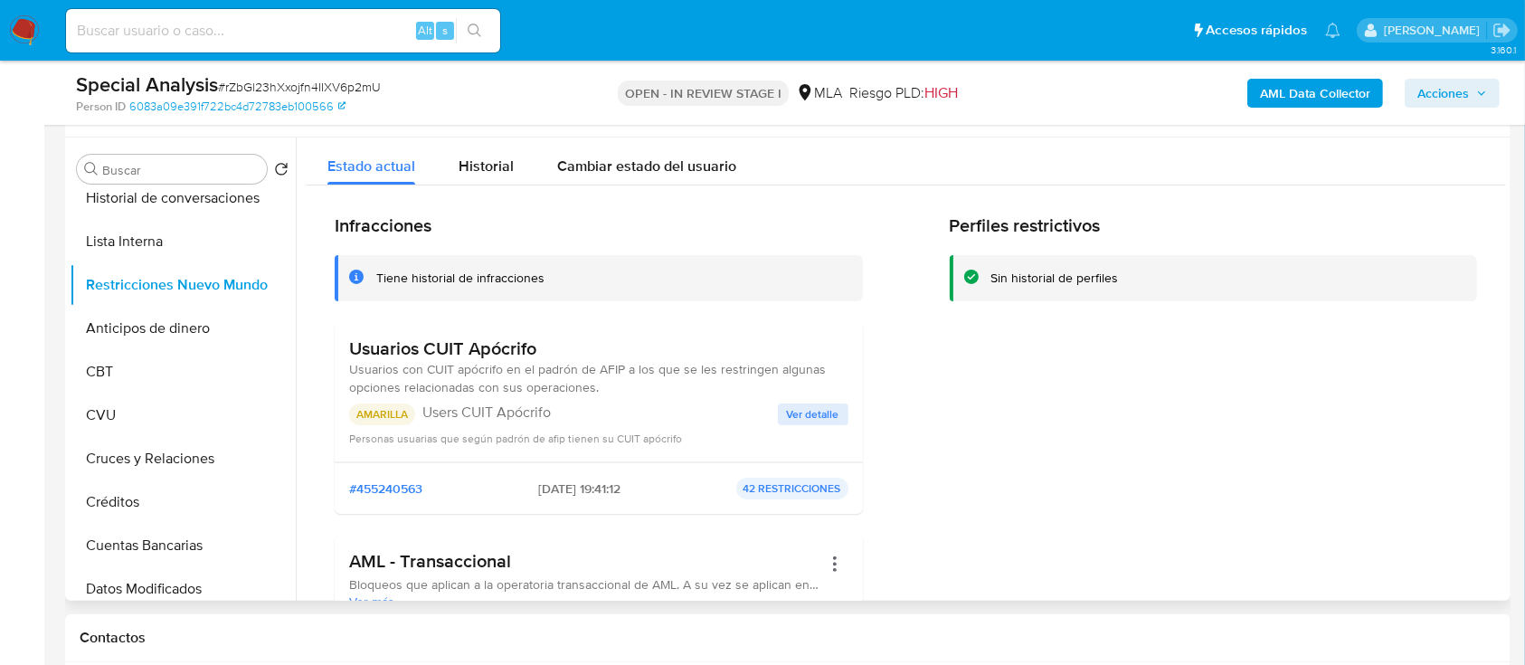
scroll to position [120, 0]
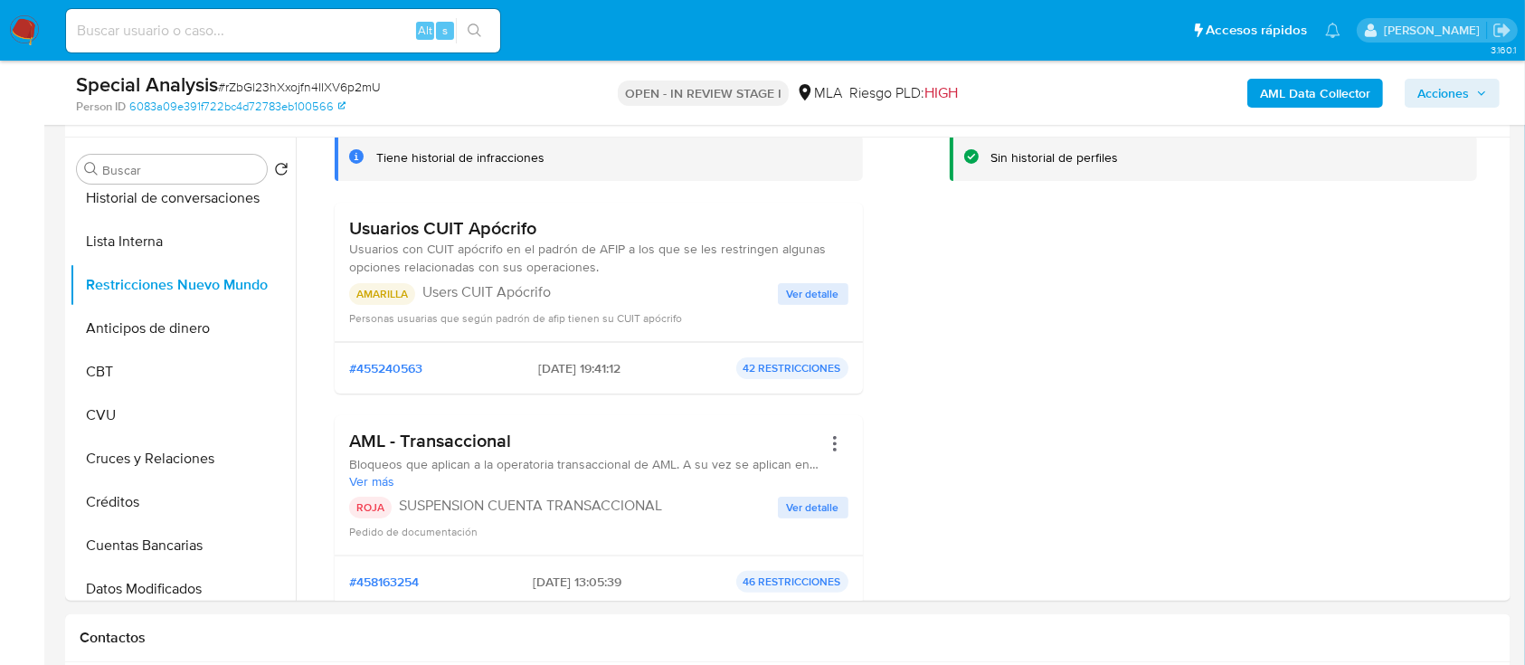
click at [210, 35] on input at bounding box center [283, 31] width 434 height 24
paste input "327138524"
type input "327138524"
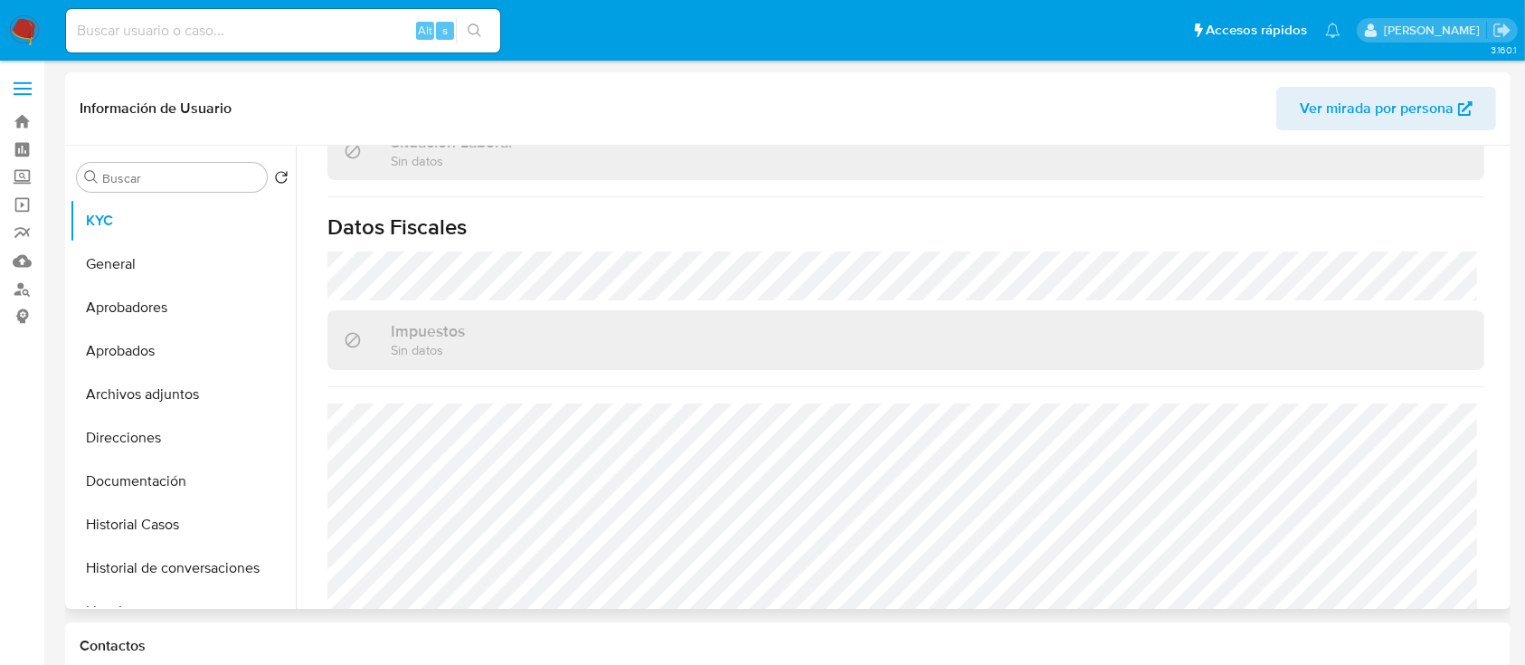
scroll to position [560, 0]
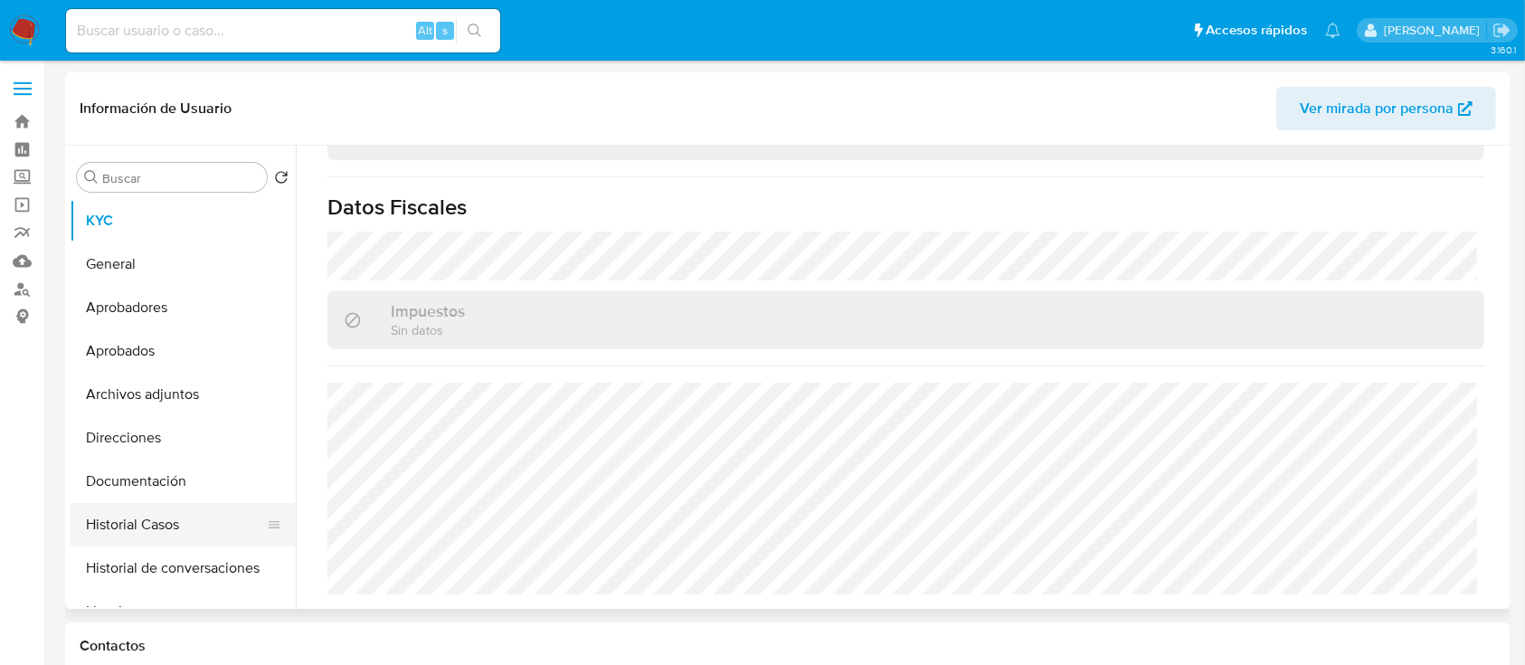
click at [139, 524] on button "Historial Casos" at bounding box center [176, 524] width 212 height 43
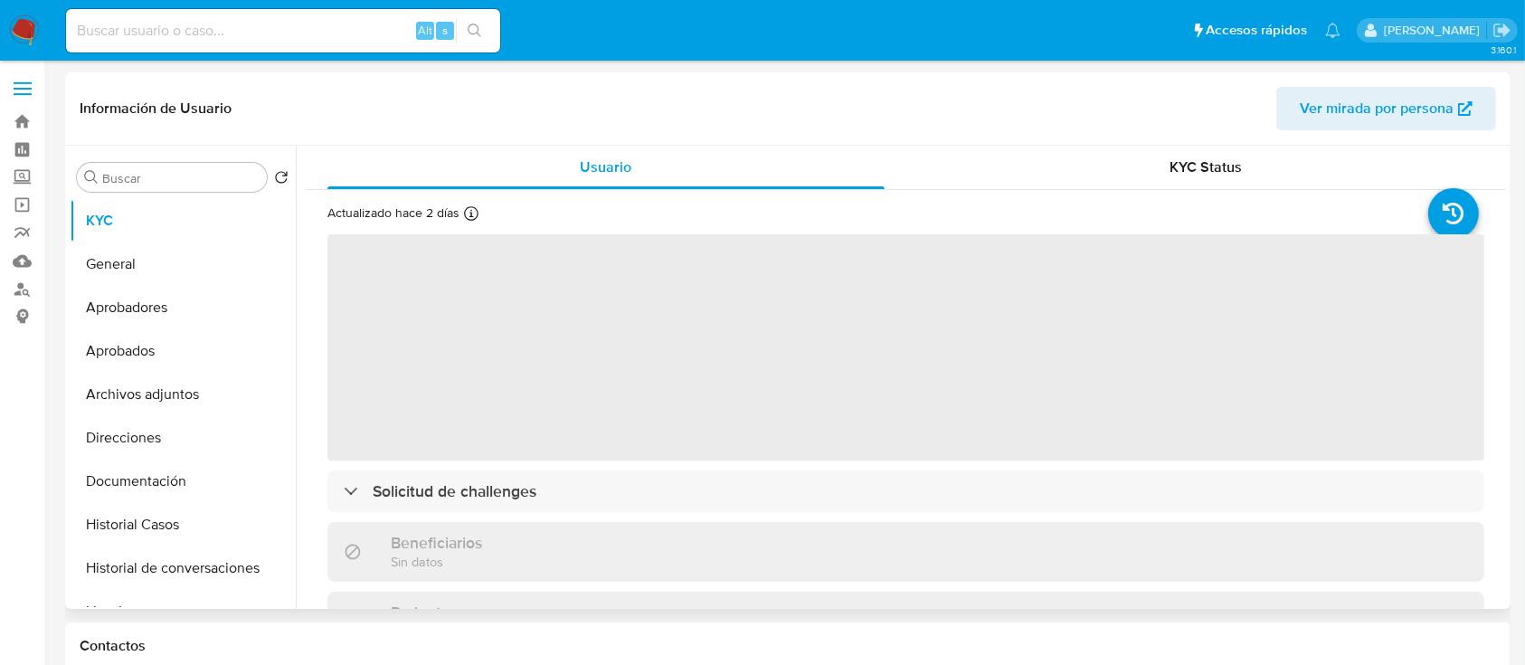
select select "10"
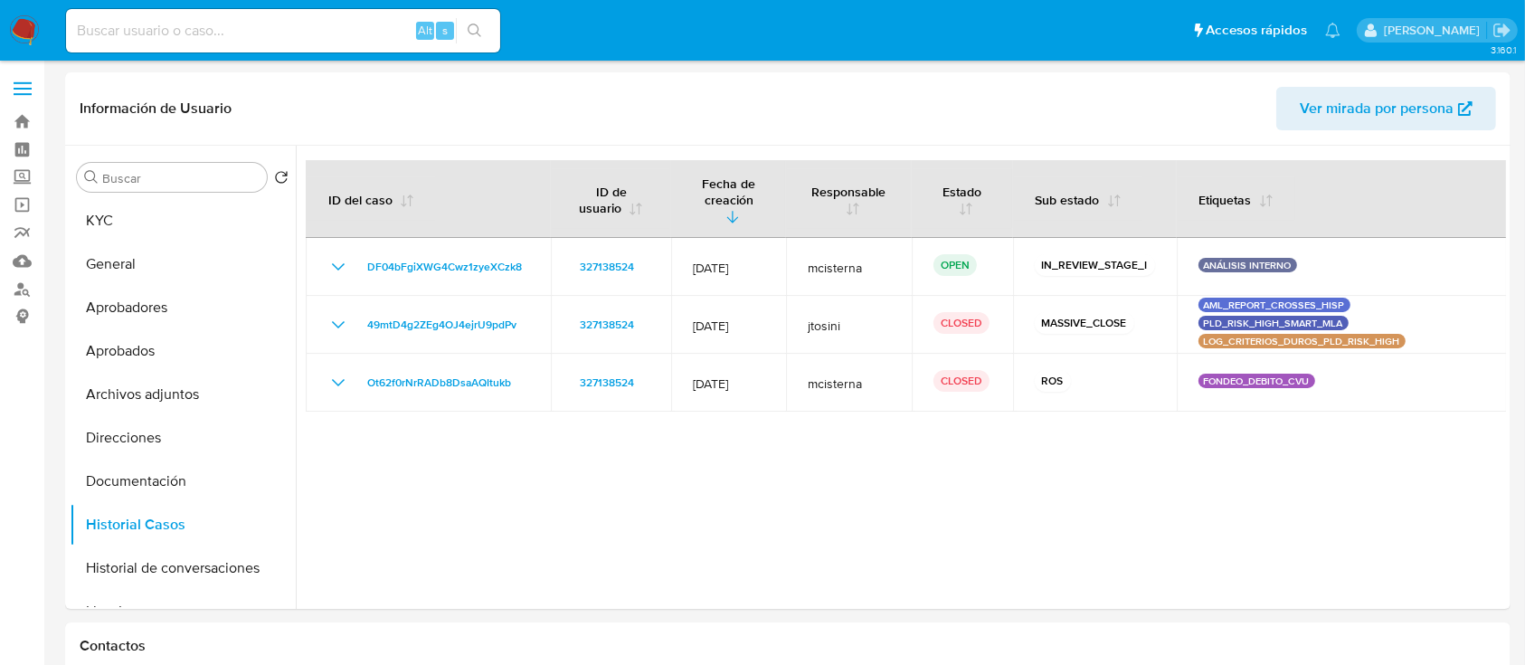
click at [262, 37] on input at bounding box center [283, 31] width 434 height 24
paste input "DF04bFgiXWG4Cwz1zyeXCzk8"
type input "DF04bFgiXWG4Cwz1zyeXCzk8"
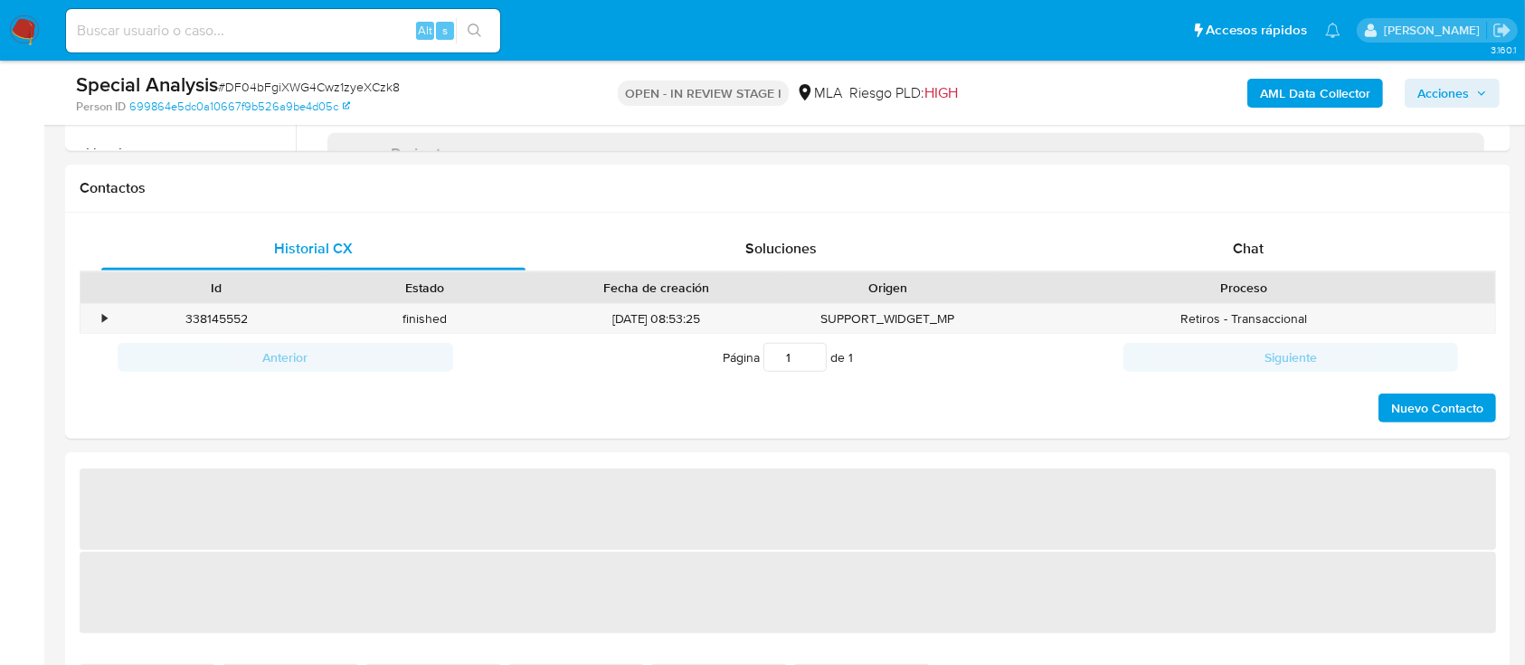
select select "10"
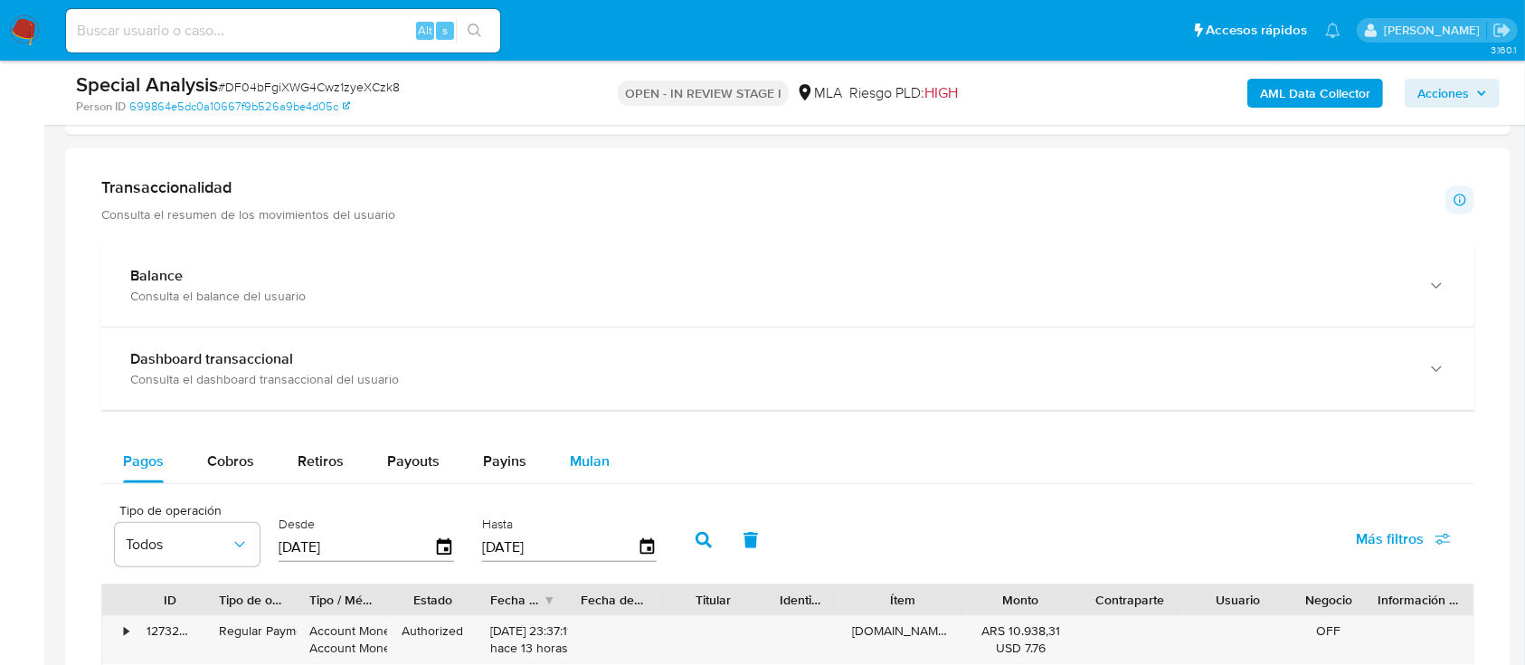
click at [573, 473] on div "Mulan" at bounding box center [590, 461] width 40 height 43
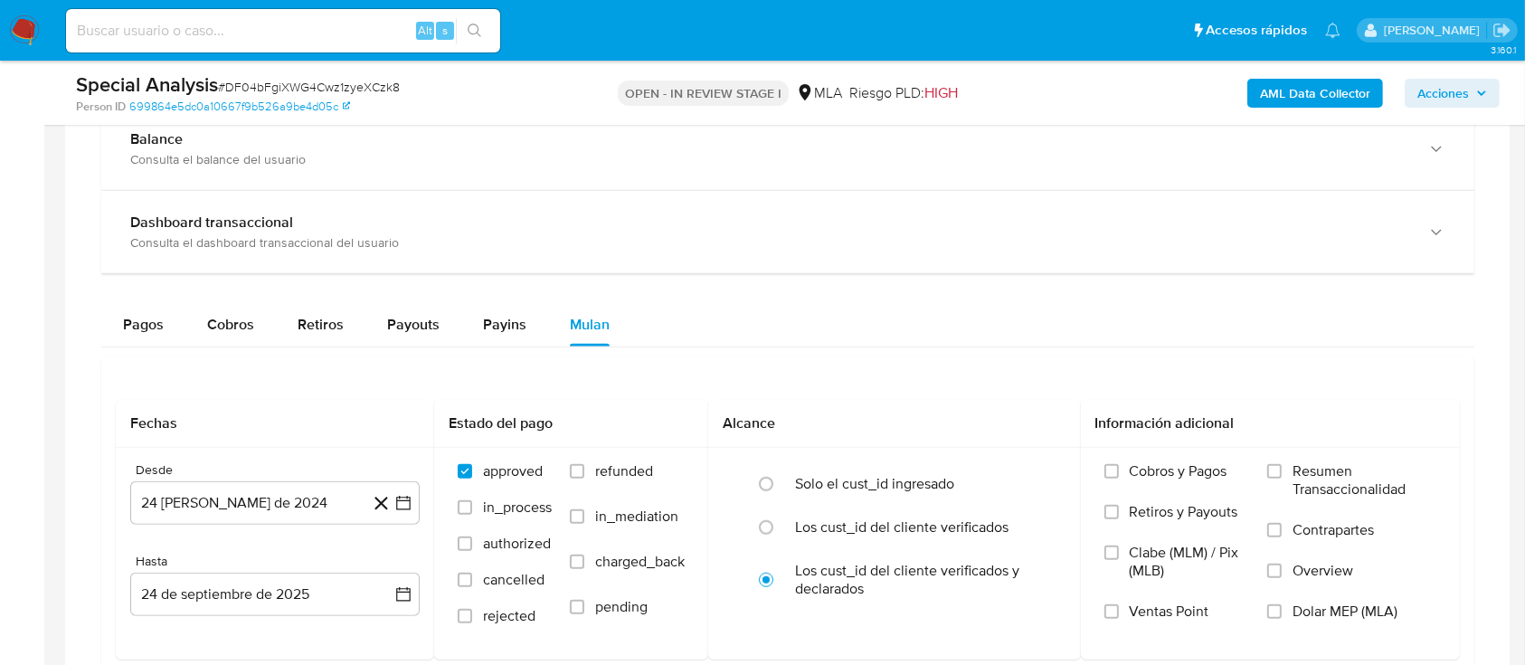
scroll to position [1447, 0]
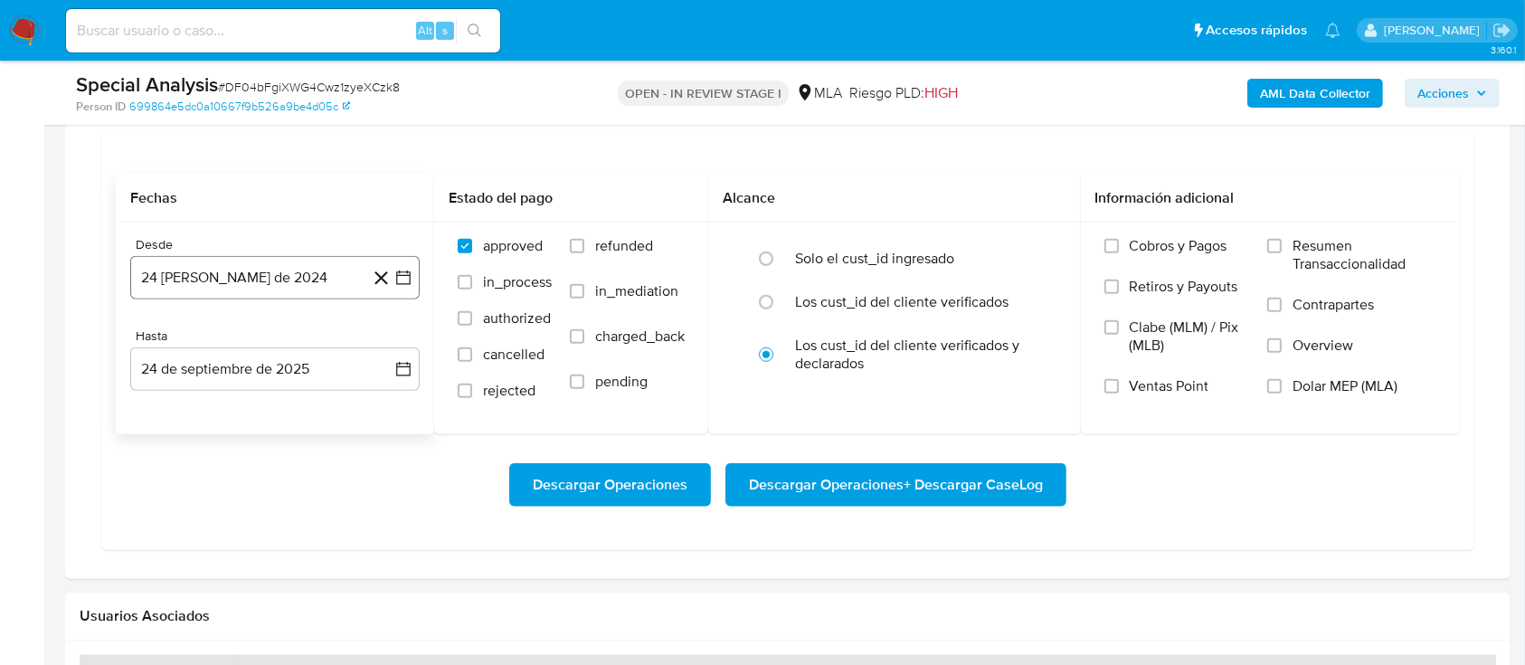
click at [184, 286] on button "24 [PERSON_NAME] de 2024" at bounding box center [274, 277] width 289 height 43
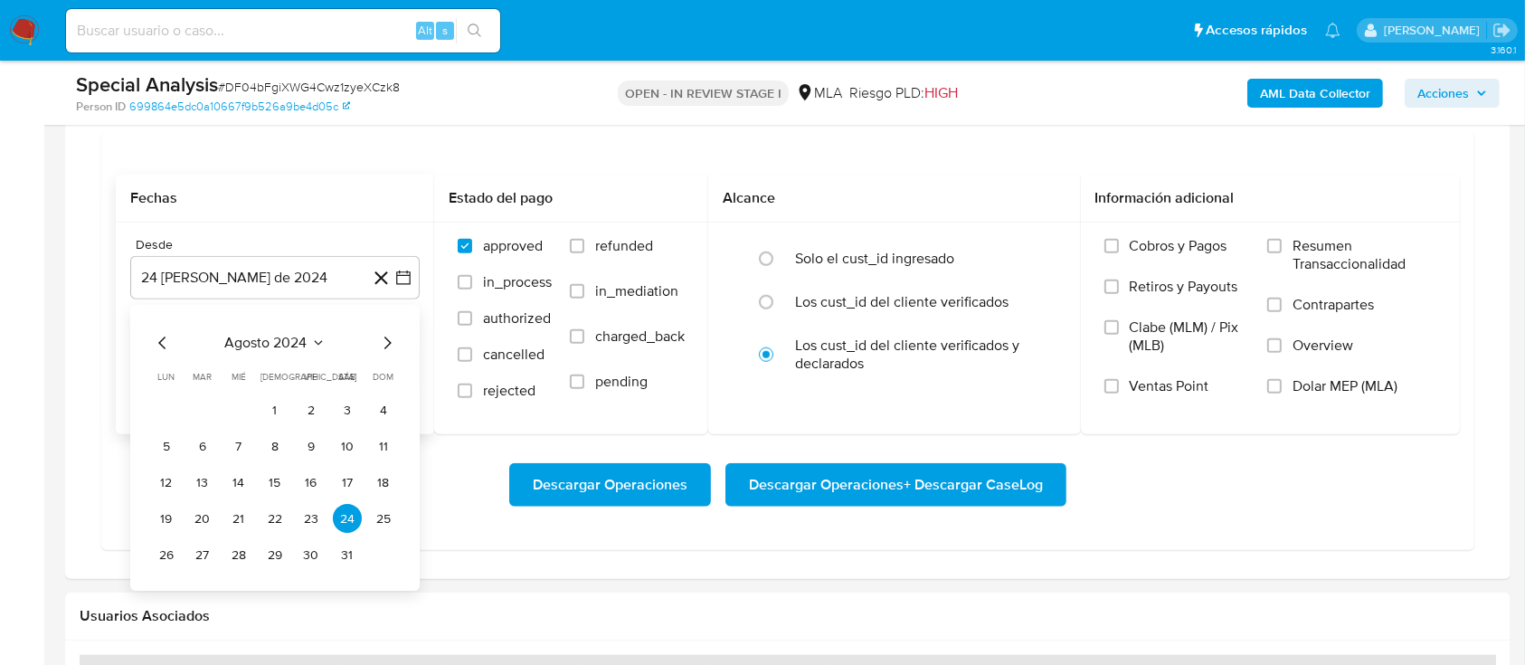
click at [301, 355] on div "agosto 2024 agosto 2024 lun lunes mar martes mié miércoles jue jueves vie viern…" at bounding box center [275, 451] width 246 height 237
click at [308, 343] on button "agosto 2024" at bounding box center [275, 344] width 100 height 18
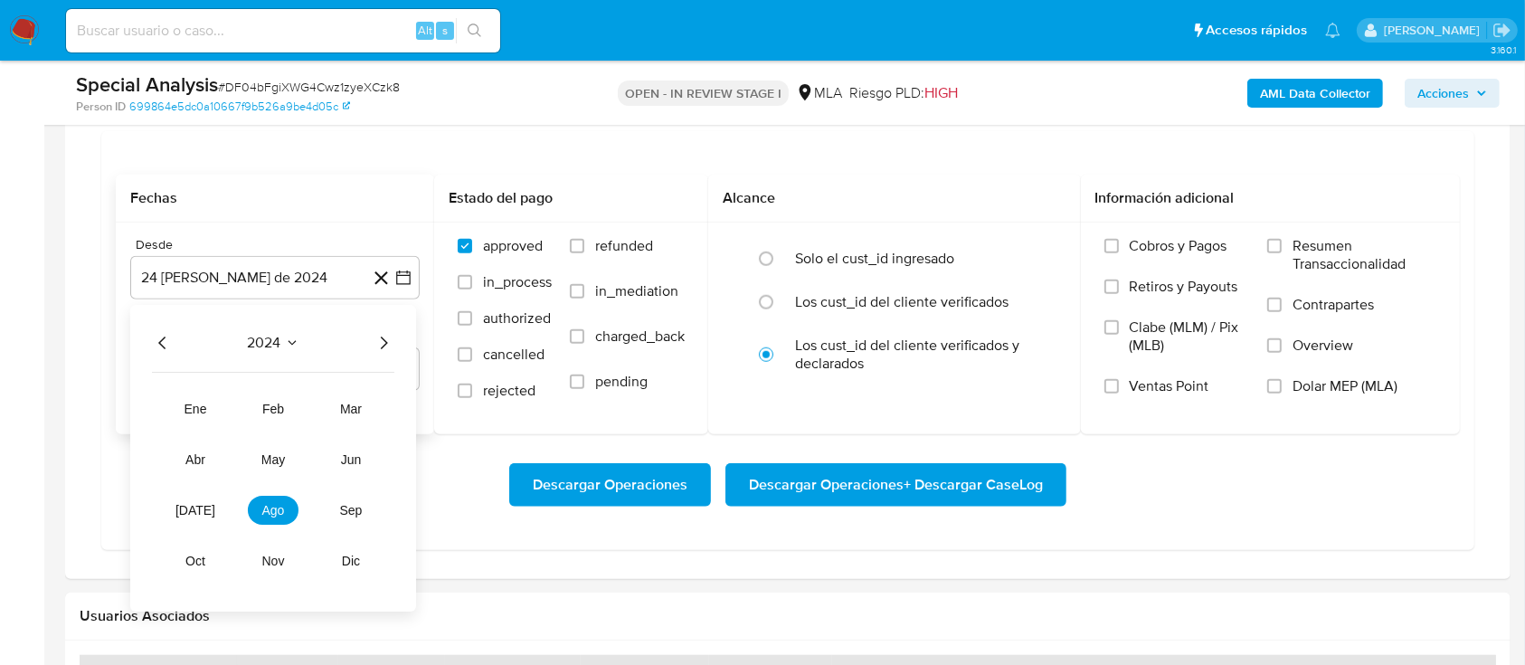
click at [389, 343] on icon "Año siguiente" at bounding box center [384, 344] width 22 height 22
click at [276, 456] on span "may" at bounding box center [273, 460] width 24 height 14
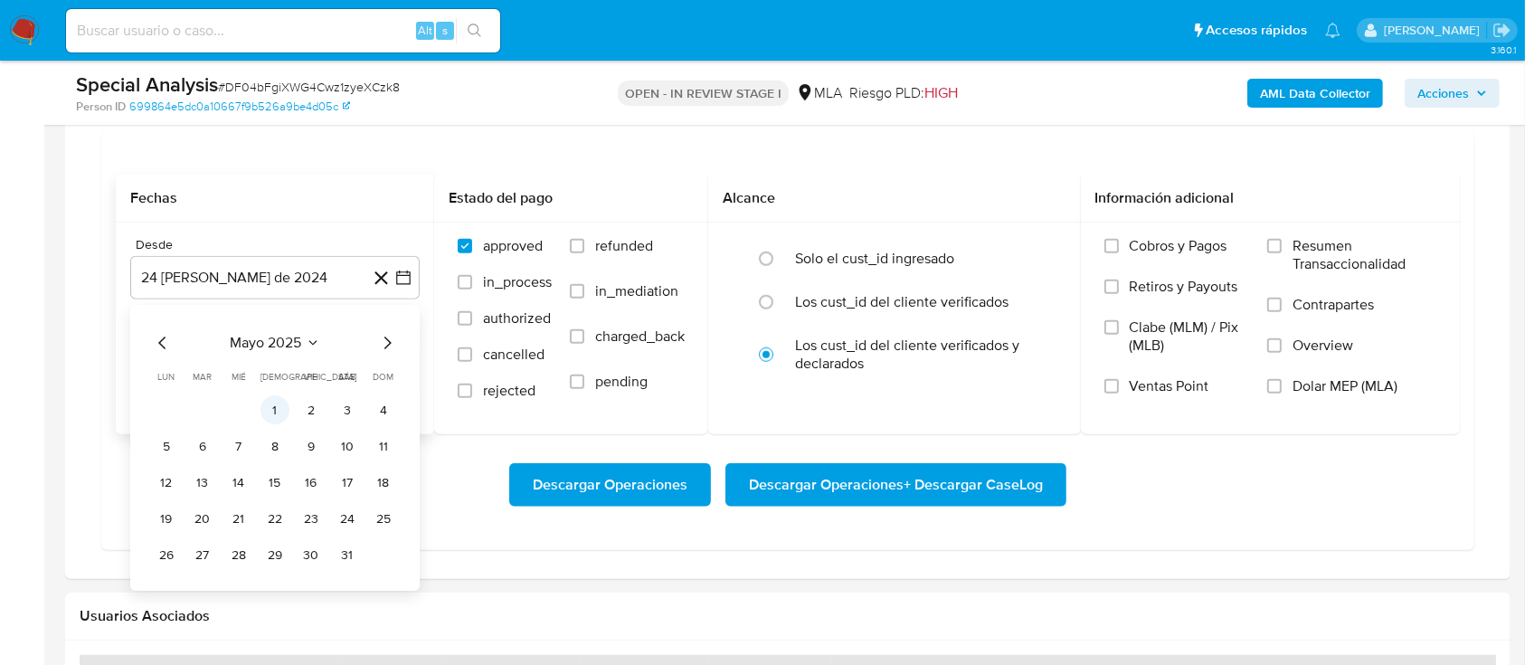
click at [269, 406] on button "1" at bounding box center [274, 410] width 29 height 29
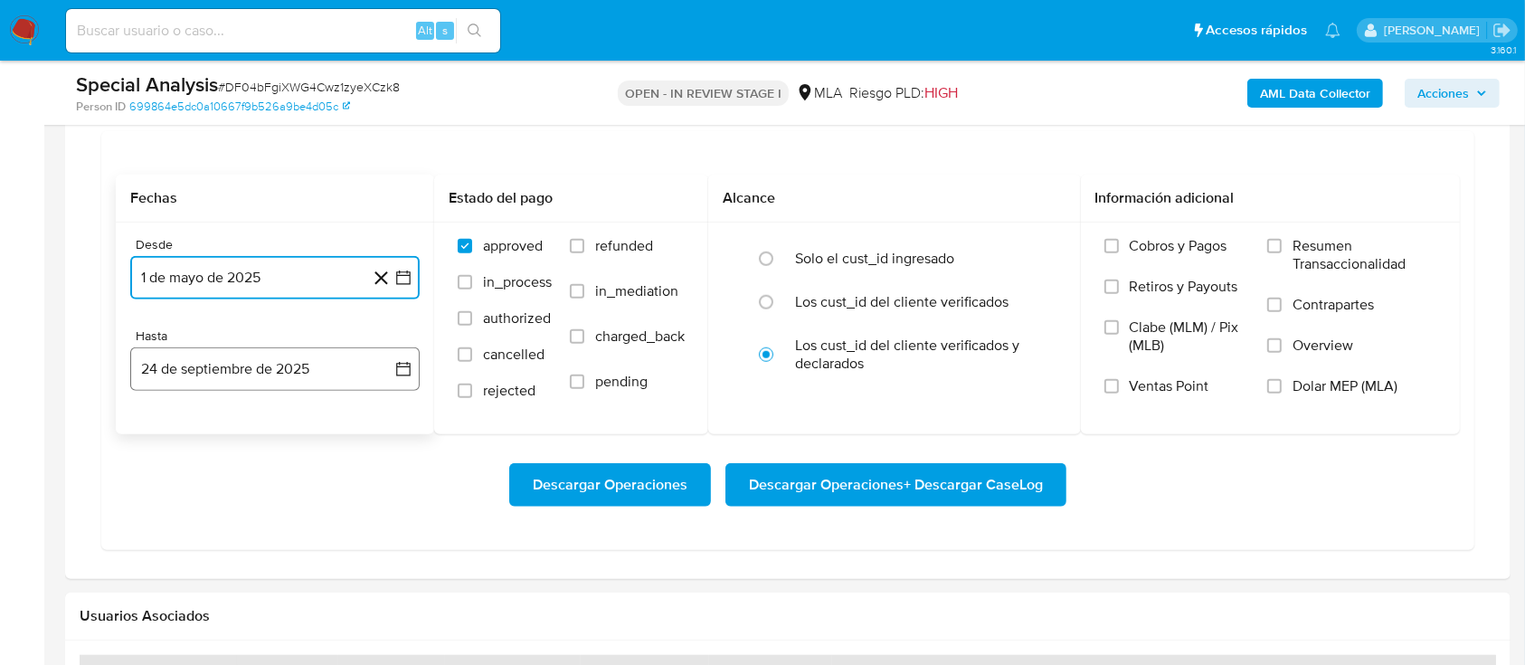
click at [246, 351] on button "24 de septiembre de 2025" at bounding box center [274, 368] width 289 height 43
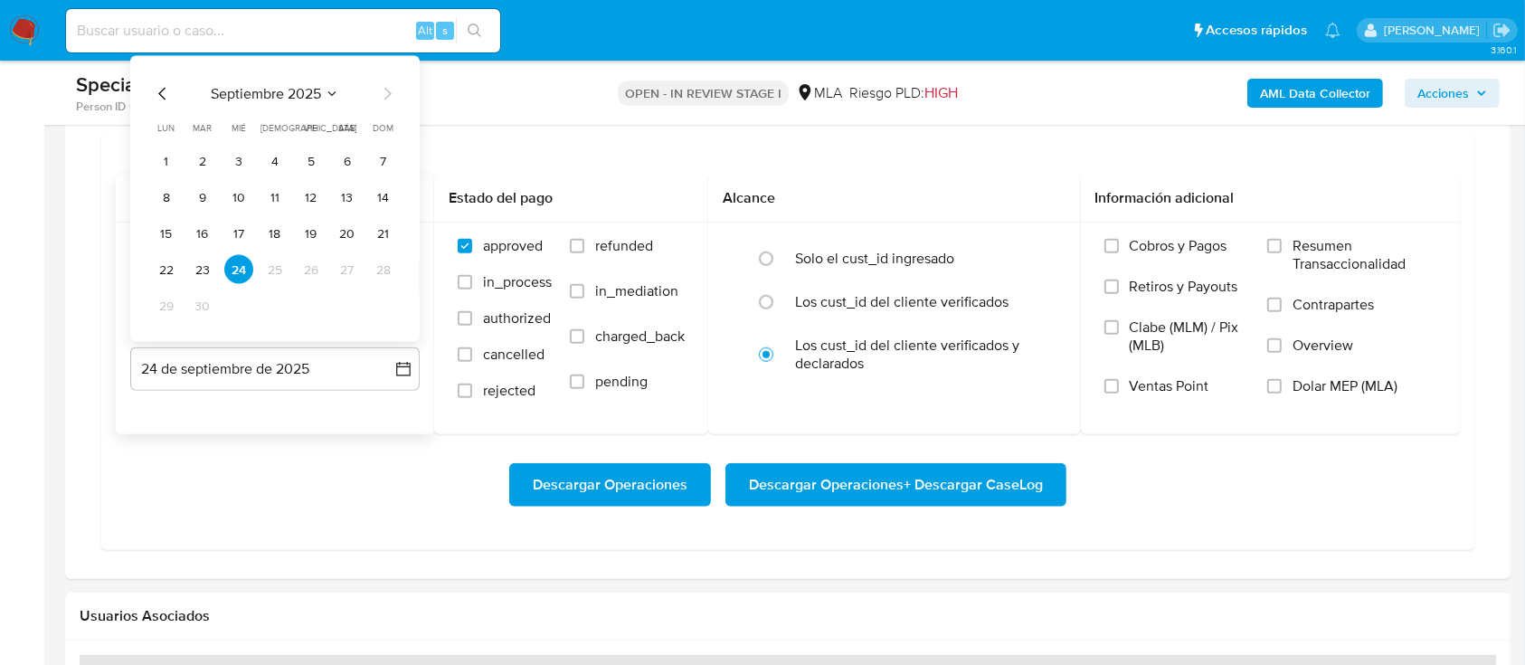
click at [163, 92] on icon "Mes anterior" at bounding box center [163, 94] width 22 height 22
click at [387, 305] on button "31" at bounding box center [383, 305] width 29 height 29
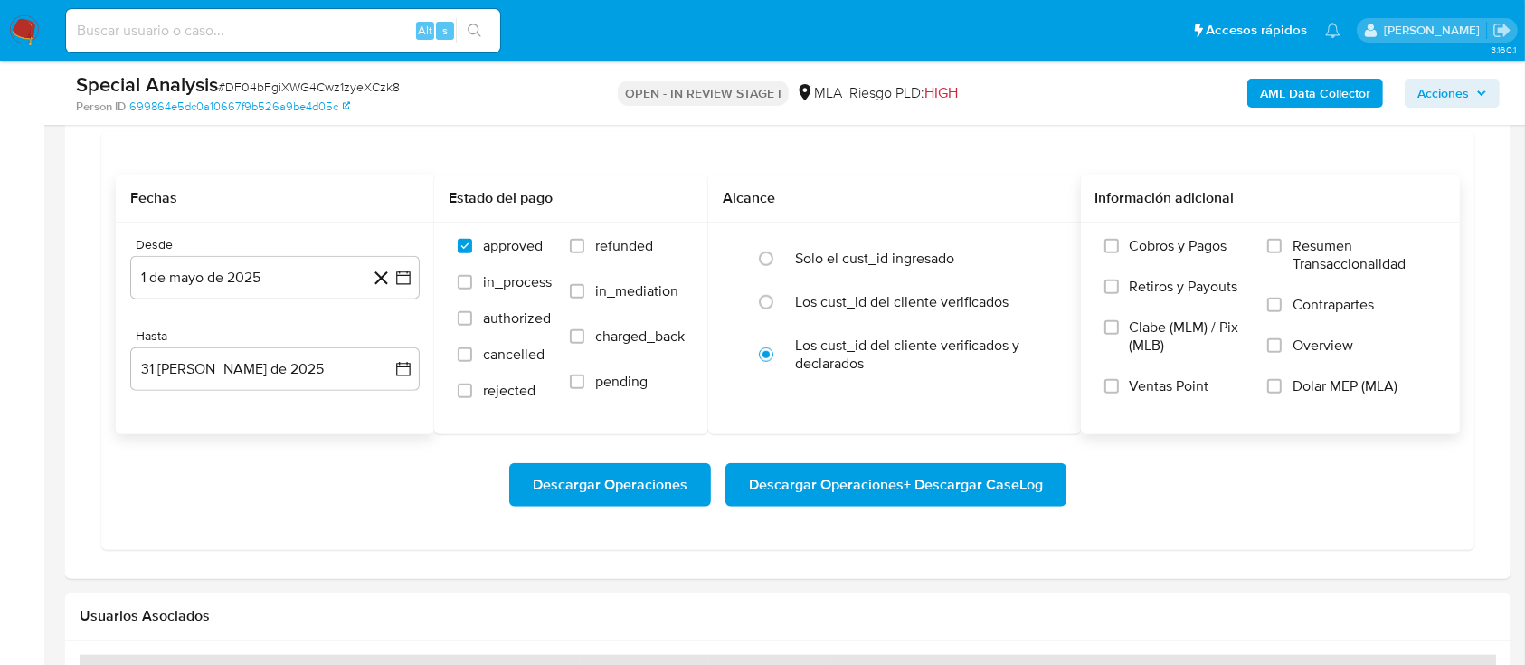
click at [1309, 388] on span "Dolar MEP (MLA)" at bounding box center [1344, 386] width 105 height 18
click at [1281, 388] on input "Dolar MEP (MLA)" at bounding box center [1274, 386] width 14 height 14
click at [956, 498] on span "Descargar Operaciones + Descargar CaseLog" at bounding box center [896, 485] width 294 height 40
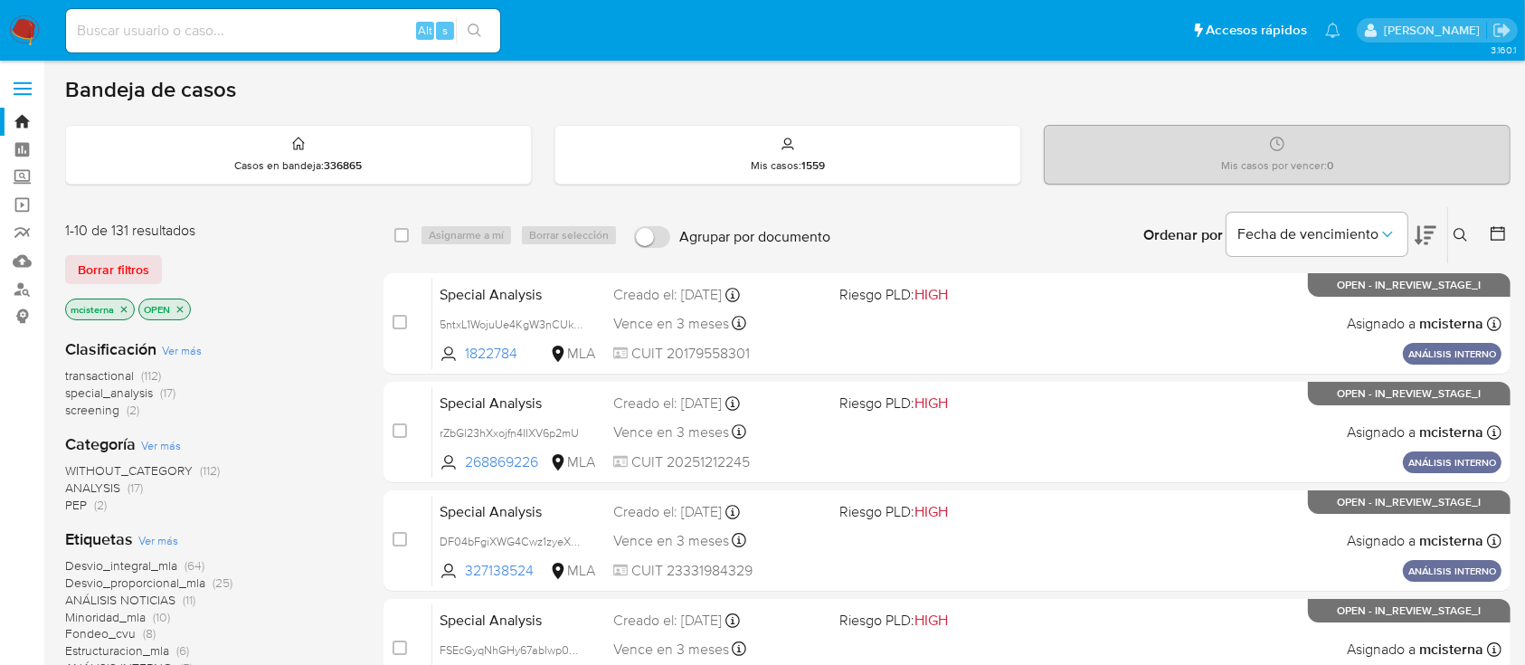
click at [326, 37] on input at bounding box center [283, 31] width 434 height 24
paste input "550135232"
click at [360, 19] on input "550135232" at bounding box center [283, 31] width 434 height 24
paste input "FSEcGyqNhGHy67abIwp0UZFT"
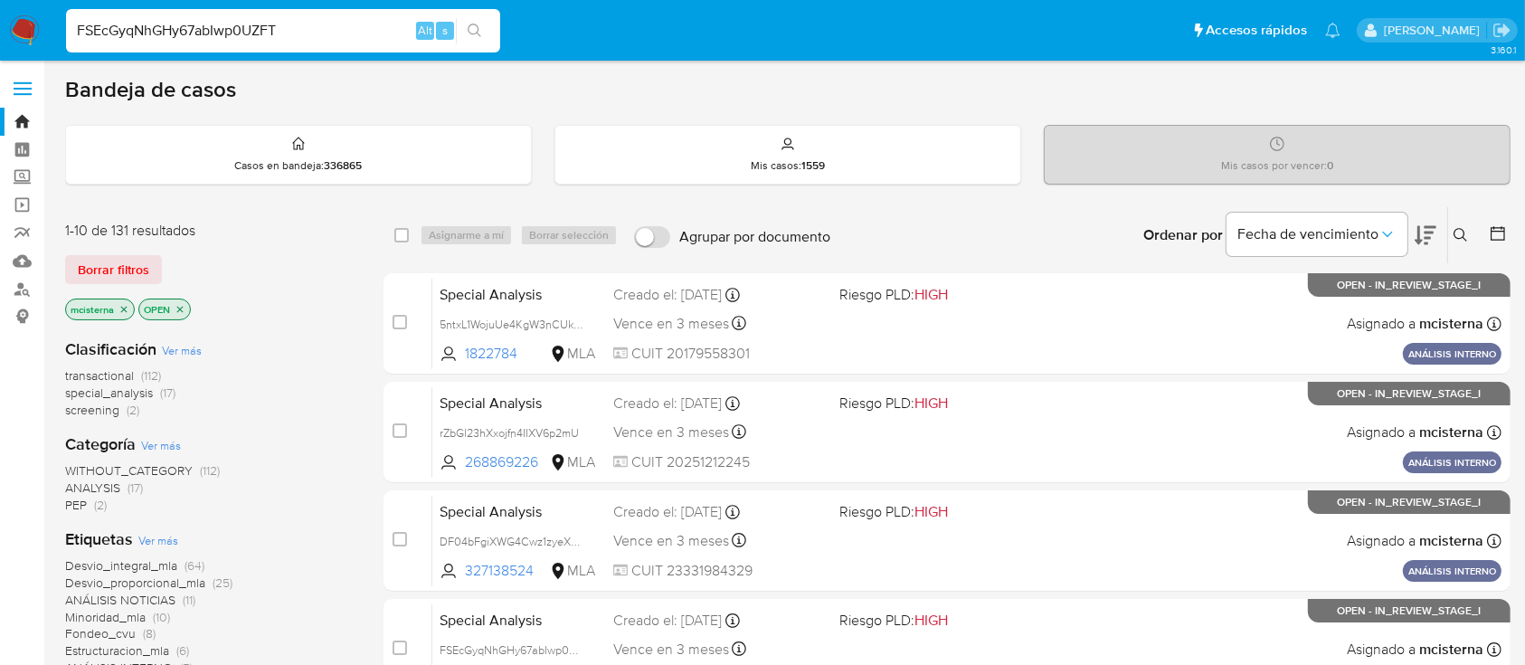
type input "FSEcGyqNhGHy67abIwp0UZFT"
click at [481, 32] on icon "search-icon" at bounding box center [475, 31] width 14 height 14
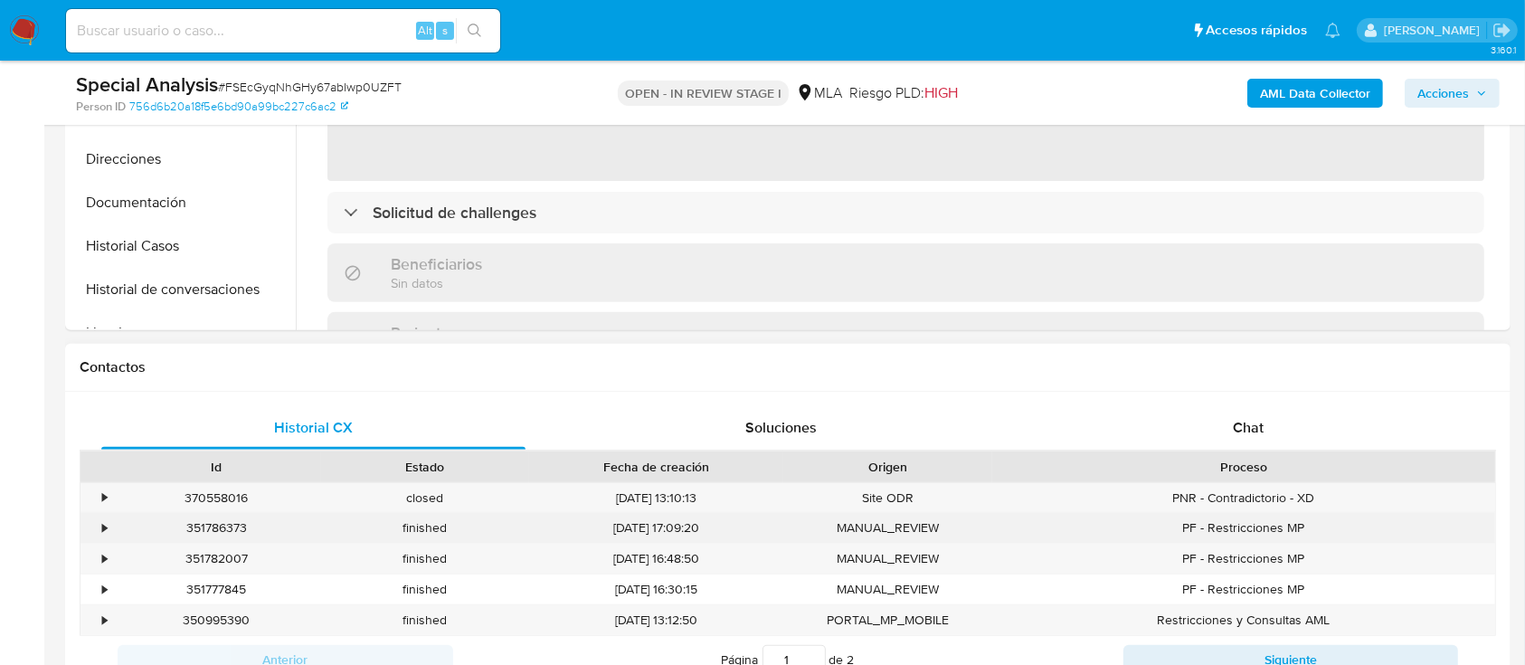
select select "10"
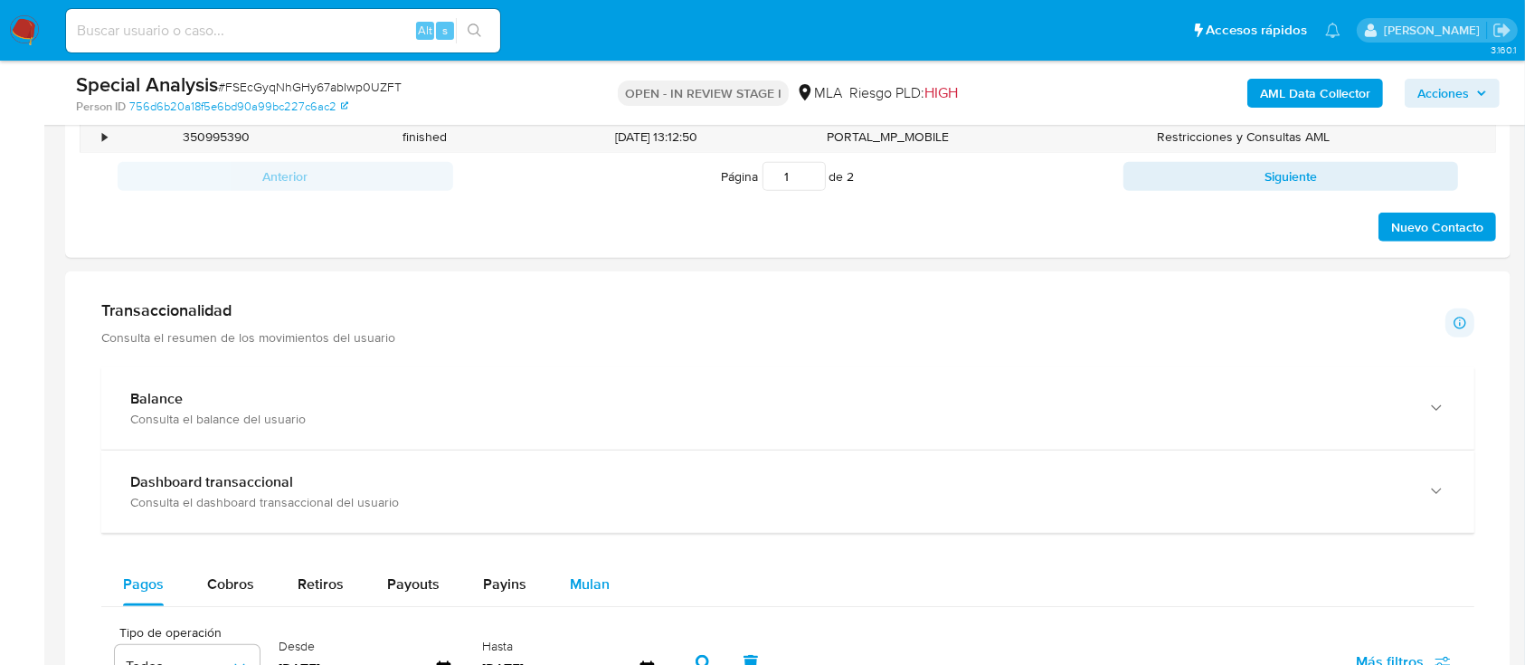
click at [596, 581] on span "Mulan" at bounding box center [590, 583] width 40 height 21
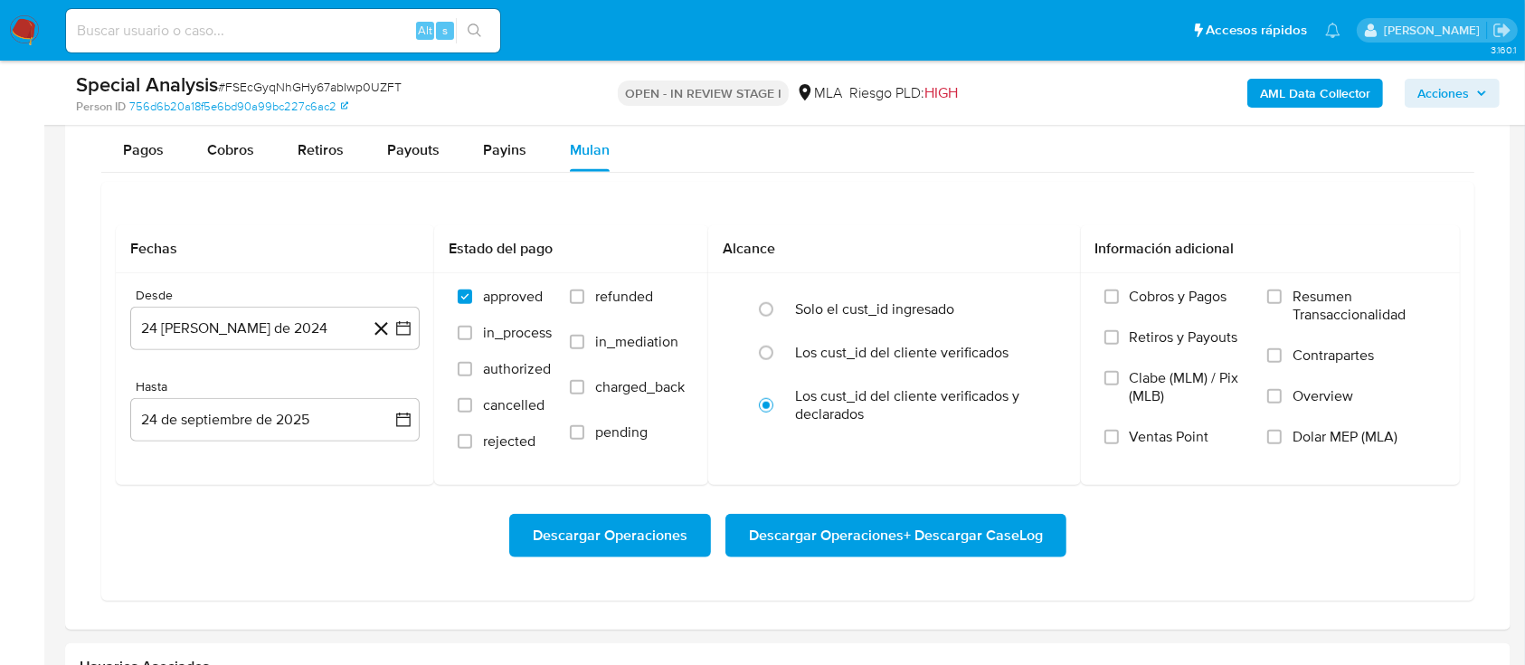
scroll to position [1567, 0]
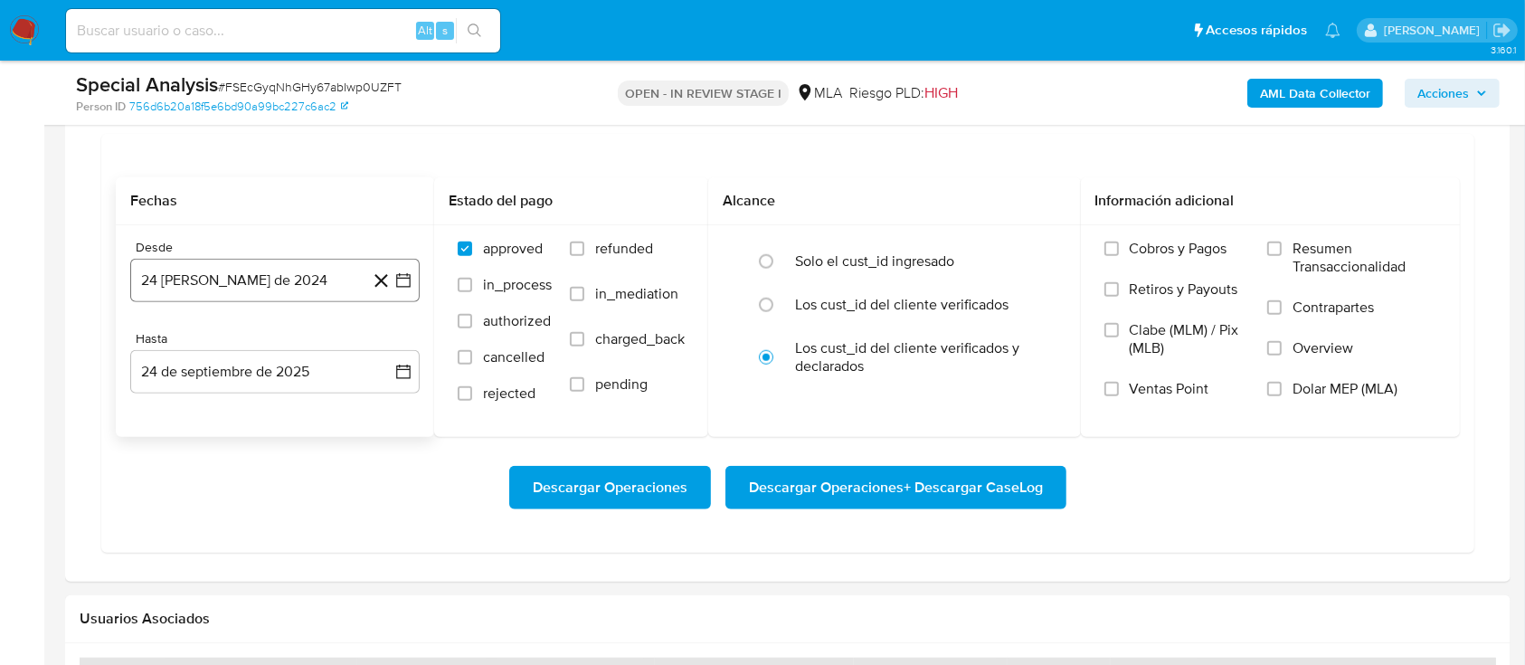
click at [304, 279] on button "24 [PERSON_NAME] de 2024" at bounding box center [274, 280] width 289 height 43
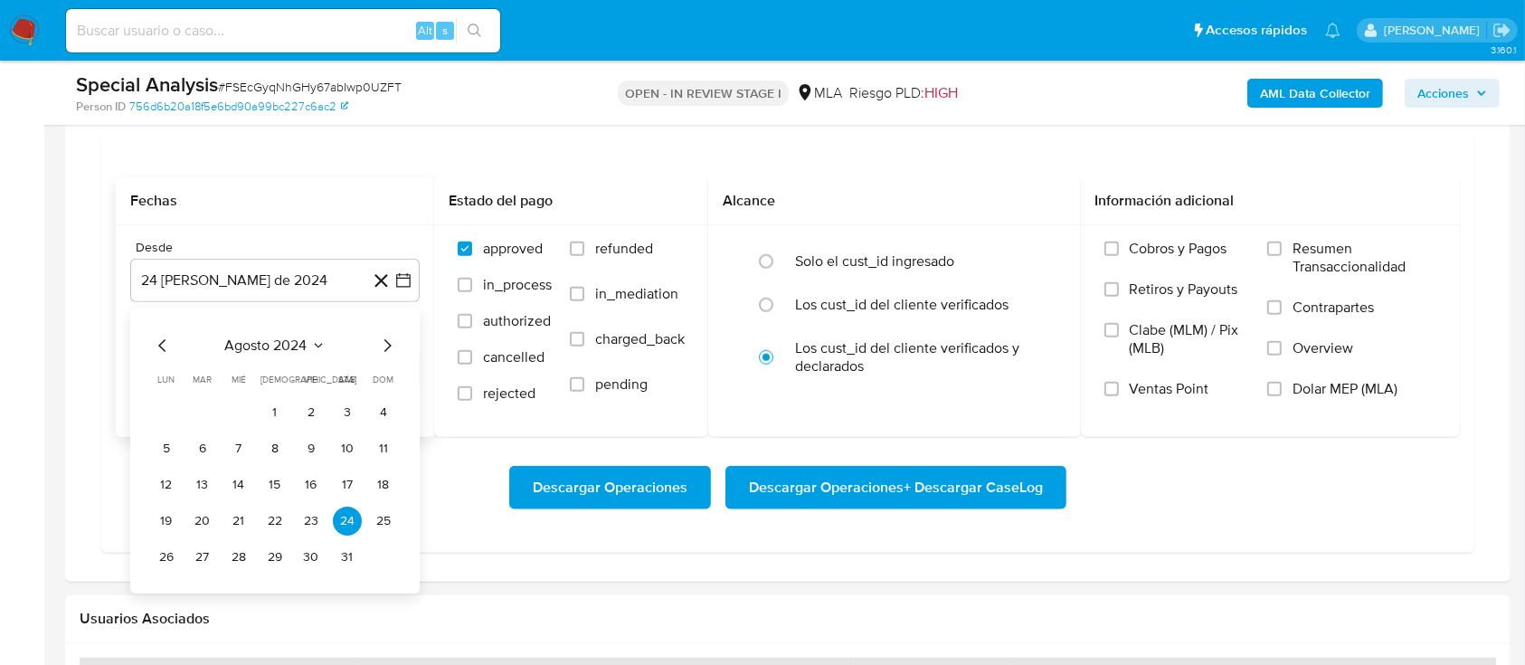
click at [264, 329] on div "agosto 2024 agosto 2024 lun lunes mar martes mié miércoles jue jueves vie viern…" at bounding box center [274, 450] width 289 height 286
click at [288, 345] on span "agosto 2024" at bounding box center [266, 345] width 82 height 18
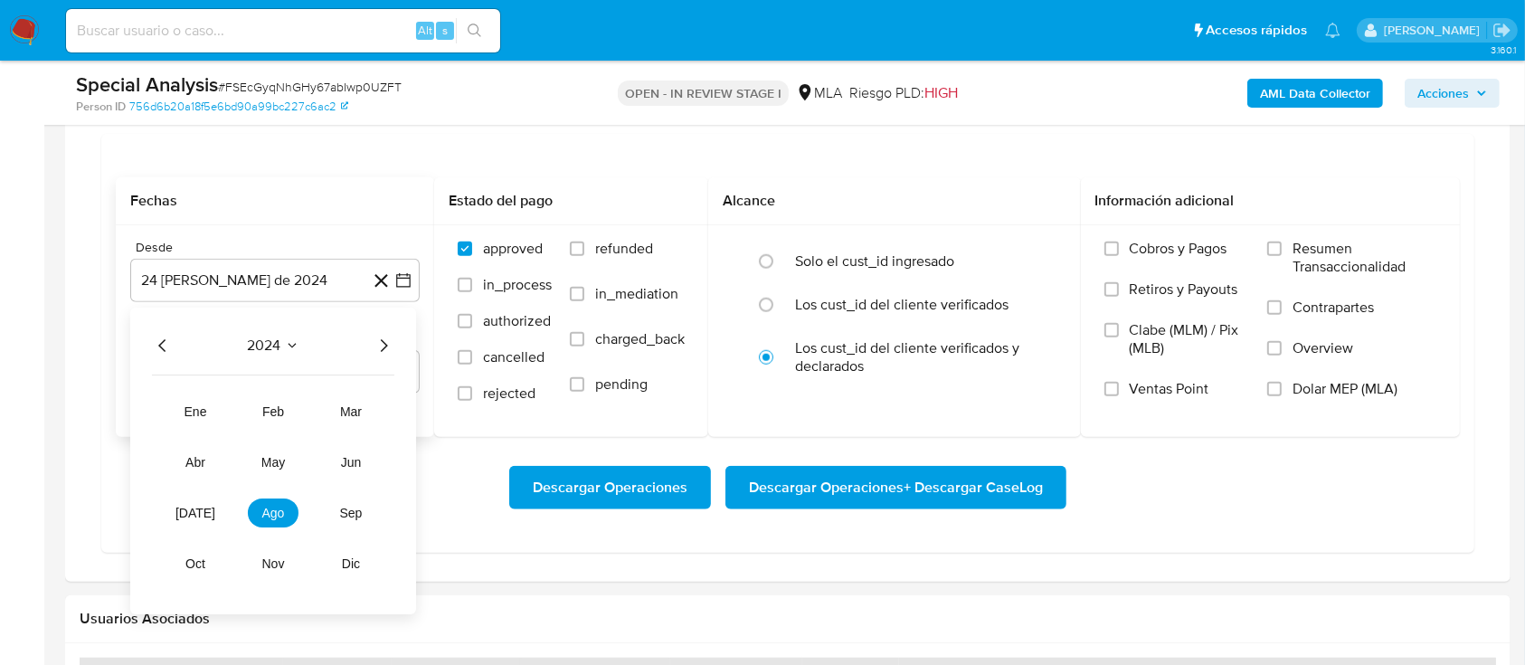
click at [365, 339] on div "2024" at bounding box center [273, 346] width 242 height 22
click at [376, 338] on icon "Año siguiente" at bounding box center [384, 346] width 22 height 22
click at [292, 468] on button "may" at bounding box center [273, 462] width 51 height 29
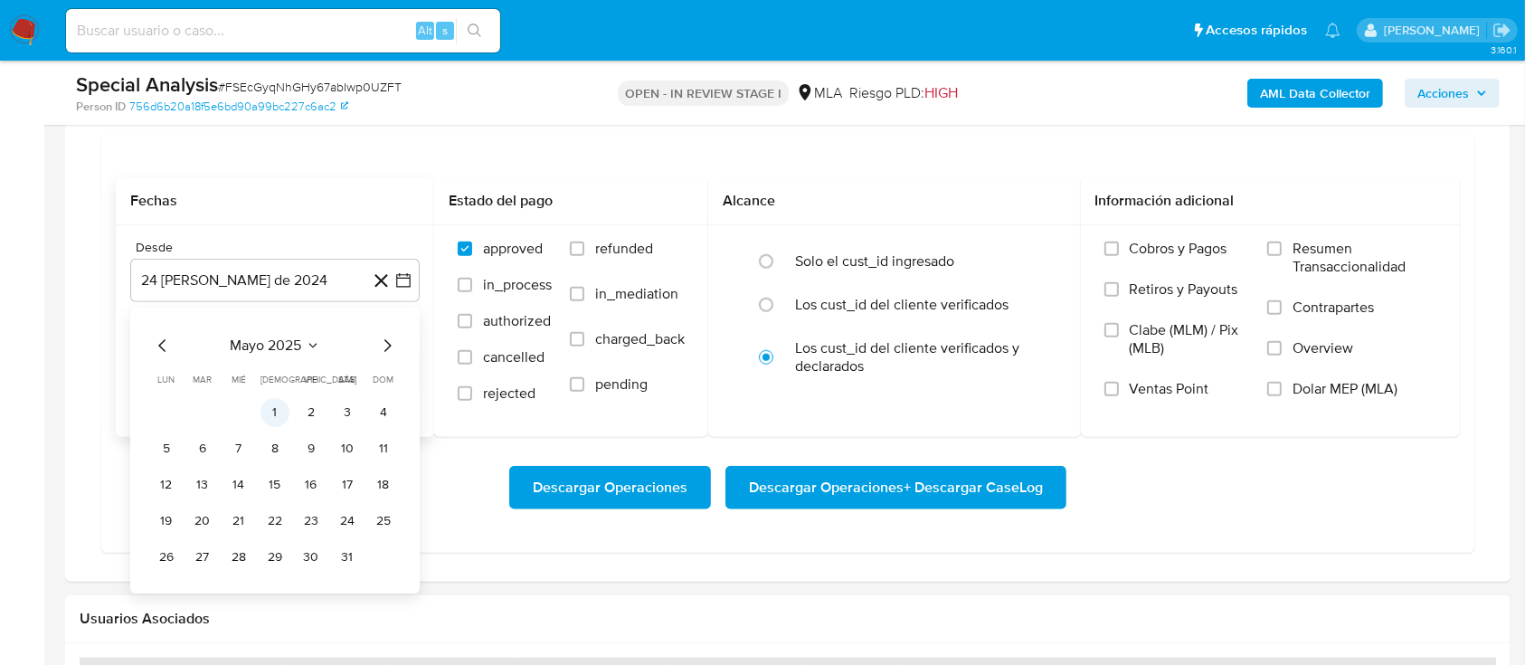
click at [279, 411] on button "1" at bounding box center [274, 412] width 29 height 29
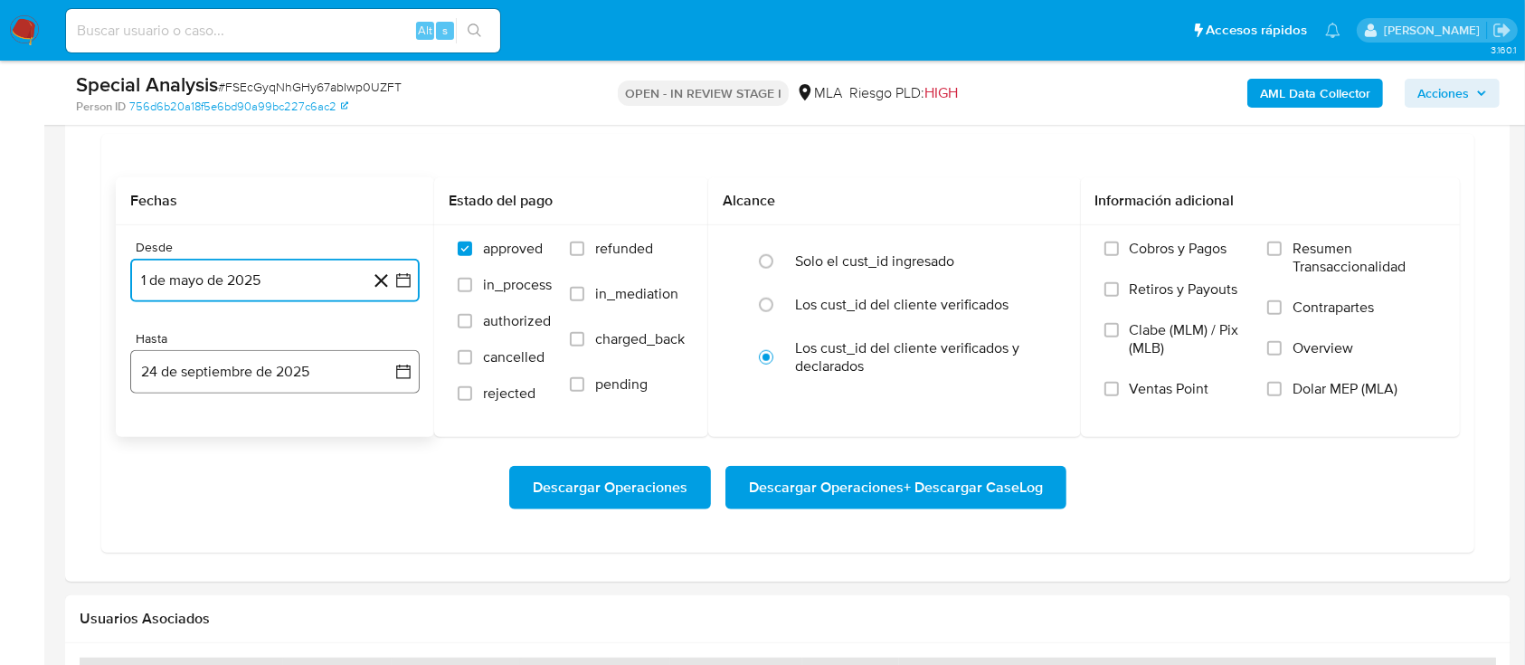
click at [234, 366] on button "24 de septiembre de 2025" at bounding box center [274, 371] width 289 height 43
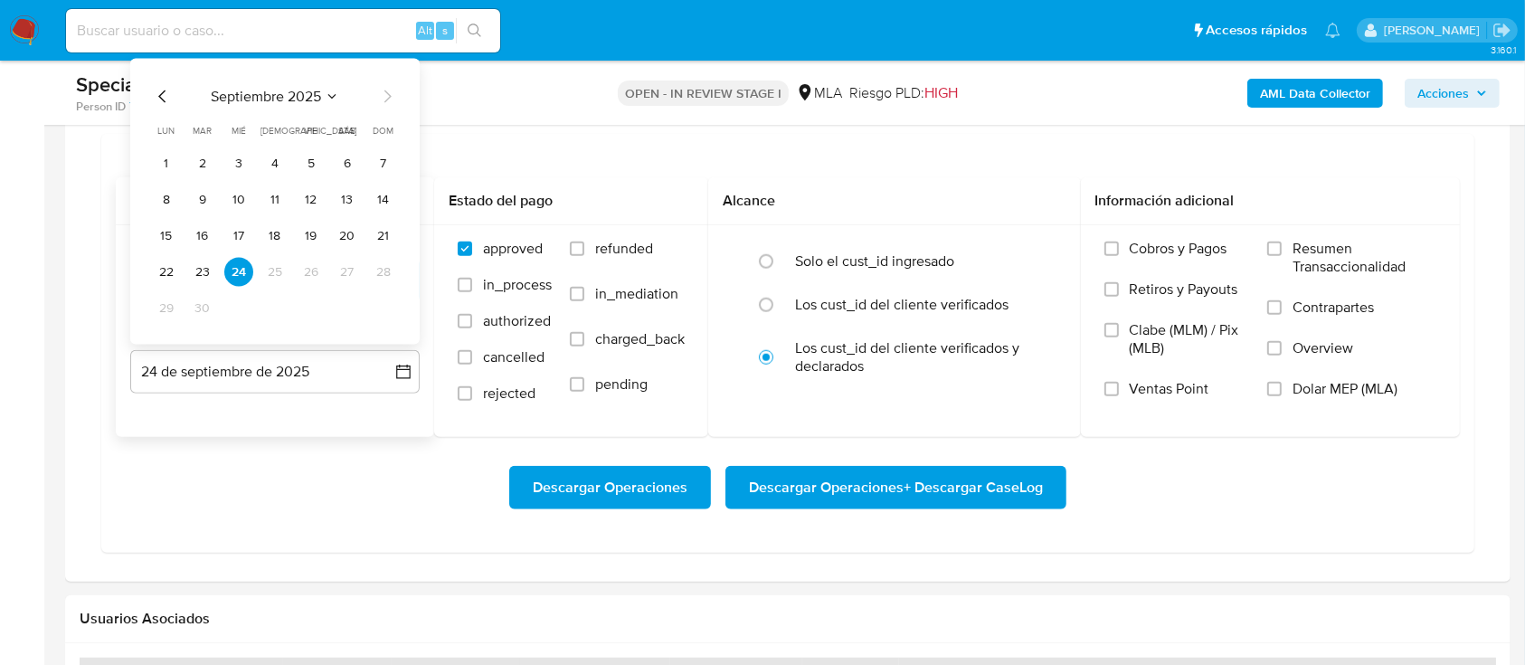
click at [155, 99] on icon "Mes anterior" at bounding box center [163, 97] width 22 height 22
click at [380, 307] on button "31" at bounding box center [383, 308] width 29 height 29
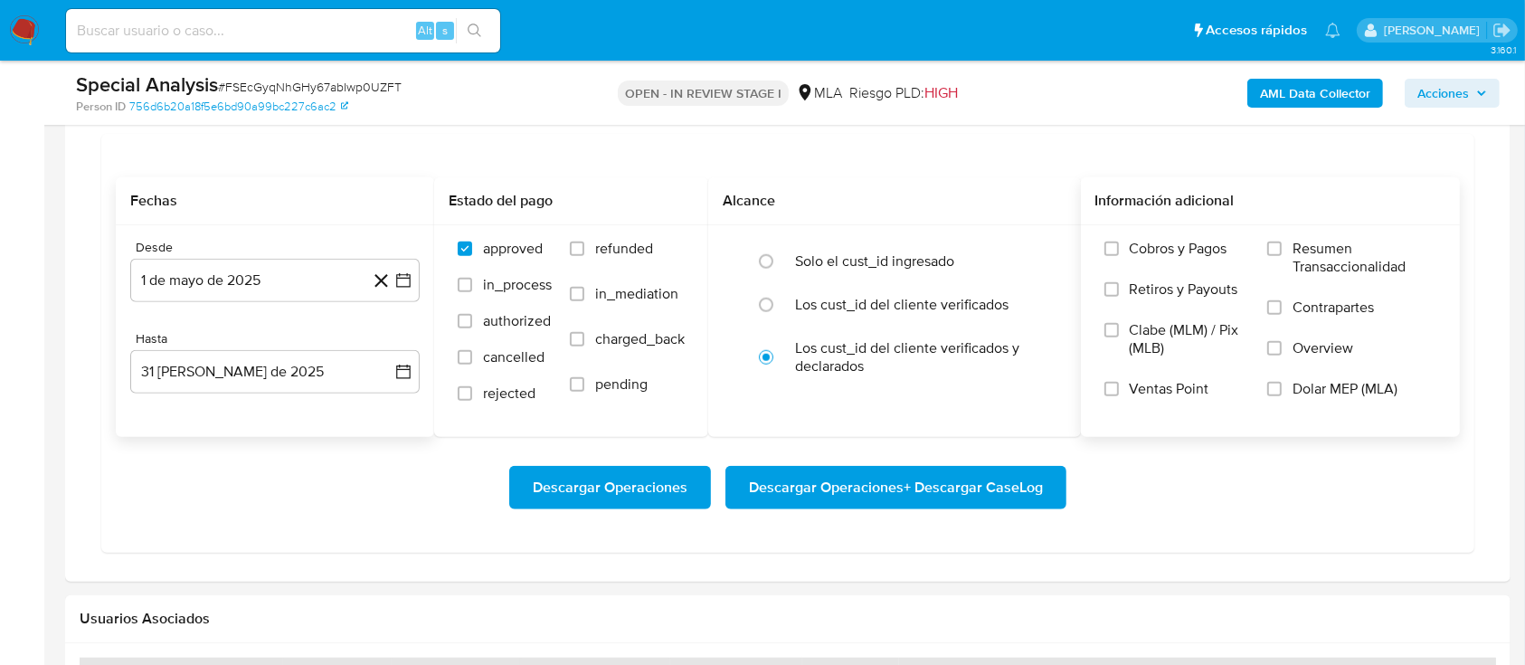
click at [1306, 389] on span "Dolar MEP (MLA)" at bounding box center [1344, 389] width 105 height 18
click at [1281, 389] on input "Dolar MEP (MLA)" at bounding box center [1274, 389] width 14 height 14
click at [832, 492] on span "Descargar Operaciones + Descargar CaseLog" at bounding box center [896, 488] width 294 height 40
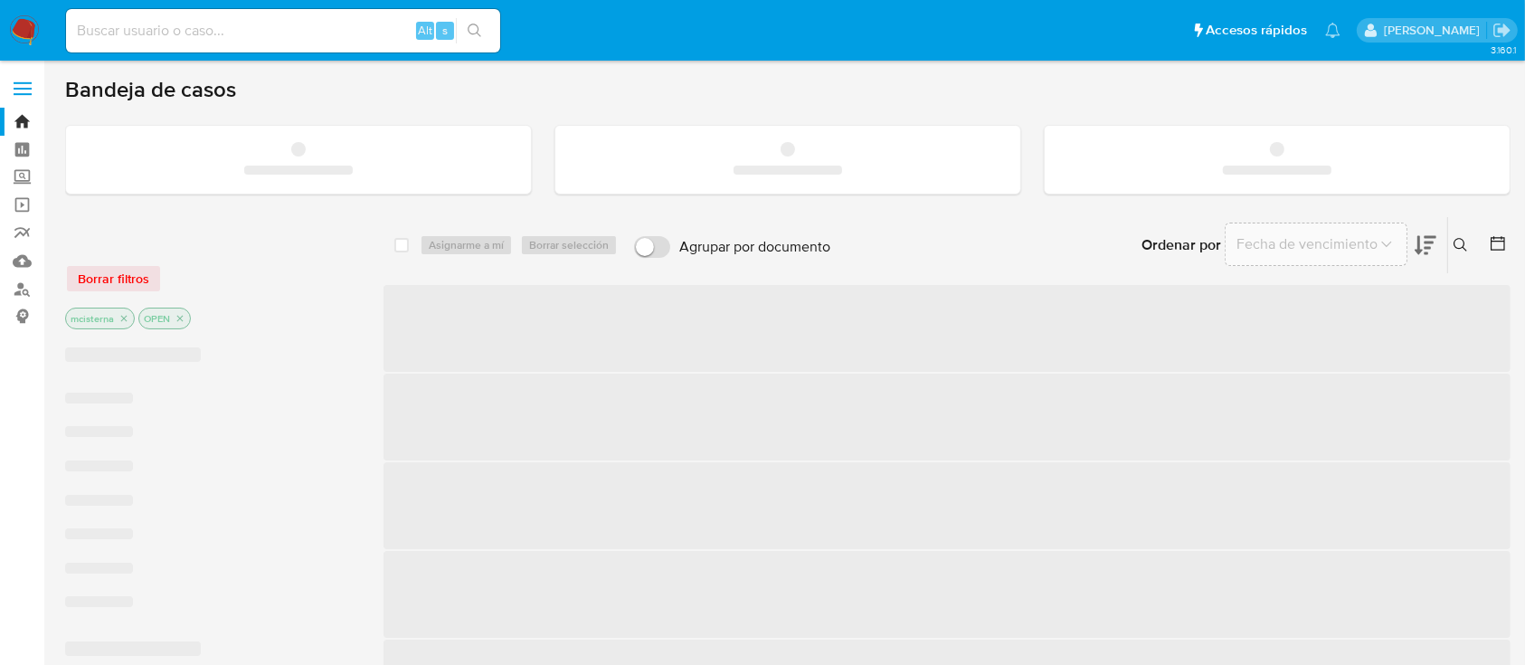
click at [305, 30] on input at bounding box center [283, 31] width 434 height 24
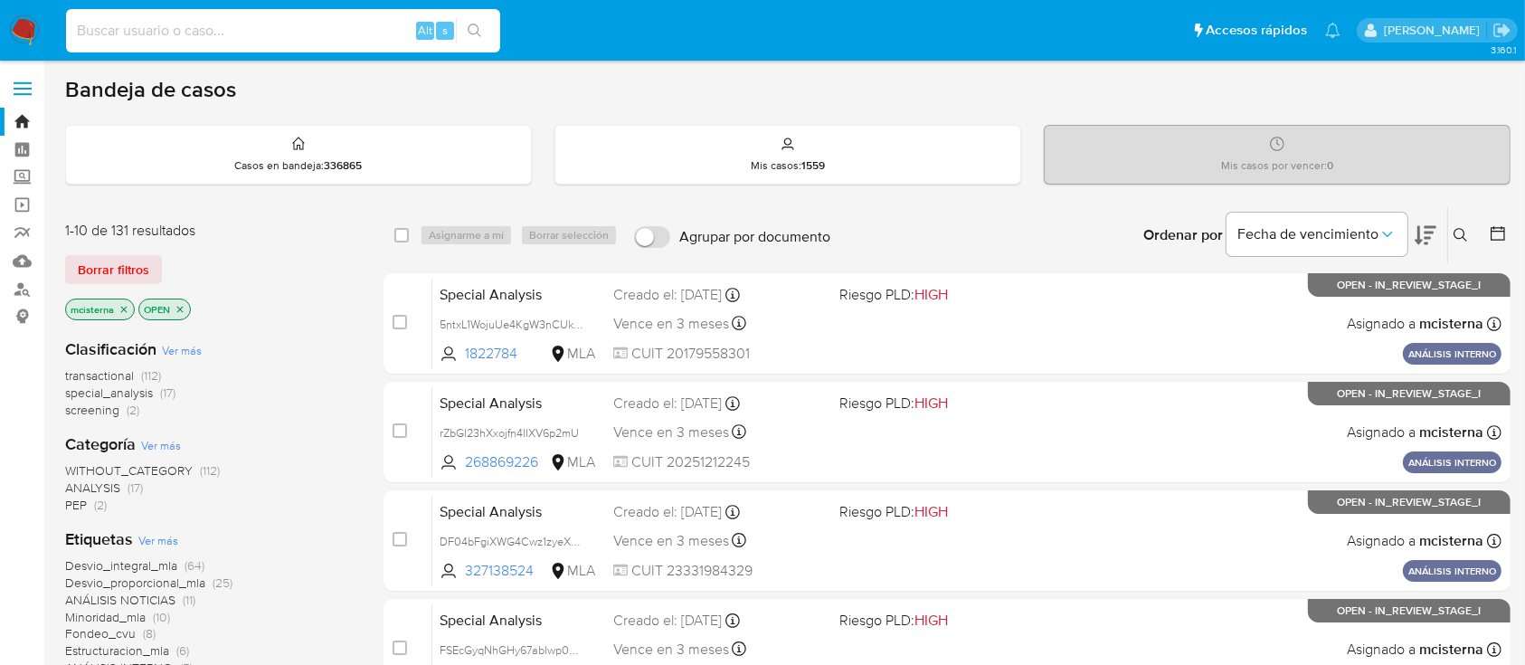
paste input "gK5KpCeV3k44gwLikTR6aR0l"
type input "gK5KpCeV3k44gwLikTR6aR0l"
click at [476, 32] on icon "search-icon" at bounding box center [475, 31] width 14 height 14
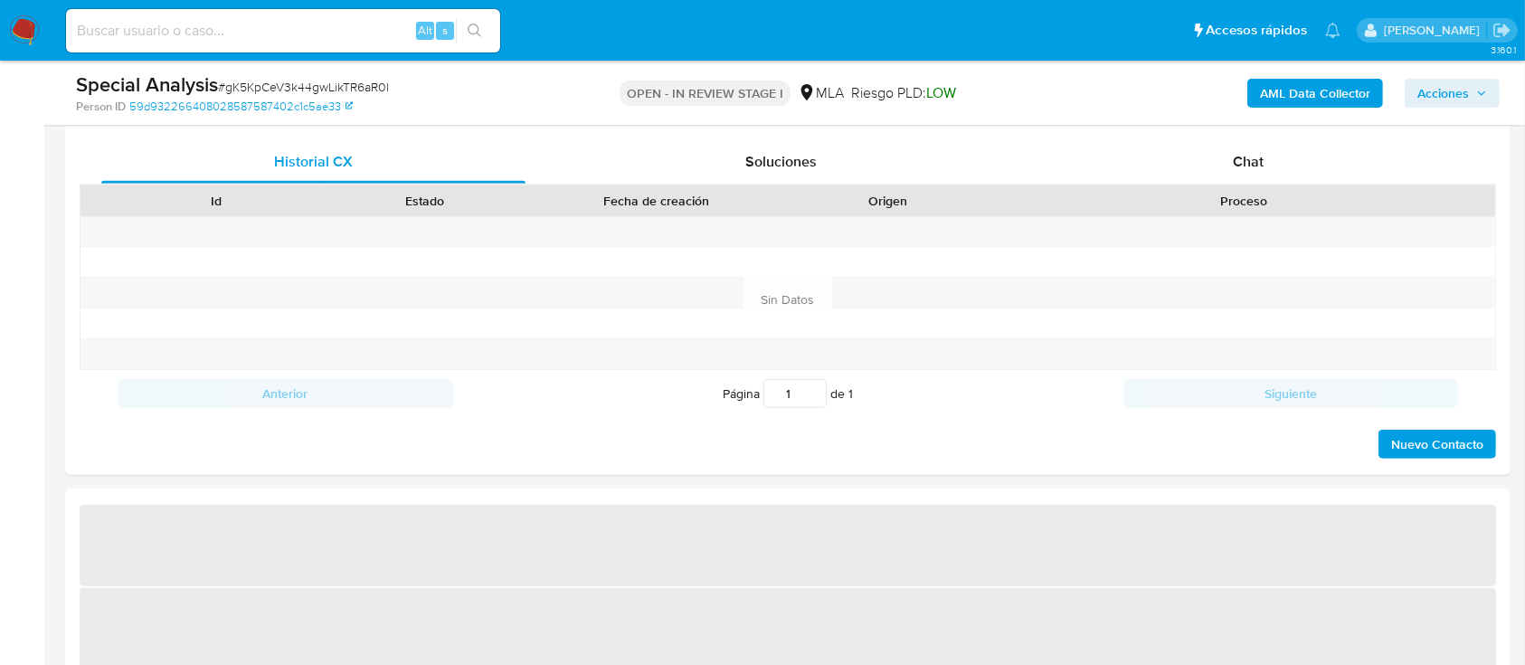
scroll to position [1085, 0]
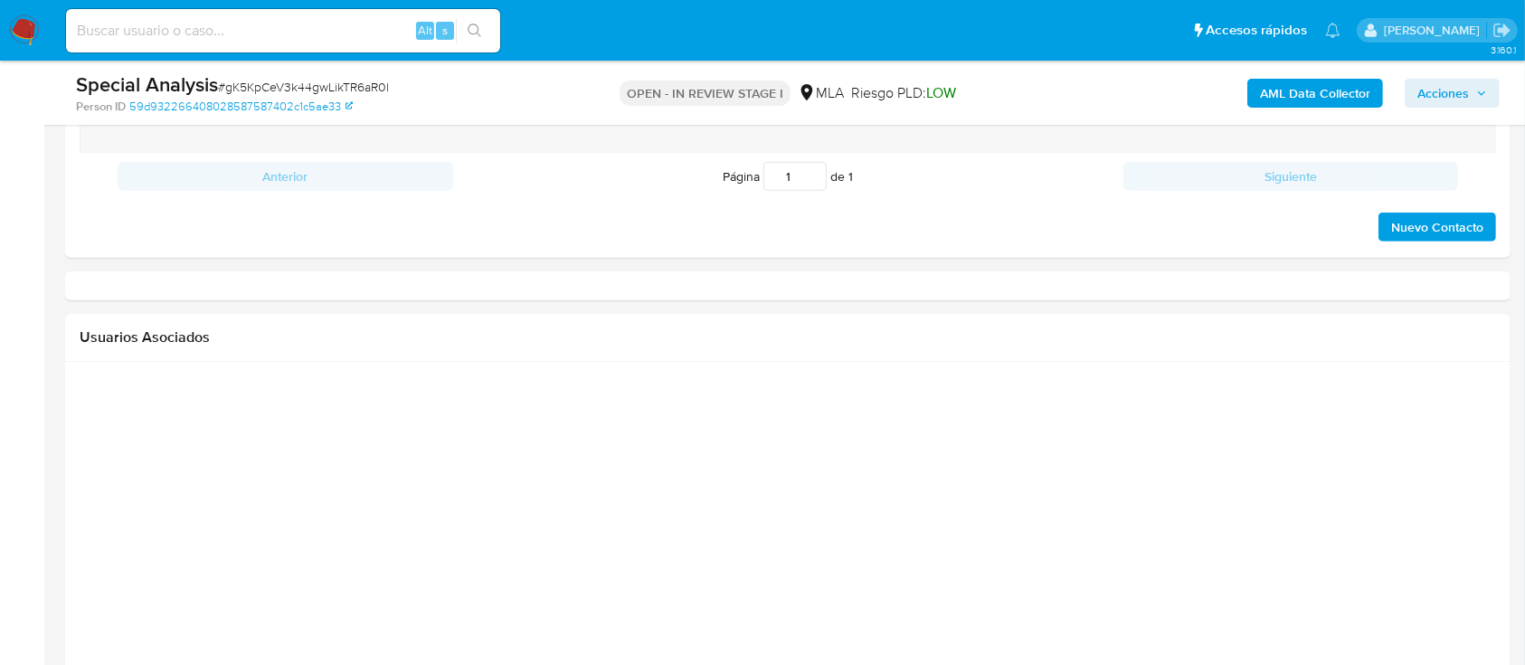
select select "10"
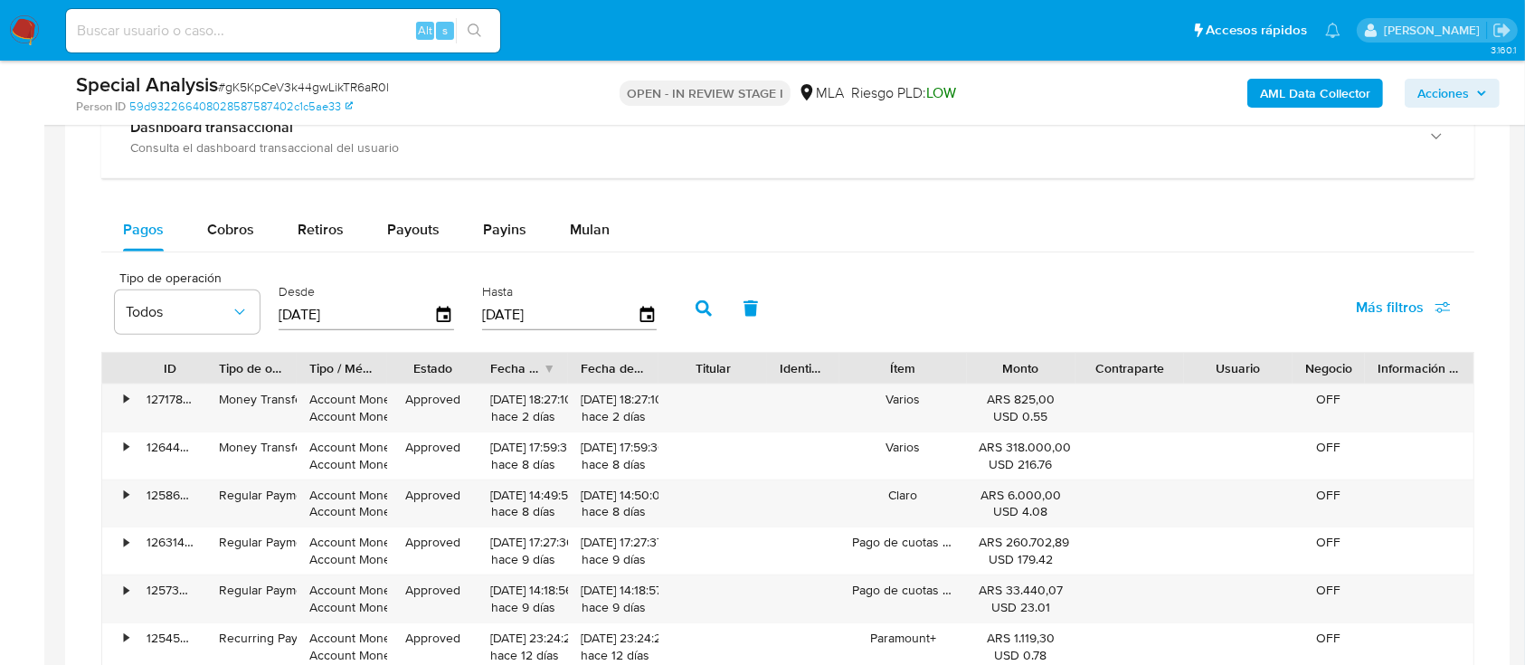
scroll to position [1447, 0]
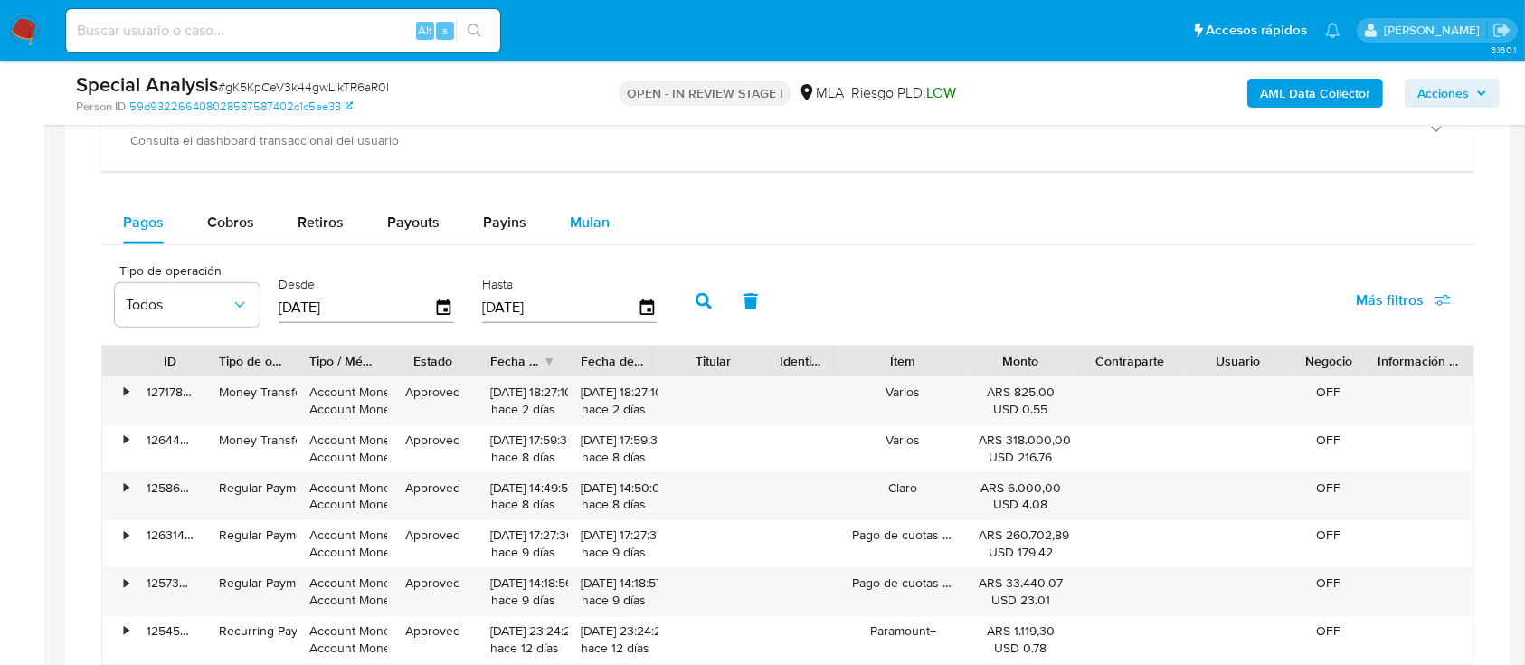
click at [562, 214] on button "Mulan" at bounding box center [589, 222] width 83 height 43
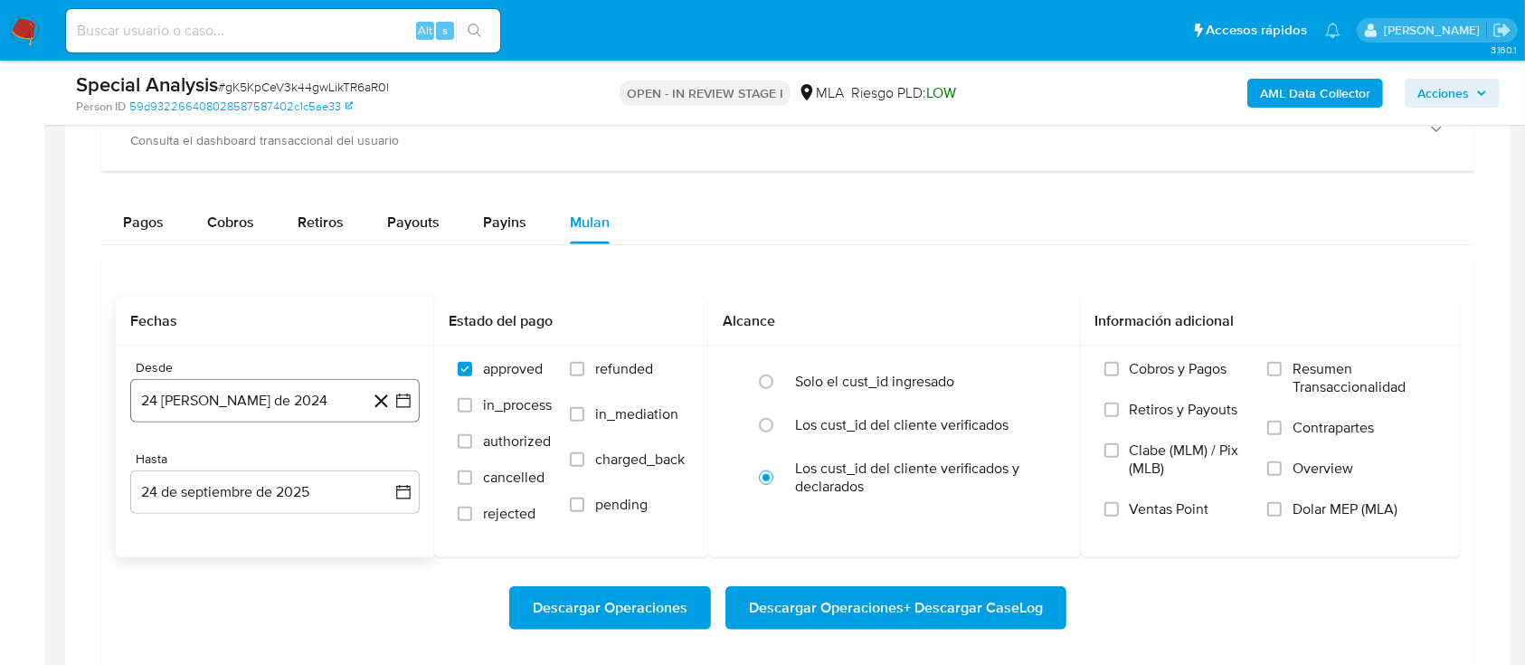
click at [291, 403] on button "24 [PERSON_NAME] de 2024" at bounding box center [274, 400] width 289 height 43
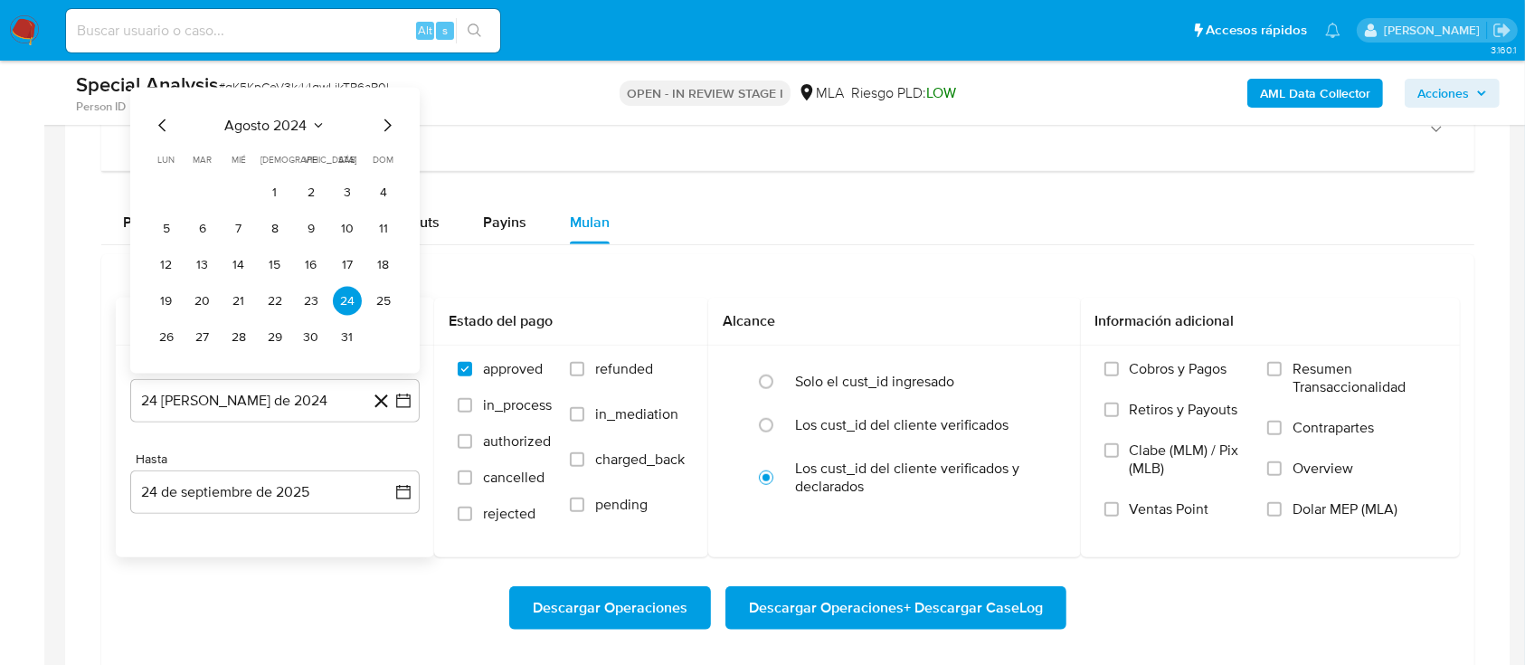
click at [282, 127] on span "agosto 2024" at bounding box center [266, 126] width 82 height 18
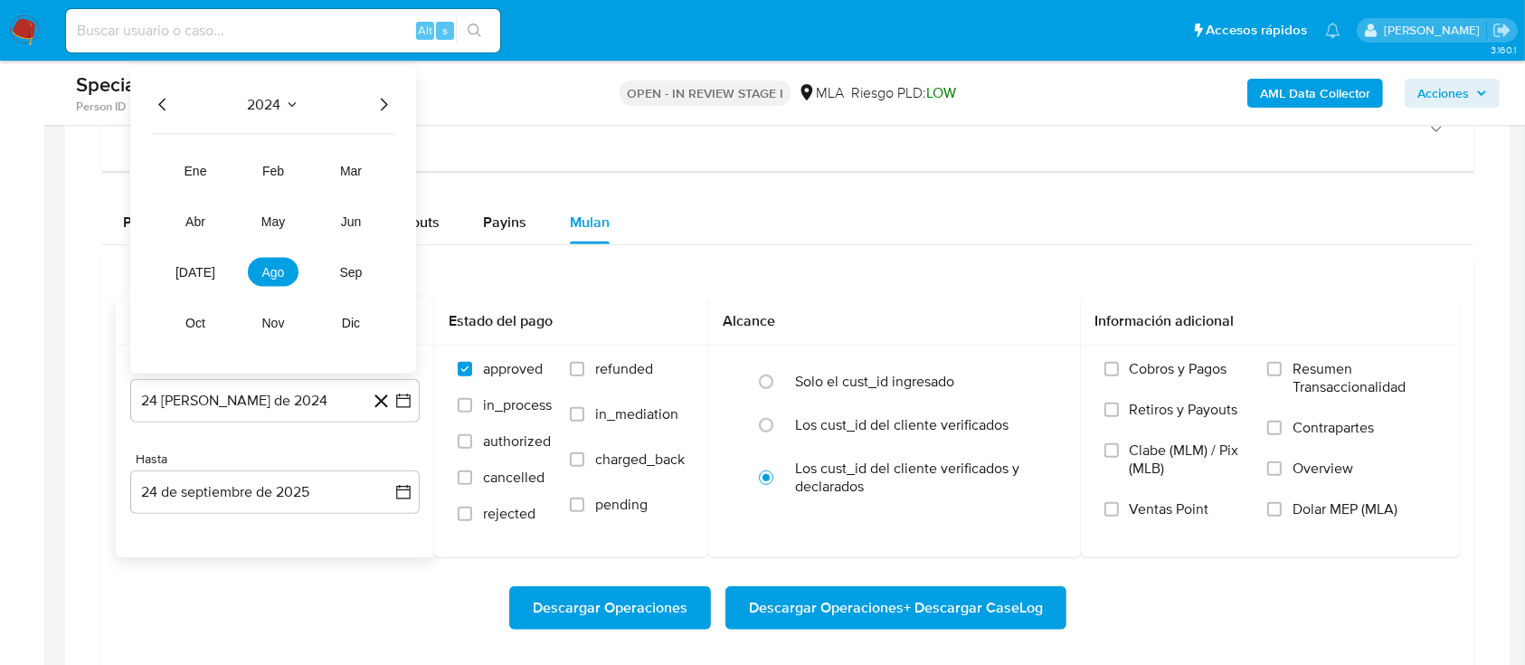
click at [389, 99] on icon "Año siguiente" at bounding box center [384, 105] width 22 height 22
click at [265, 214] on span "may" at bounding box center [273, 221] width 24 height 14
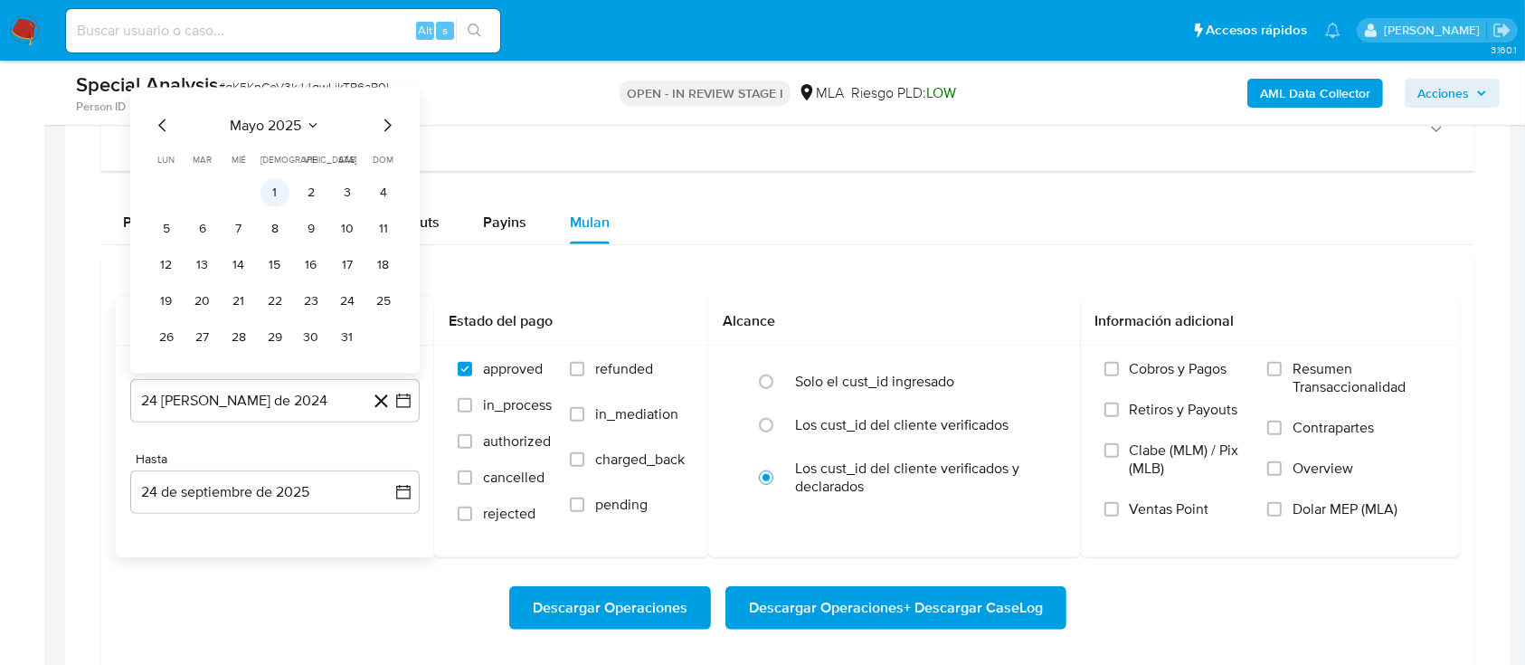
click at [269, 190] on button "1" at bounding box center [274, 192] width 29 height 29
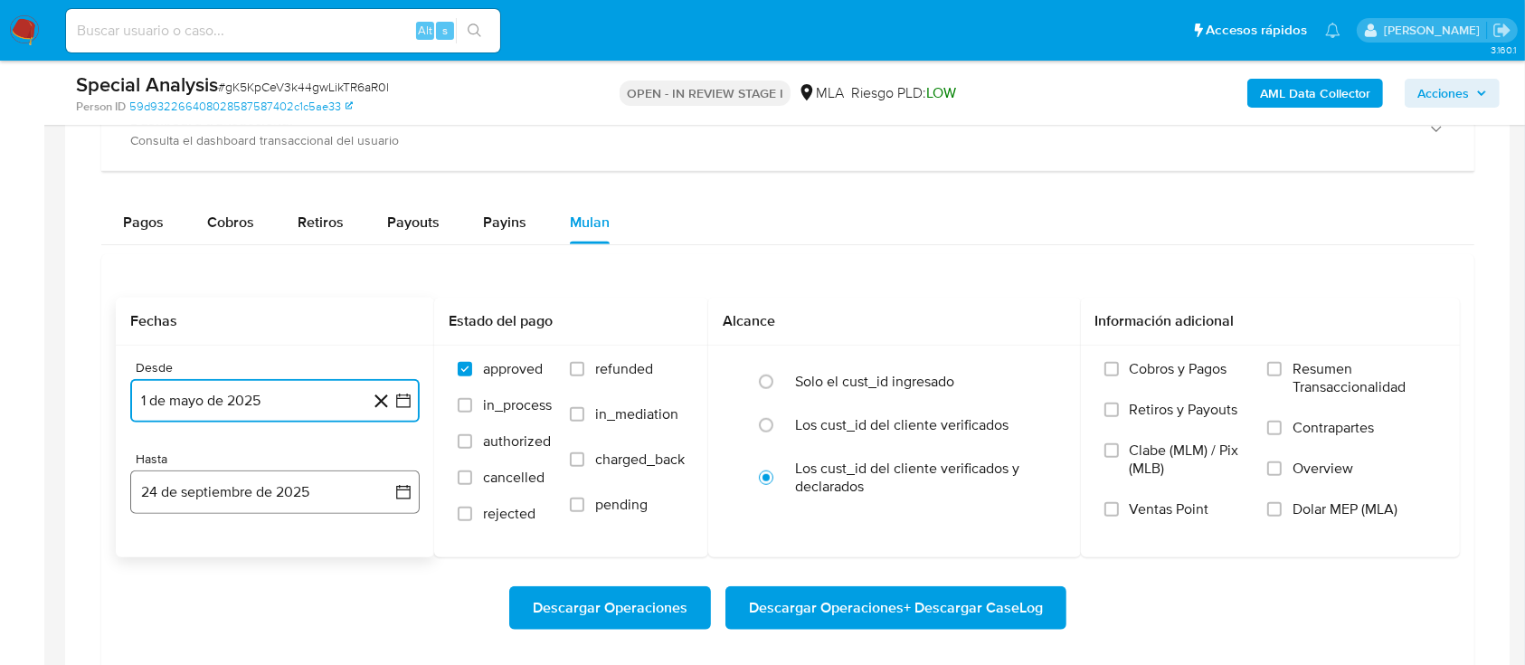
click at [282, 488] on button "24 de septiembre de 2025" at bounding box center [274, 491] width 289 height 43
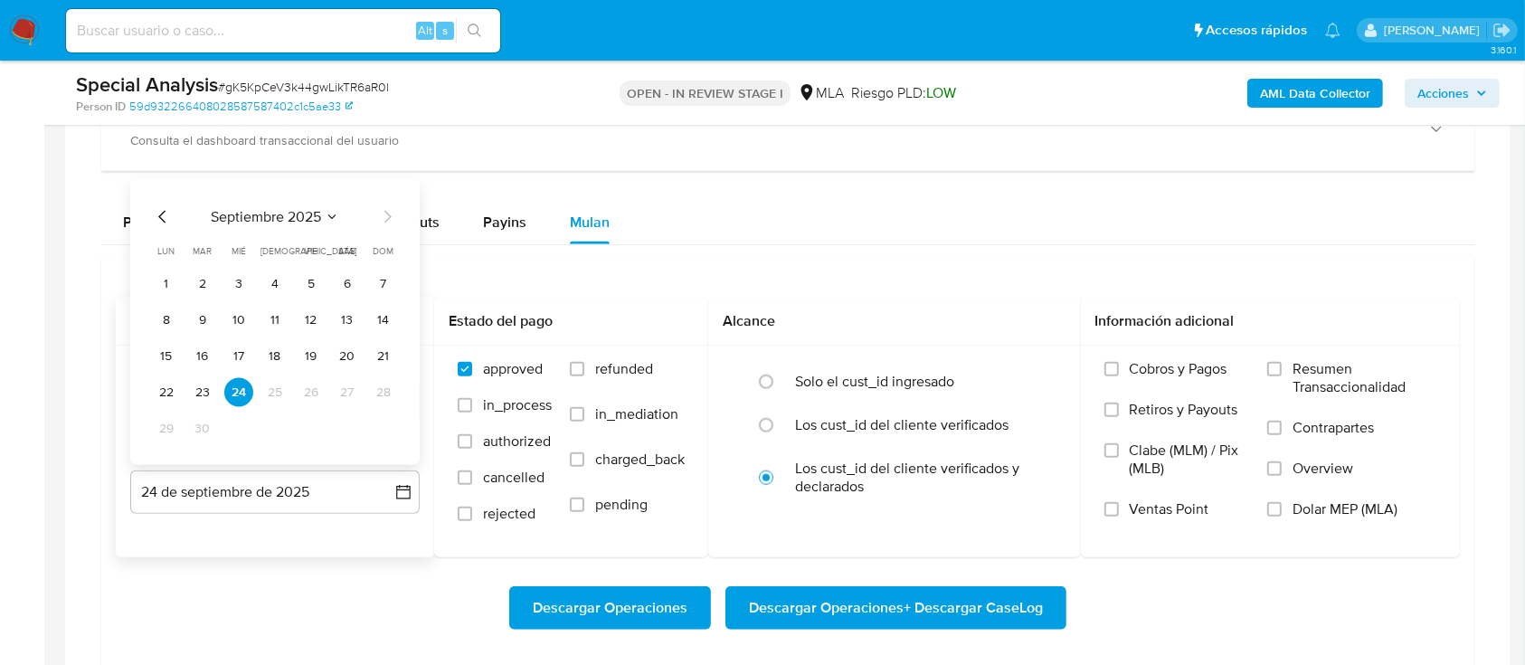
click at [159, 215] on icon "Mes anterior" at bounding box center [161, 217] width 7 height 13
click at [385, 425] on button "31" at bounding box center [383, 428] width 29 height 29
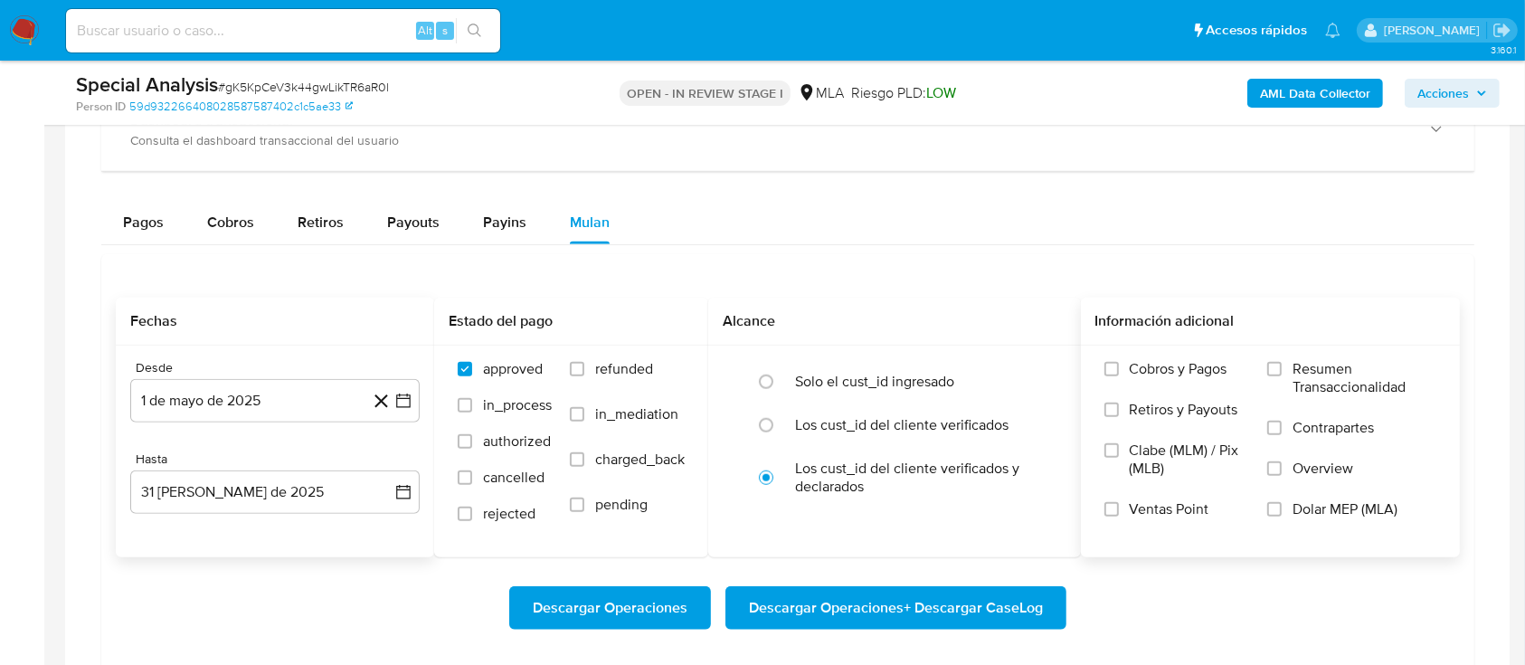
click at [1336, 514] on span "Dolar MEP (MLA)" at bounding box center [1344, 509] width 105 height 18
click at [1281, 514] on input "Dolar MEP (MLA)" at bounding box center [1274, 509] width 14 height 14
click at [1023, 598] on span "Descargar Operaciones + Descargar CaseLog" at bounding box center [896, 608] width 294 height 40
